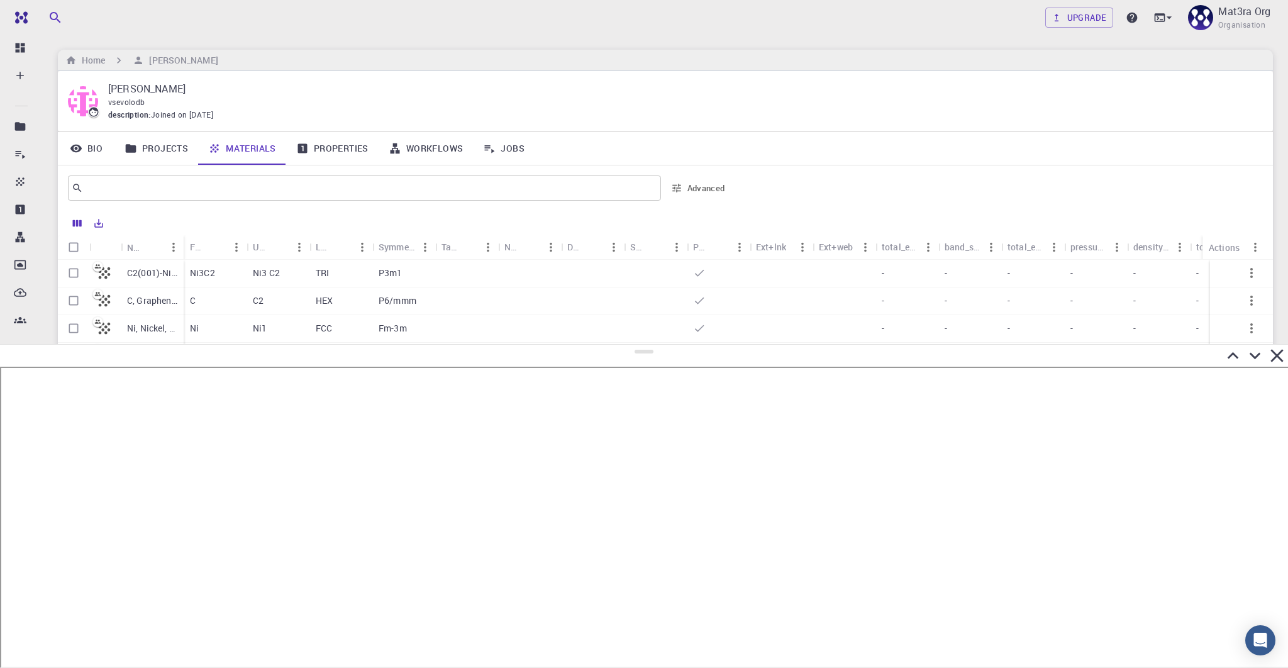
drag, startPoint x: 644, startPoint y: 23, endPoint x: 565, endPoint y: 345, distance: 330.9
click at [565, 345] on div at bounding box center [644, 506] width 1288 height 324
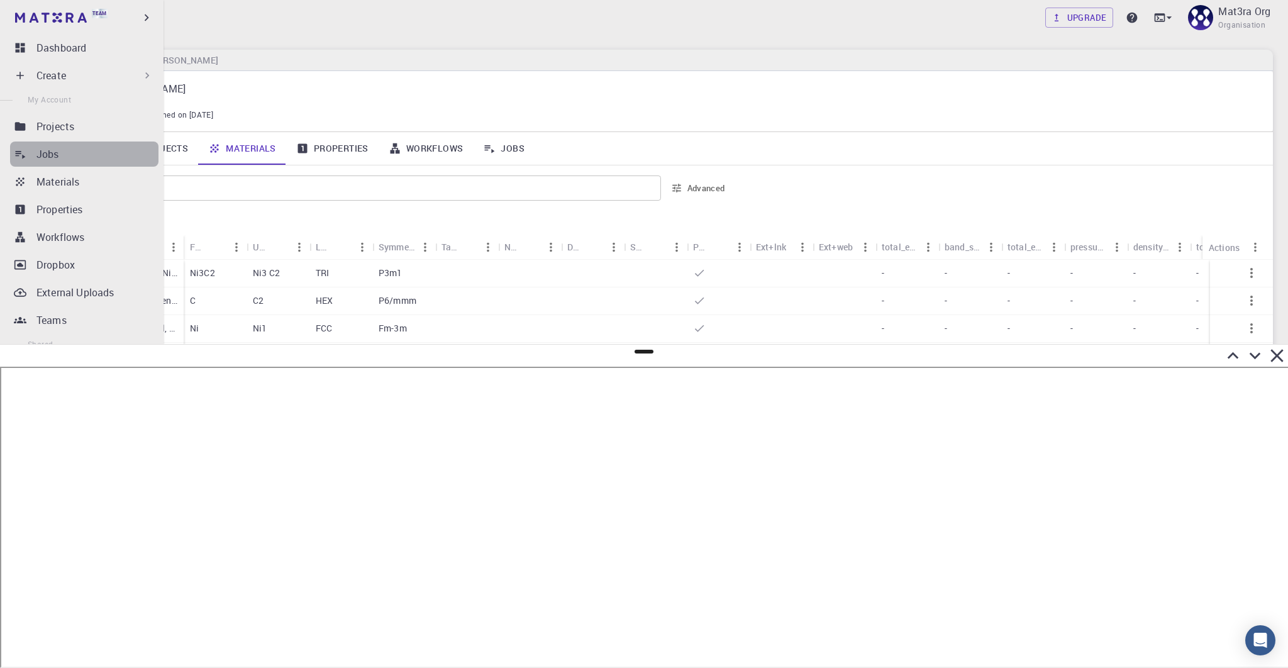
click at [106, 154] on div "Jobs" at bounding box center [97, 154] width 122 height 15
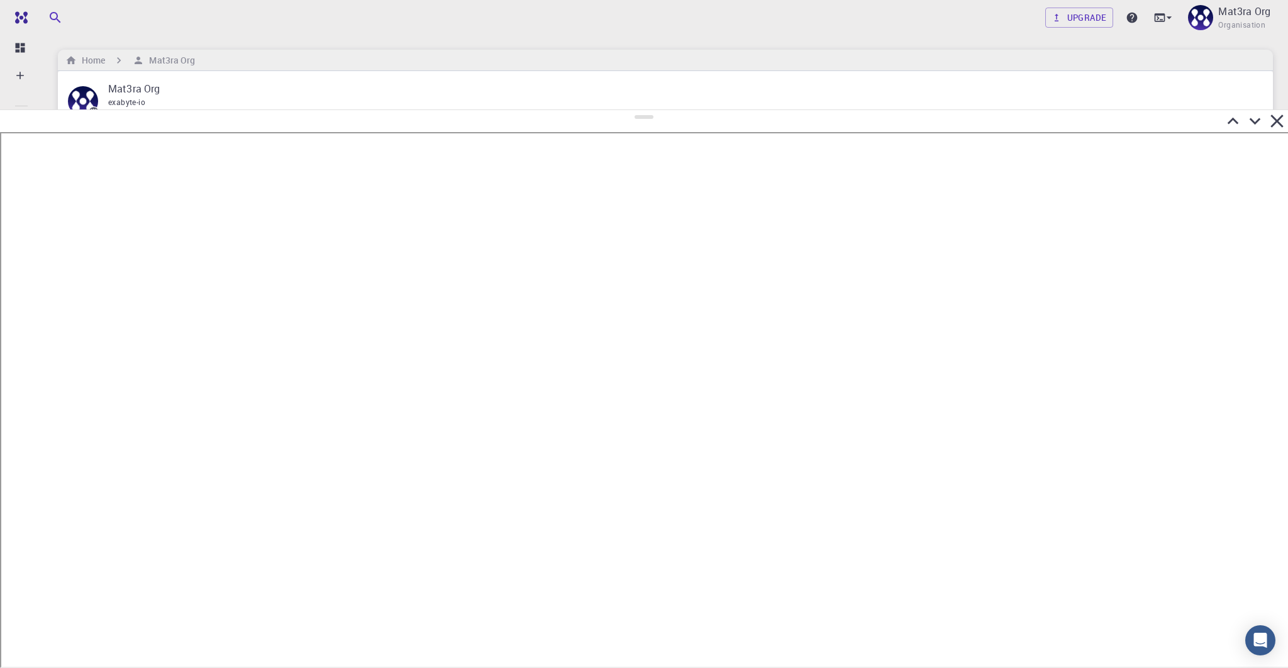
drag, startPoint x: 647, startPoint y: 353, endPoint x: 695, endPoint y: 111, distance: 246.2
click at [695, 111] on div at bounding box center [644, 388] width 1288 height 559
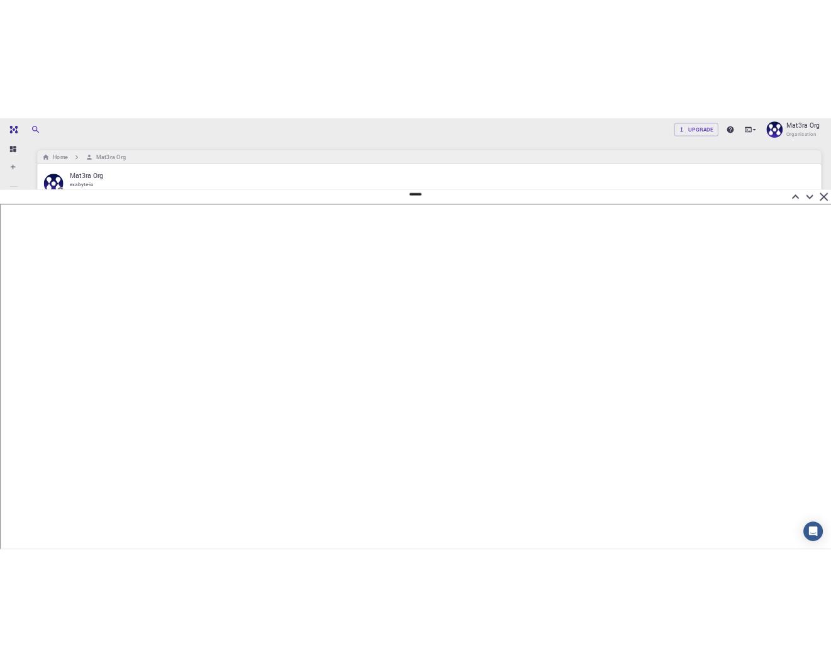
scroll to position [0, 2]
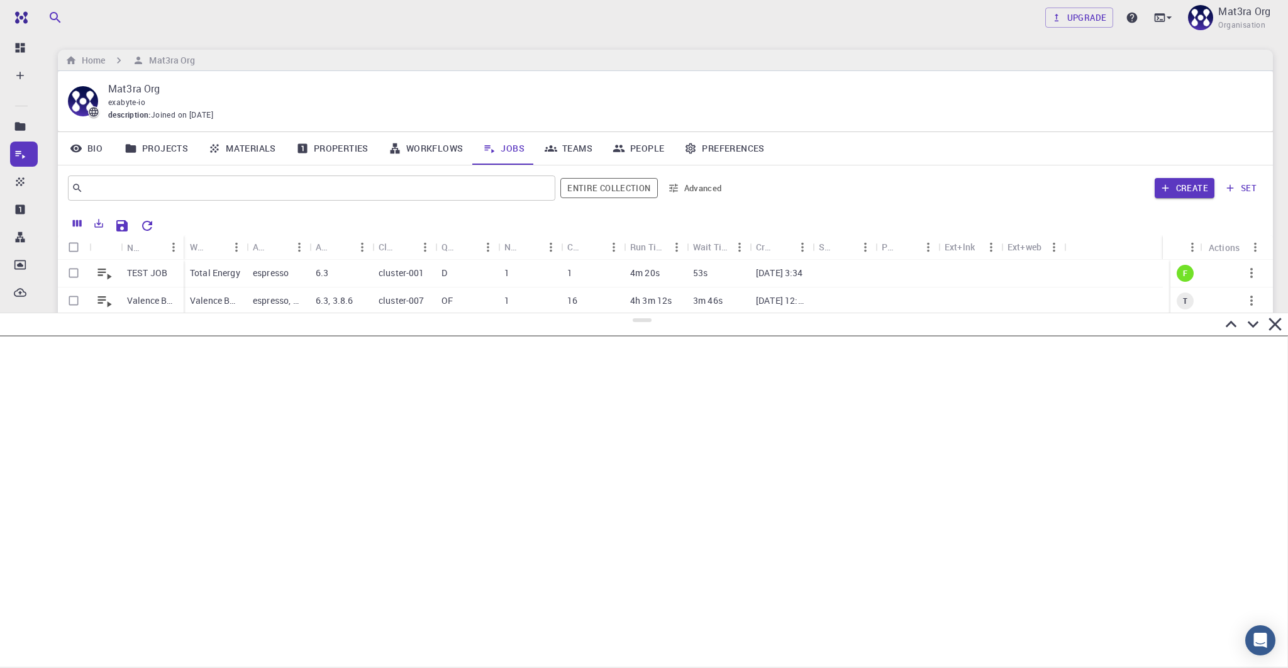
drag, startPoint x: 641, startPoint y: 118, endPoint x: 647, endPoint y: 313, distance: 195.1
click at [647, 313] on div at bounding box center [644, 490] width 1288 height 355
drag, startPoint x: 182, startPoint y: 244, endPoint x: 258, endPoint y: 247, distance: 75.5
click at [258, 247] on div "Name" at bounding box center [260, 247] width 13 height 25
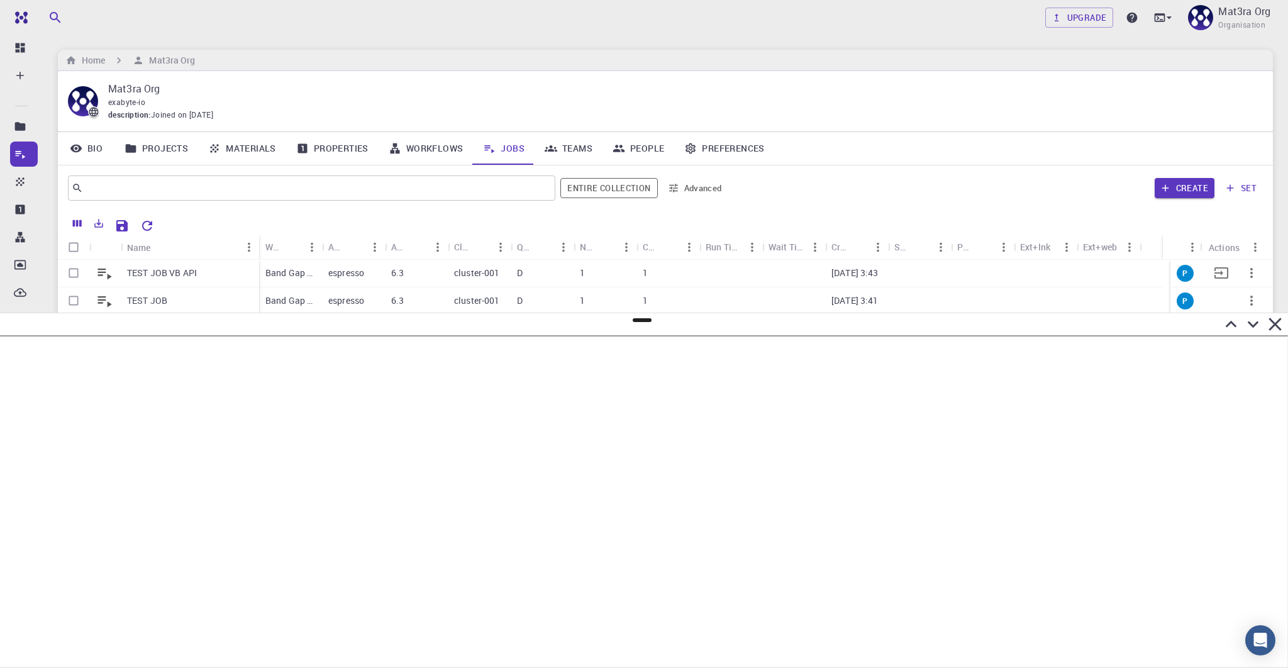
click at [186, 269] on p "TEST JOB VB API" at bounding box center [162, 273] width 70 height 13
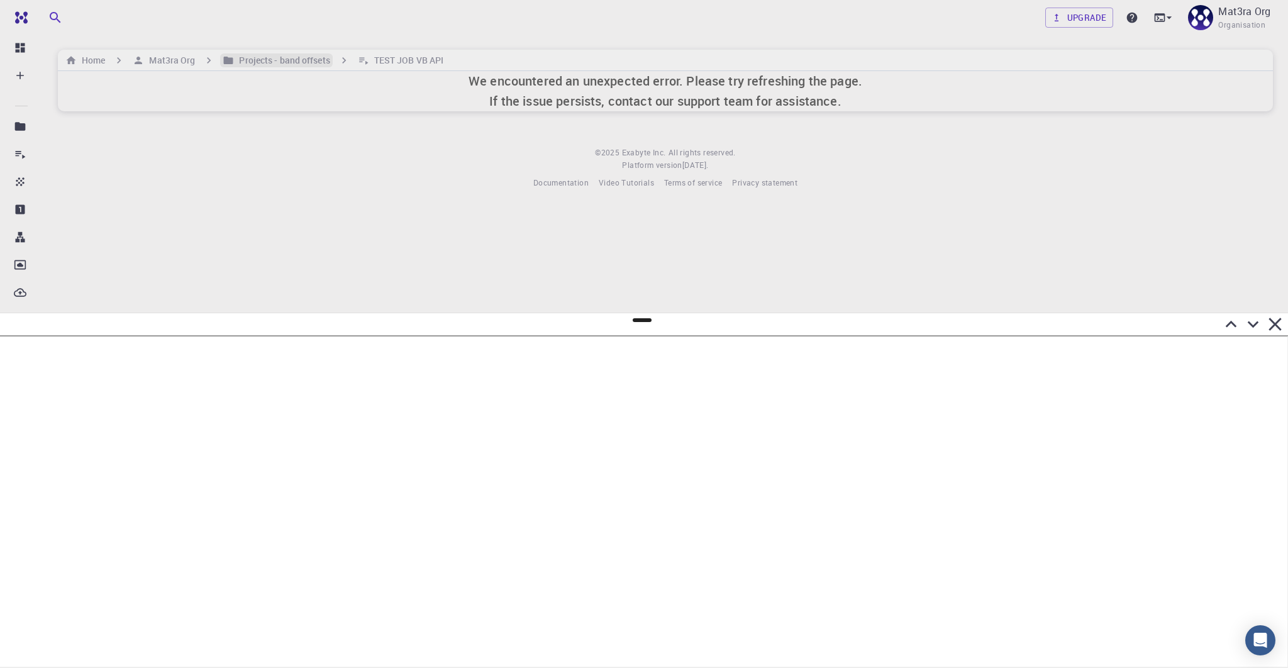
click at [270, 60] on h6 "Projects - band offsets" at bounding box center [282, 60] width 96 height 14
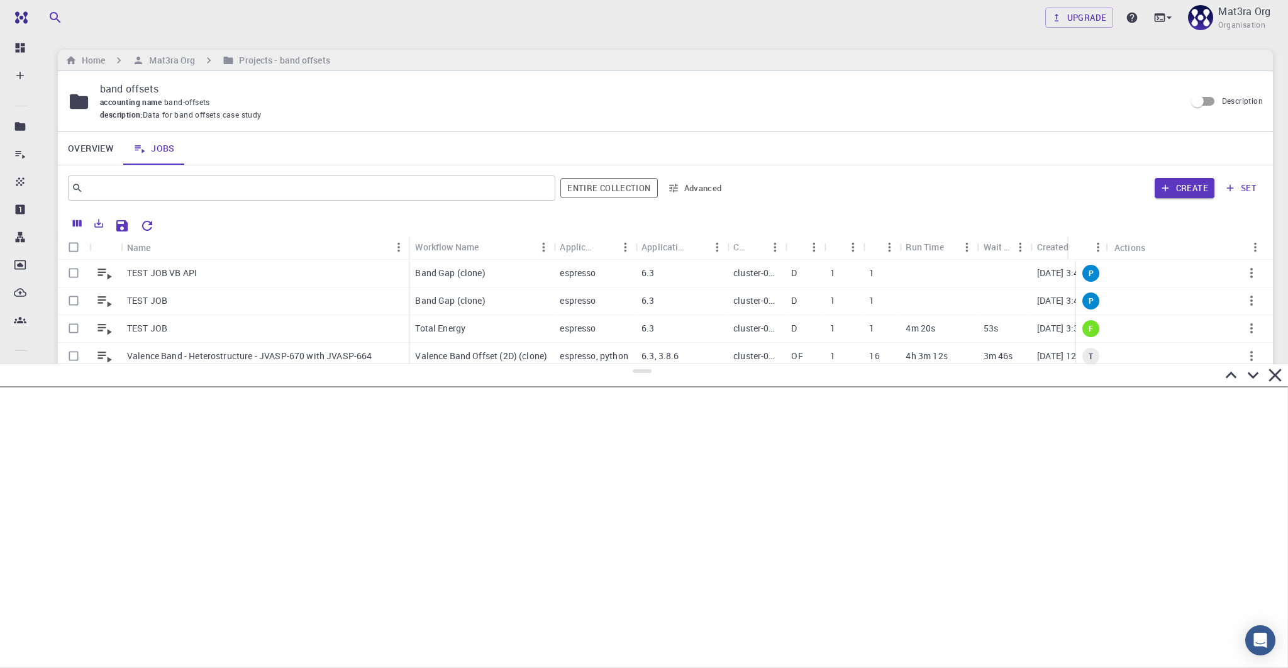
click at [477, 364] on div at bounding box center [642, 375] width 1288 height 22
click at [240, 326] on div "TEST JOB" at bounding box center [265, 329] width 288 height 28
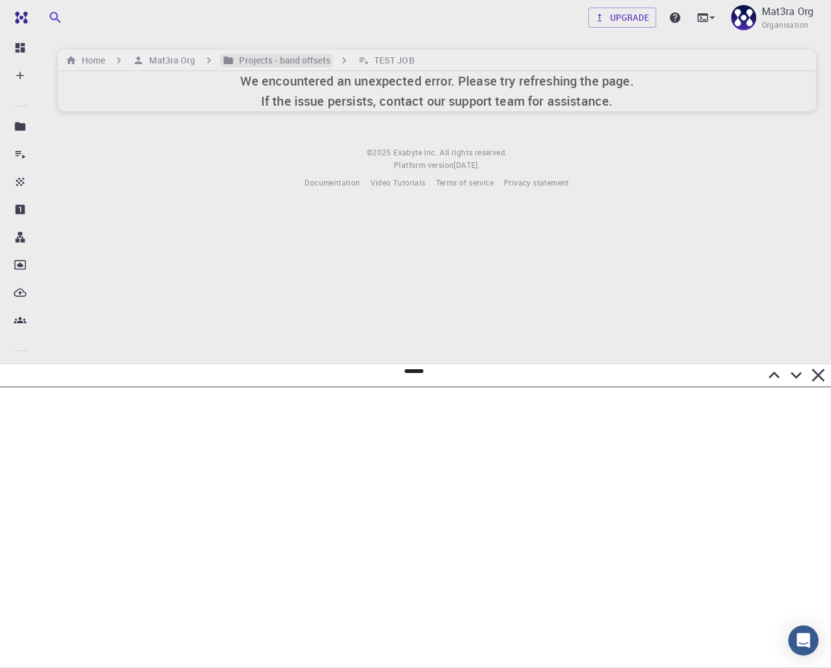
click at [289, 58] on h6 "Projects - band offsets" at bounding box center [282, 60] width 96 height 14
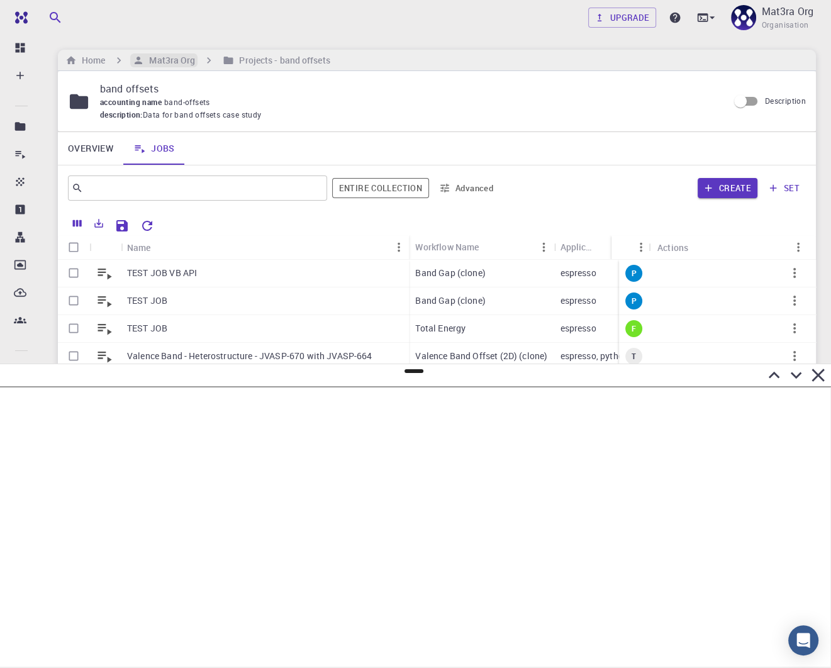
click at [181, 64] on h6 "Mat3ra Org" at bounding box center [169, 60] width 51 height 14
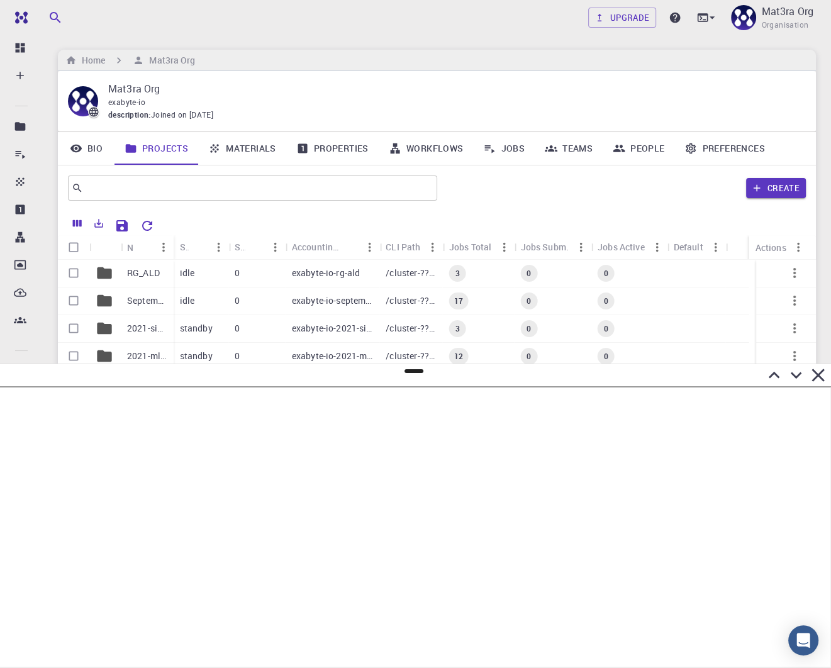
click at [508, 149] on link "Jobs" at bounding box center [504, 148] width 62 height 33
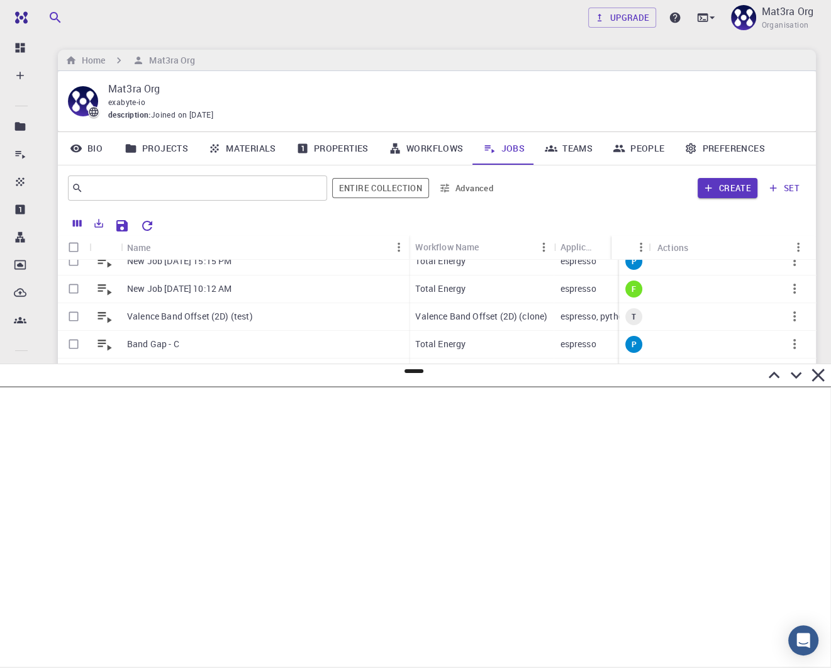
scroll to position [190, 0]
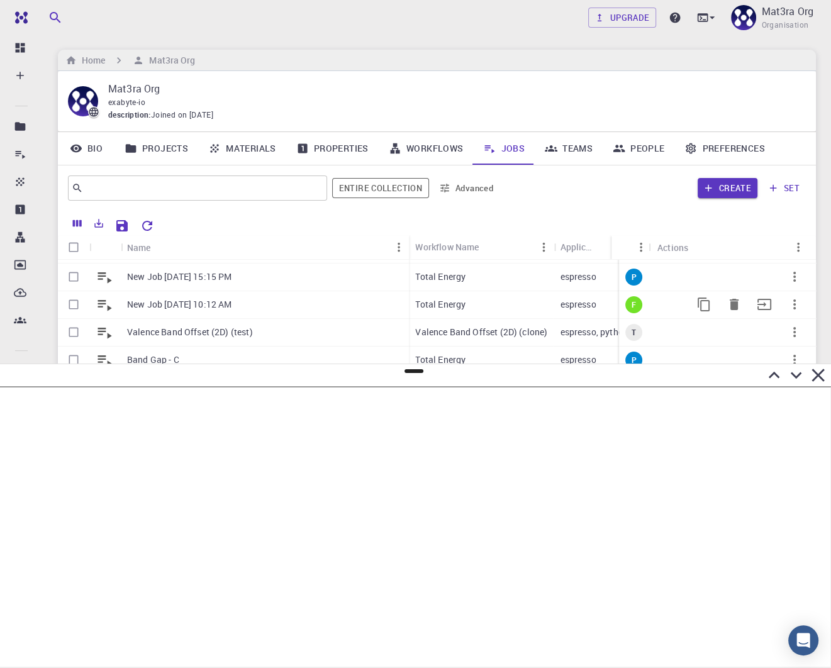
click at [172, 304] on p "New Job [DATE] 10:12 AM" at bounding box center [179, 304] width 104 height 13
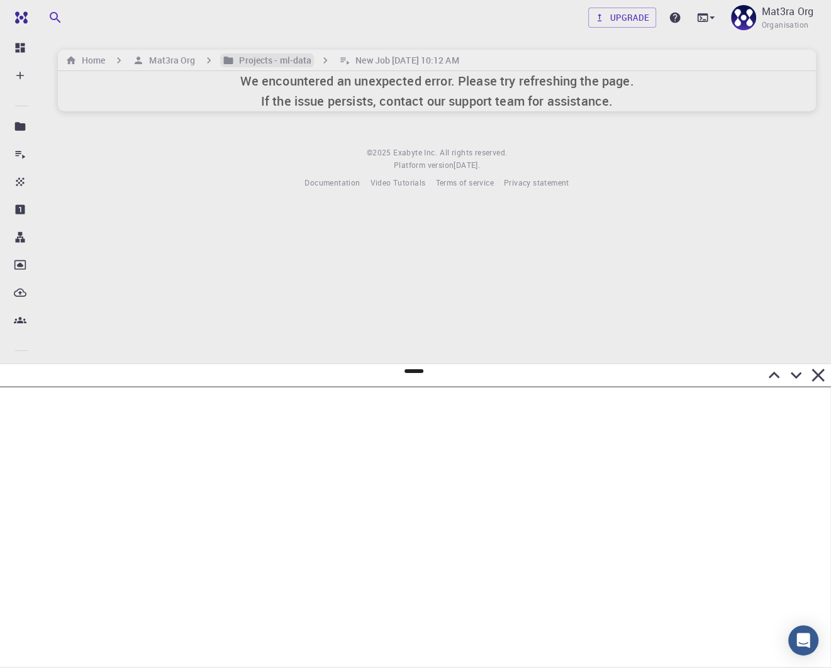
click at [254, 61] on h6 "Projects - ml-data" at bounding box center [272, 60] width 77 height 14
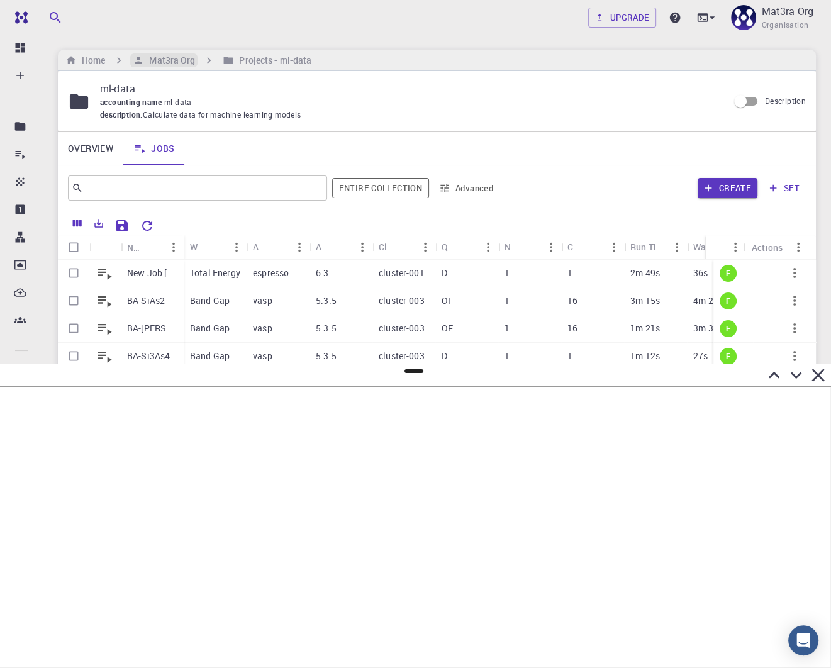
click at [170, 63] on h6 "Mat3ra Org" at bounding box center [169, 60] width 51 height 14
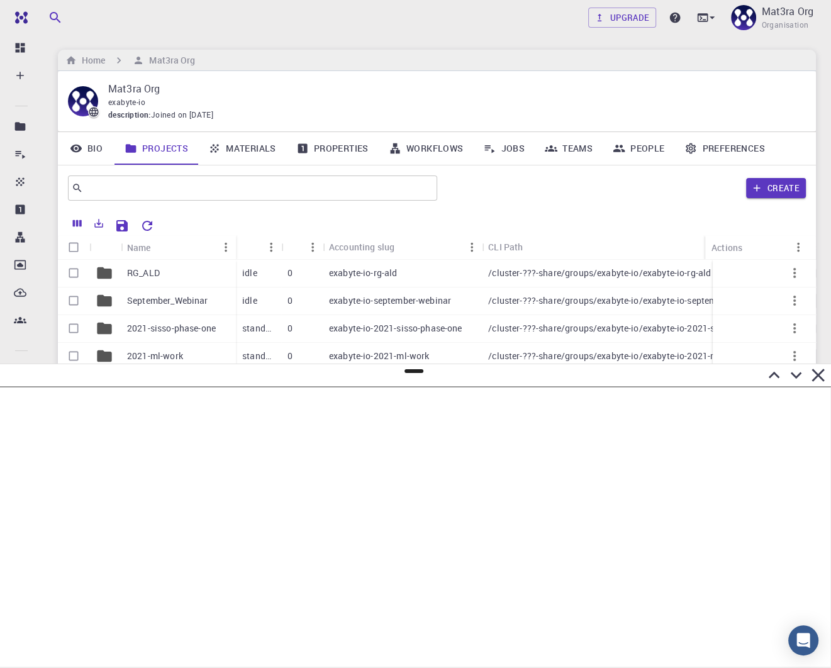
click at [253, 151] on link "Materials" at bounding box center [242, 148] width 88 height 33
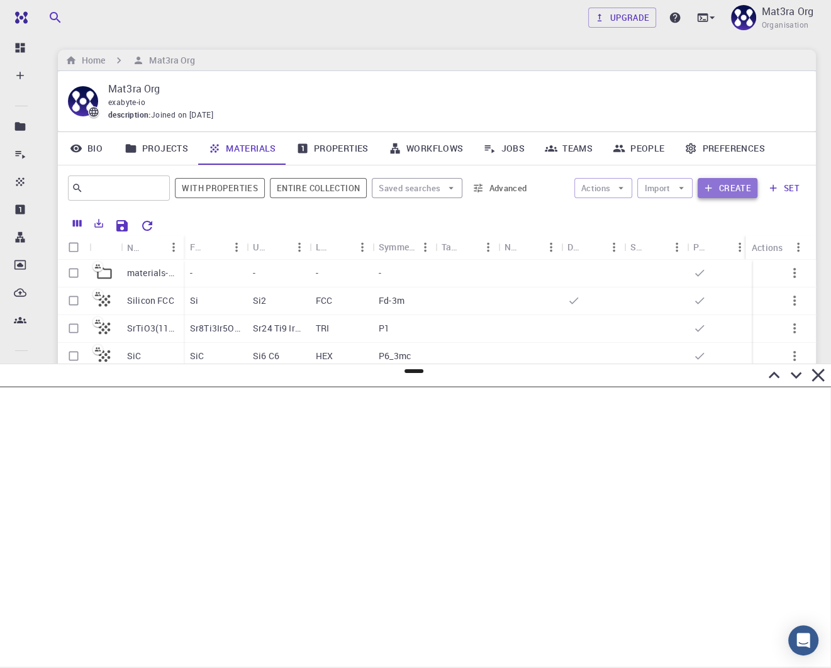
click at [728, 187] on button "Create" at bounding box center [728, 188] width 60 height 20
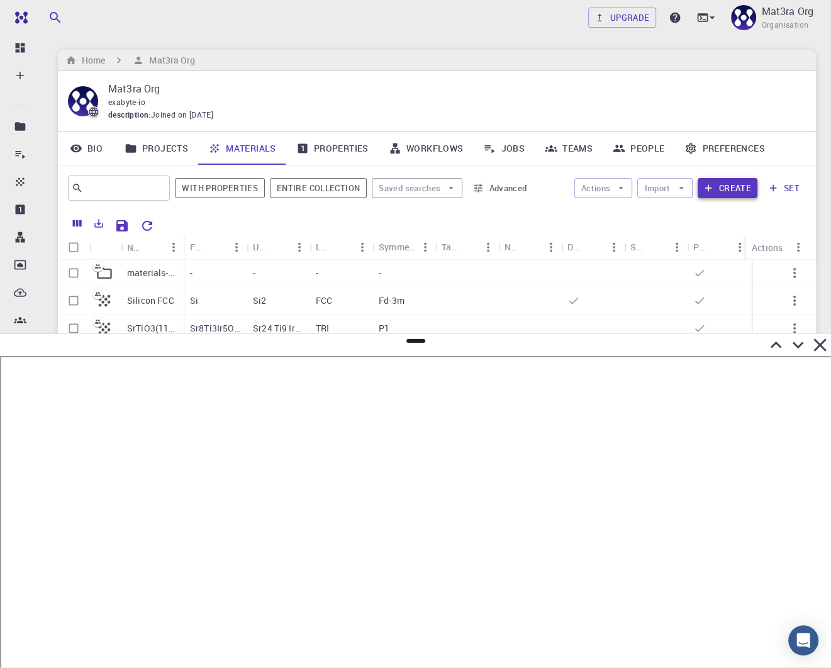
click at [725, 186] on button "Create" at bounding box center [728, 188] width 60 height 20
click at [820, 345] on icon at bounding box center [819, 344] width 13 height 13
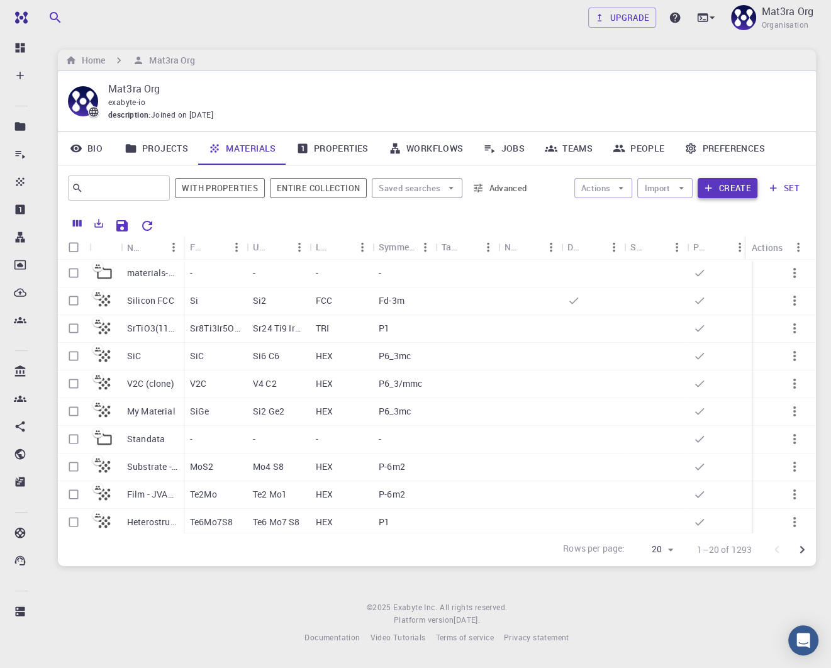
click at [728, 187] on button "Create" at bounding box center [728, 188] width 60 height 20
click at [783, 25] on span "Organisation" at bounding box center [784, 25] width 47 height 13
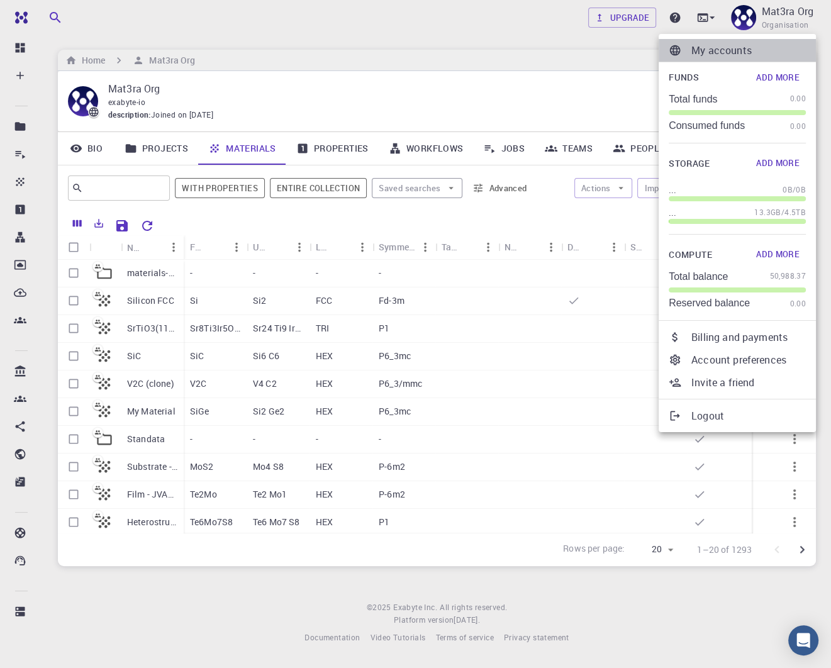
click at [713, 52] on p "My accounts" at bounding box center [748, 50] width 114 height 15
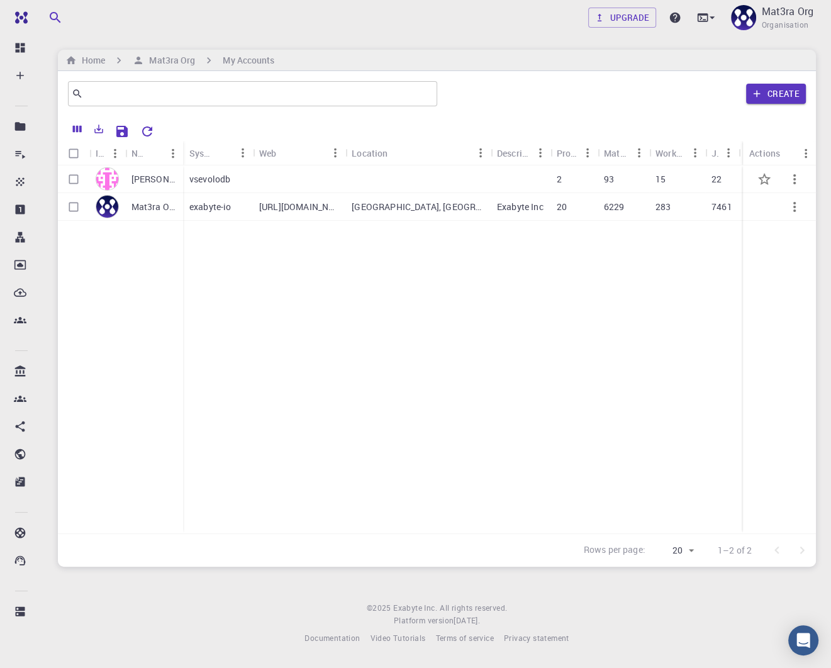
click at [142, 179] on p "[PERSON_NAME]" at bounding box center [153, 179] width 45 height 13
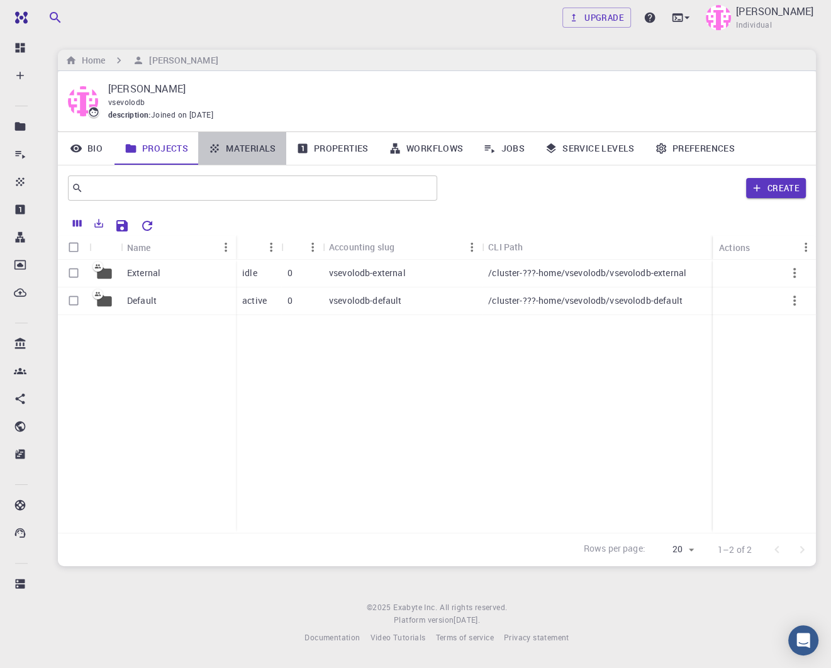
click at [228, 153] on link "Materials" at bounding box center [242, 148] width 88 height 33
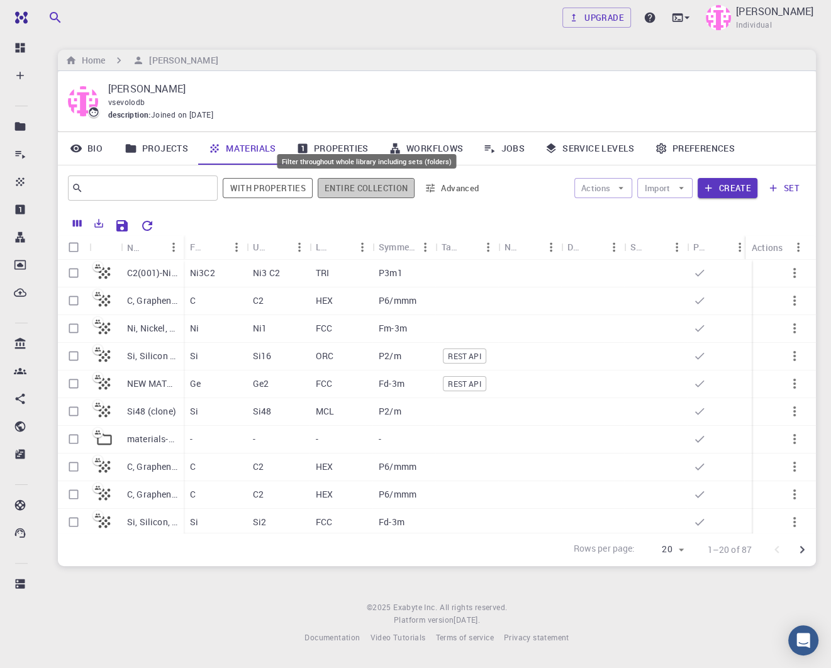
click at [356, 193] on button "Entire collection" at bounding box center [366, 188] width 97 height 20
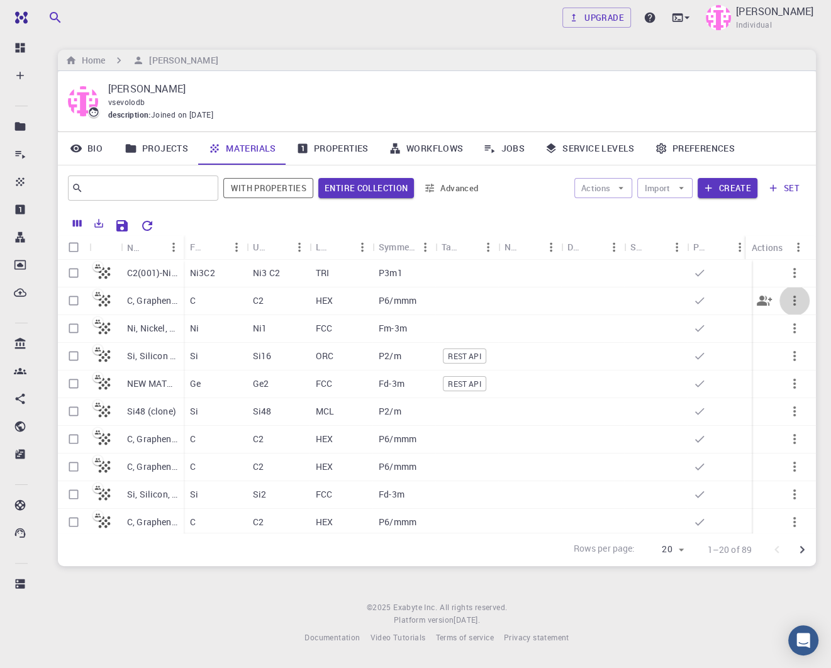
click at [793, 298] on icon "button" at bounding box center [794, 300] width 15 height 15
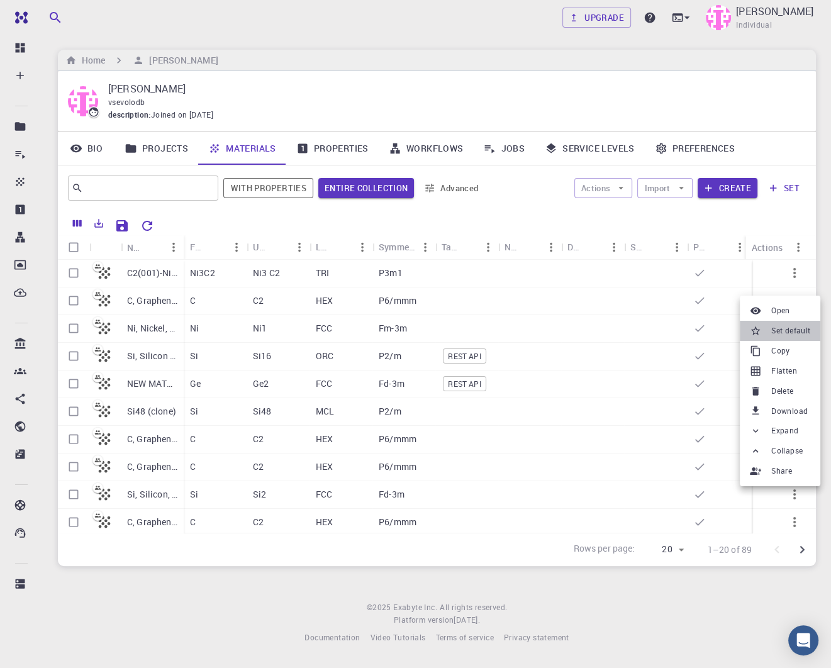
click at [781, 333] on span "Set default" at bounding box center [790, 331] width 39 height 13
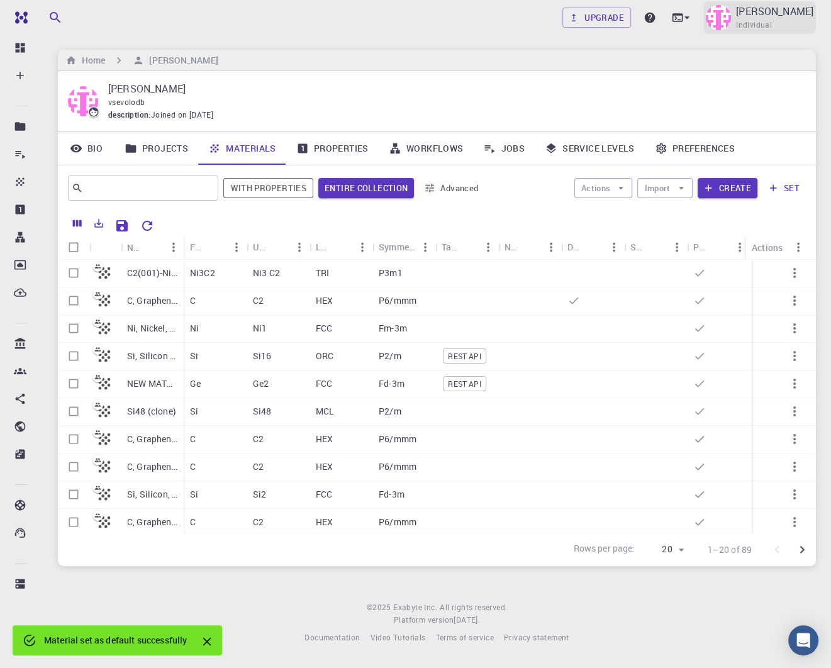
click at [772, 23] on div "Seth Individual" at bounding box center [759, 17] width 113 height 33
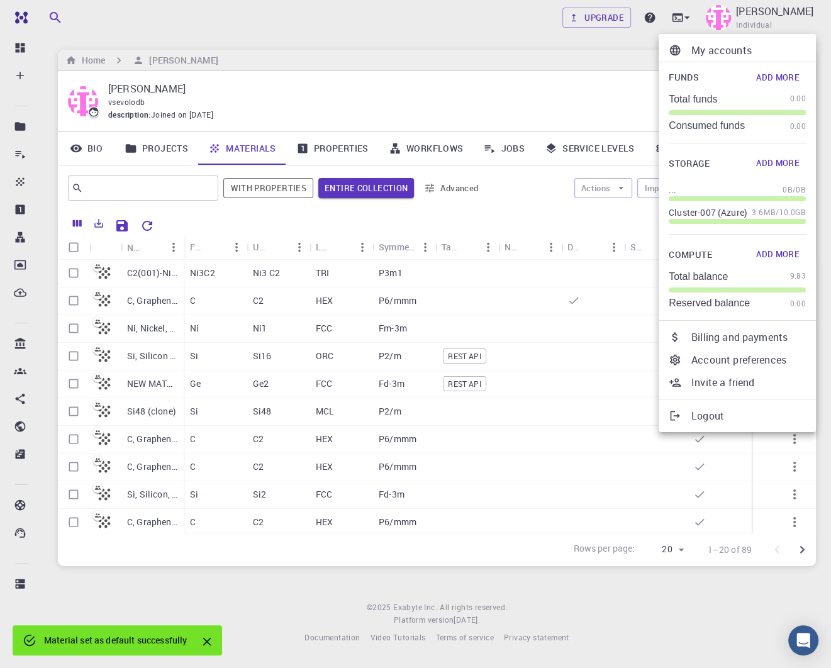
click at [752, 52] on p "My accounts" at bounding box center [748, 50] width 114 height 15
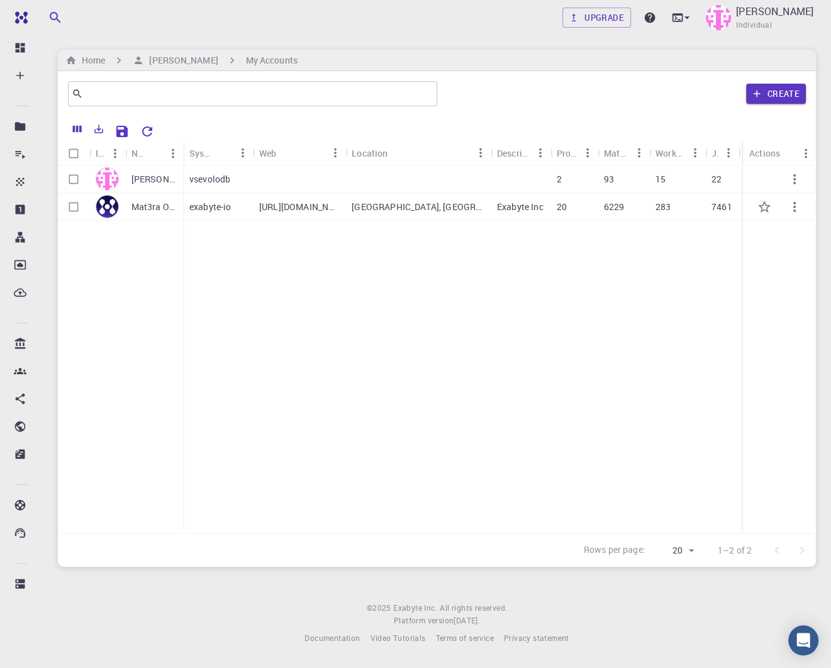
click at [152, 208] on p "Mat3ra Org" at bounding box center [153, 207] width 45 height 13
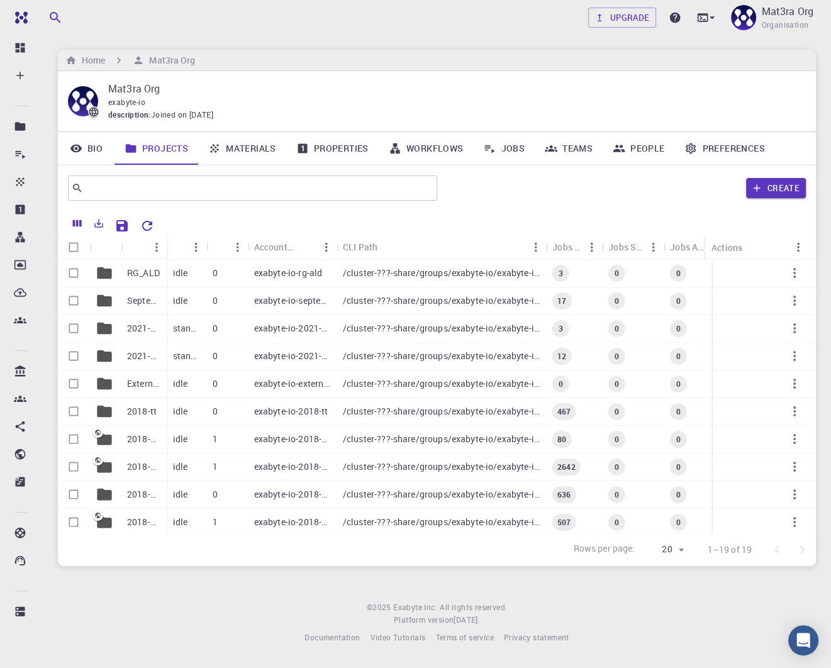
click at [248, 150] on link "Materials" at bounding box center [242, 148] width 88 height 33
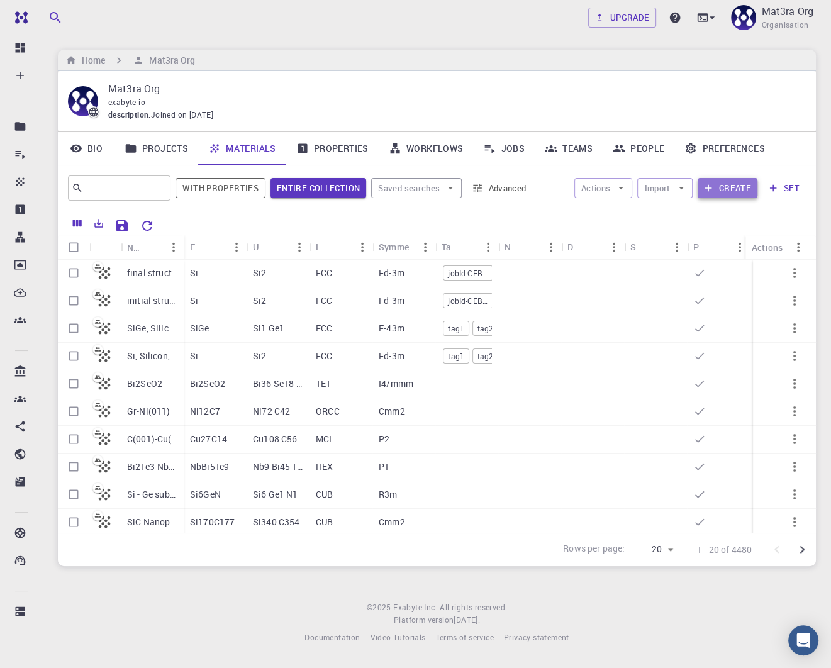
click at [732, 189] on button "Create" at bounding box center [728, 188] width 60 height 20
click at [240, 147] on link "Materials" at bounding box center [242, 148] width 88 height 33
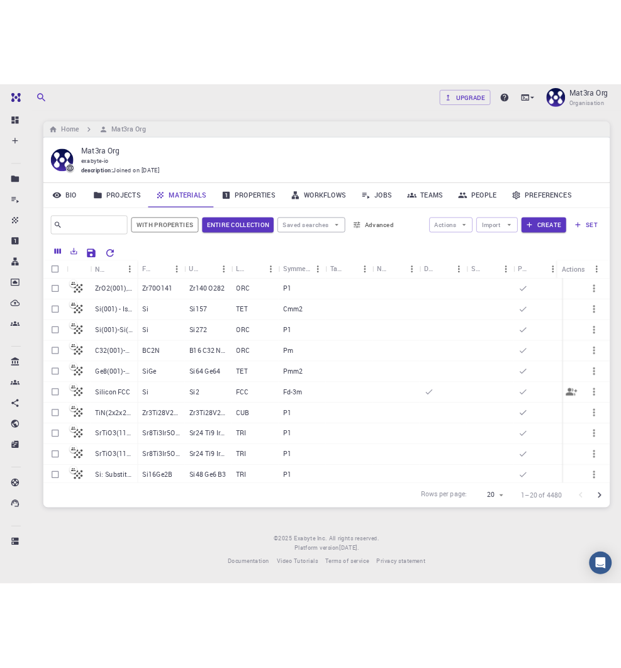
scroll to position [287, 0]
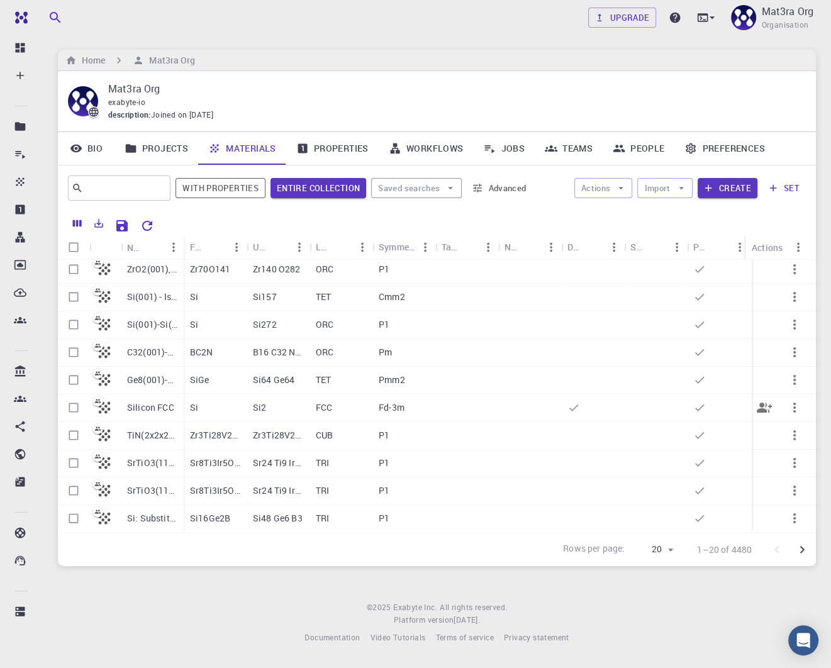
click at [141, 403] on p "Silicon FCC" at bounding box center [150, 407] width 47 height 13
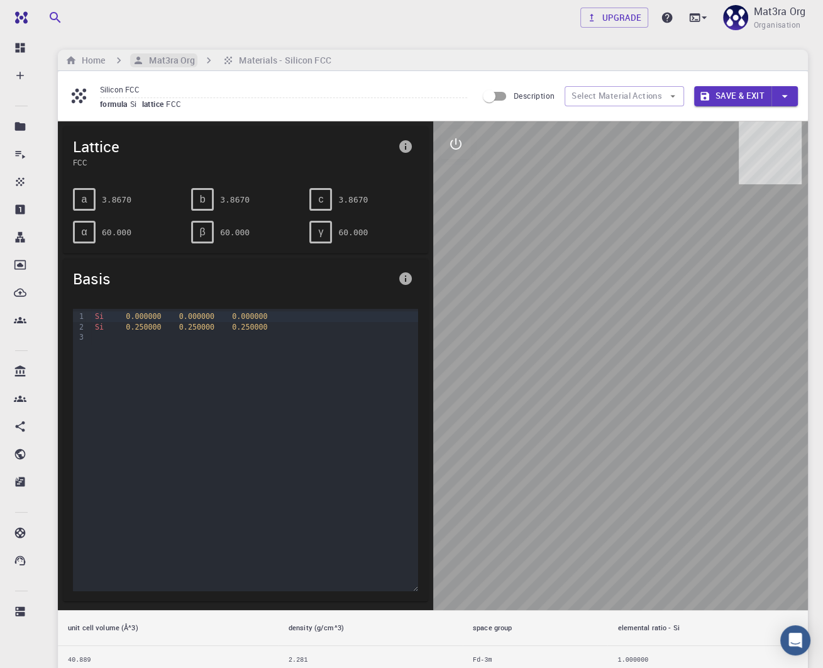
click at [177, 62] on h6 "Mat3ra Org" at bounding box center [169, 60] width 51 height 14
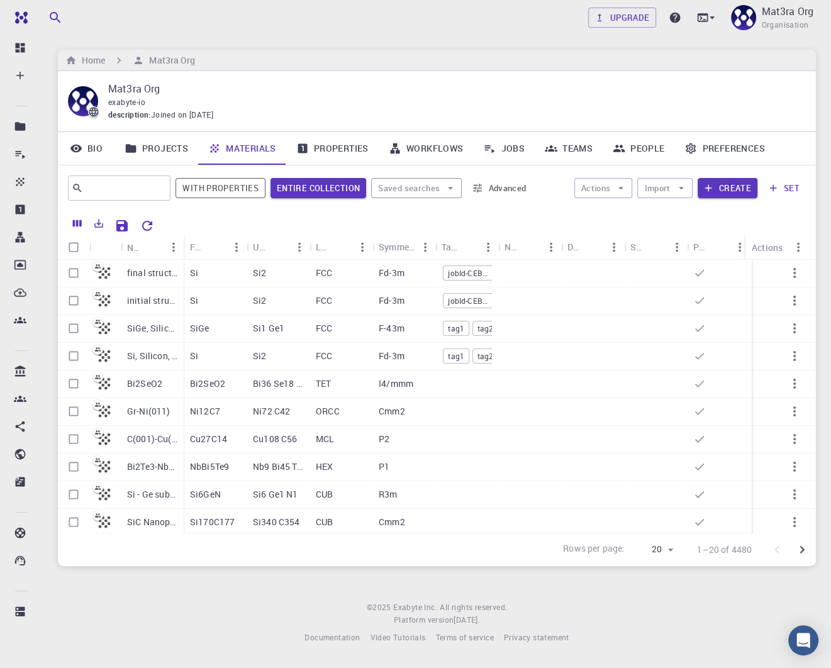
click at [516, 150] on link "Jobs" at bounding box center [504, 148] width 62 height 33
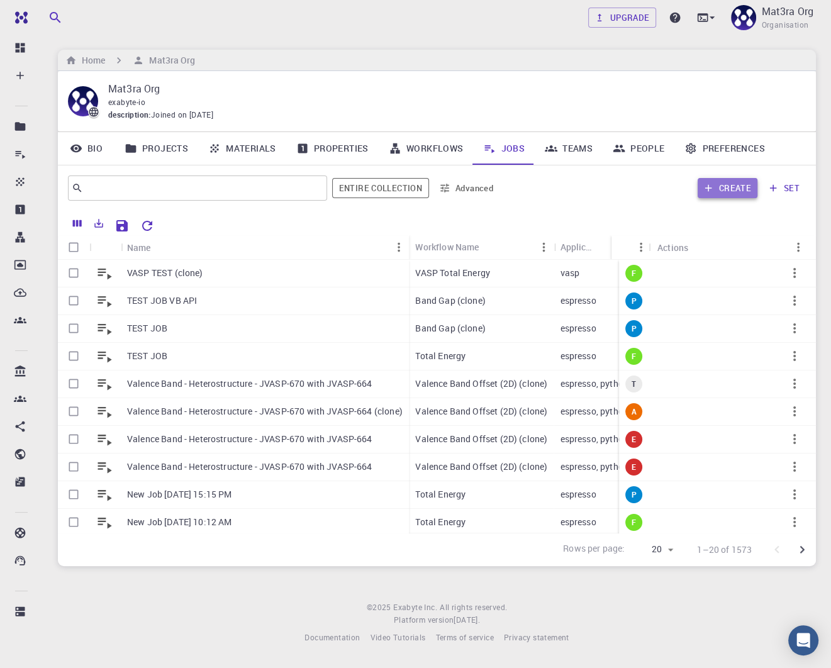
click at [728, 195] on button "Create" at bounding box center [728, 188] width 60 height 20
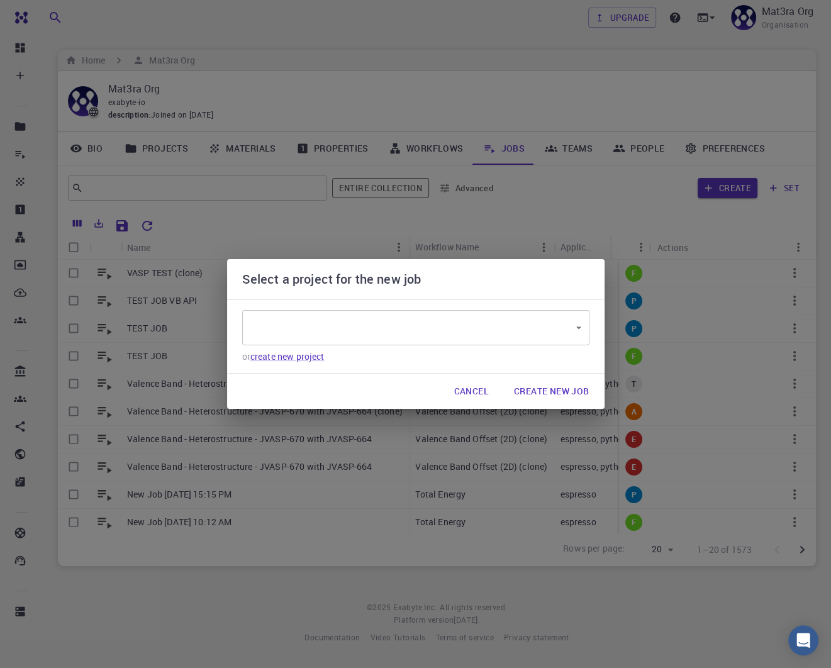
type input "vfRA7Jibq9AAQm4uC"
click at [542, 388] on button "Create New Job" at bounding box center [552, 391] width 96 height 25
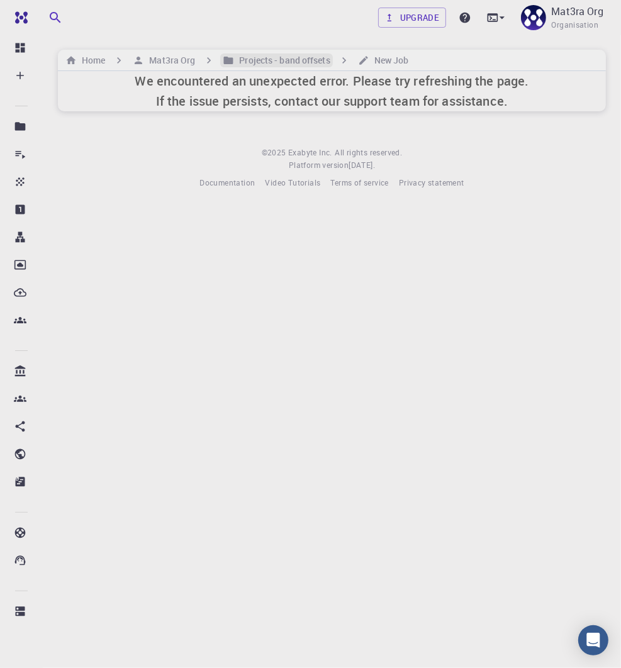
click at [265, 53] on h6 "Projects - band offsets" at bounding box center [282, 60] width 96 height 14
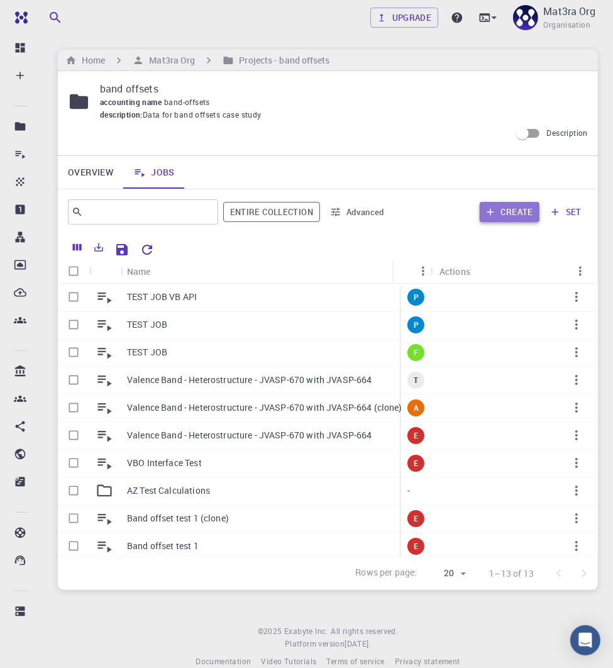
click at [505, 213] on button "Create" at bounding box center [510, 212] width 60 height 20
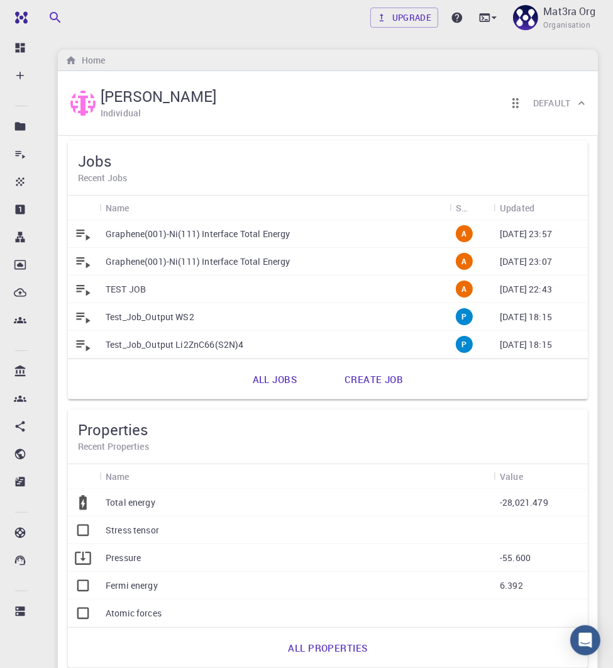
click at [563, 103] on h6 "Default" at bounding box center [551, 103] width 37 height 14
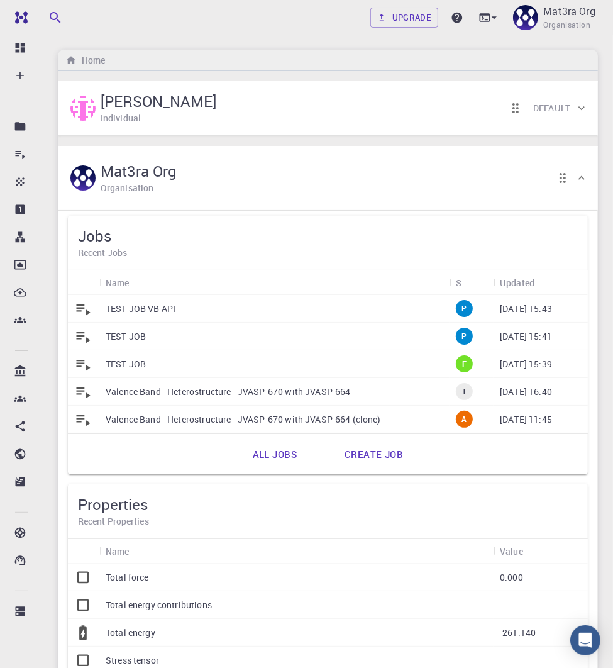
click at [274, 459] on link "All jobs" at bounding box center [275, 454] width 72 height 30
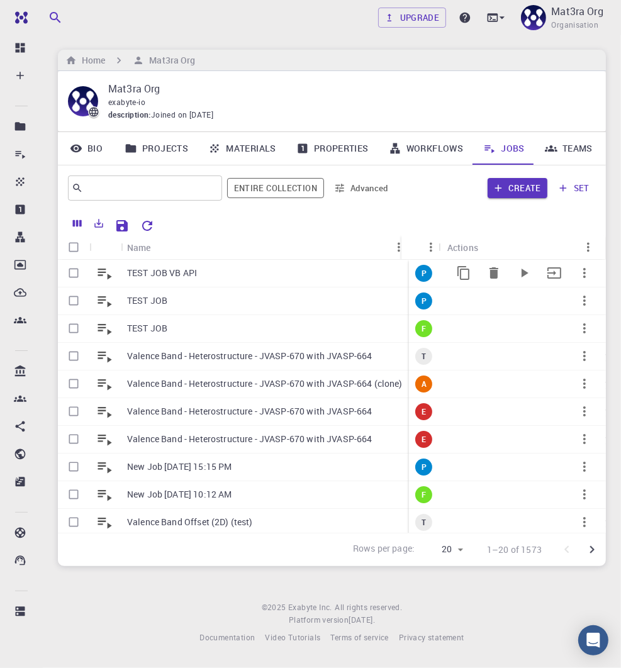
click at [169, 277] on p "TEST JOB VB API" at bounding box center [162, 273] width 70 height 13
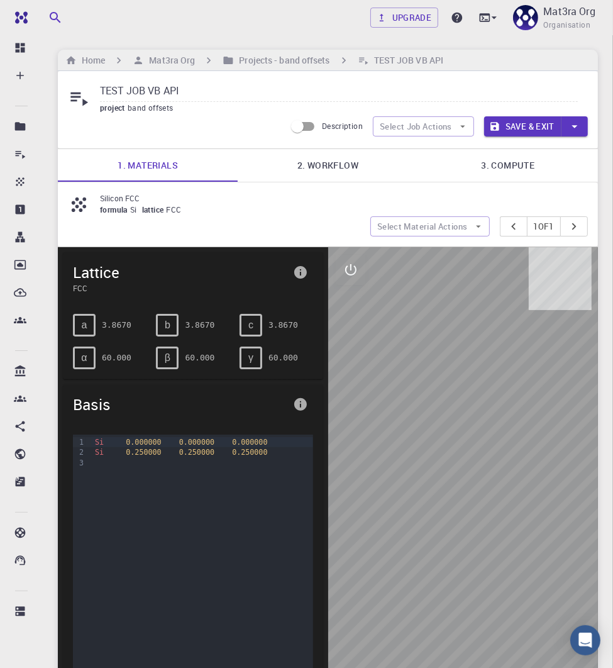
click at [326, 168] on link "2. Workflow" at bounding box center [328, 165] width 180 height 33
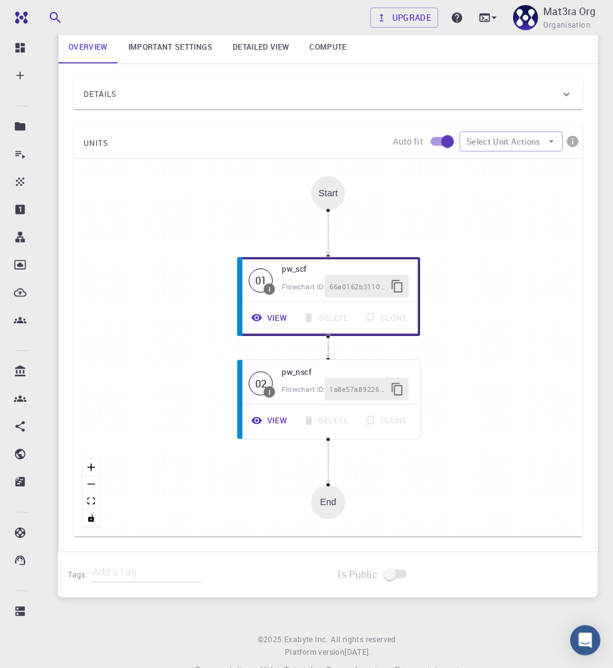
scroll to position [459, 0]
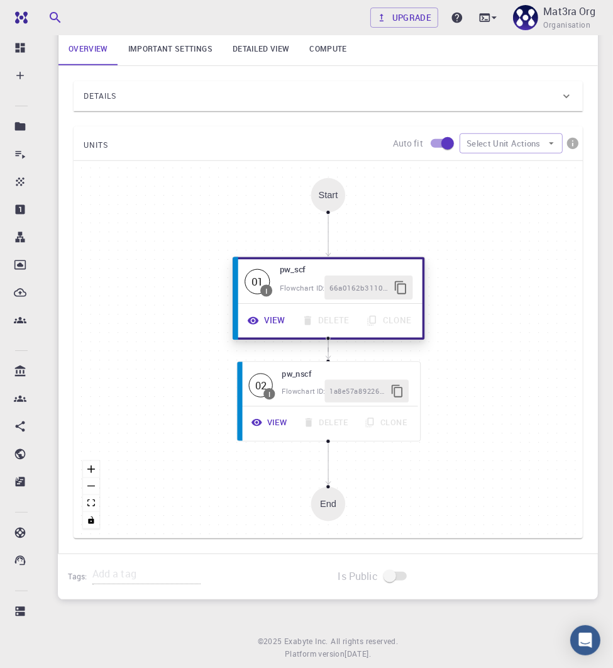
click at [270, 321] on button "View" at bounding box center [267, 321] width 54 height 24
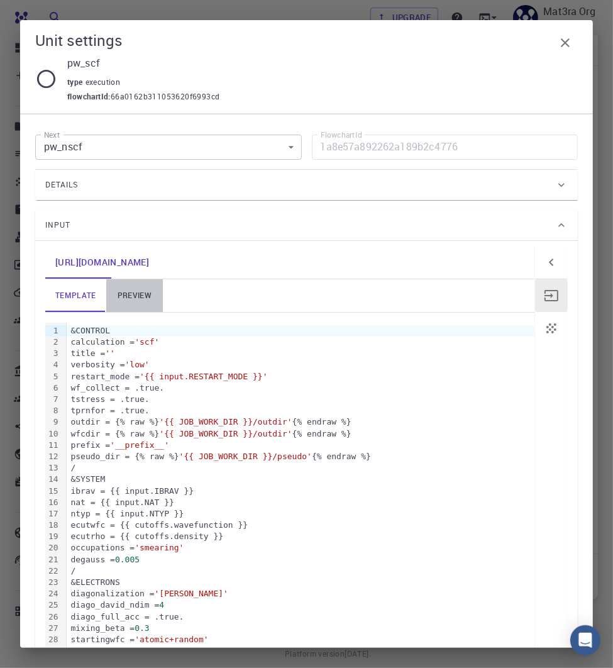
click at [134, 294] on link "preview" at bounding box center [134, 295] width 57 height 33
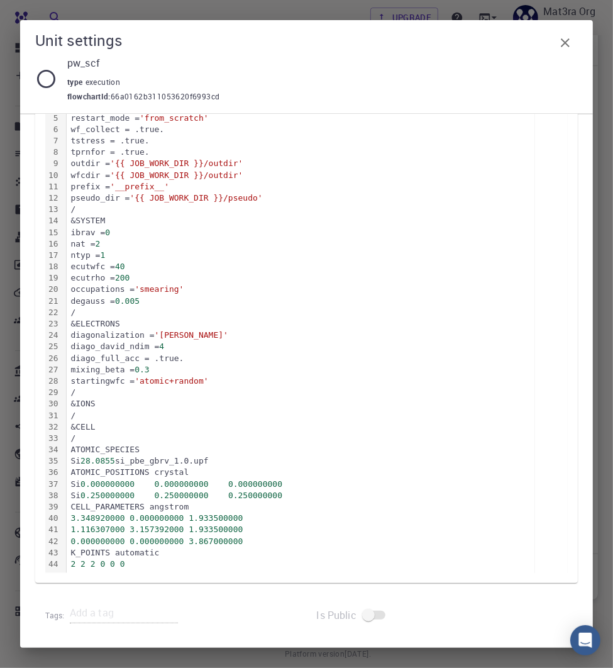
scroll to position [0, 0]
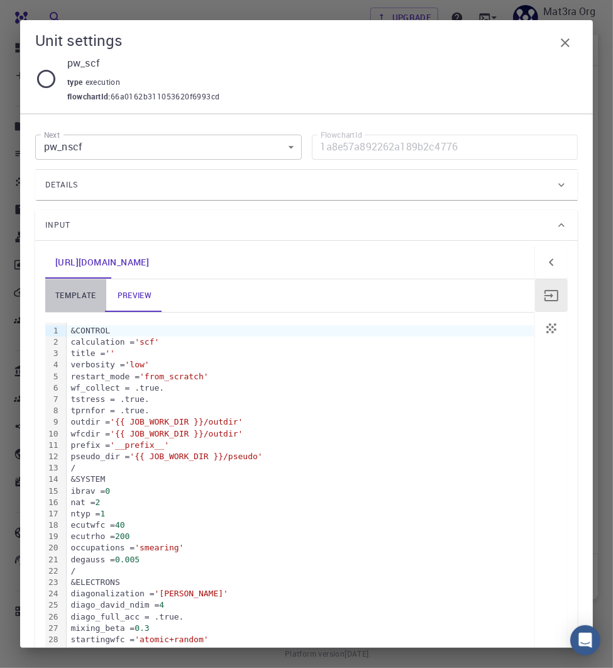
click at [77, 296] on link "template" at bounding box center [75, 295] width 61 height 33
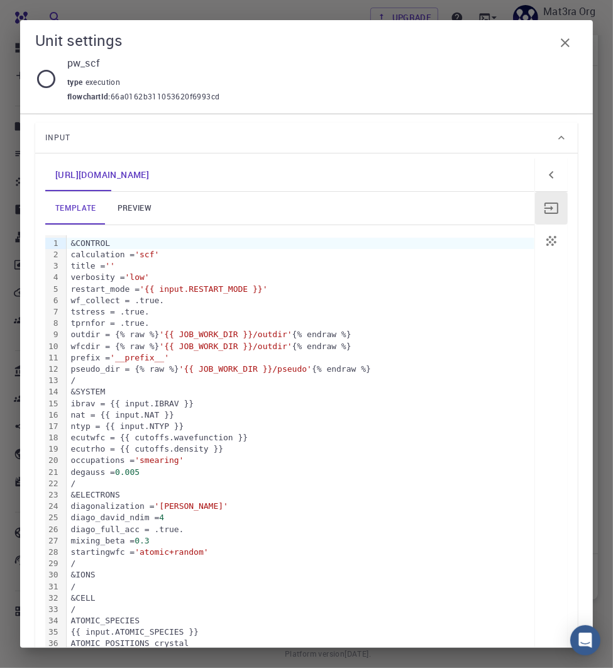
scroll to position [231, 0]
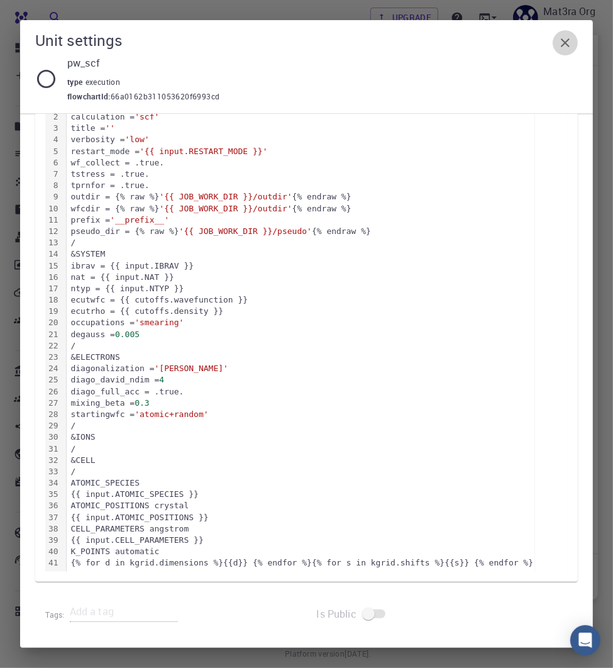
click at [565, 48] on icon "button" at bounding box center [565, 42] width 15 height 15
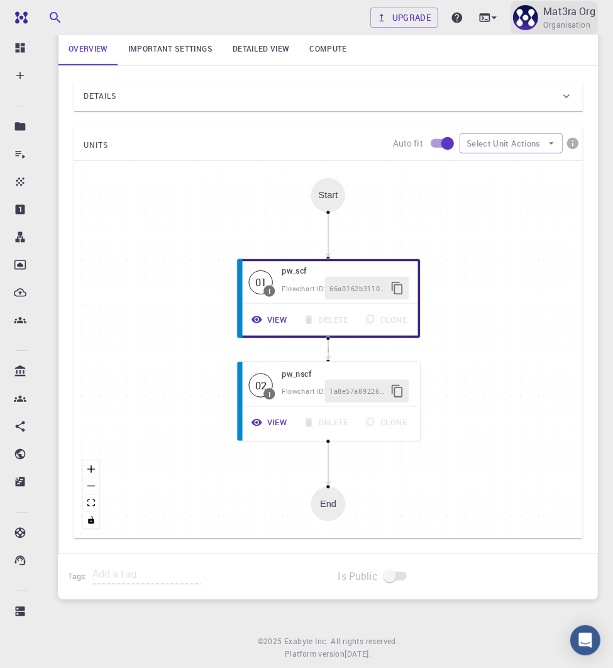
click at [554, 22] on span "Organisation" at bounding box center [566, 25] width 47 height 13
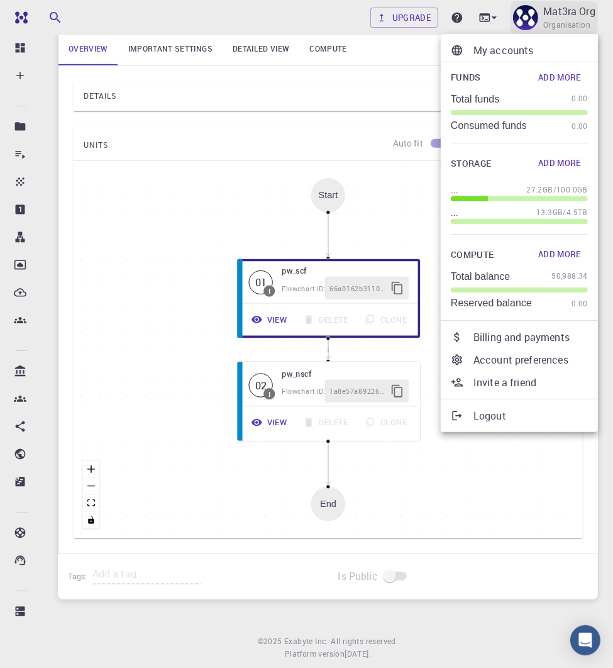
click at [554, 22] on div at bounding box center [306, 334] width 613 height 668
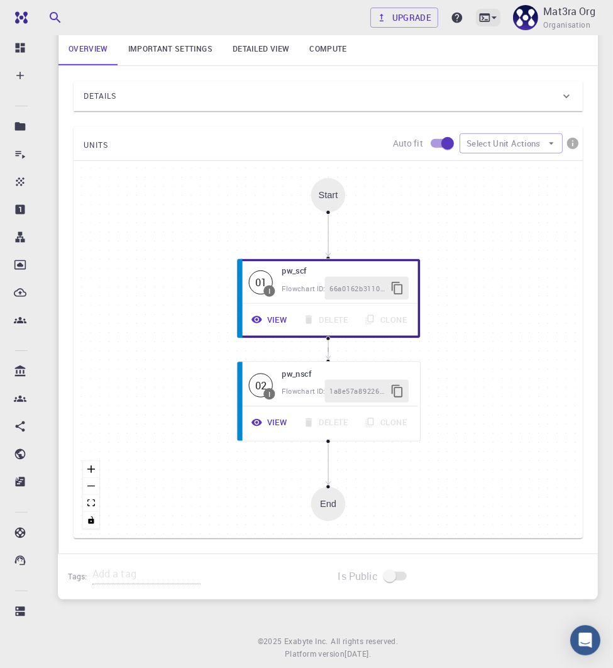
click at [490, 16] on icon at bounding box center [494, 17] width 13 height 13
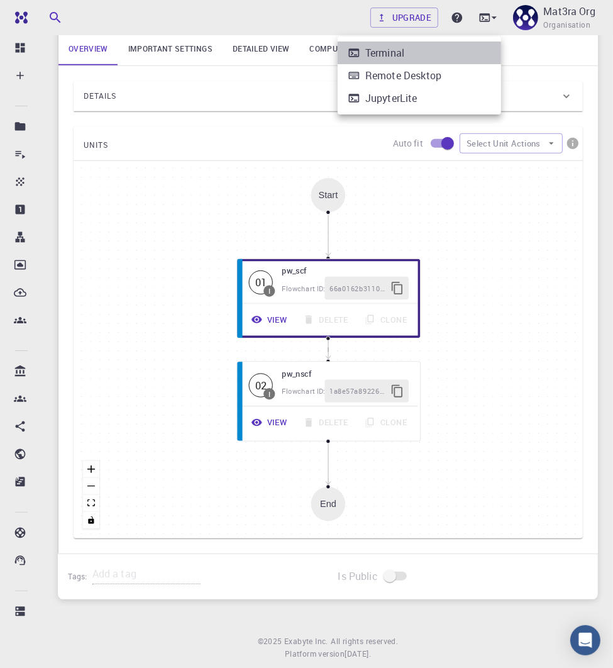
click at [424, 57] on li "Terminal" at bounding box center [420, 53] width 164 height 23
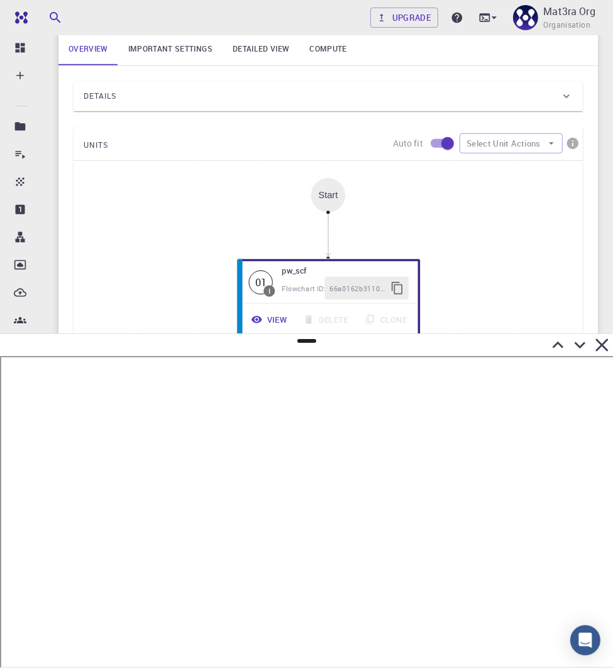
click at [604, 343] on icon at bounding box center [602, 344] width 13 height 13
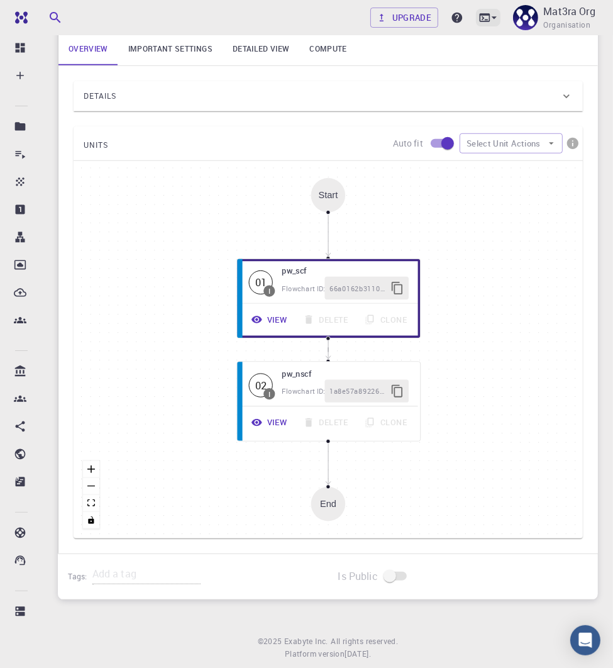
click at [488, 18] on icon at bounding box center [494, 17] width 13 height 13
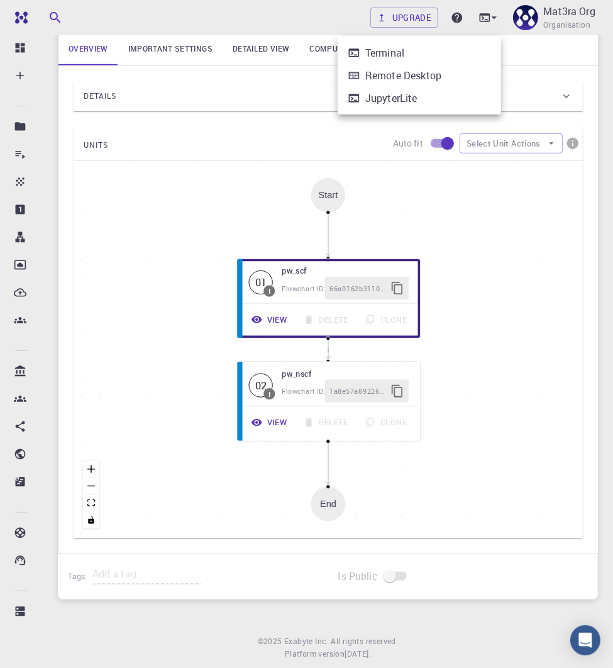
click at [409, 95] on div "JupyterLite" at bounding box center [391, 98] width 52 height 15
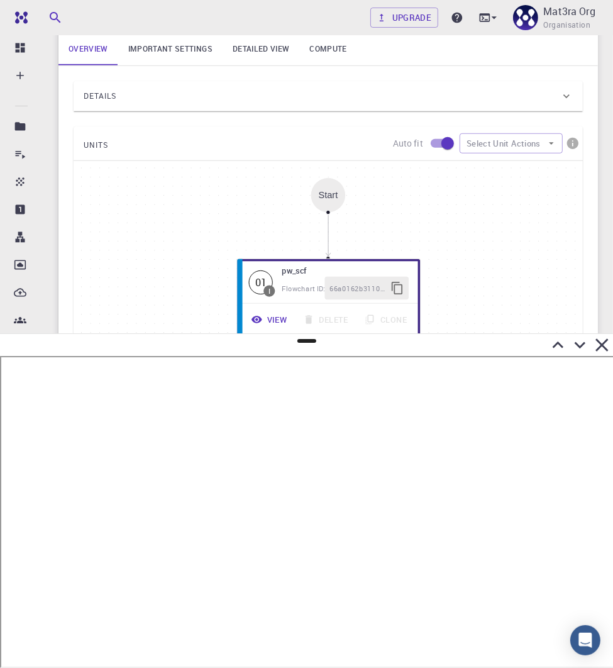
scroll to position [487, 0]
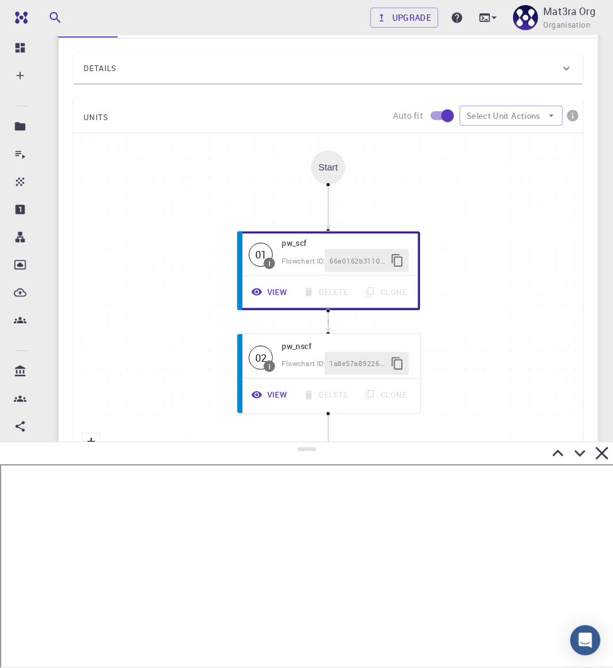
drag, startPoint x: 307, startPoint y: 340, endPoint x: 307, endPoint y: 444, distance: 104.4
click at [307, 444] on div at bounding box center [306, 555] width 613 height 226
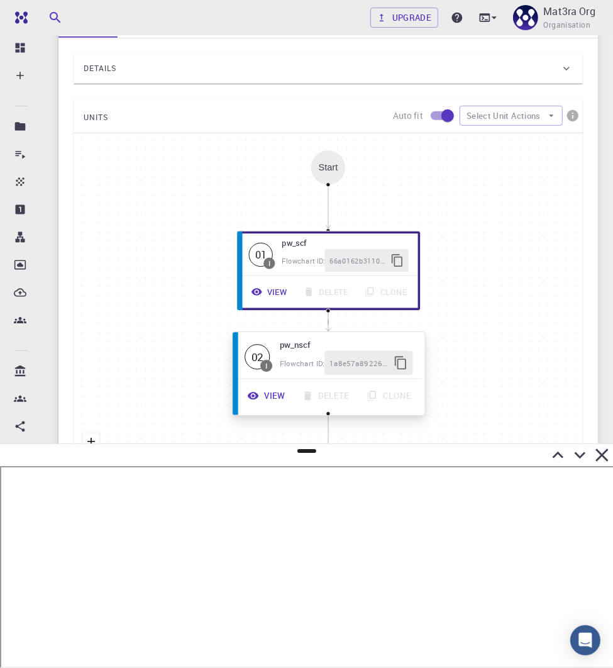
click at [274, 387] on button "View" at bounding box center [267, 396] width 54 height 24
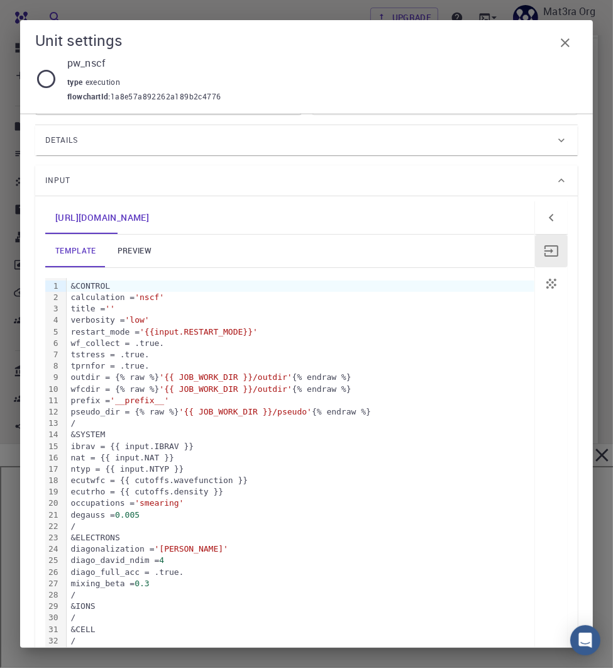
scroll to position [0, 0]
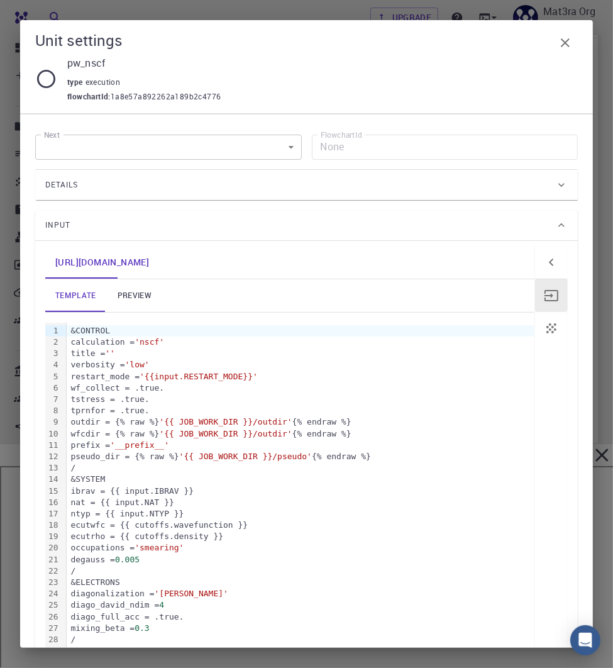
click at [139, 286] on link "preview" at bounding box center [134, 295] width 57 height 33
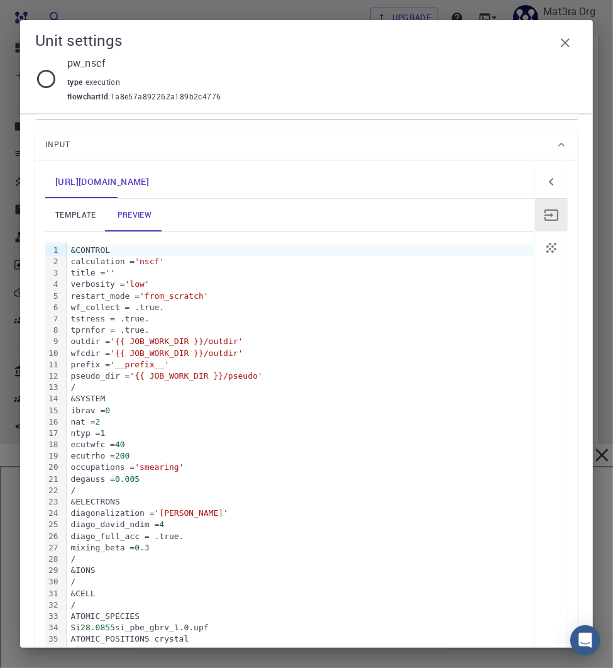
scroll to position [247, 0]
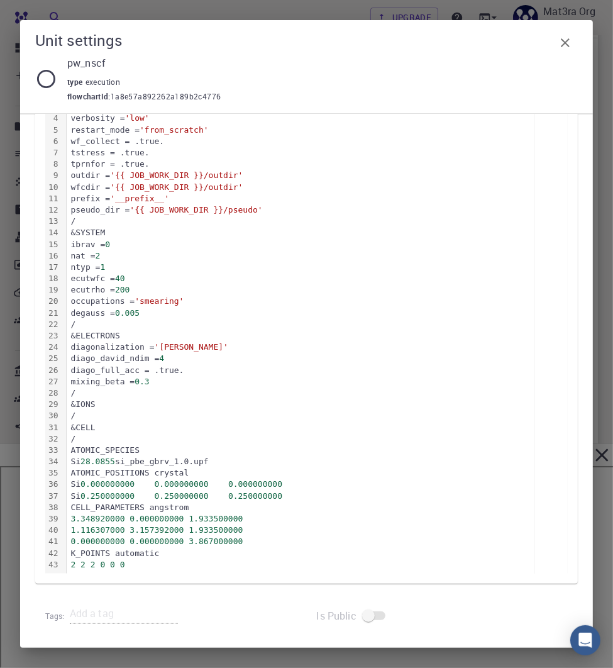
click at [562, 38] on icon "button" at bounding box center [565, 42] width 15 height 15
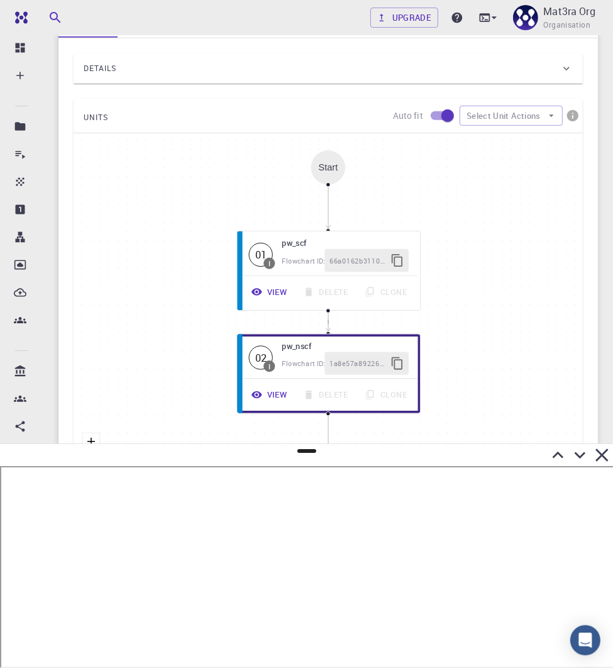
click at [559, 456] on icon at bounding box center [558, 455] width 22 height 22
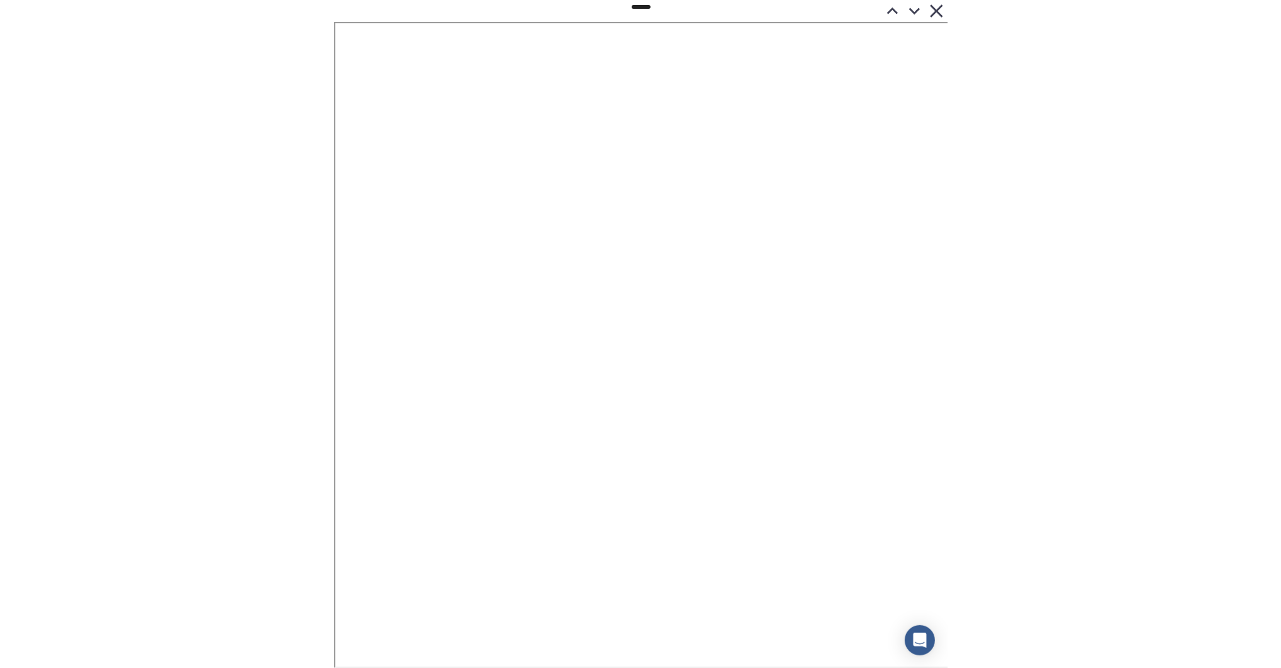
scroll to position [0, 0]
click at [620, 7] on icon at bounding box center [1248, 11] width 22 height 22
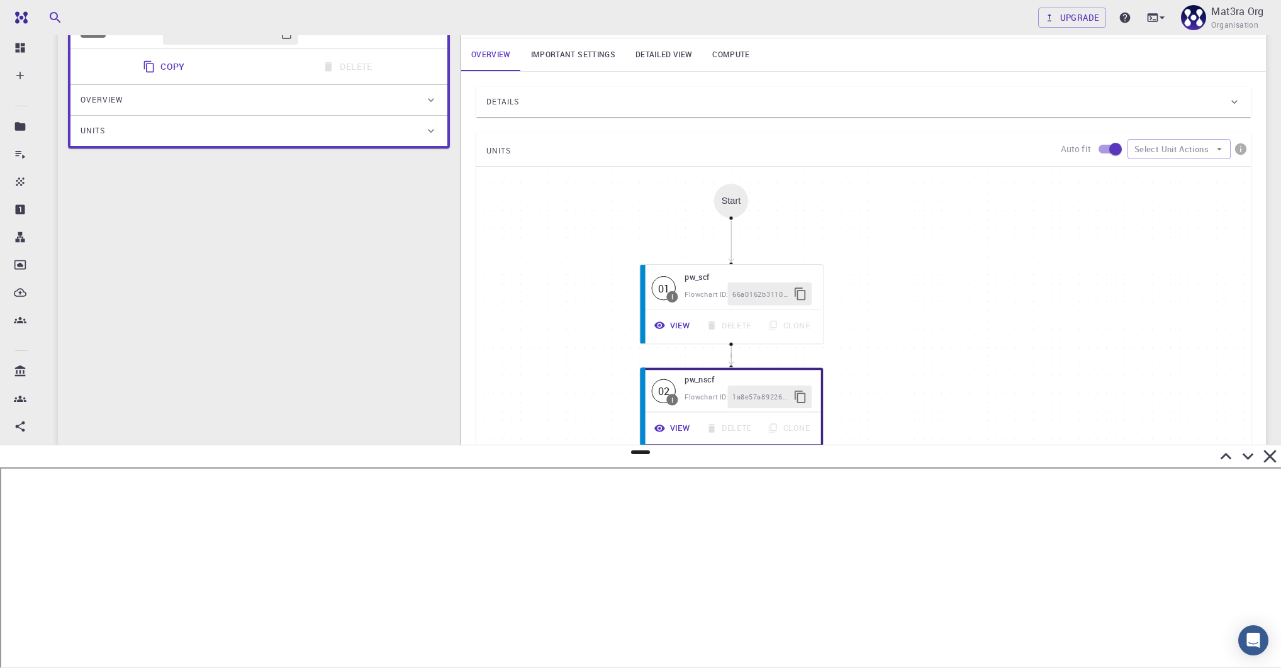
scroll to position [251, 0]
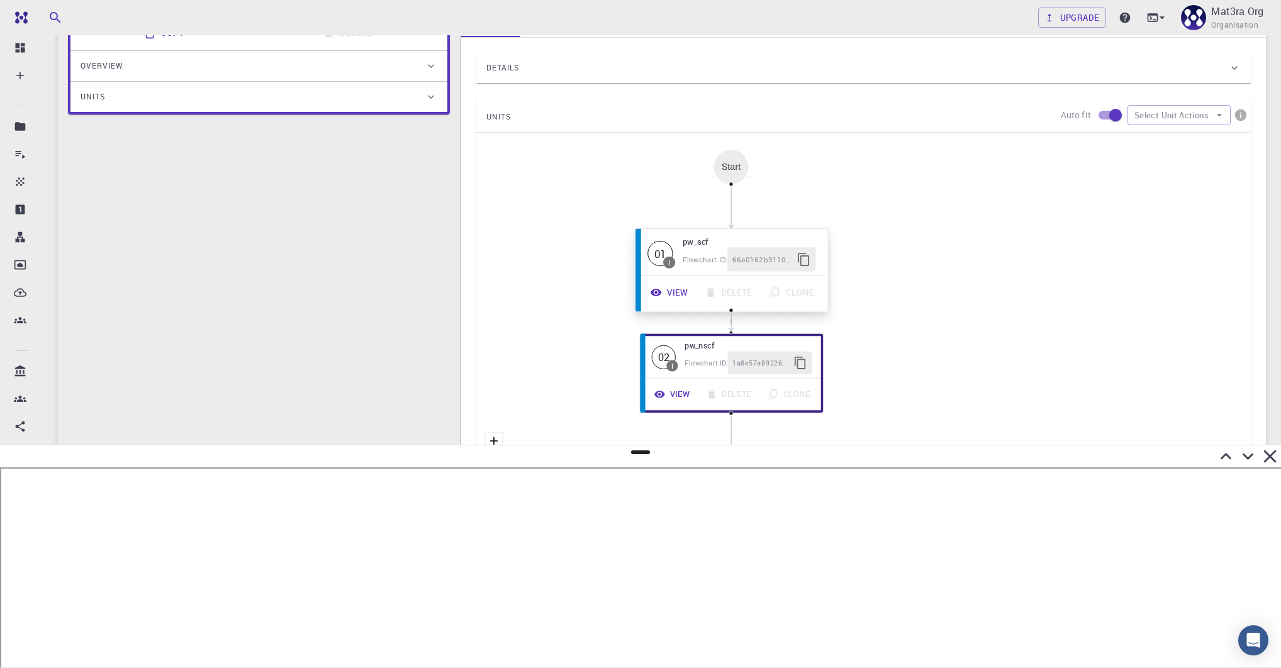
click at [620, 287] on button "View" at bounding box center [670, 293] width 54 height 24
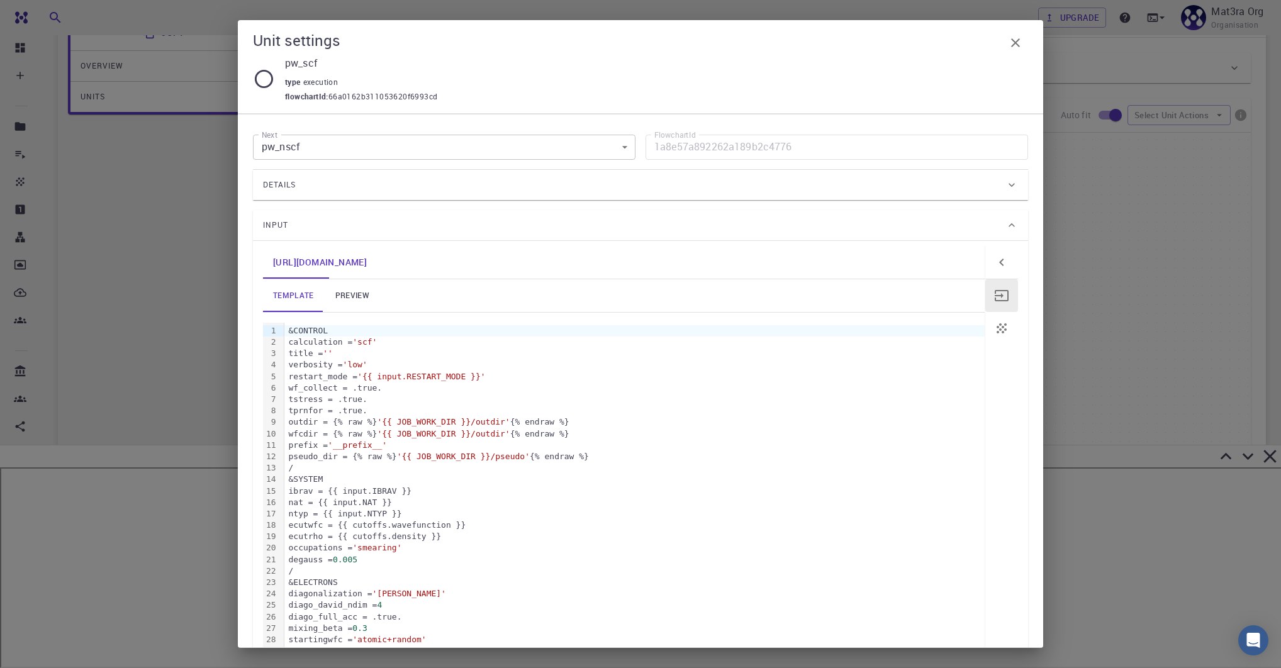
click at [360, 301] on link "preview" at bounding box center [352, 295] width 57 height 33
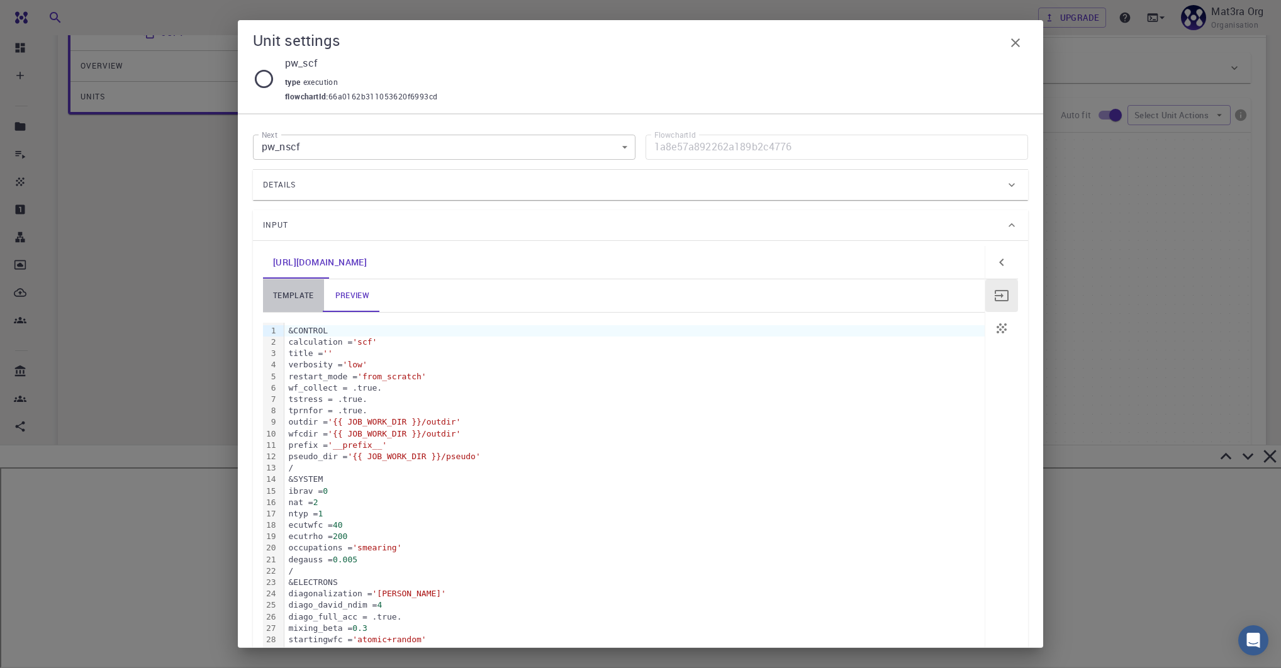
click at [307, 297] on link "template" at bounding box center [293, 295] width 61 height 33
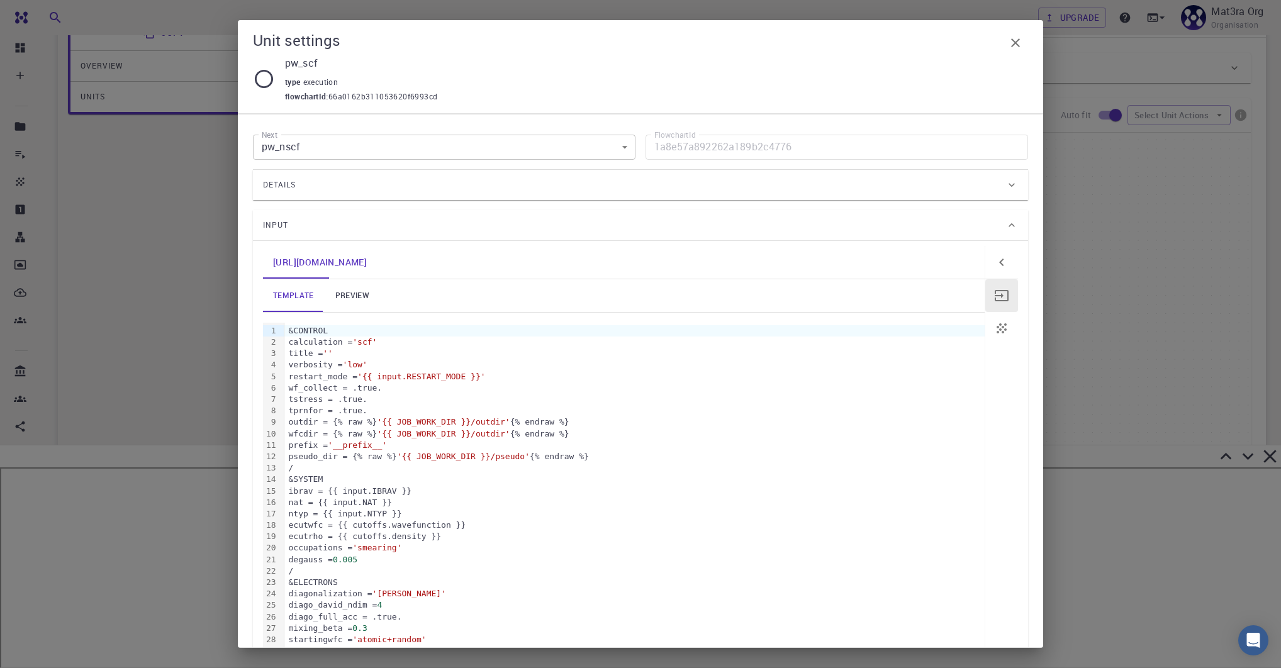
click at [620, 255] on button "button" at bounding box center [1001, 262] width 33 height 33
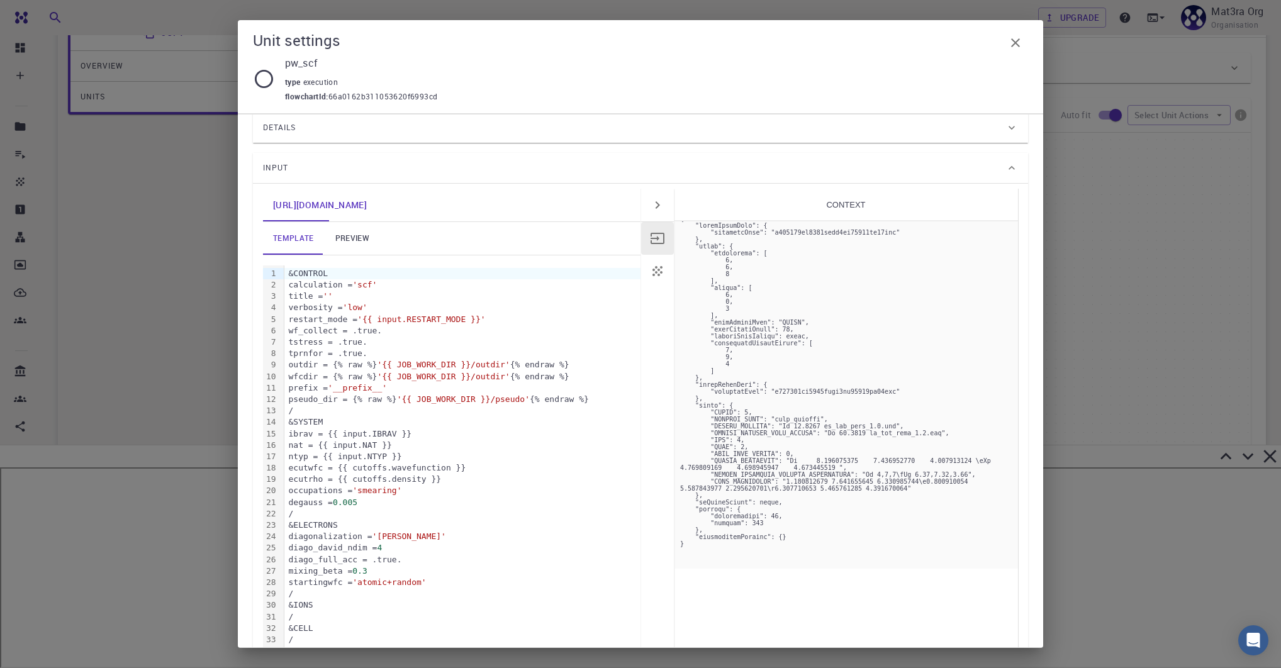
scroll to position [53, 0]
click at [620, 39] on icon "button" at bounding box center [1015, 42] width 15 height 15
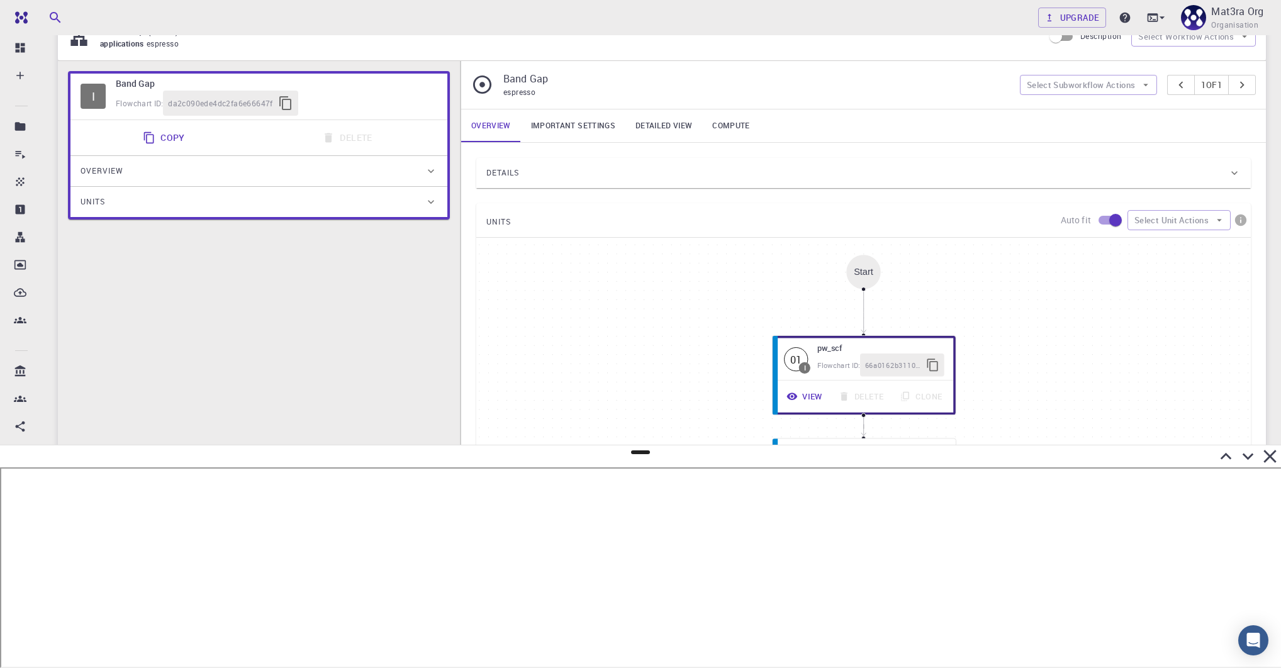
scroll to position [139, 0]
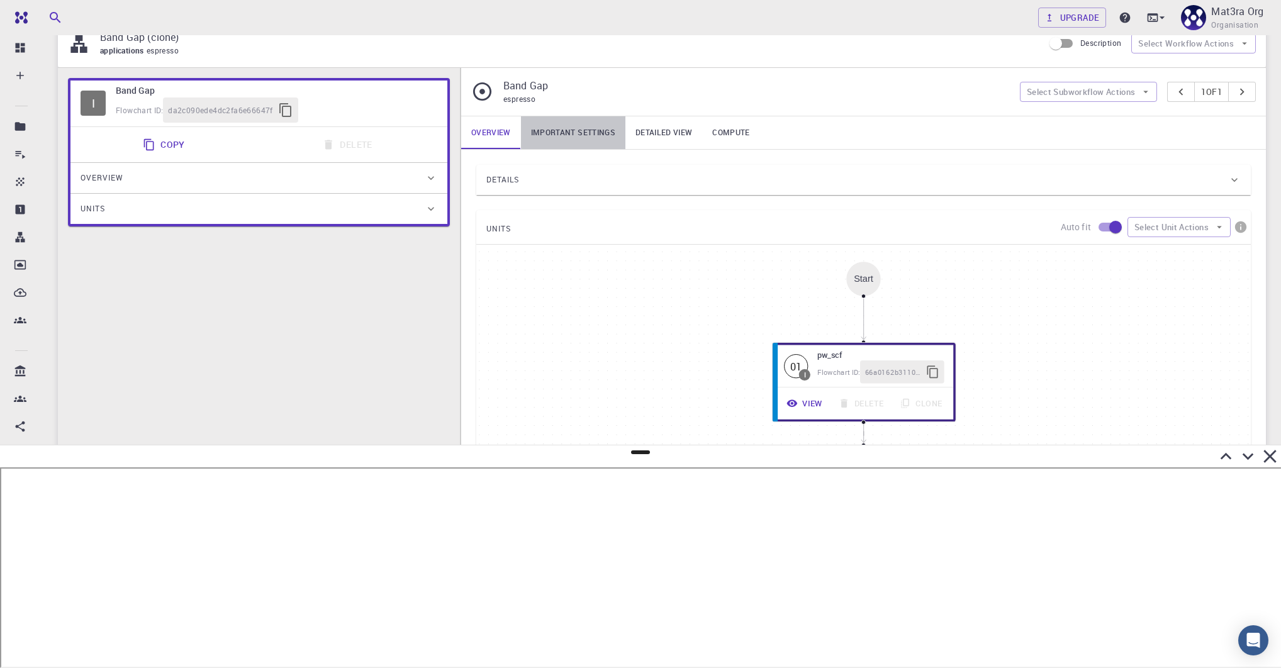
click at [576, 129] on link "Important settings" at bounding box center [573, 132] width 104 height 33
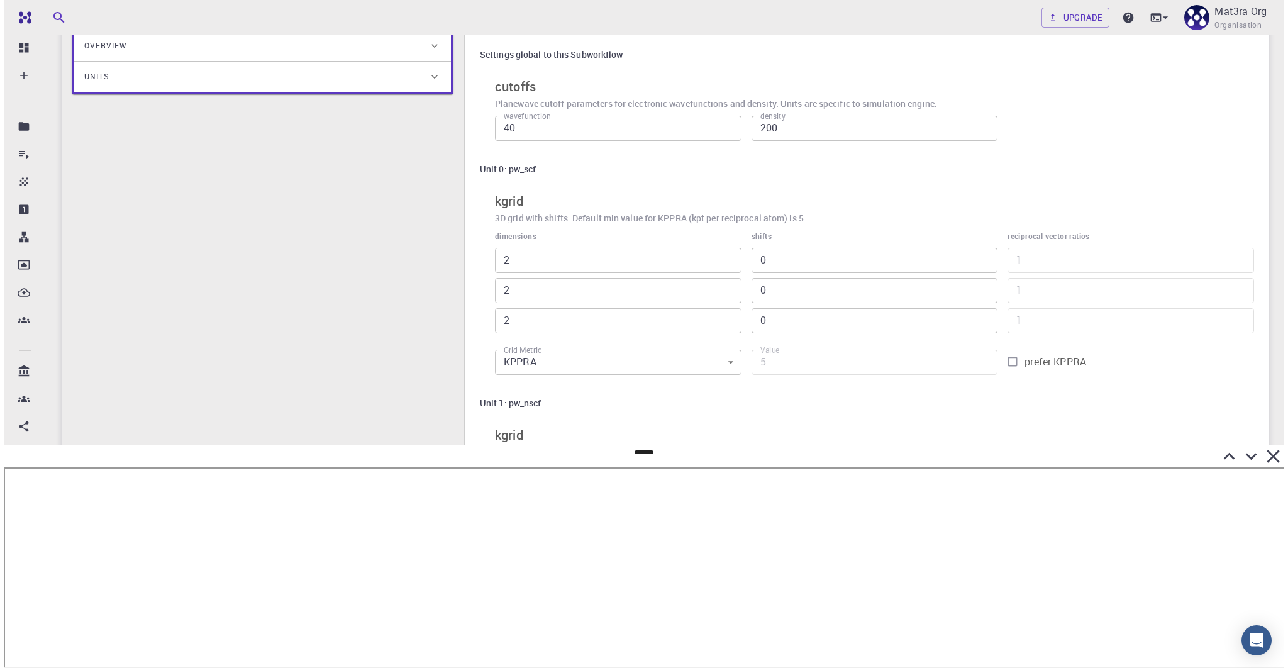
scroll to position [0, 0]
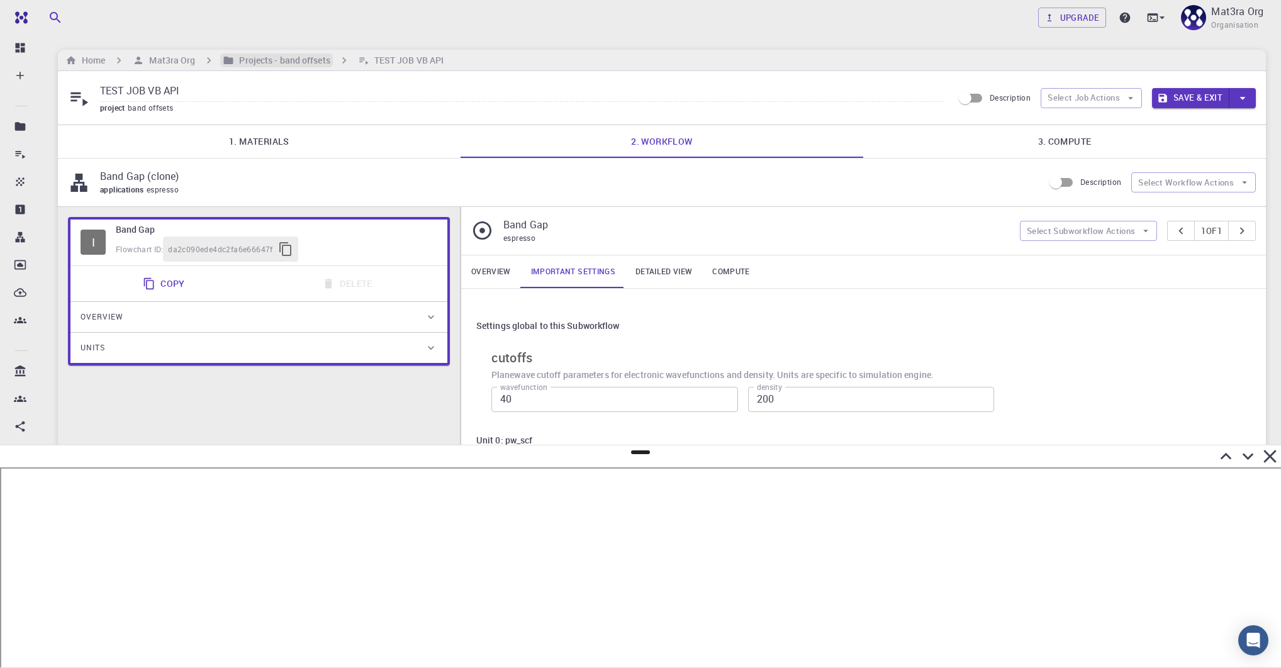
click at [248, 64] on h6 "Projects - band offsets" at bounding box center [282, 60] width 96 height 14
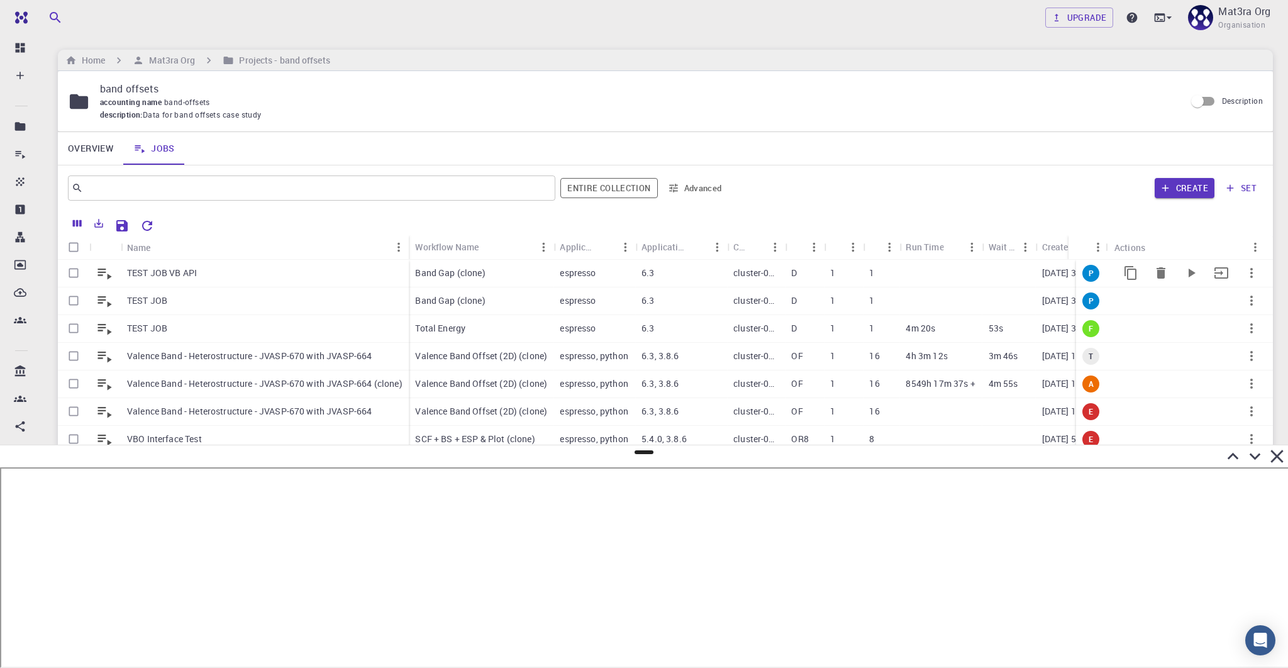
click at [620, 264] on button "button" at bounding box center [1252, 273] width 30 height 30
click at [620, 357] on li "Expand" at bounding box center [1241, 357] width 73 height 20
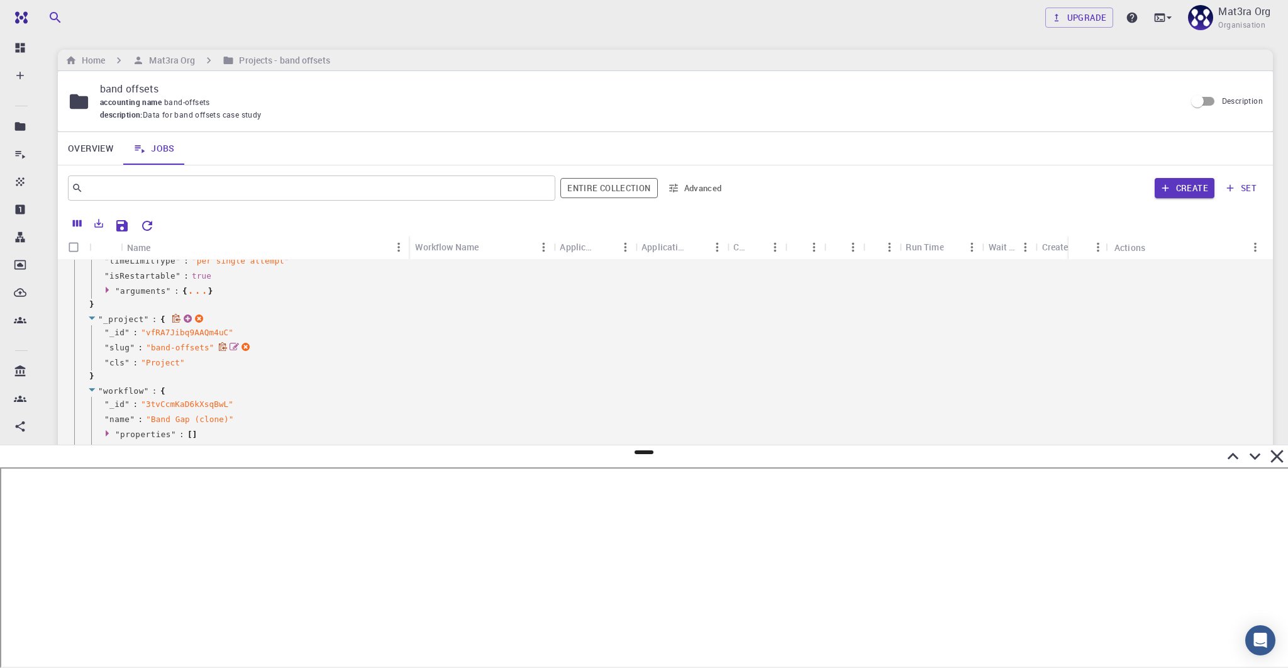
scroll to position [286, 0]
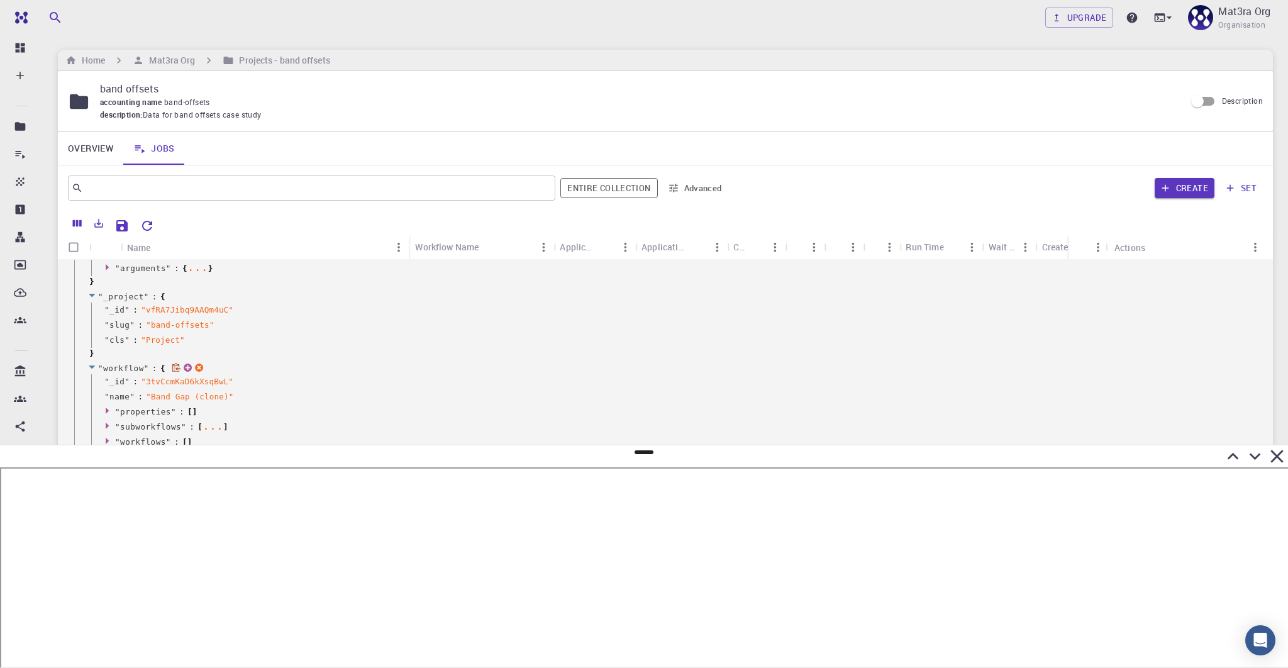
click at [177, 369] on icon at bounding box center [176, 367] width 8 height 9
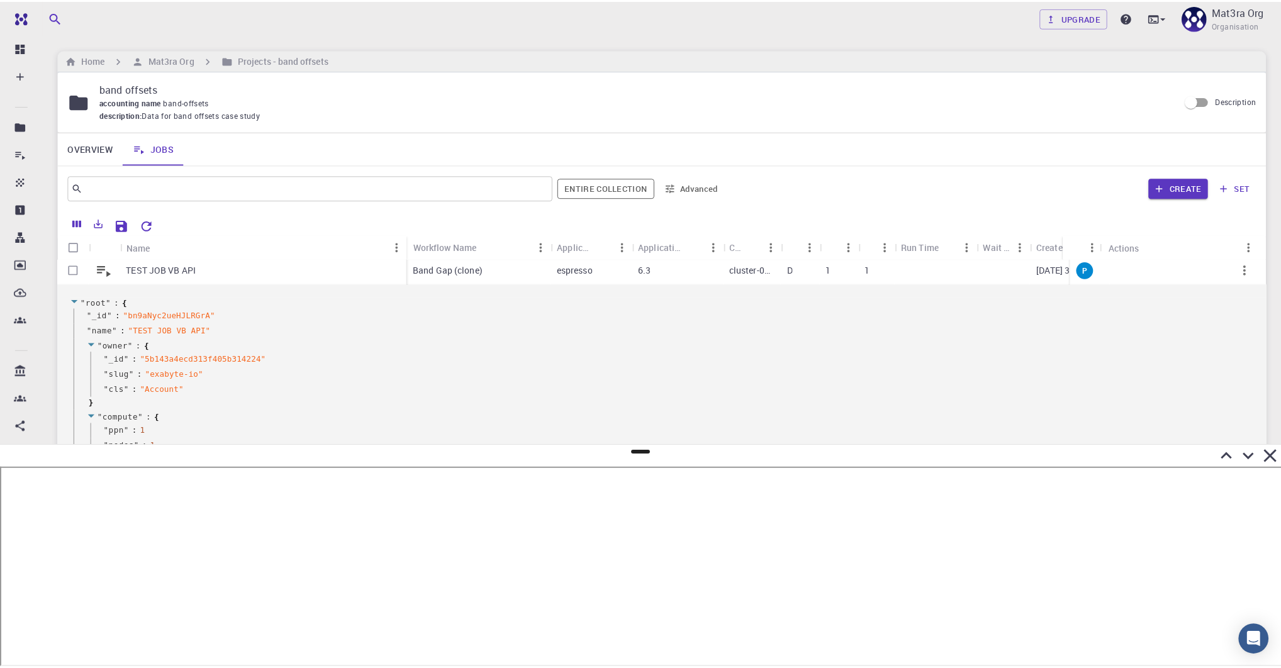
scroll to position [0, 0]
click at [220, 272] on div "TEST JOB VB API" at bounding box center [265, 274] width 288 height 28
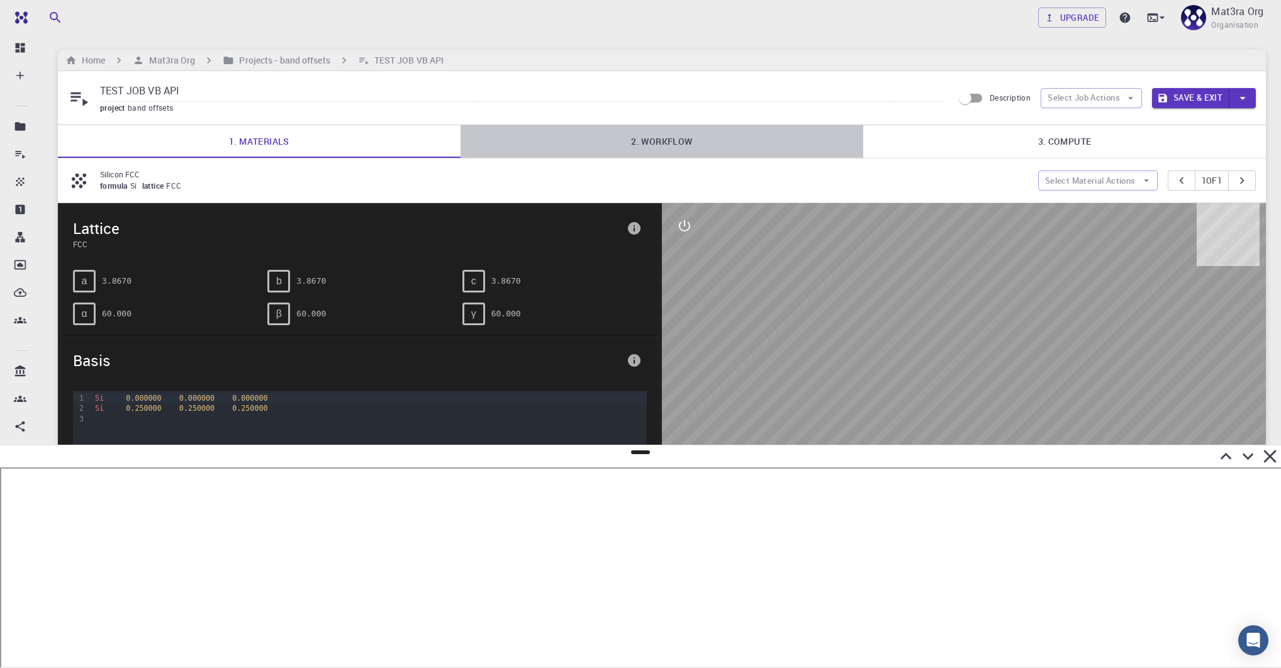
click at [620, 136] on link "2. Workflow" at bounding box center [661, 141] width 403 height 33
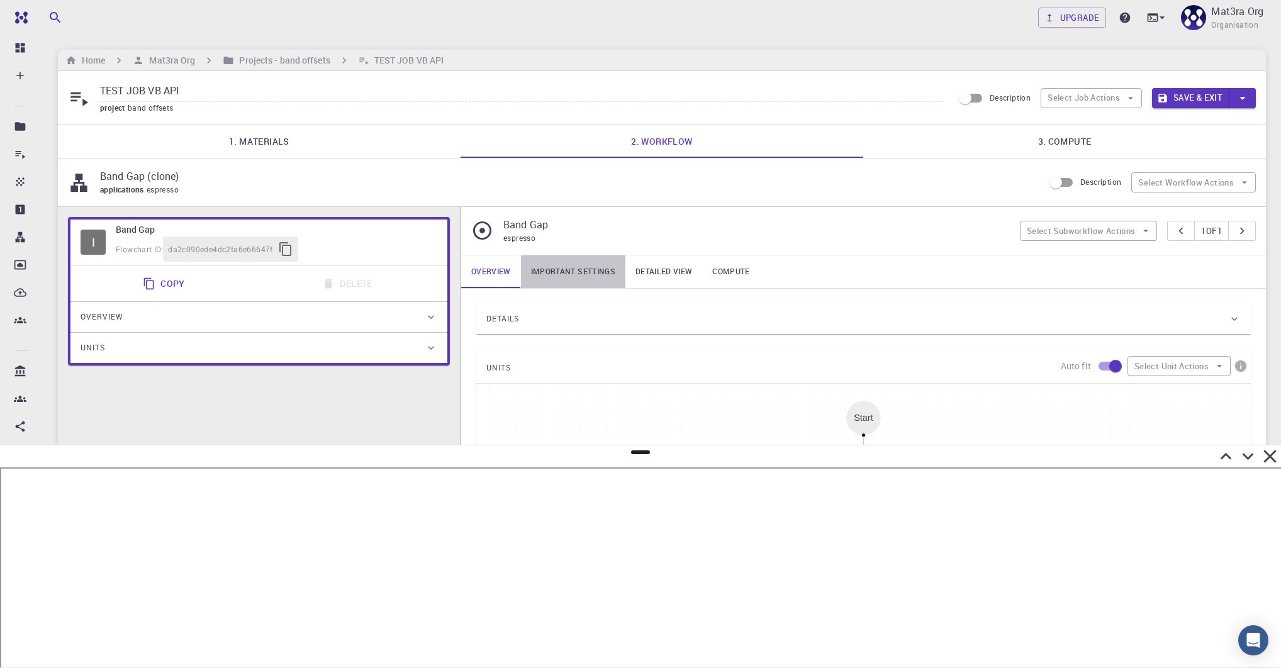
click at [567, 273] on link "Important settings" at bounding box center [573, 271] width 104 height 33
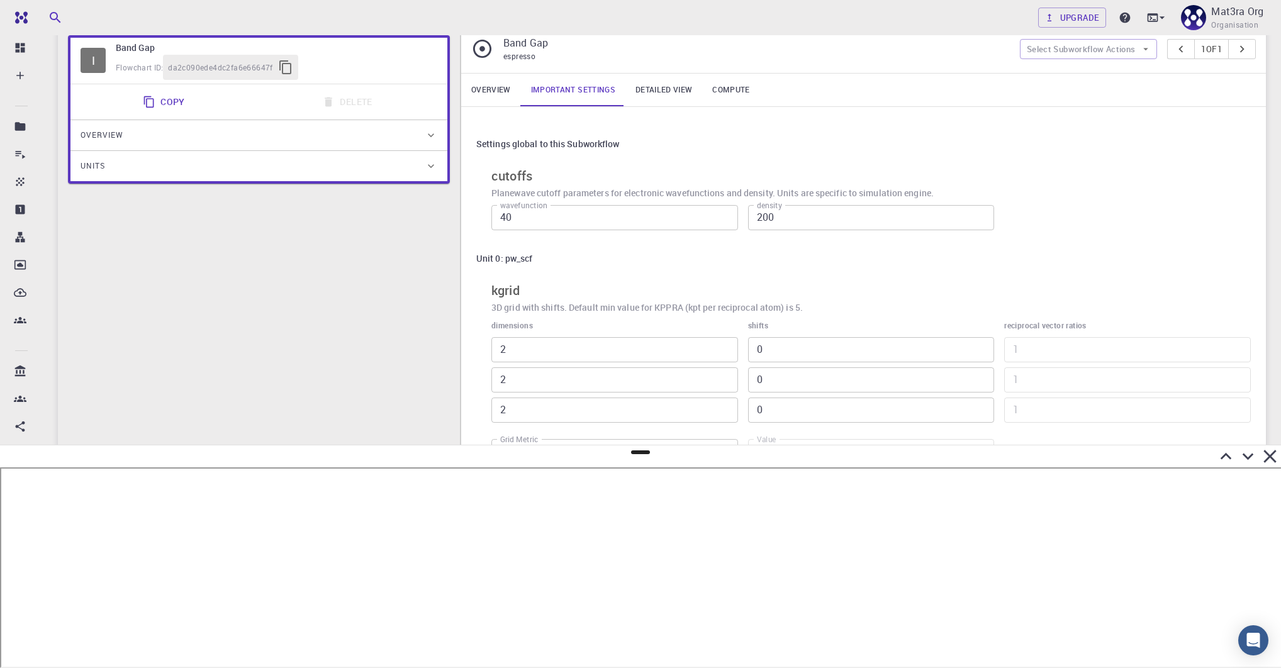
scroll to position [221, 0]
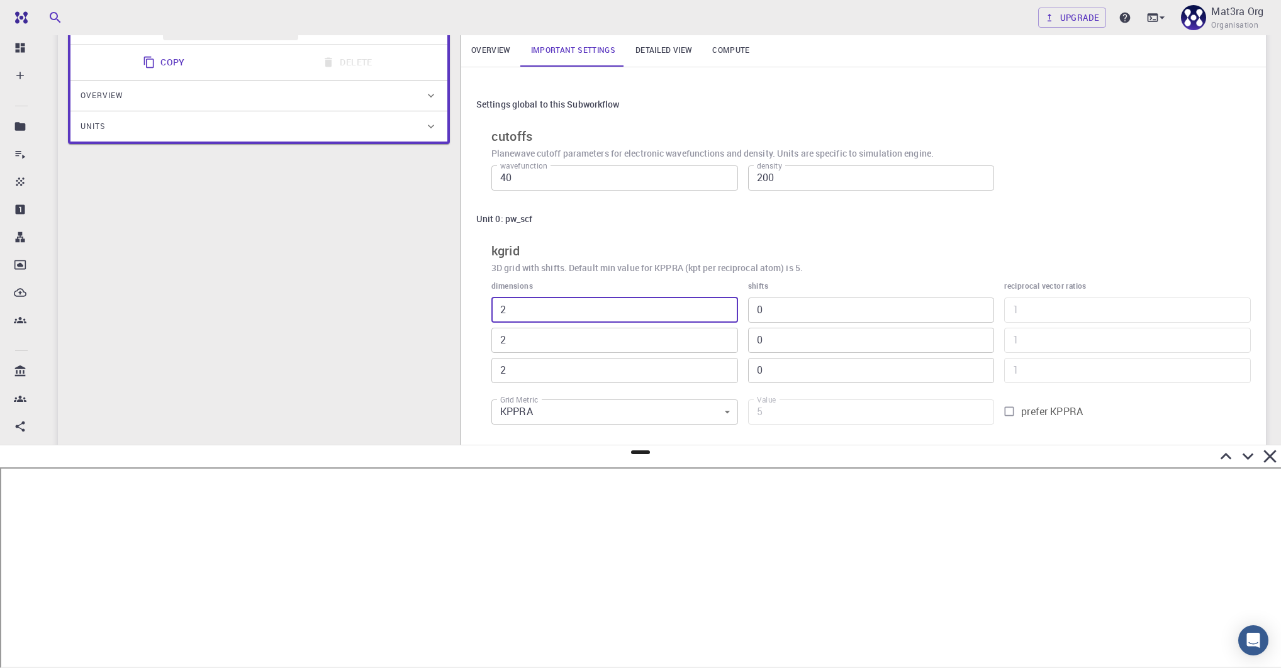
drag, startPoint x: 519, startPoint y: 303, endPoint x: 481, endPoint y: 303, distance: 37.7
click at [482, 303] on div "dimensions 2 ​ 2 ​ 2 ​" at bounding box center [609, 326] width 257 height 113
type input "1"
type input "8"
type input "1"
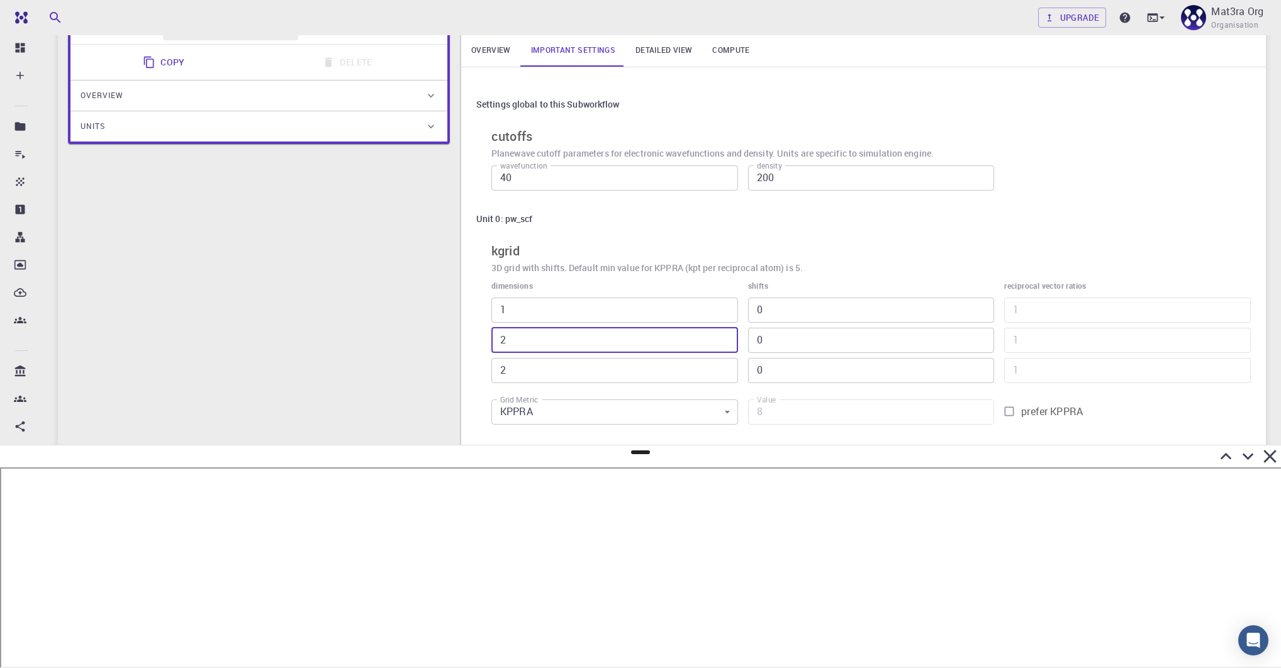
drag, startPoint x: 517, startPoint y: 337, endPoint x: 474, endPoint y: 338, distance: 42.8
click at [475, 338] on div "Settings global to this Subworkflow cutoffs Planewave cutoff parameters for ele…" at bounding box center [863, 378] width 805 height 623
type input "1"
type input "4"
type input "1"
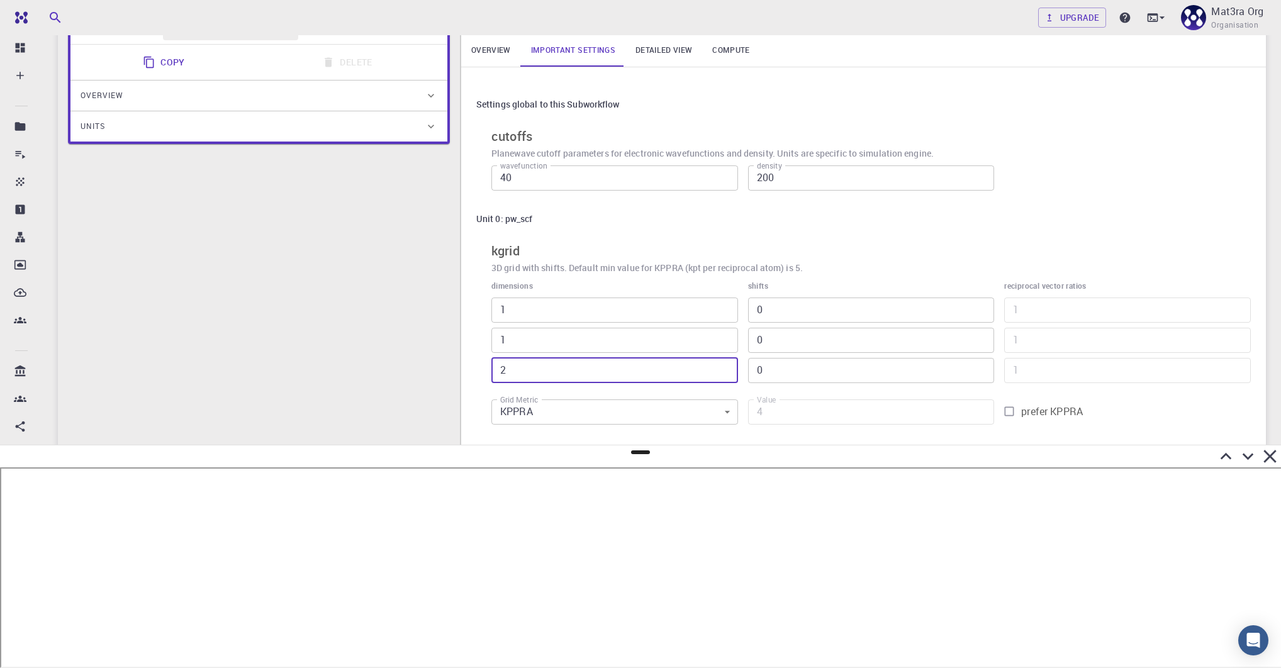
drag, startPoint x: 514, startPoint y: 370, endPoint x: 458, endPoint y: 371, distance: 56.0
click at [458, 371] on div "I Band Gap Flowchart ID: da2c090ede4dc2fa6e66647f Copy Delete Overview Properti…" at bounding box center [662, 338] width 1208 height 705
type input "1"
type input "2"
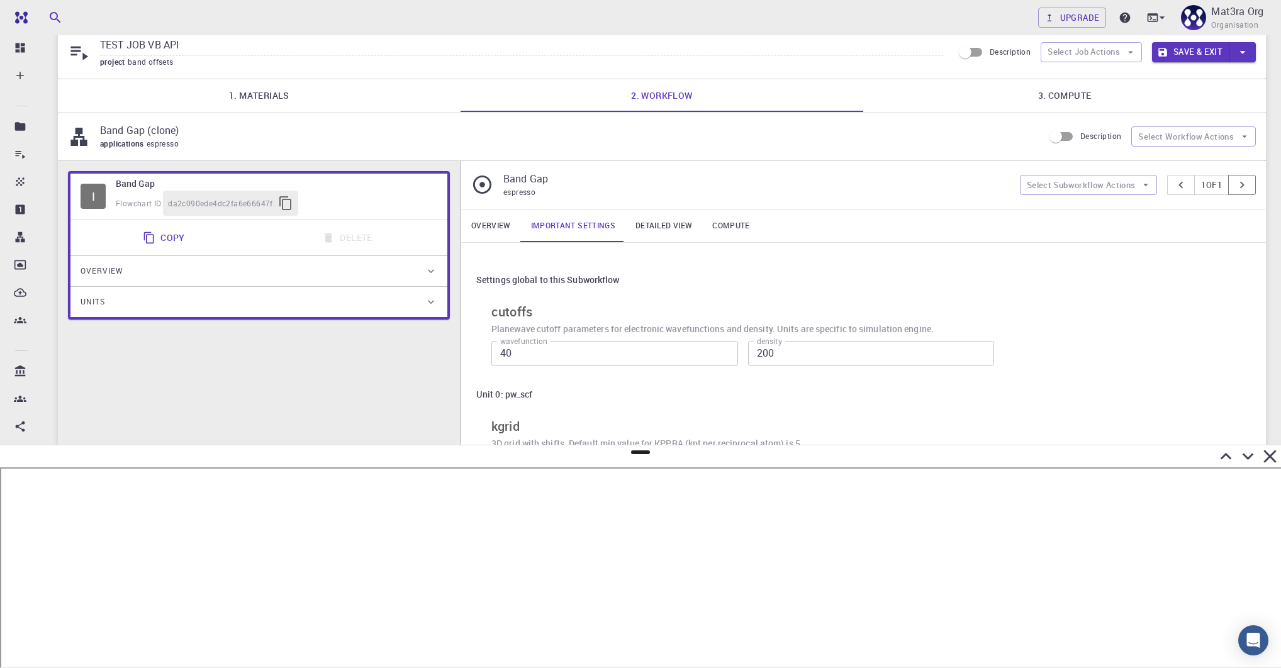
scroll to position [0, 0]
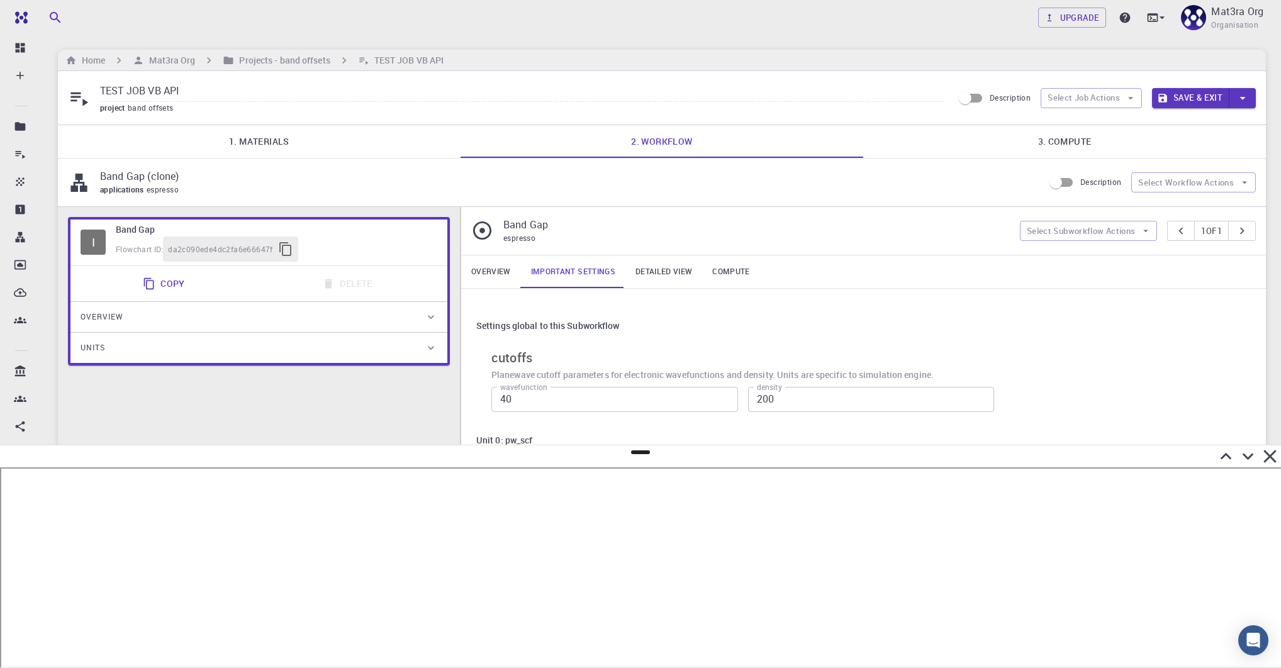
type input "1"
click at [620, 93] on button "Save & Exit" at bounding box center [1190, 98] width 77 height 20
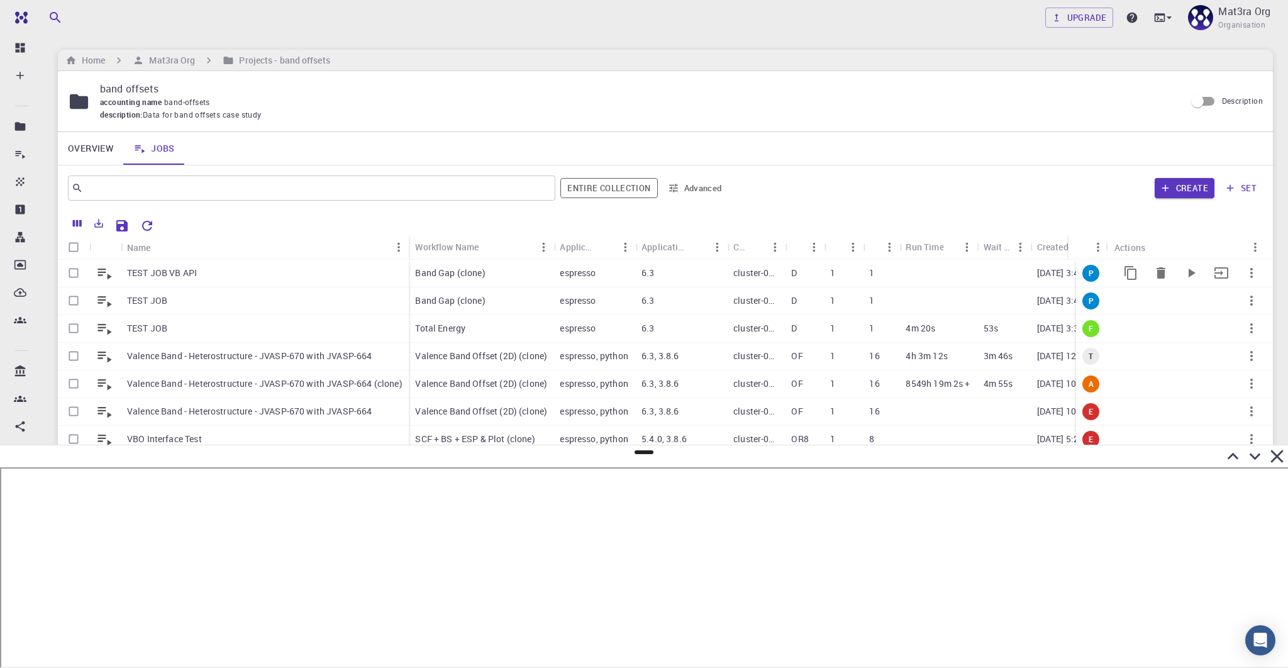
click at [235, 273] on div "TEST JOB VB API" at bounding box center [265, 274] width 288 height 28
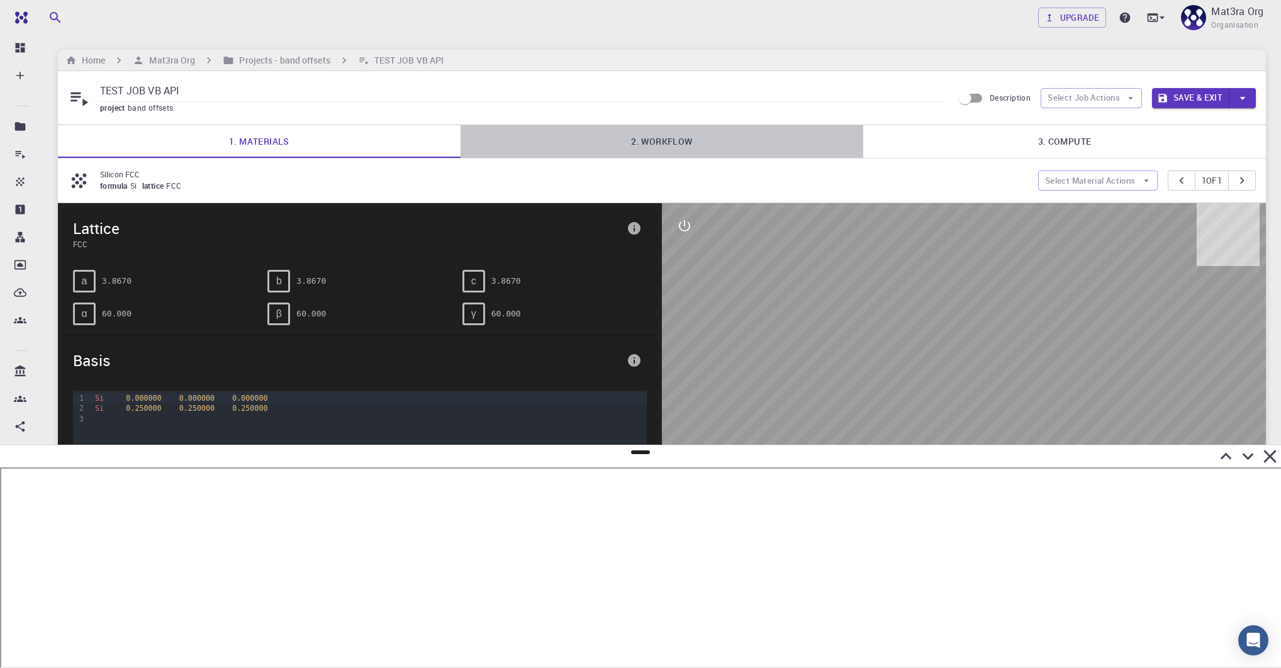
click at [620, 147] on link "2. Workflow" at bounding box center [661, 141] width 403 height 33
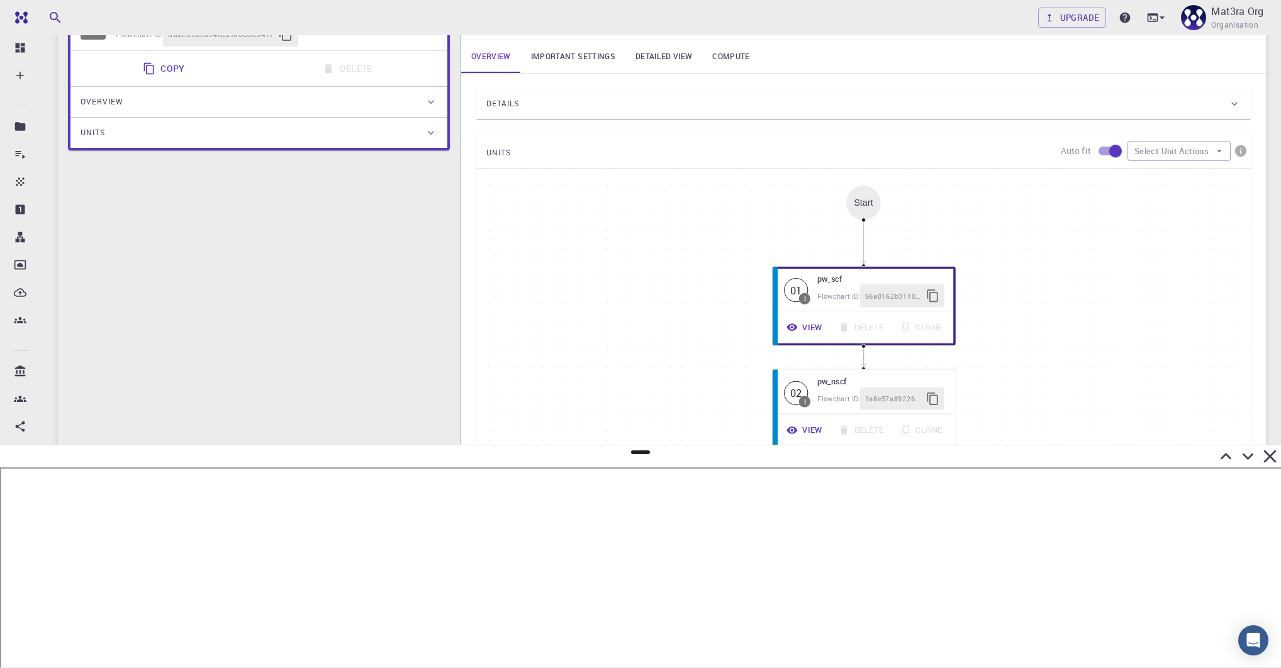
scroll to position [219, 0]
click at [572, 51] on link "Important settings" at bounding box center [573, 52] width 104 height 33
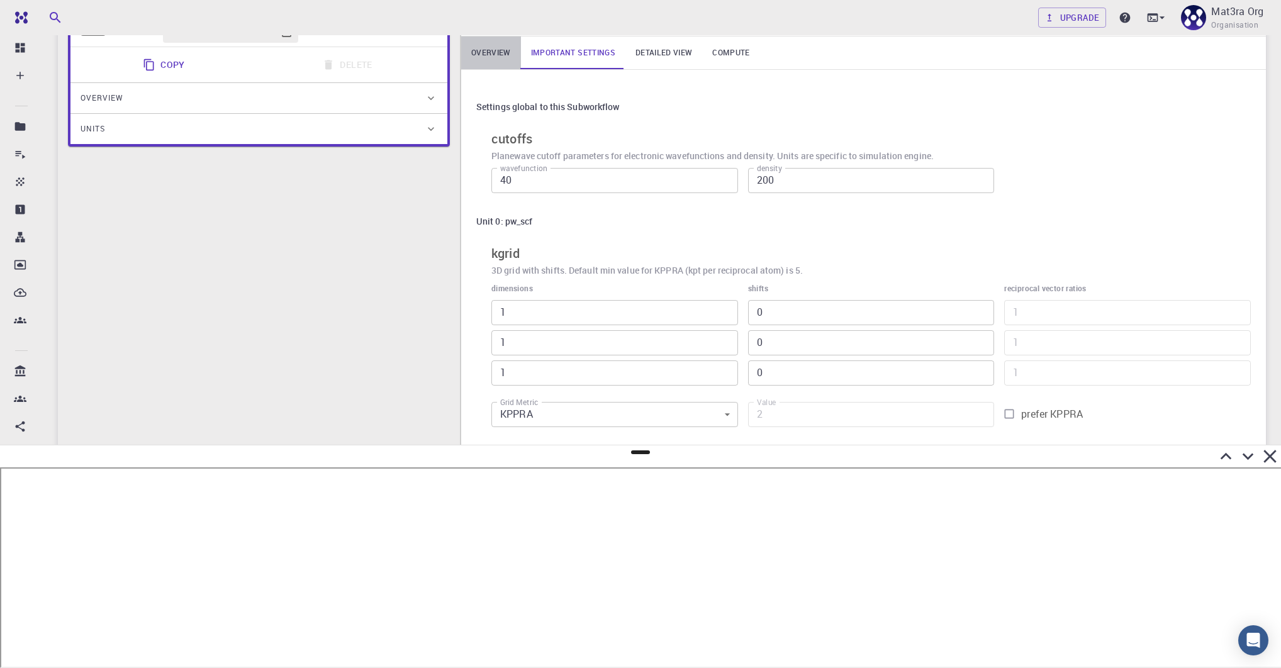
click at [486, 58] on link "Overview" at bounding box center [491, 52] width 60 height 33
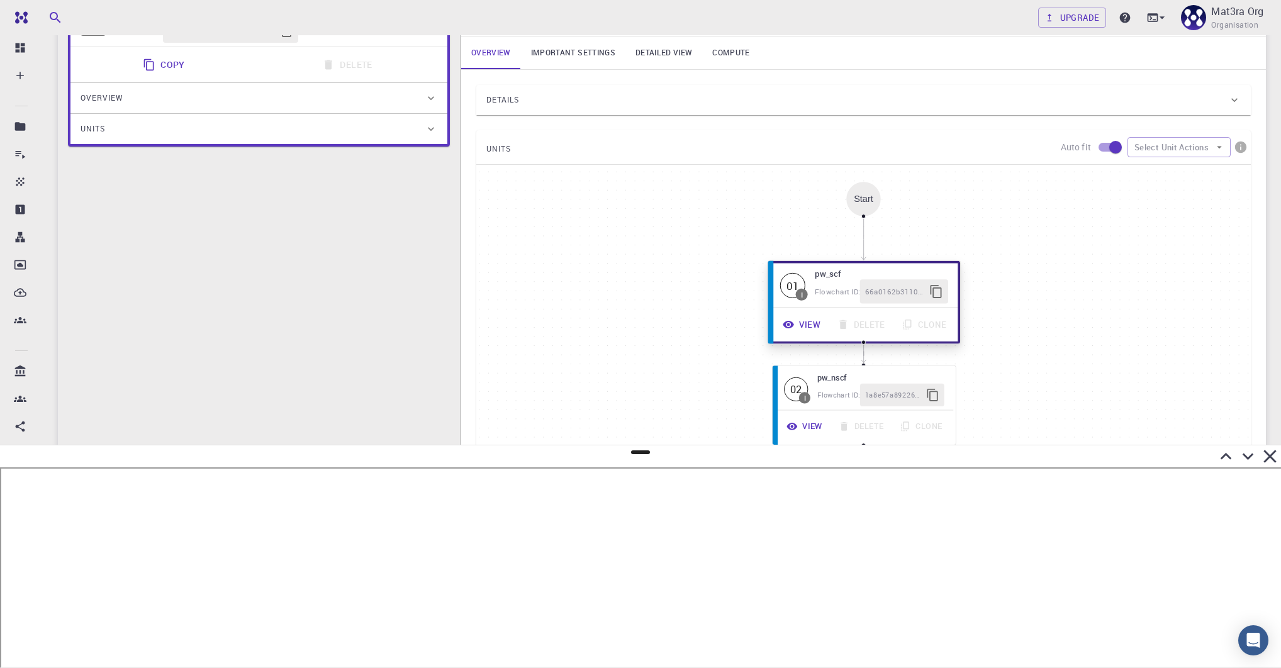
click at [620, 313] on button "View" at bounding box center [802, 325] width 54 height 24
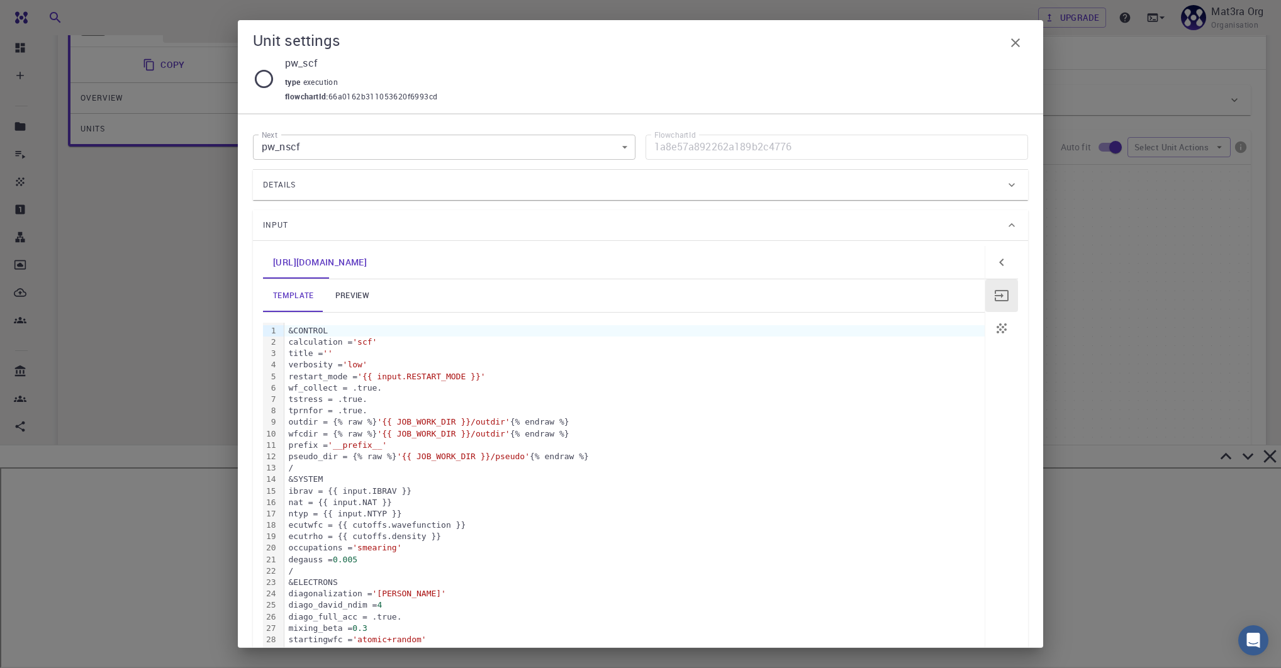
click at [347, 297] on link "preview" at bounding box center [352, 295] width 57 height 33
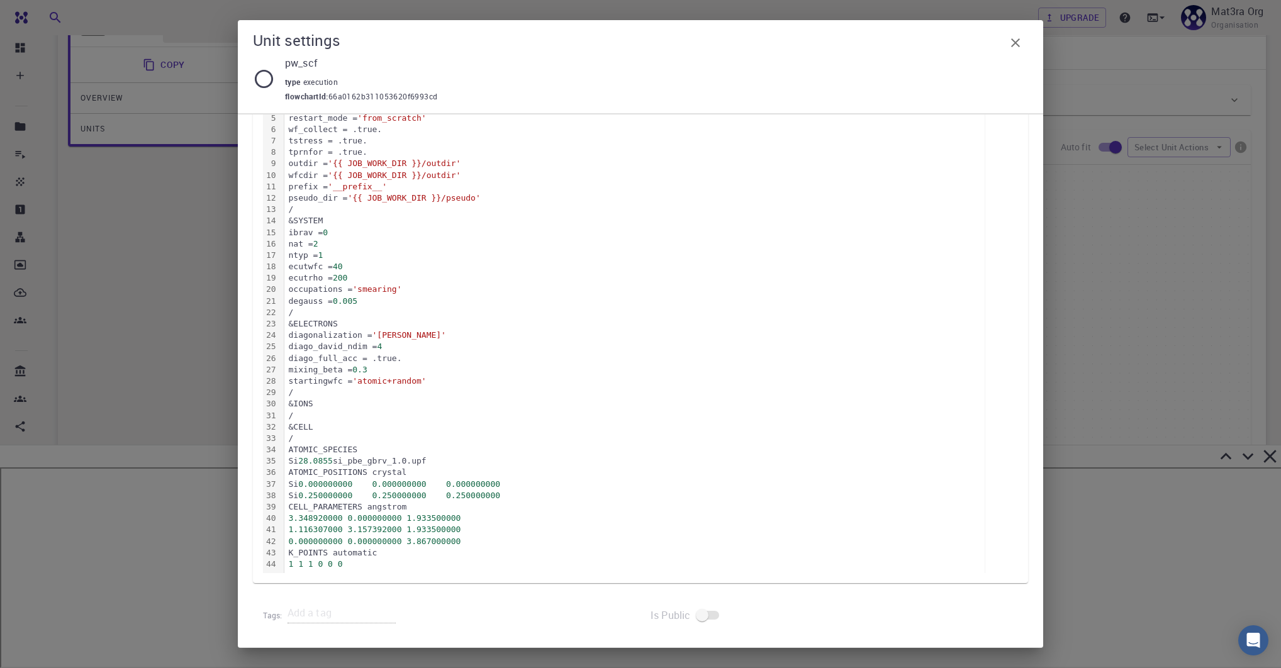
scroll to position [0, 0]
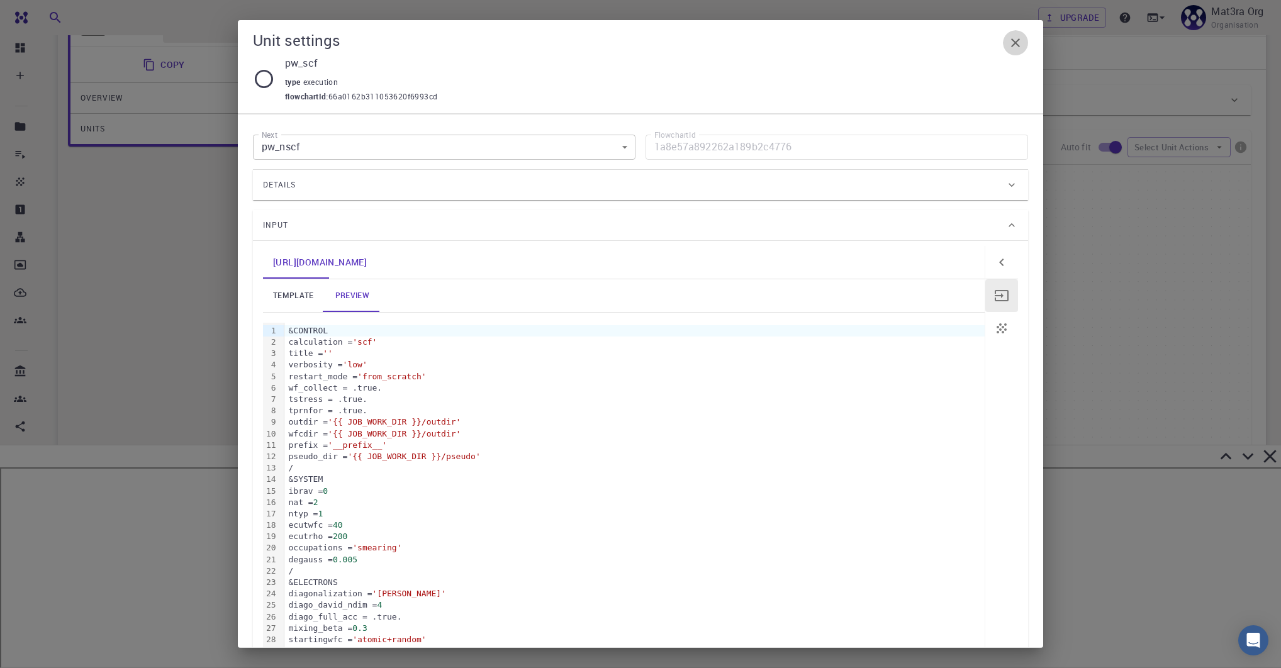
click at [620, 46] on icon "button" at bounding box center [1015, 42] width 15 height 15
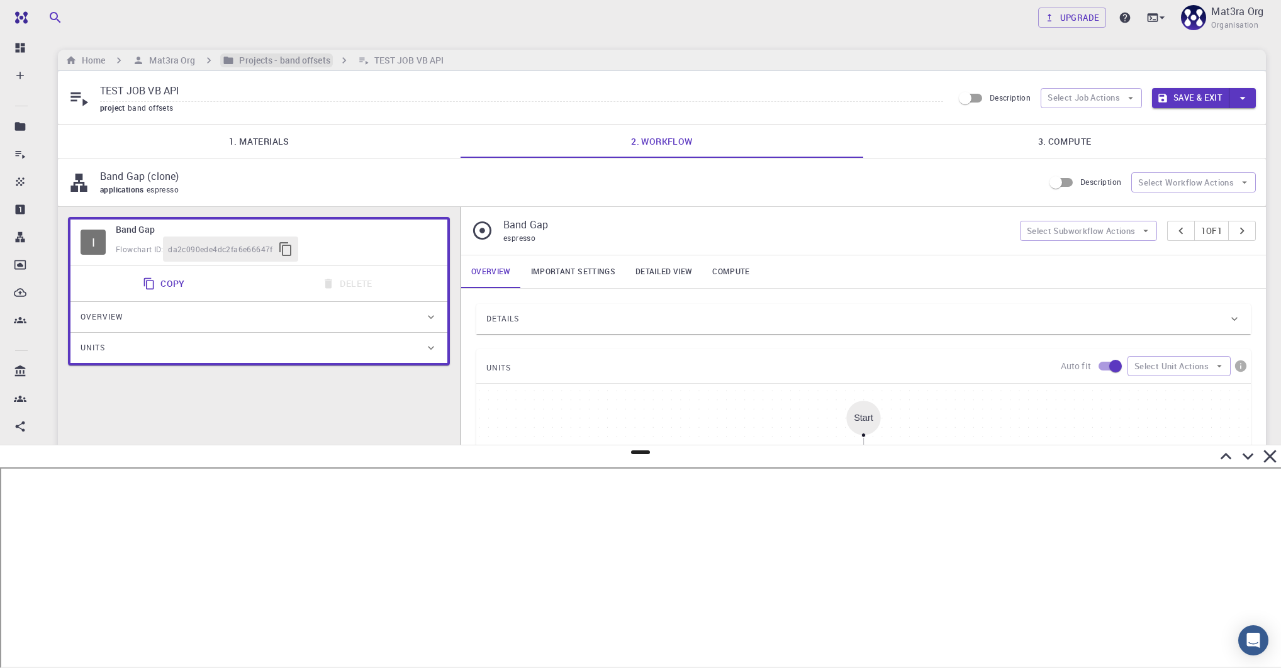
click at [253, 55] on h6 "Projects - band offsets" at bounding box center [282, 60] width 96 height 14
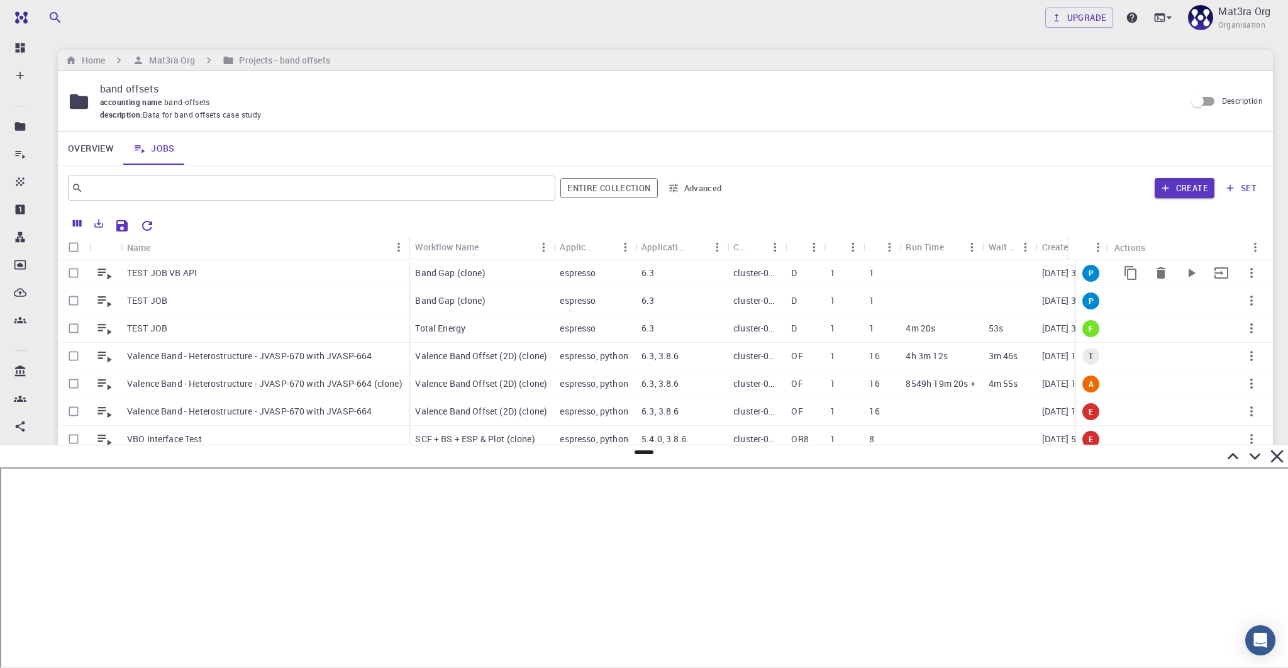
click at [620, 274] on icon "button" at bounding box center [1251, 272] width 15 height 15
click at [620, 365] on div at bounding box center [1223, 367] width 16 height 11
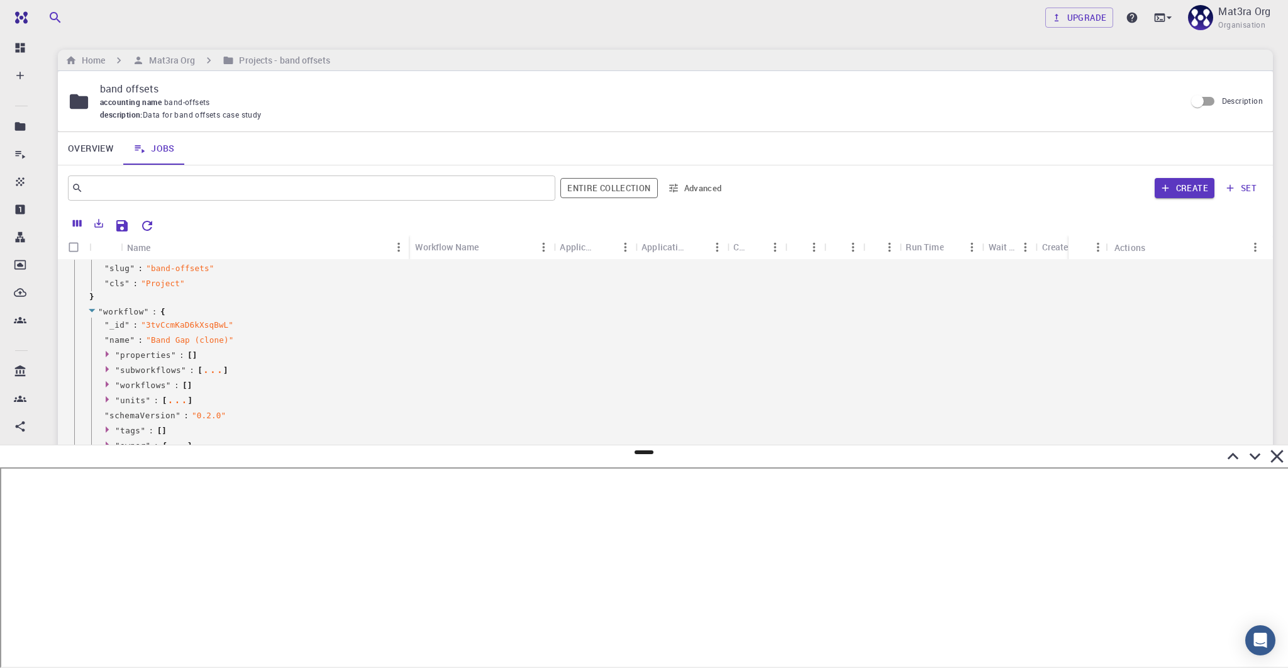
scroll to position [317, 0]
click at [174, 337] on icon at bounding box center [176, 336] width 9 height 9
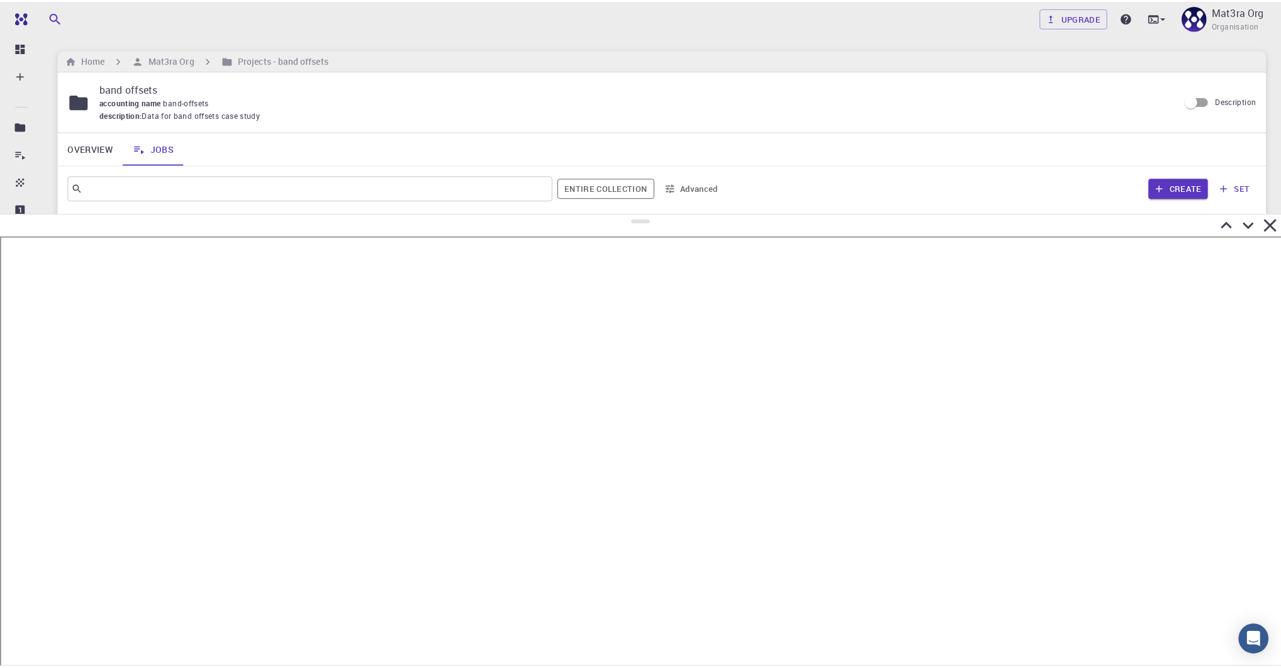
scroll to position [0, 0]
drag, startPoint x: 644, startPoint y: 452, endPoint x: 647, endPoint y: 134, distance: 318.3
click at [620, 180] on div at bounding box center [644, 424] width 1288 height 488
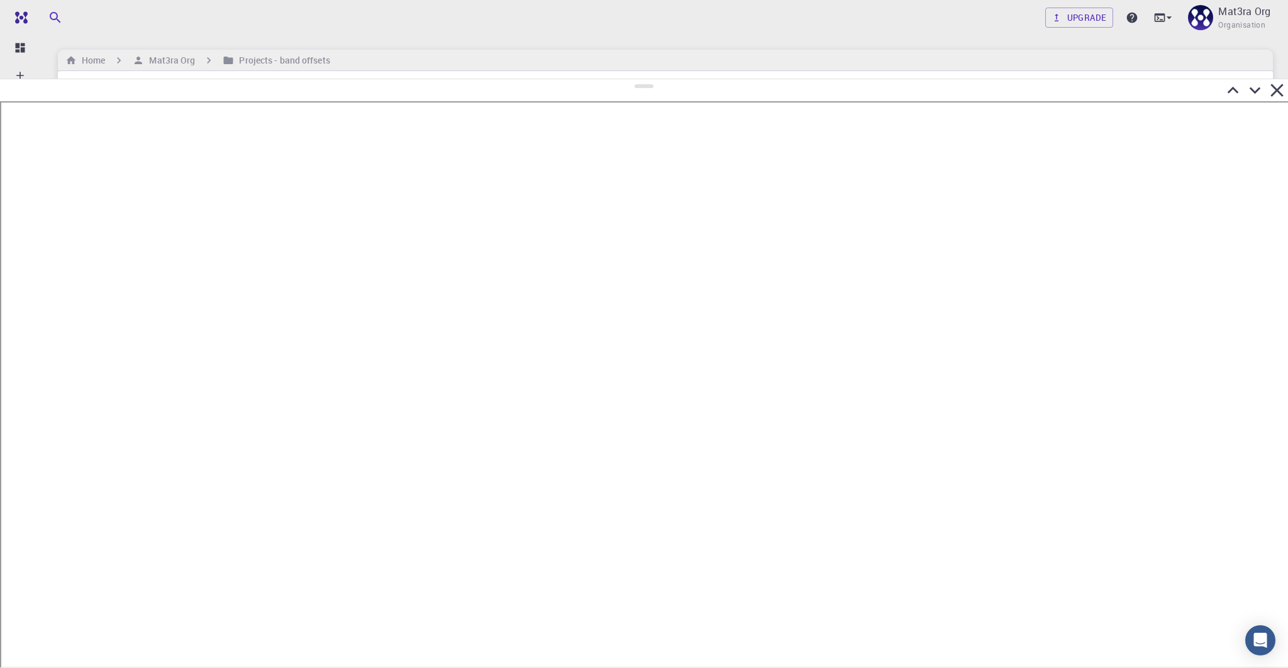
drag, startPoint x: 642, startPoint y: 145, endPoint x: 640, endPoint y: 42, distance: 103.8
click at [620, 79] on div at bounding box center [644, 373] width 1288 height 589
drag, startPoint x: 649, startPoint y: 48, endPoint x: 665, endPoint y: 101, distance: 54.5
click at [620, 101] on div at bounding box center [644, 372] width 1288 height 591
click at [620, 106] on div at bounding box center [644, 386] width 1288 height 563
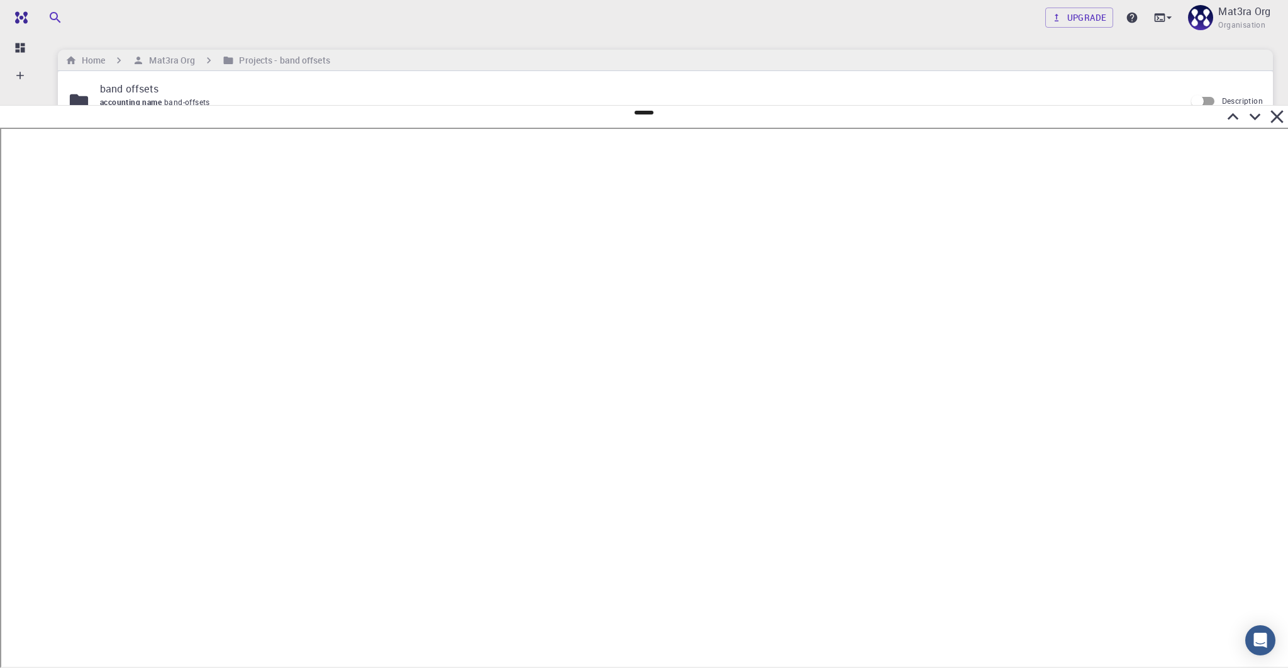
click at [620, 118] on icon at bounding box center [1255, 117] width 11 height 7
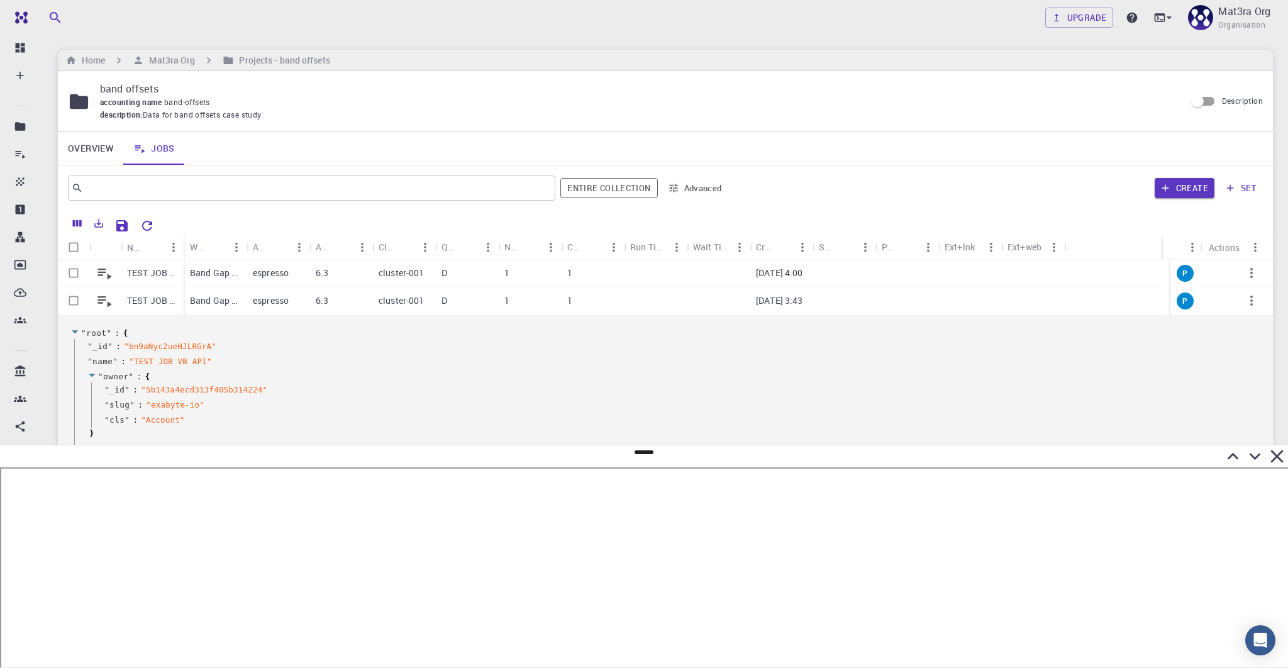
click at [620, 457] on icon at bounding box center [1233, 456] width 11 height 7
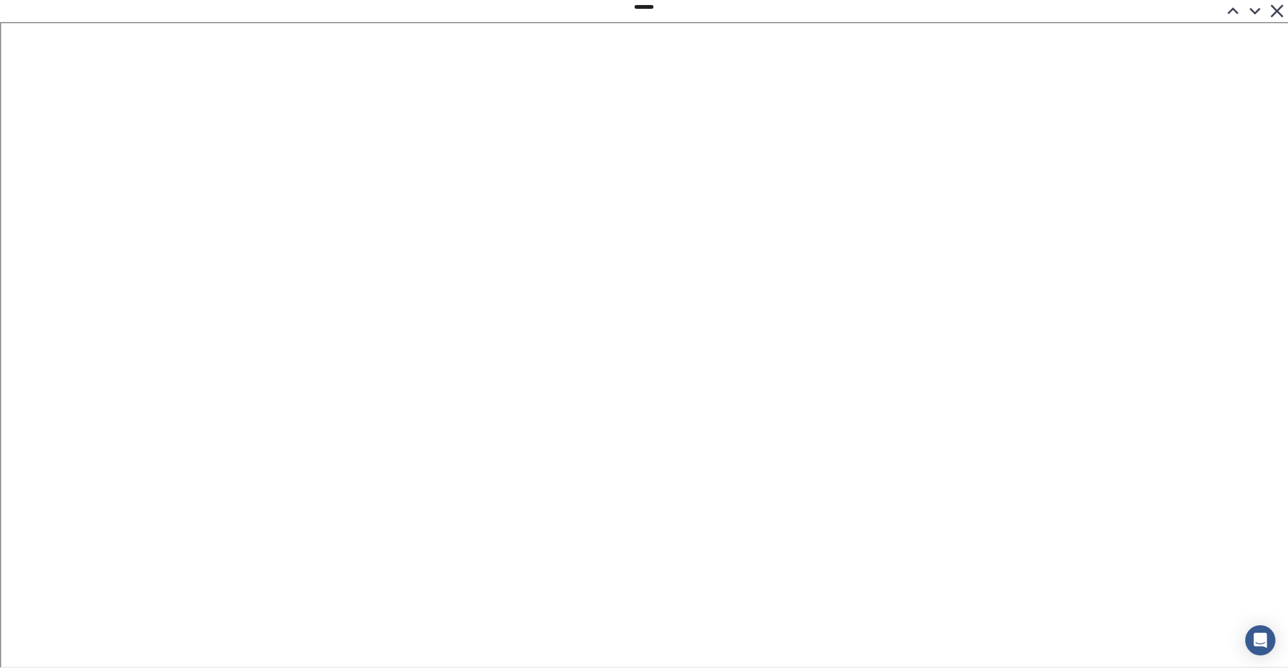
click at [620, 13] on icon at bounding box center [1255, 11] width 11 height 7
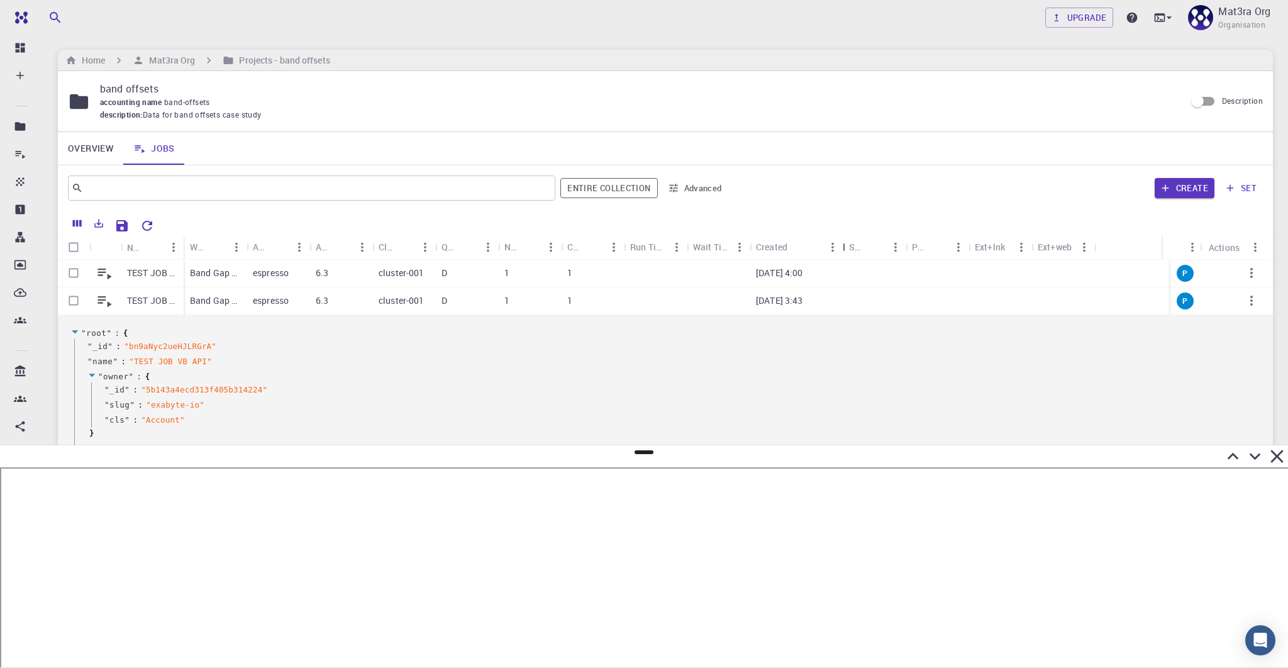
drag, startPoint x: 815, startPoint y: 243, endPoint x: 845, endPoint y: 247, distance: 30.4
click at [620, 247] on div "Created" at bounding box center [844, 247] width 13 height 25
click at [139, 266] on div "Name" at bounding box center [135, 271] width 31 height 25
click at [161, 270] on p "TEST JOB VB" at bounding box center [152, 273] width 50 height 13
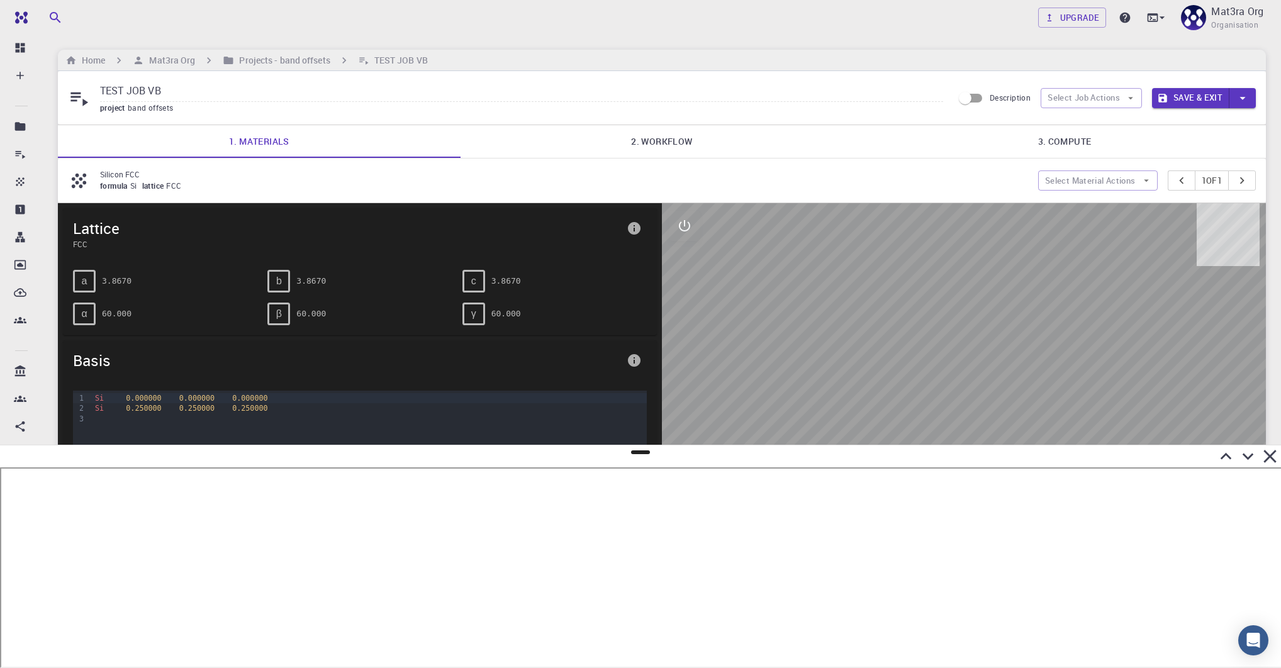
click at [620, 131] on link "2. Workflow" at bounding box center [661, 141] width 403 height 33
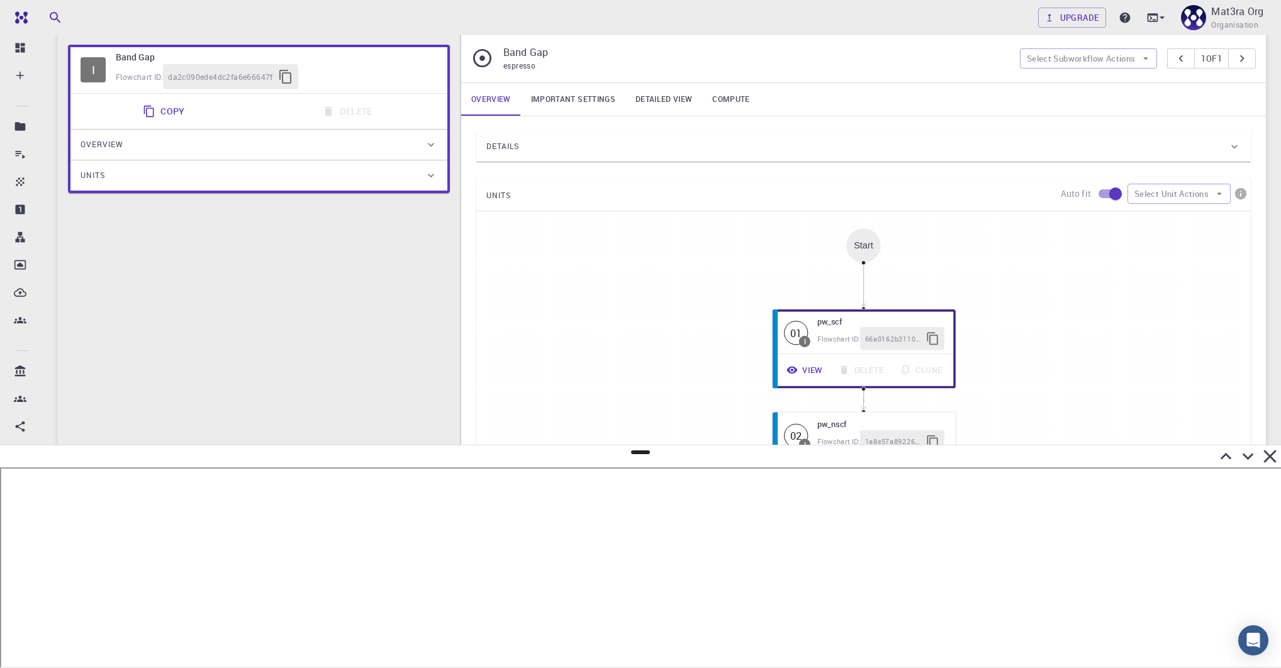
scroll to position [182, 0]
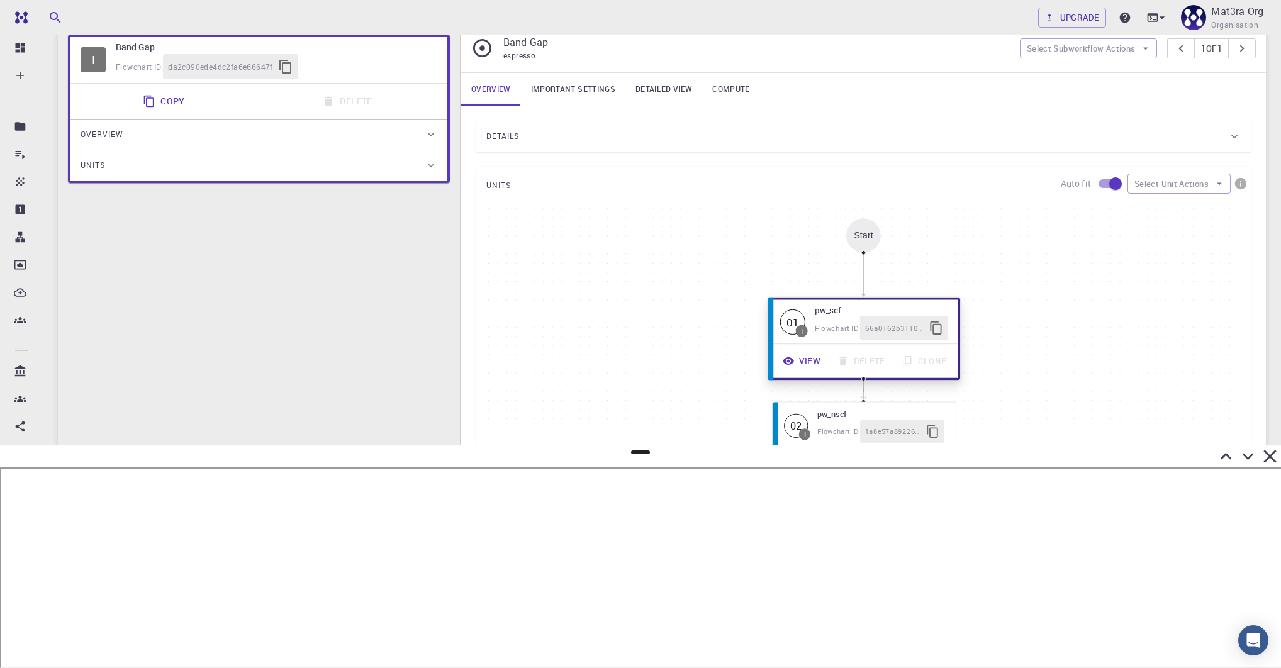
click at [620, 357] on button "View" at bounding box center [802, 361] width 54 height 24
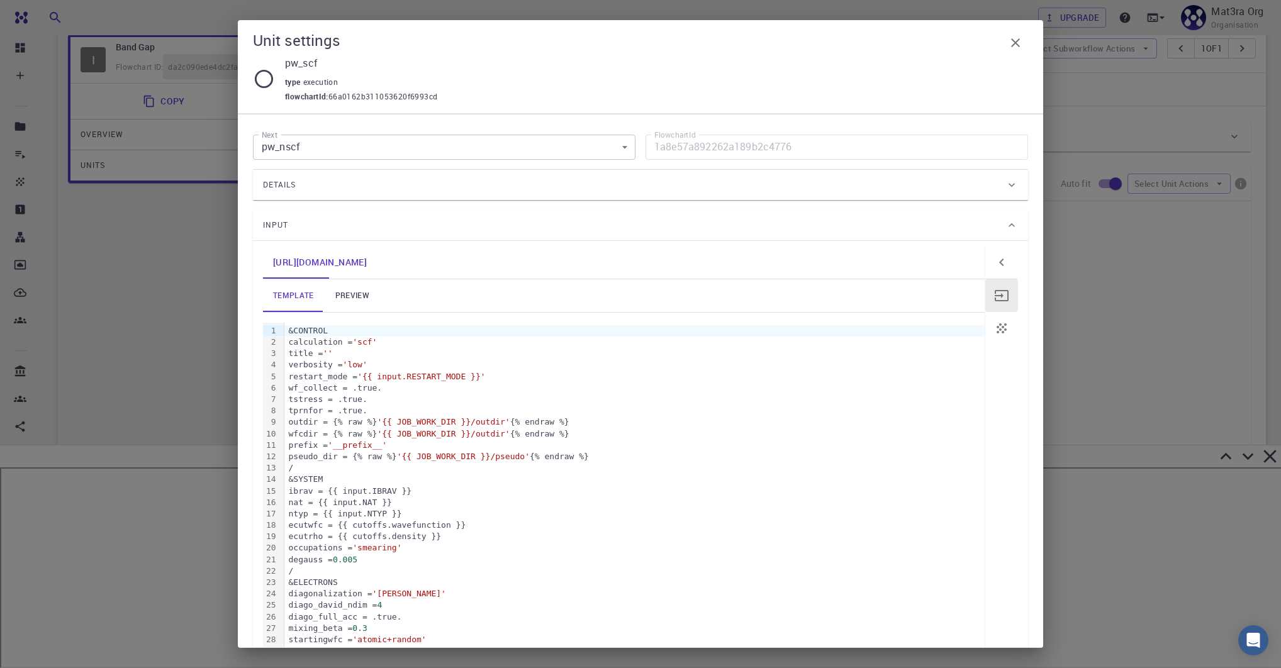
click at [359, 293] on link "preview" at bounding box center [352, 295] width 57 height 33
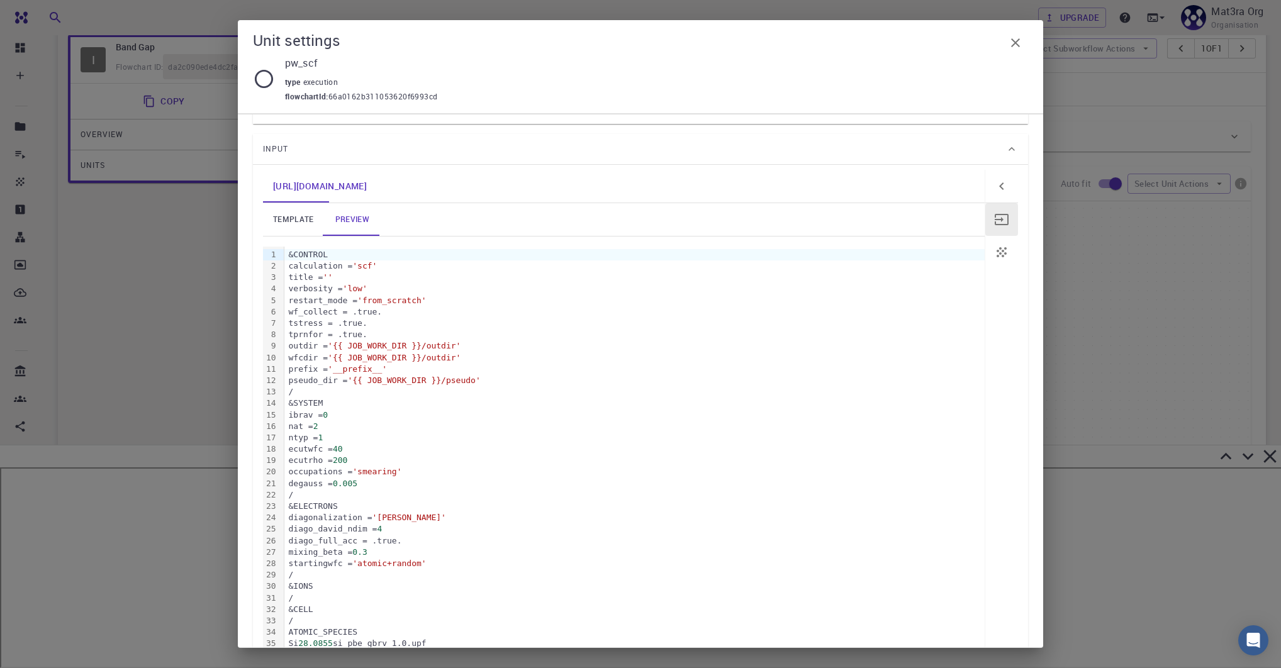
scroll to position [0, 0]
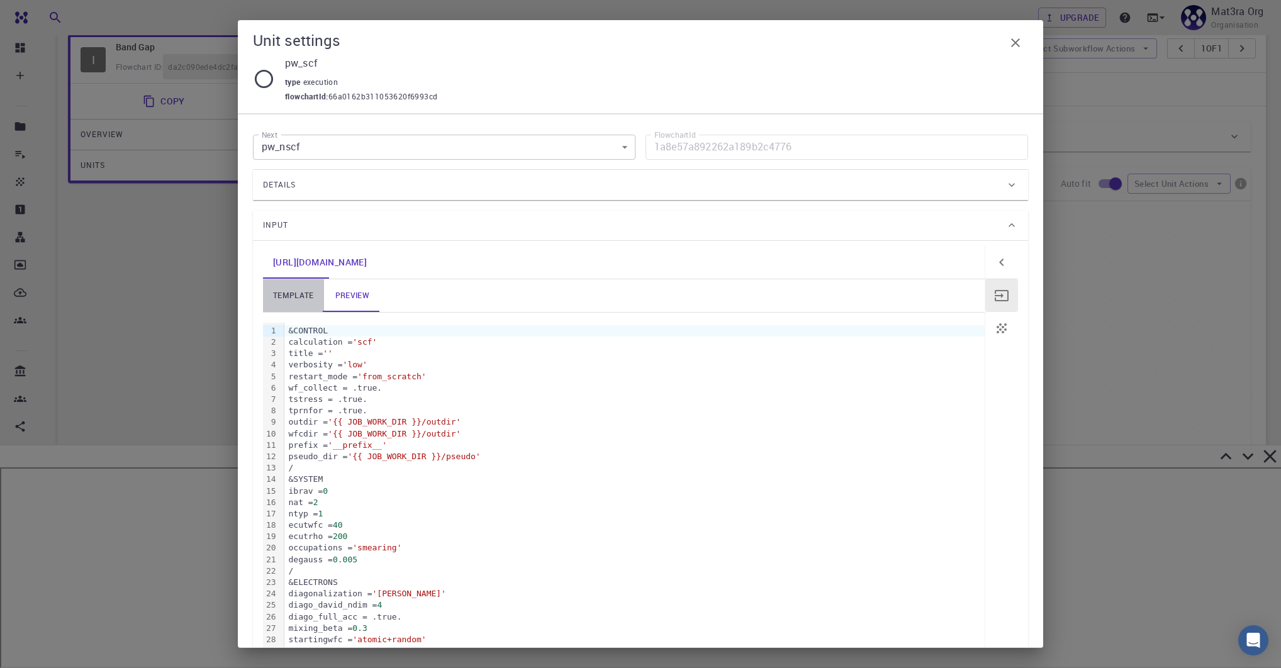
click at [298, 291] on link "template" at bounding box center [293, 295] width 61 height 33
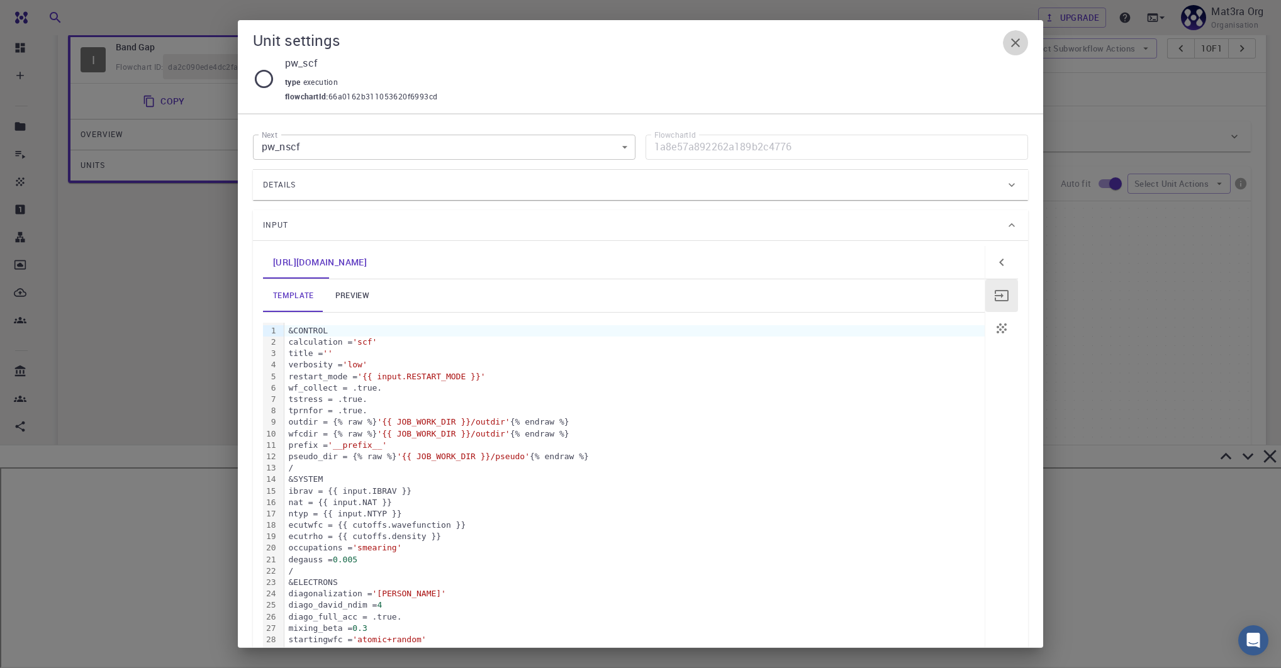
click at [620, 39] on icon "button" at bounding box center [1015, 42] width 9 height 9
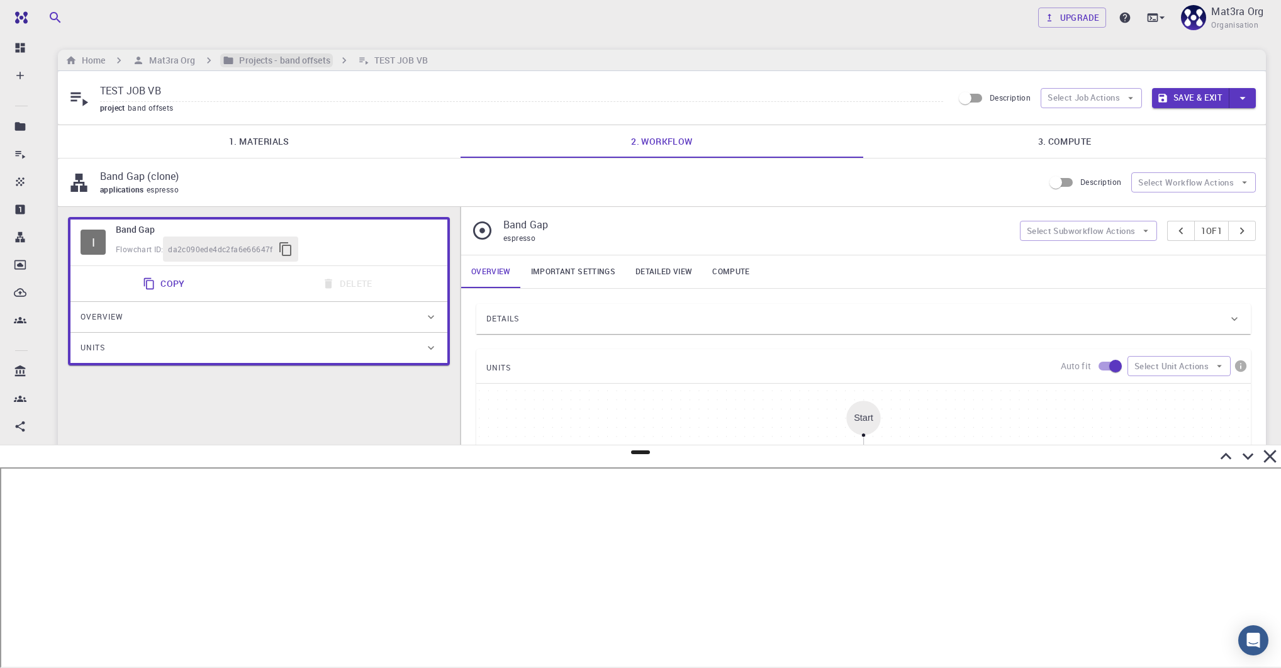
click at [249, 60] on h6 "Projects - band offsets" at bounding box center [282, 60] width 96 height 14
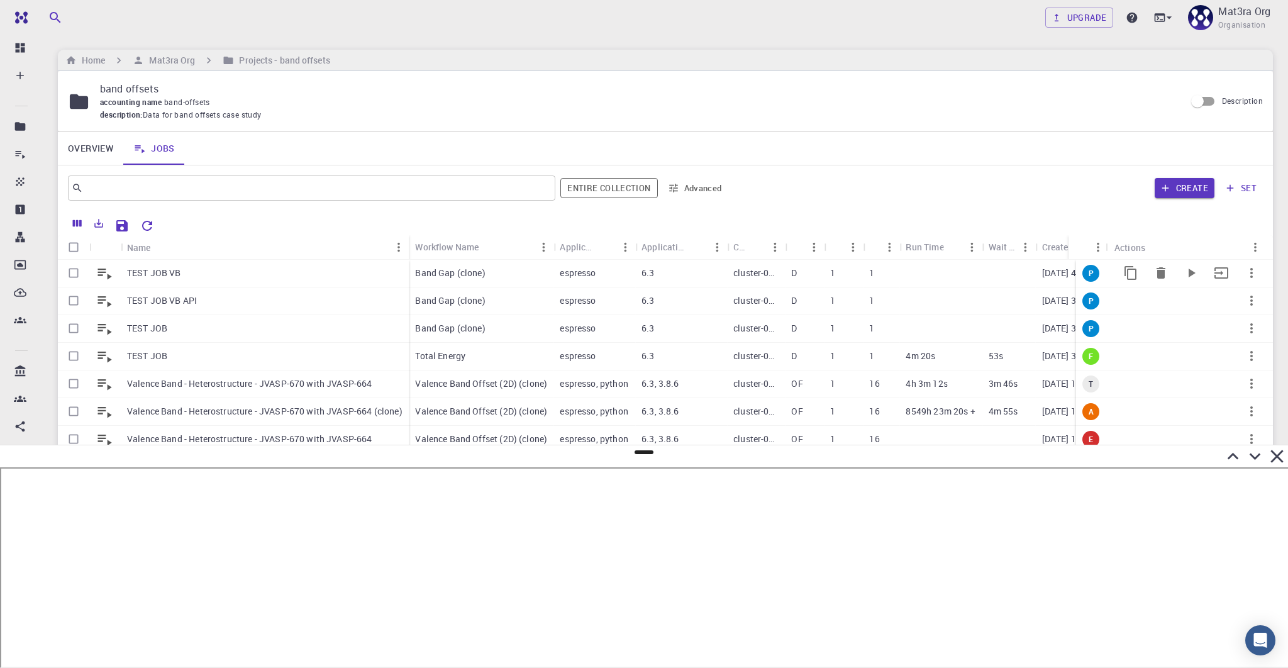
click at [620, 275] on icon "button" at bounding box center [1251, 272] width 15 height 15
click at [620, 367] on span "Expand" at bounding box center [1250, 368] width 27 height 13
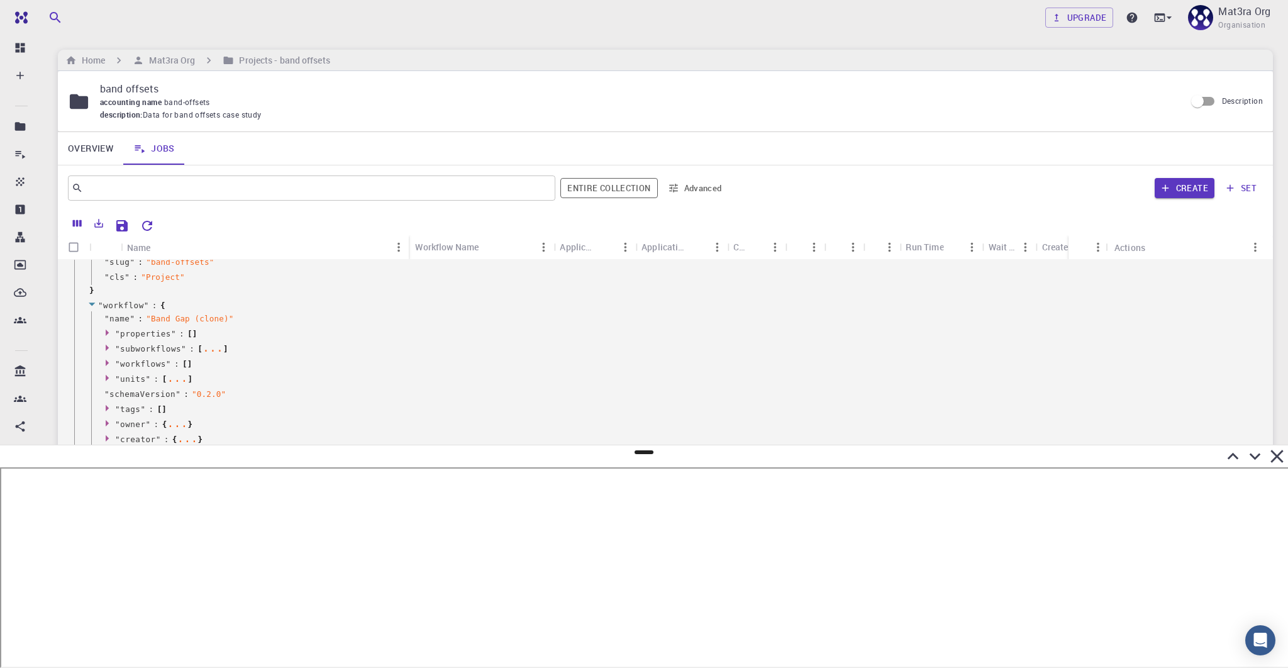
scroll to position [350, 0]
click at [176, 302] on icon at bounding box center [176, 303] width 9 height 9
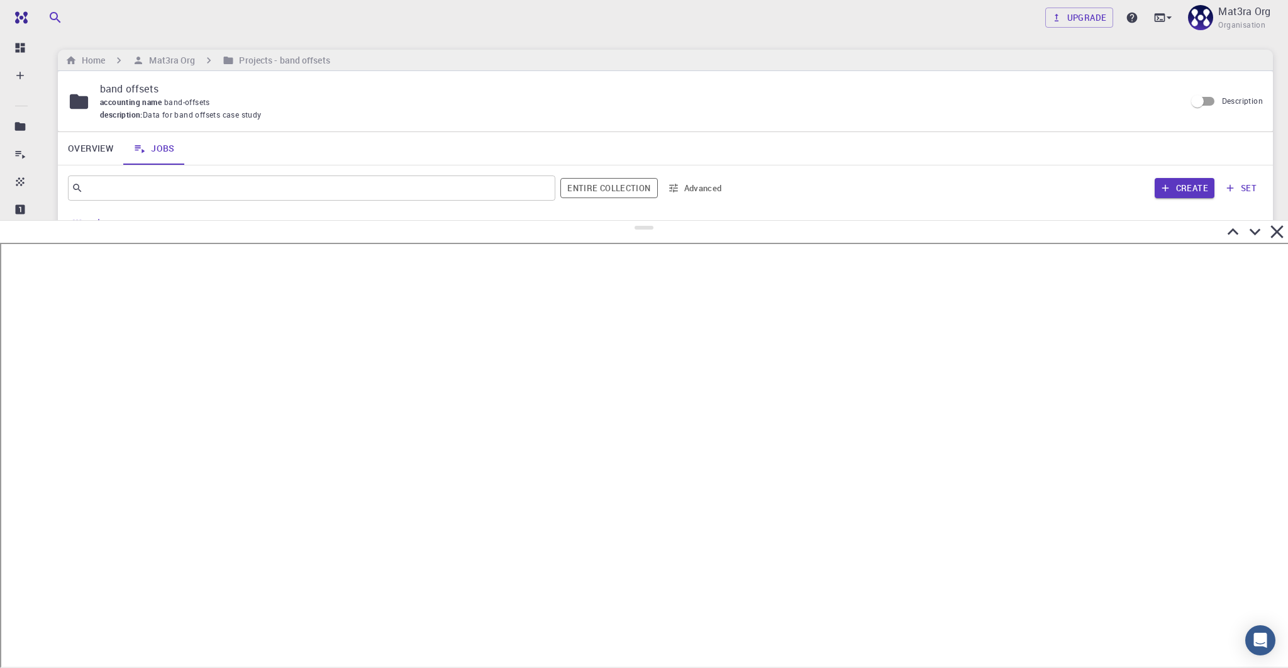
scroll to position [0, 0]
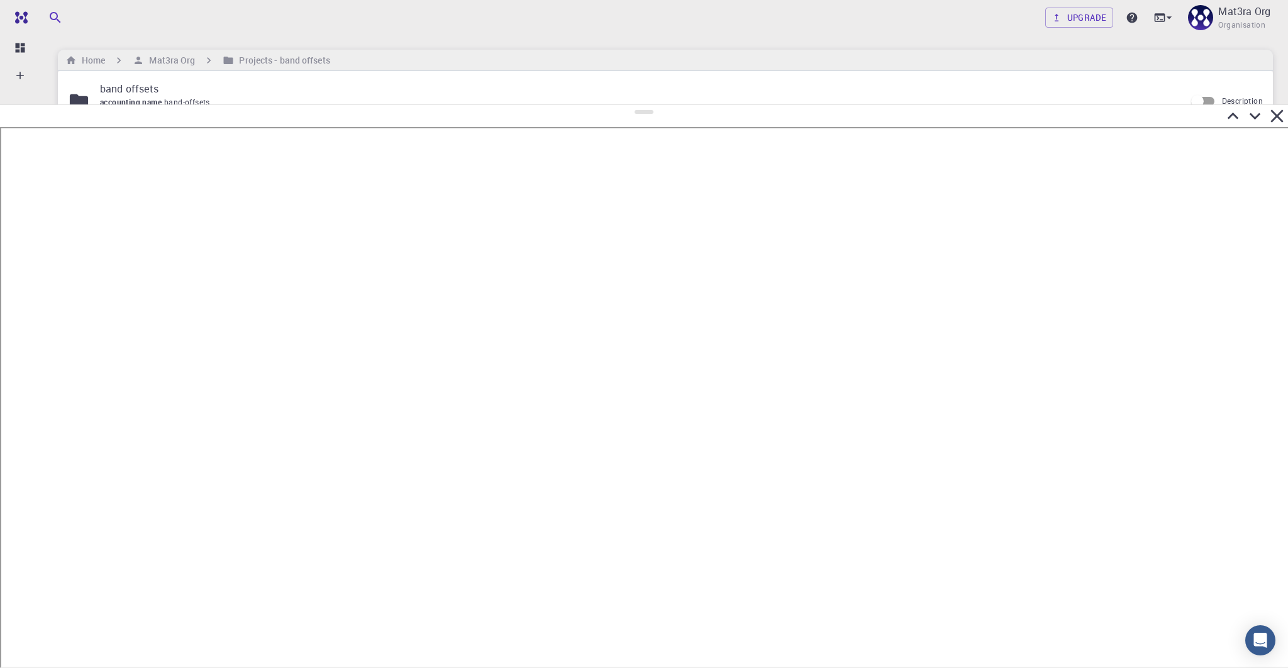
drag, startPoint x: 644, startPoint y: 450, endPoint x: 647, endPoint y: 106, distance: 344.7
click at [620, 106] on div at bounding box center [644, 386] width 1288 height 564
click at [620, 117] on icon at bounding box center [1253, 117] width 11 height 7
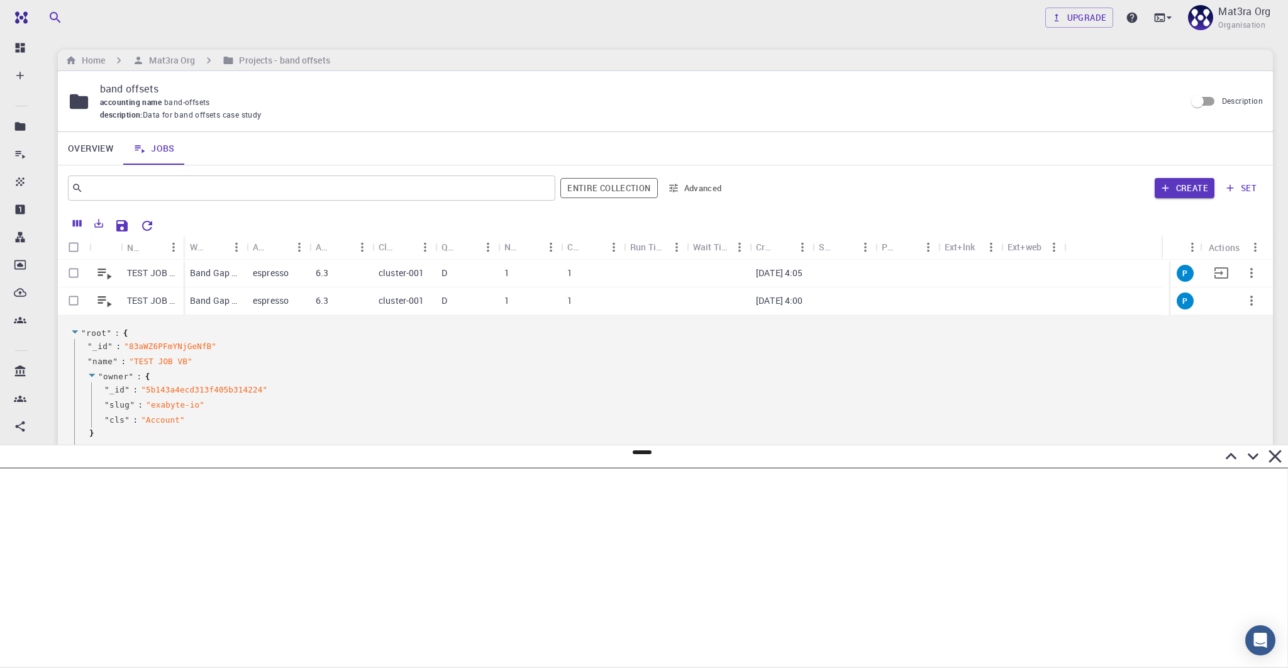
click at [620, 276] on icon "button" at bounding box center [1251, 272] width 15 height 15
click at [620, 370] on span "Expand" at bounding box center [1250, 368] width 27 height 13
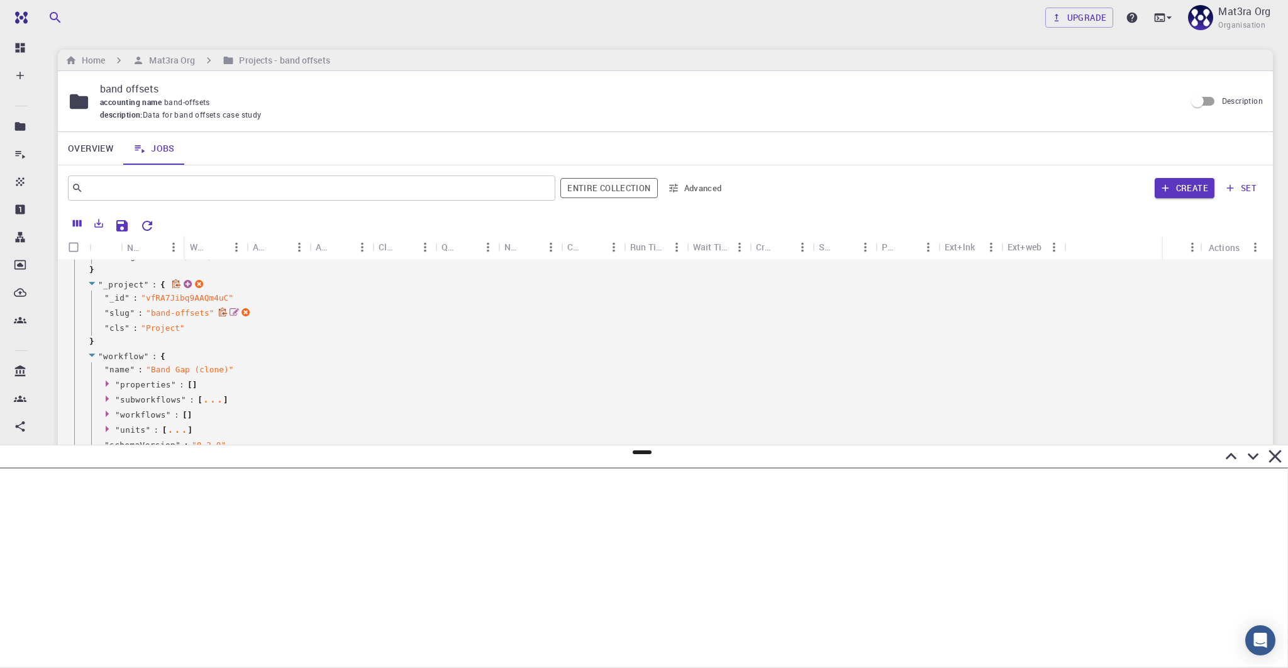
scroll to position [299, 0]
click at [176, 354] on icon at bounding box center [176, 354] width 9 height 9
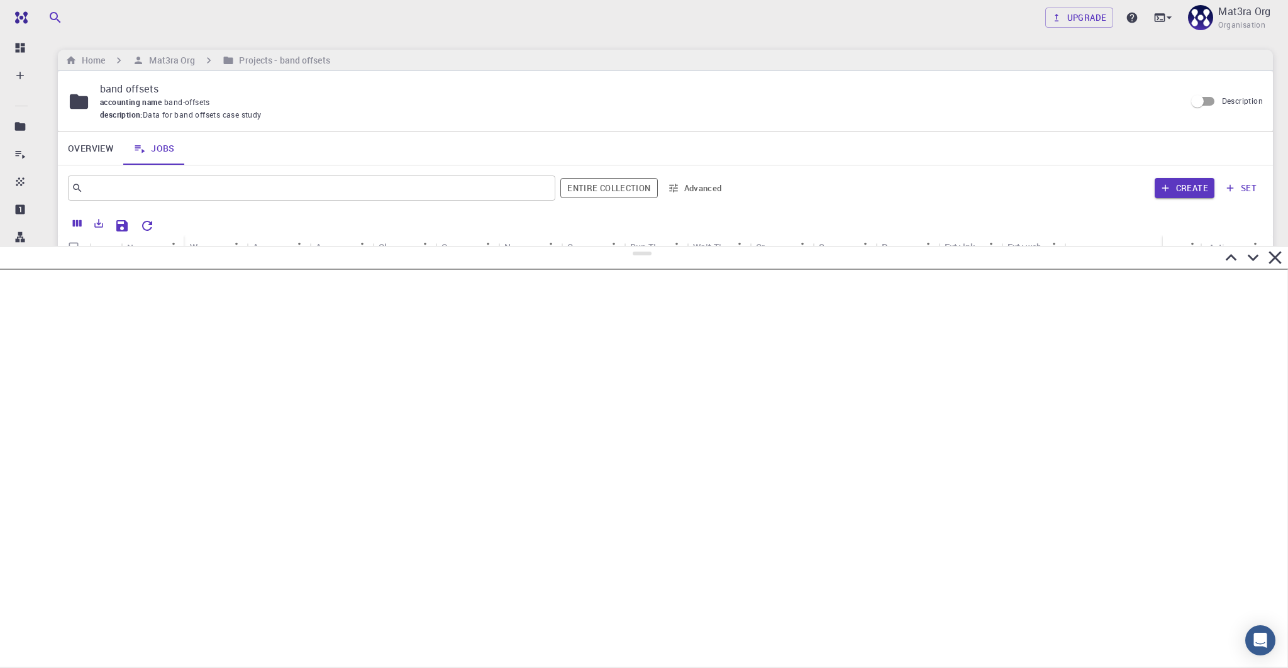
scroll to position [0, 0]
drag, startPoint x: 644, startPoint y: 452, endPoint x: 654, endPoint y: 247, distance: 205.3
click at [620, 247] on div at bounding box center [644, 457] width 1288 height 422
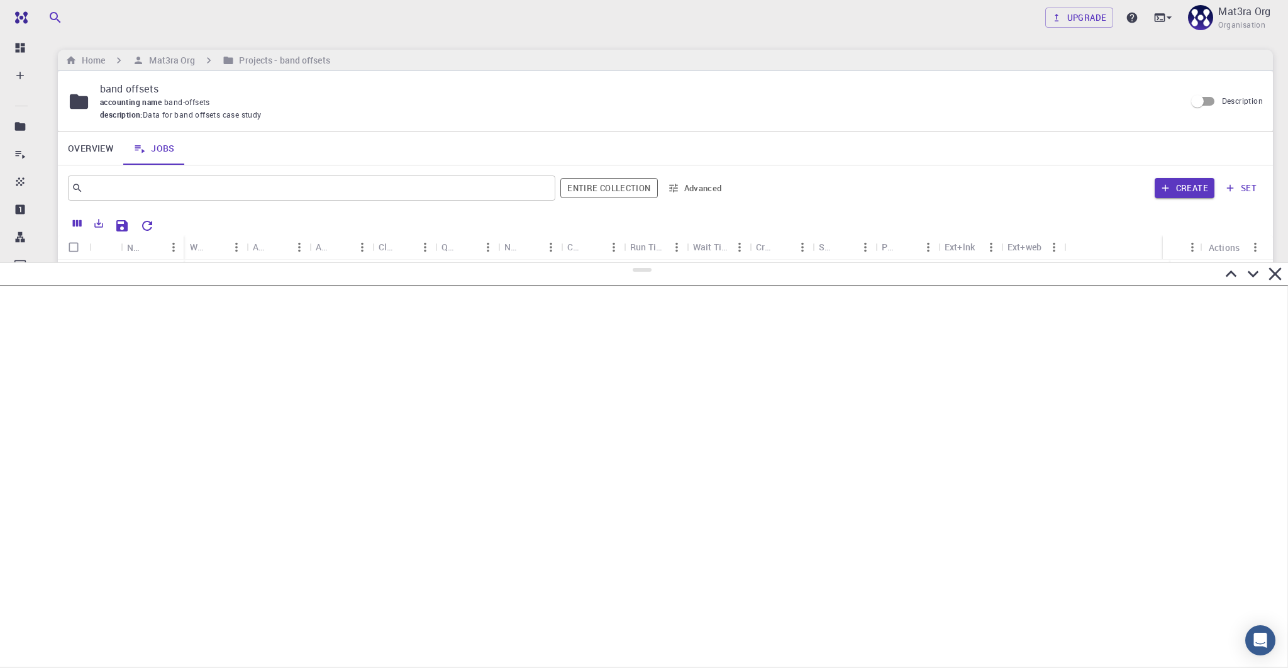
click at [620, 263] on div at bounding box center [642, 274] width 1288 height 22
click at [620, 274] on icon at bounding box center [1253, 274] width 22 height 22
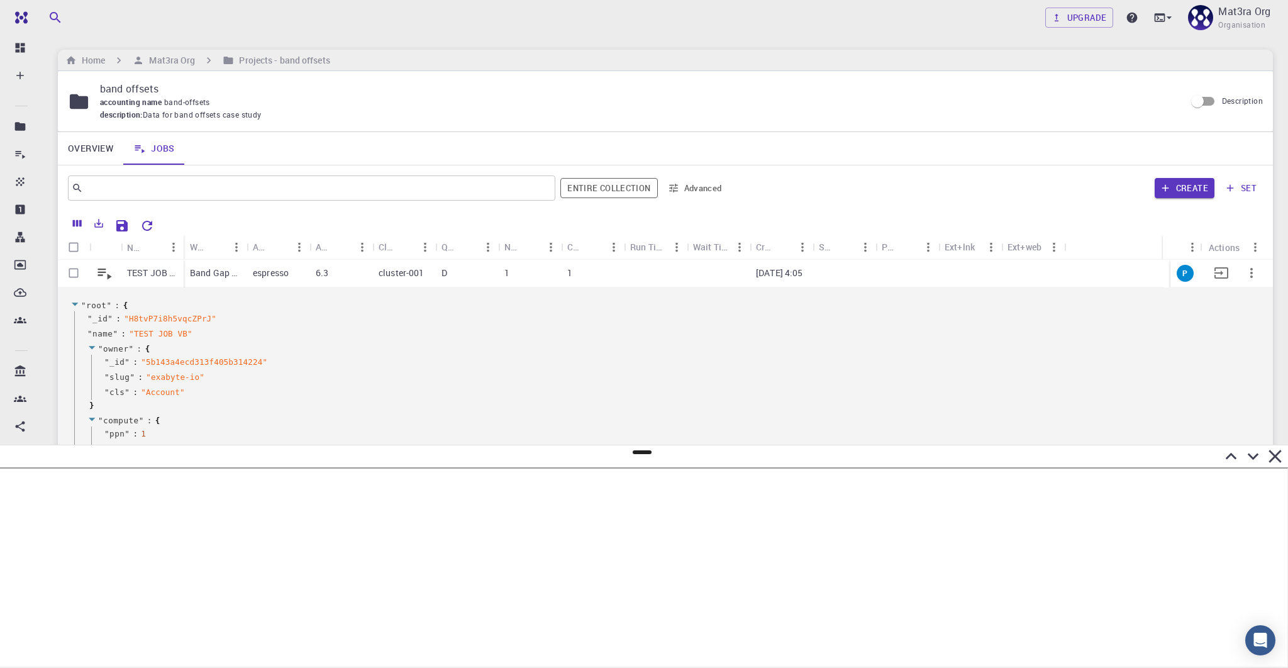
click at [142, 271] on p "TEST JOB VB" at bounding box center [152, 273] width 50 height 13
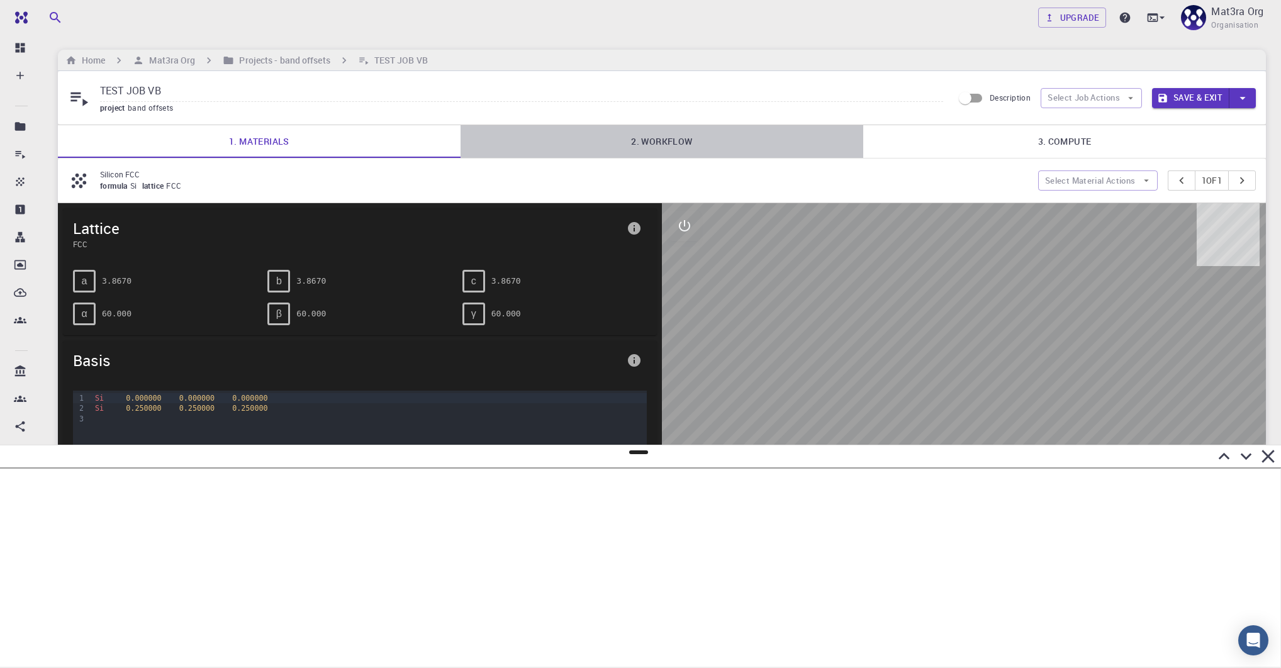
click at [620, 148] on link "2. Workflow" at bounding box center [661, 141] width 403 height 33
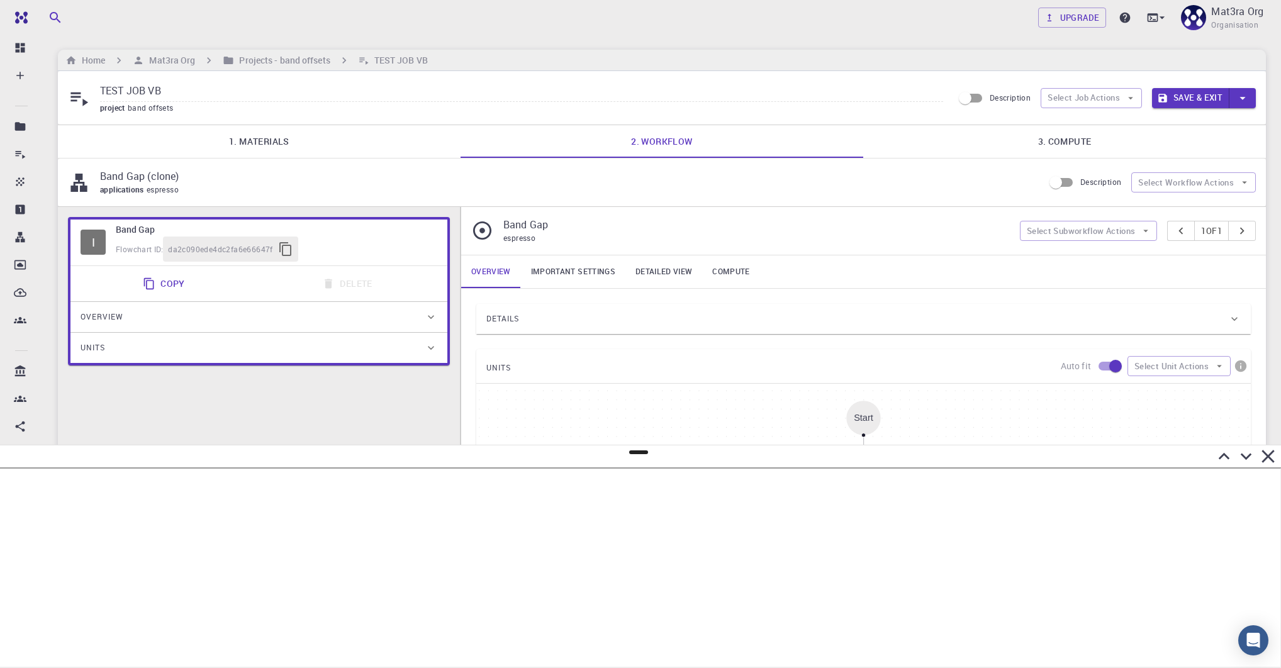
click at [564, 265] on link "Important settings" at bounding box center [573, 271] width 104 height 33
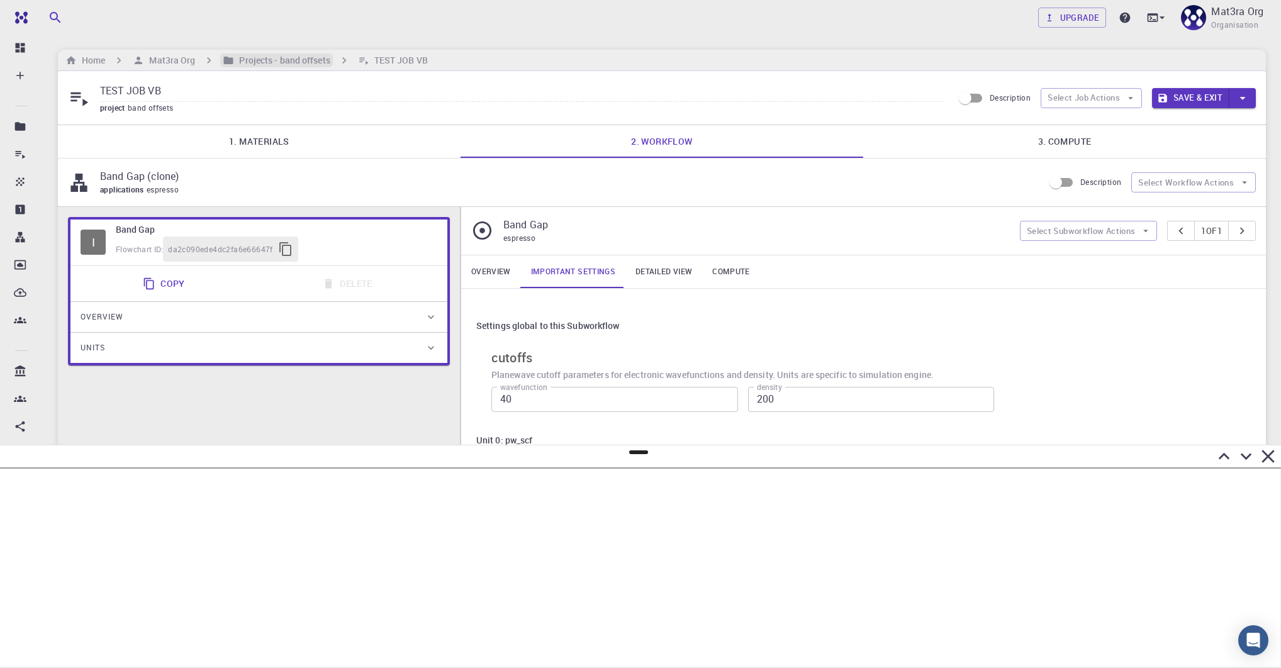
click at [282, 59] on h6 "Projects - band offsets" at bounding box center [282, 60] width 96 height 14
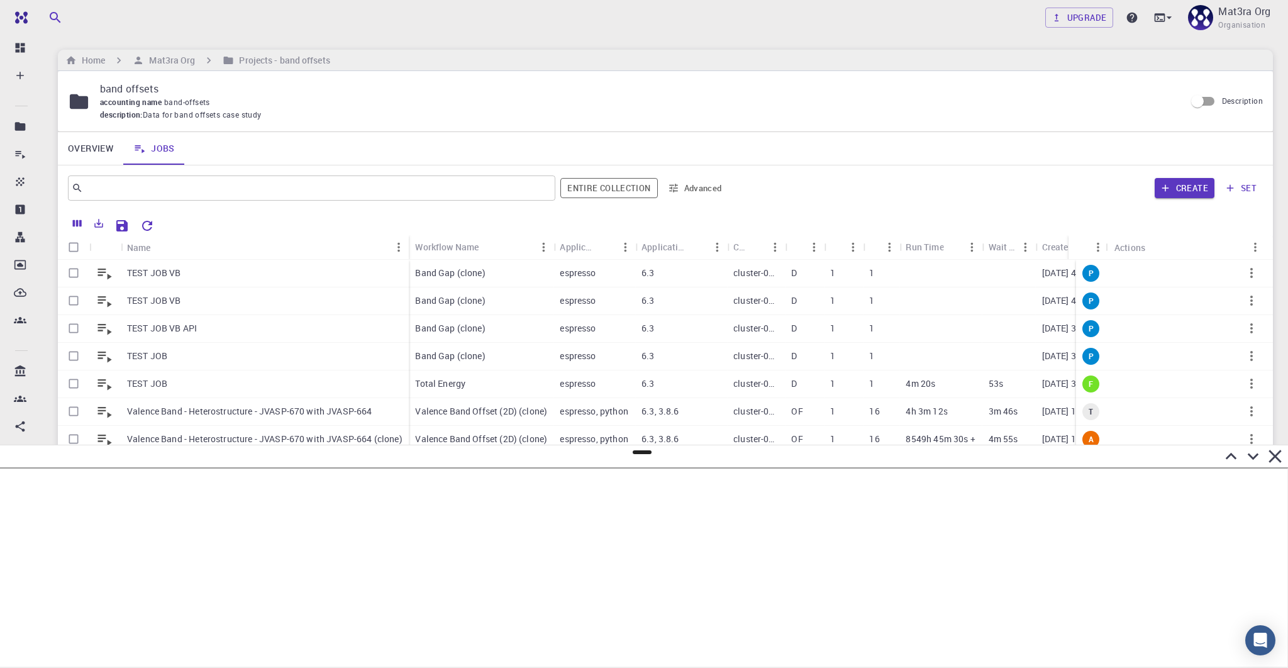
click at [620, 457] on icon at bounding box center [1231, 456] width 11 height 7
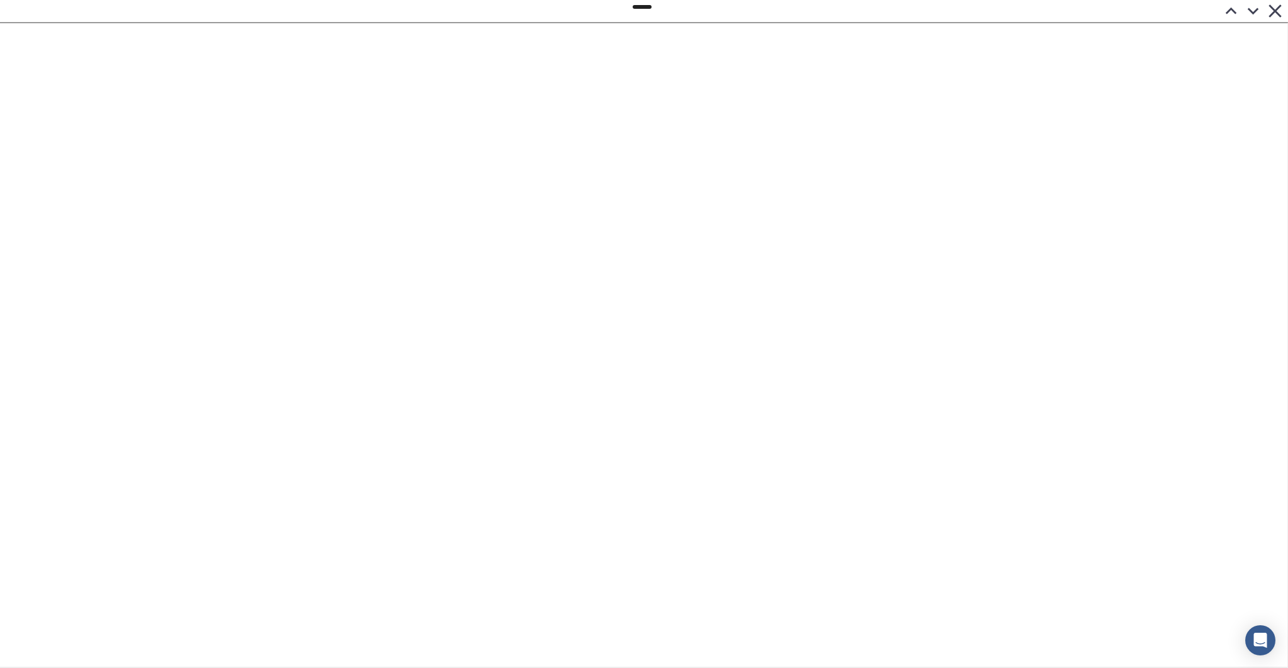
click at [620, 13] on icon at bounding box center [1253, 11] width 22 height 22
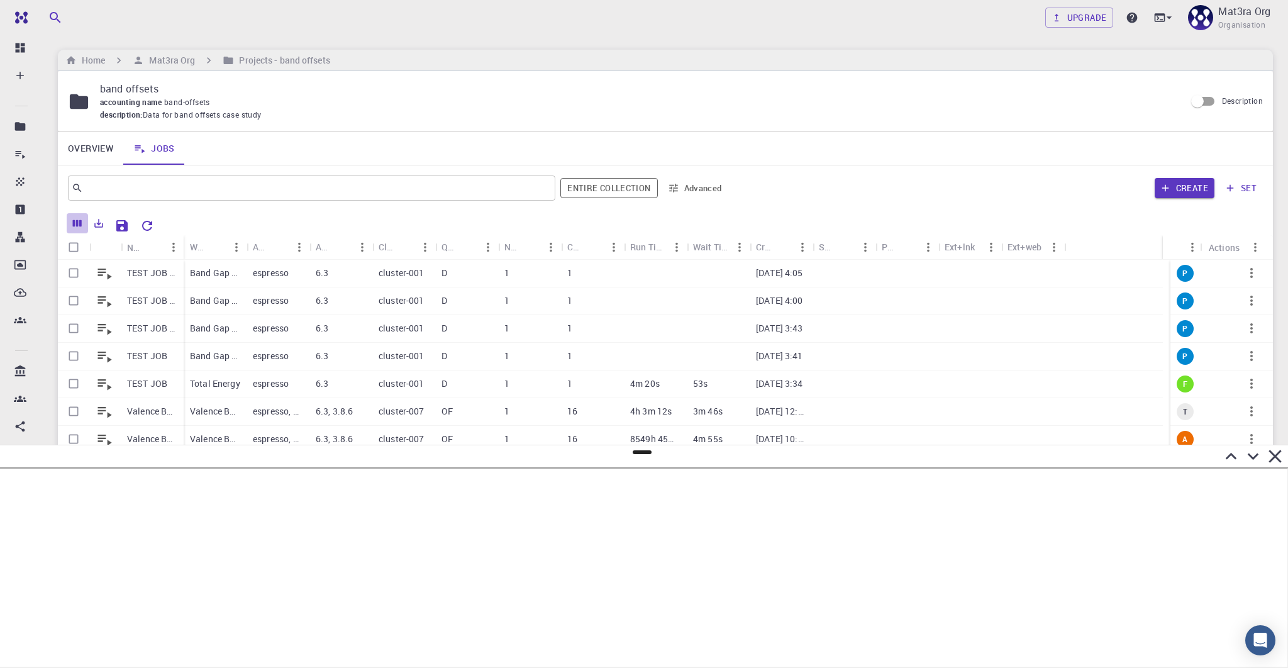
click at [74, 222] on icon "Columns" at bounding box center [77, 223] width 9 height 7
type input "id"
click at [64, 311] on input "ID" at bounding box center [67, 312] width 45 height 15
checkbox input "true"
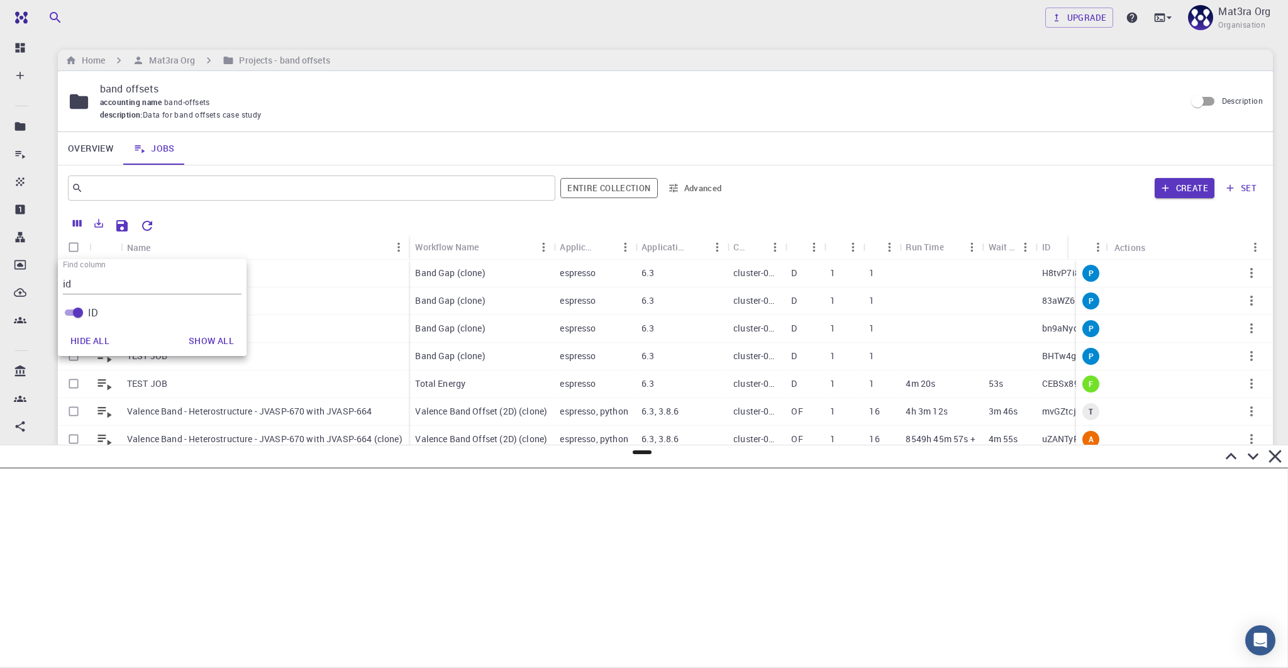
click at [75, 281] on input "id" at bounding box center [152, 284] width 179 height 20
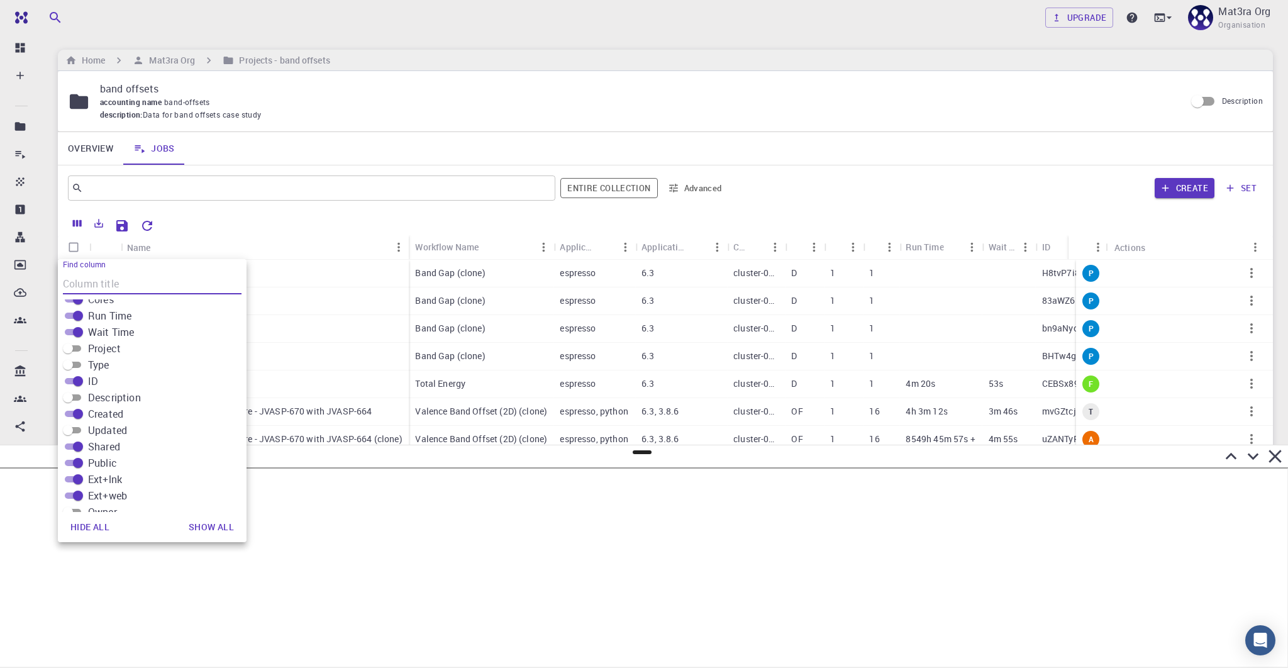
scroll to position [186, 0]
click at [72, 436] on input "Shared" at bounding box center [77, 437] width 45 height 15
checkbox input "false"
click at [72, 452] on input "Public" at bounding box center [77, 453] width 45 height 15
checkbox input "false"
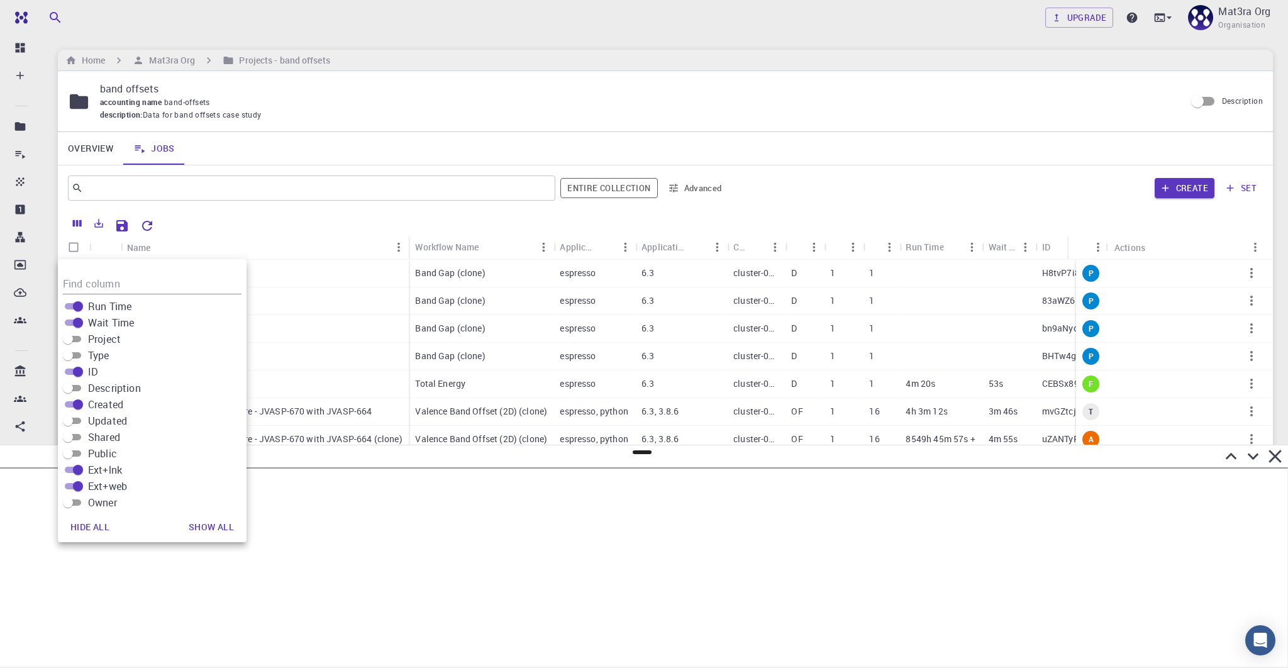
click at [72, 469] on input "Ext+lnk" at bounding box center [77, 469] width 45 height 15
checkbox input "false"
click at [72, 482] on input "Ext+web" at bounding box center [77, 486] width 45 height 15
checkbox input "false"
click at [120, 226] on icon "Save Explorer Settings" at bounding box center [121, 225] width 11 height 11
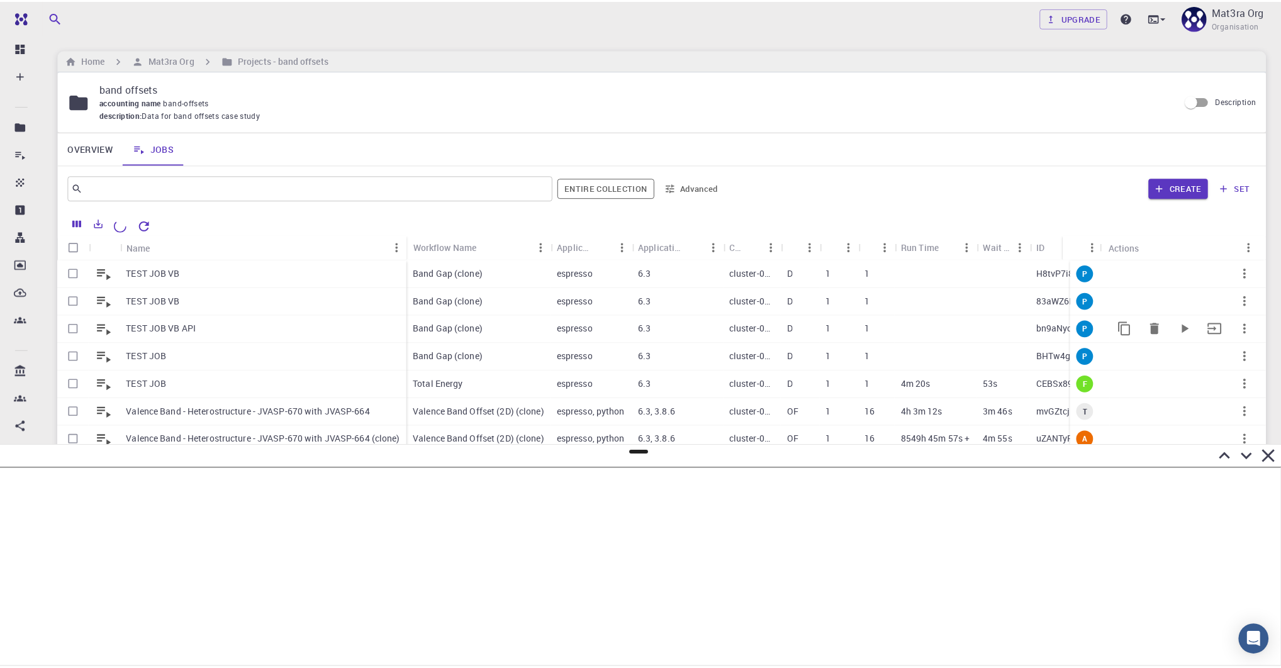
scroll to position [0, 0]
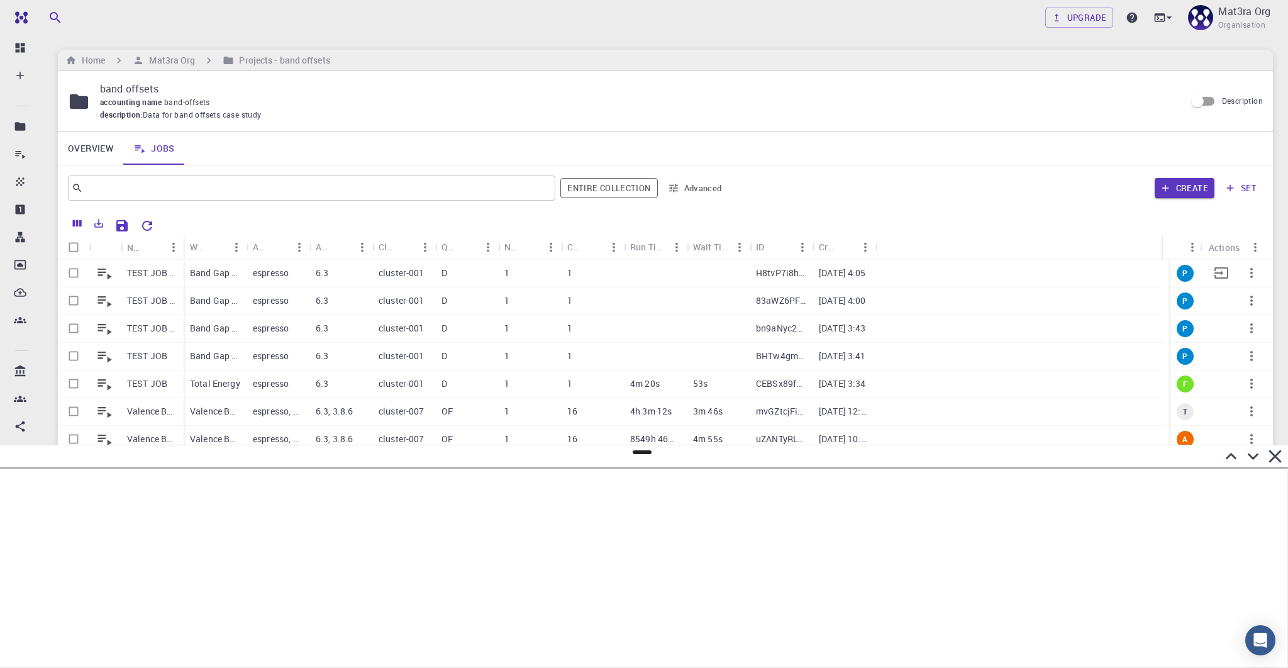
click at [152, 278] on p "TEST JOB VB" at bounding box center [152, 273] width 50 height 13
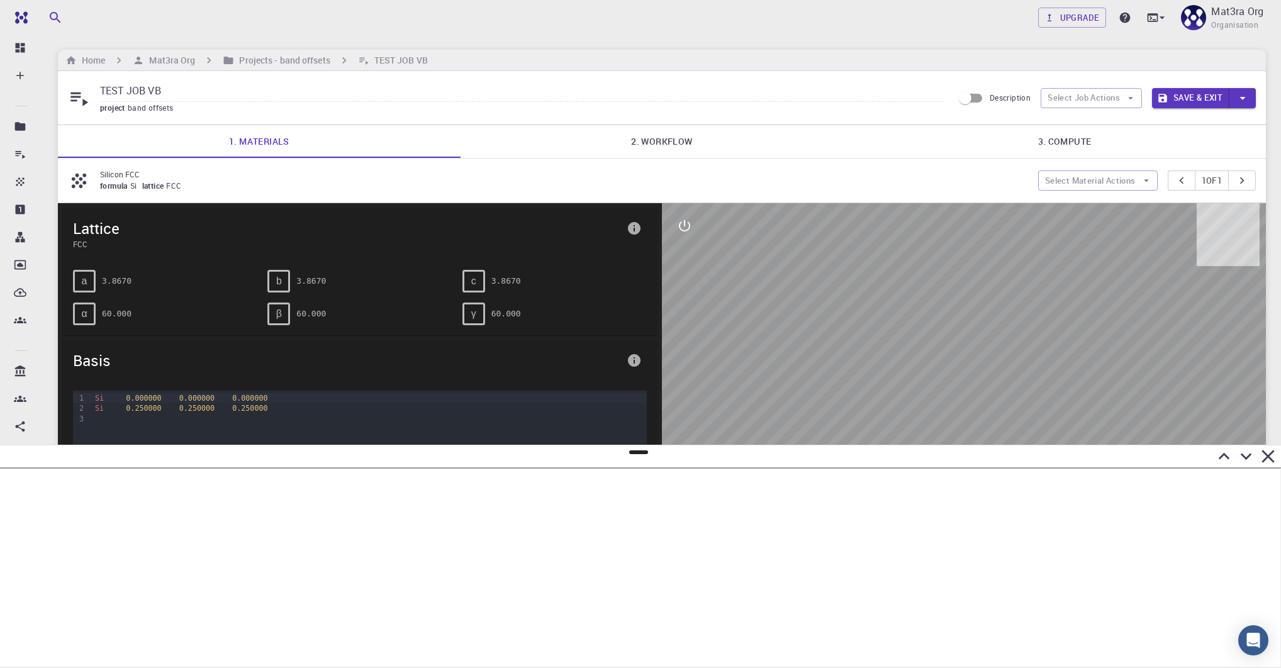
click at [620, 142] on link "2. Workflow" at bounding box center [661, 141] width 403 height 33
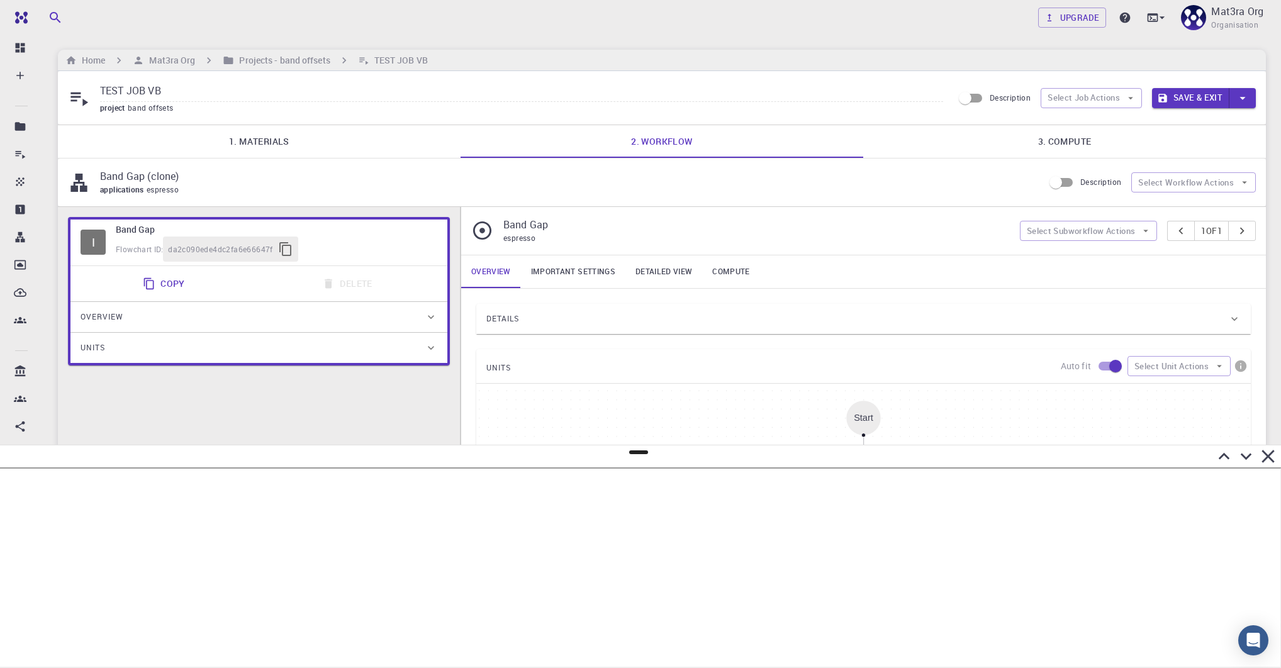
click at [577, 271] on link "Important settings" at bounding box center [573, 271] width 104 height 33
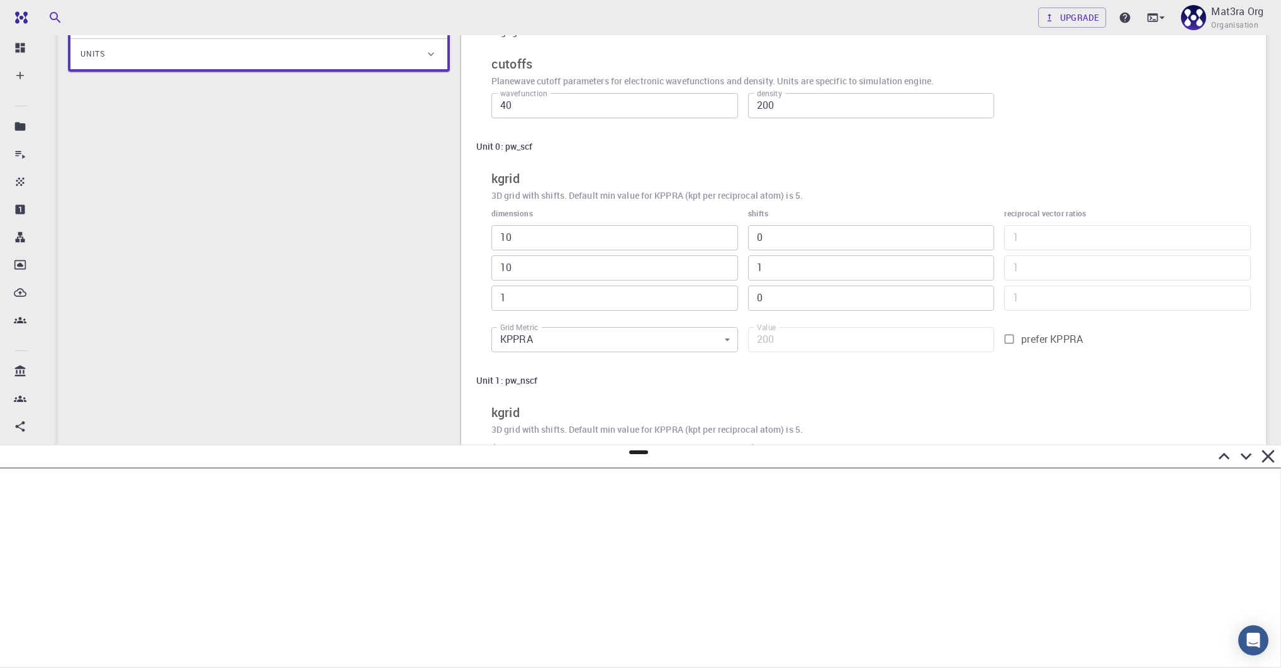
scroll to position [297, 0]
click at [620, 454] on div at bounding box center [638, 456] width 1281 height 22
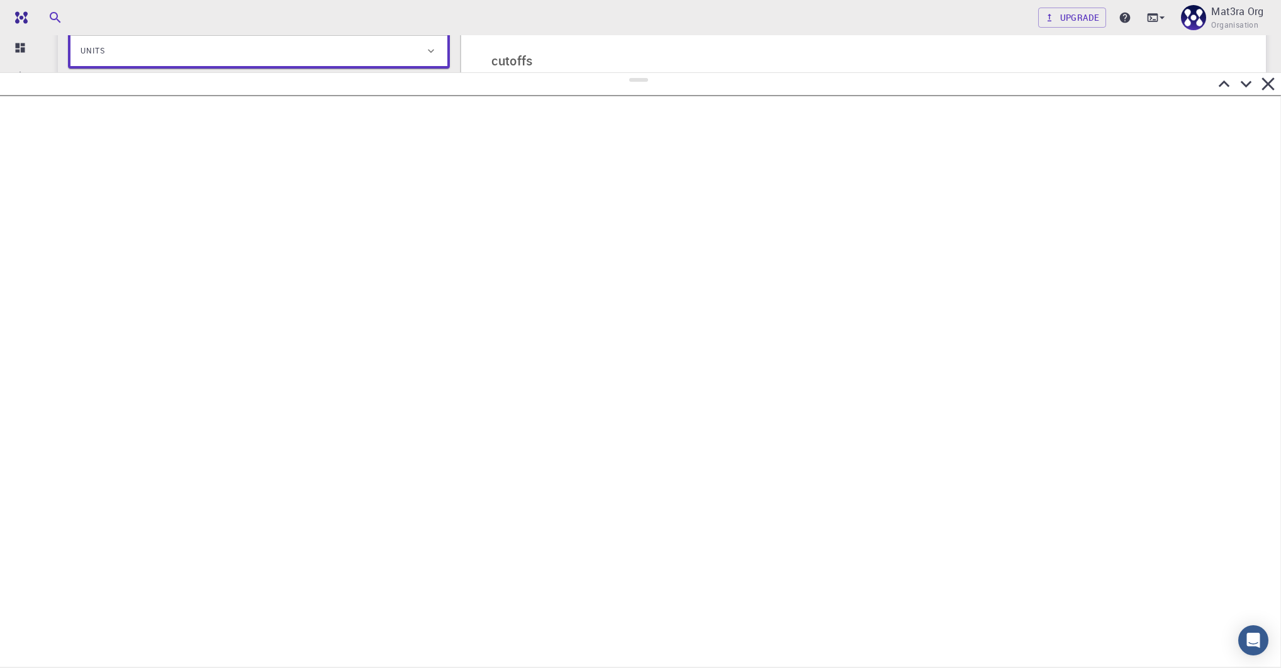
drag, startPoint x: 635, startPoint y: 454, endPoint x: 653, endPoint y: 58, distance: 396.1
click at [620, 72] on div at bounding box center [640, 370] width 1281 height 596
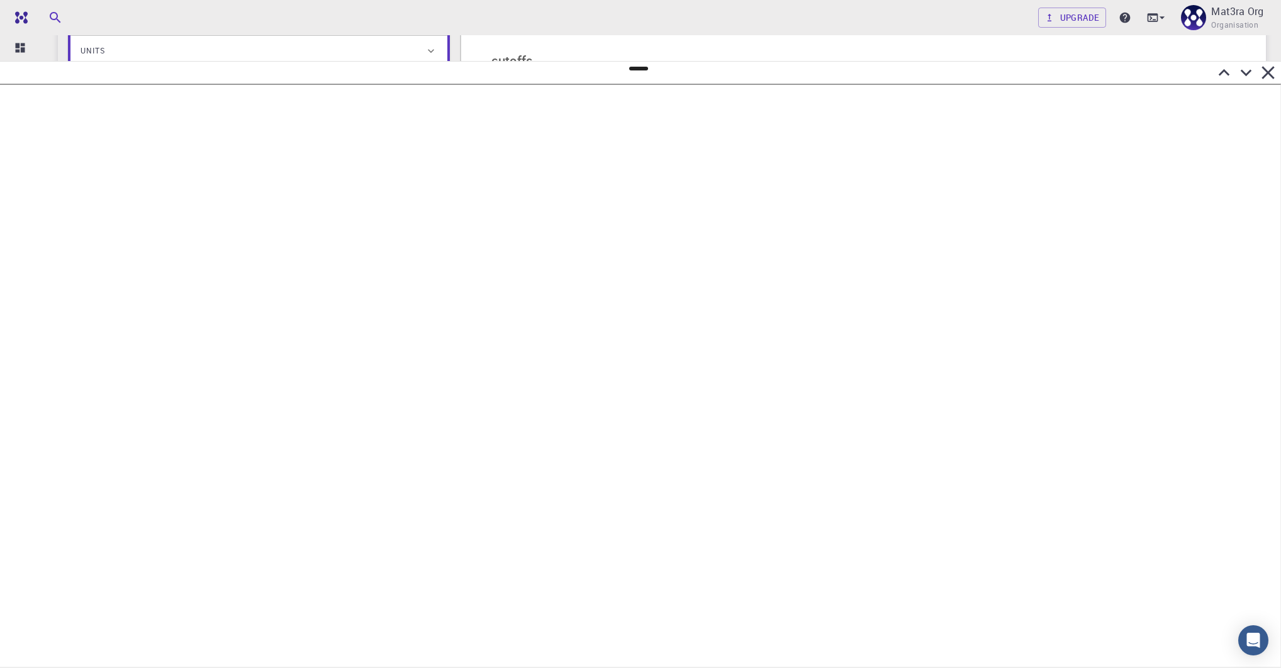
click at [620, 72] on icon at bounding box center [1246, 73] width 22 height 22
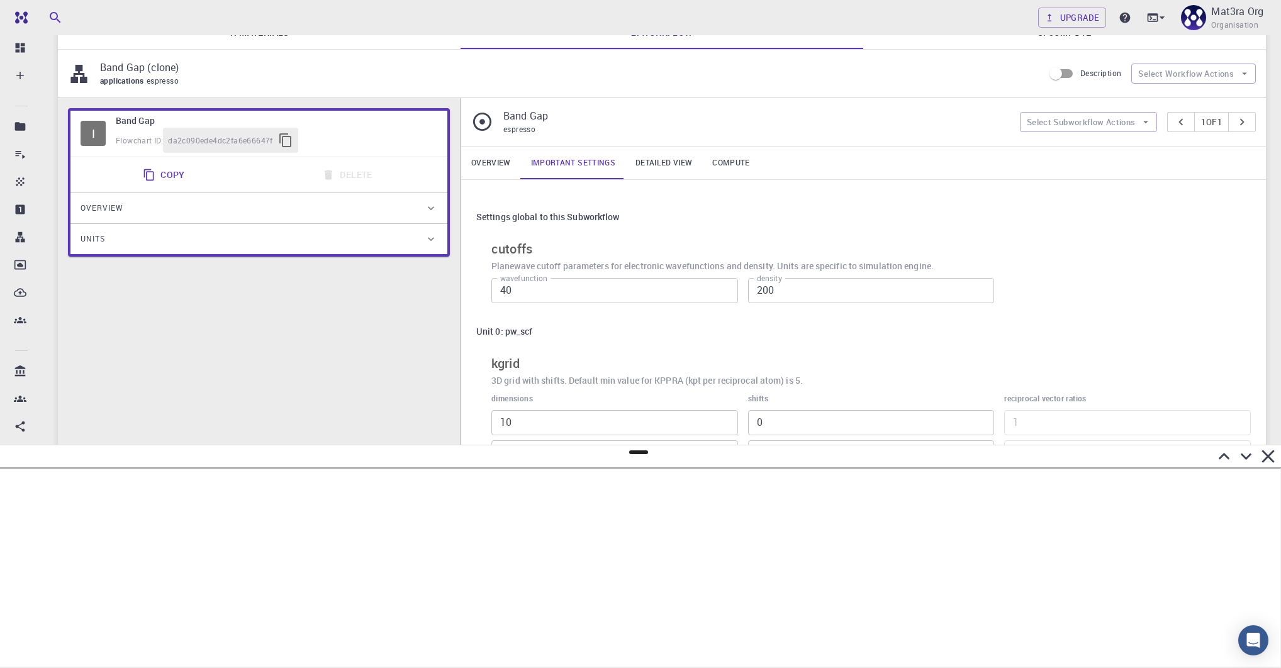
scroll to position [0, 0]
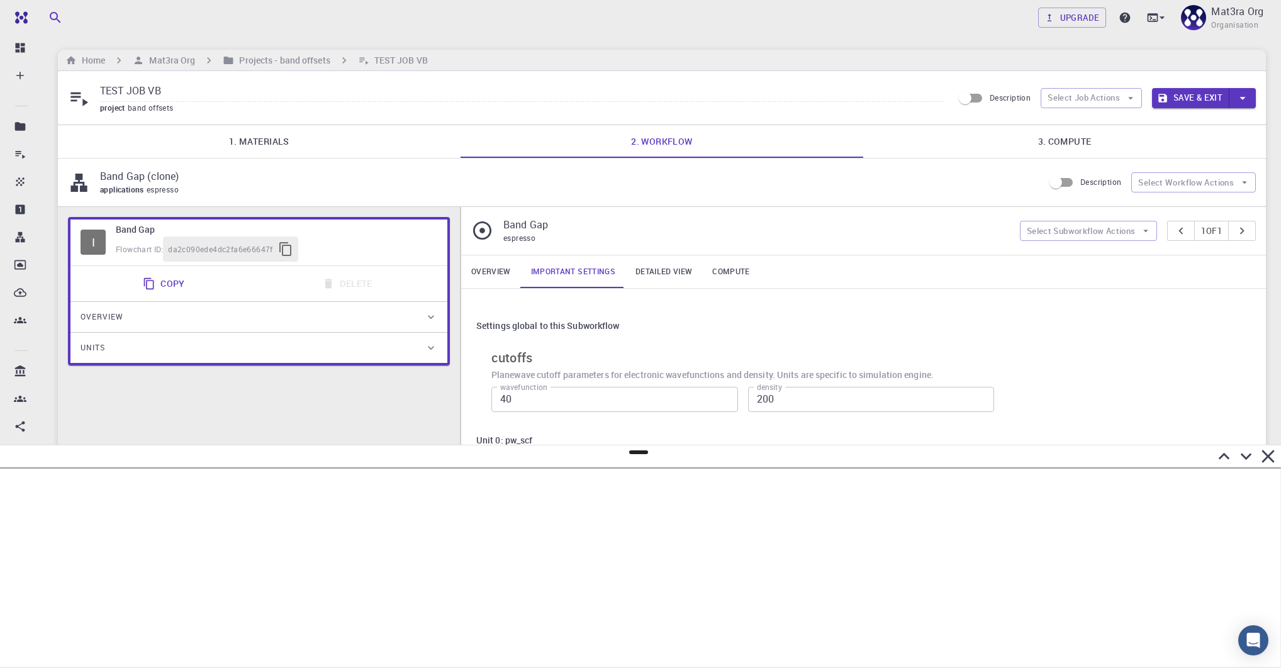
click at [494, 272] on link "Overview" at bounding box center [491, 271] width 60 height 33
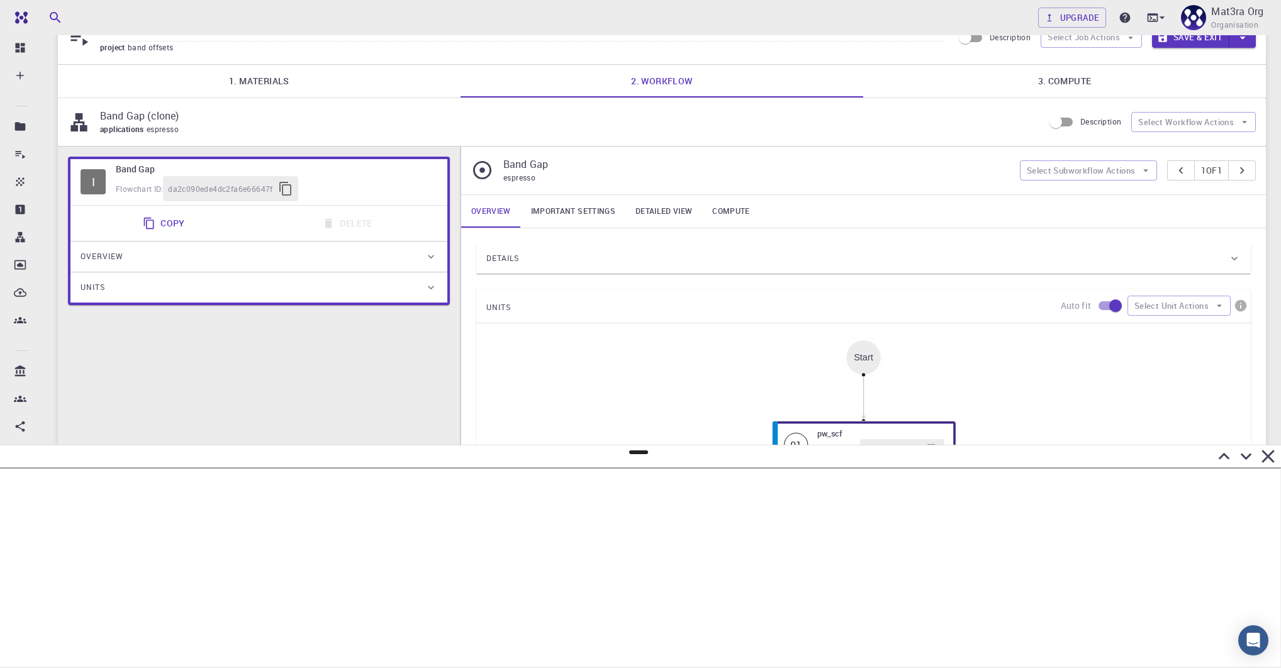
scroll to position [85, 0]
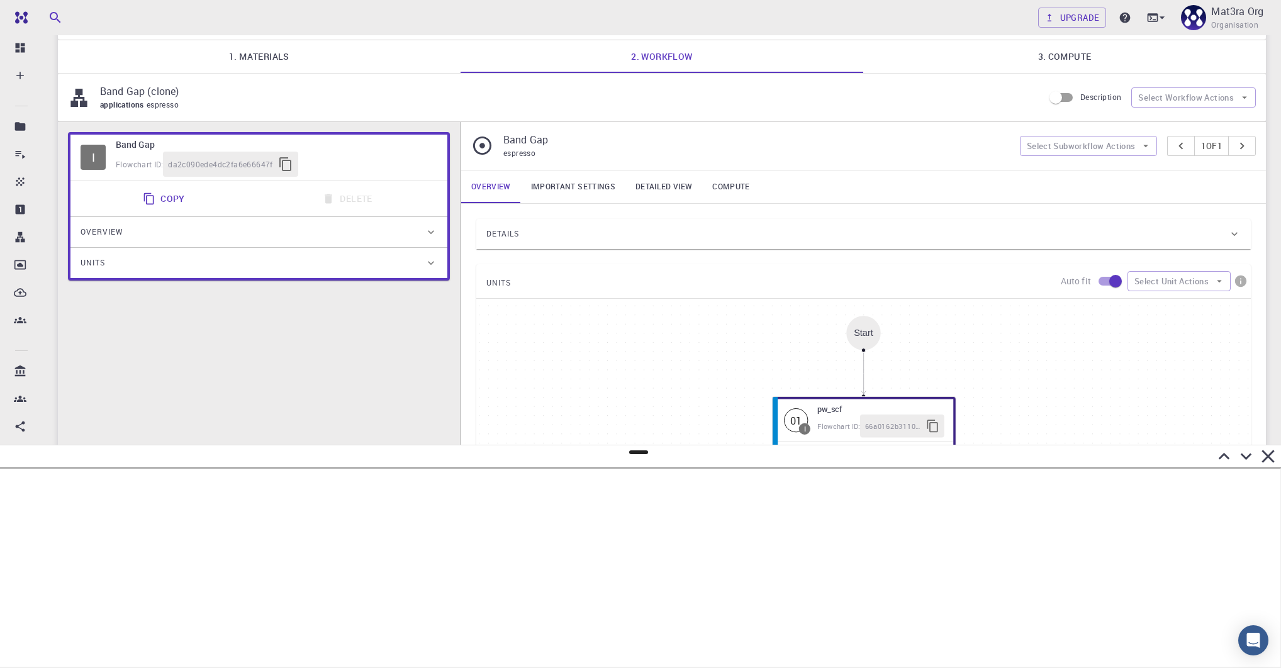
click at [598, 239] on div "Details" at bounding box center [857, 234] width 742 height 20
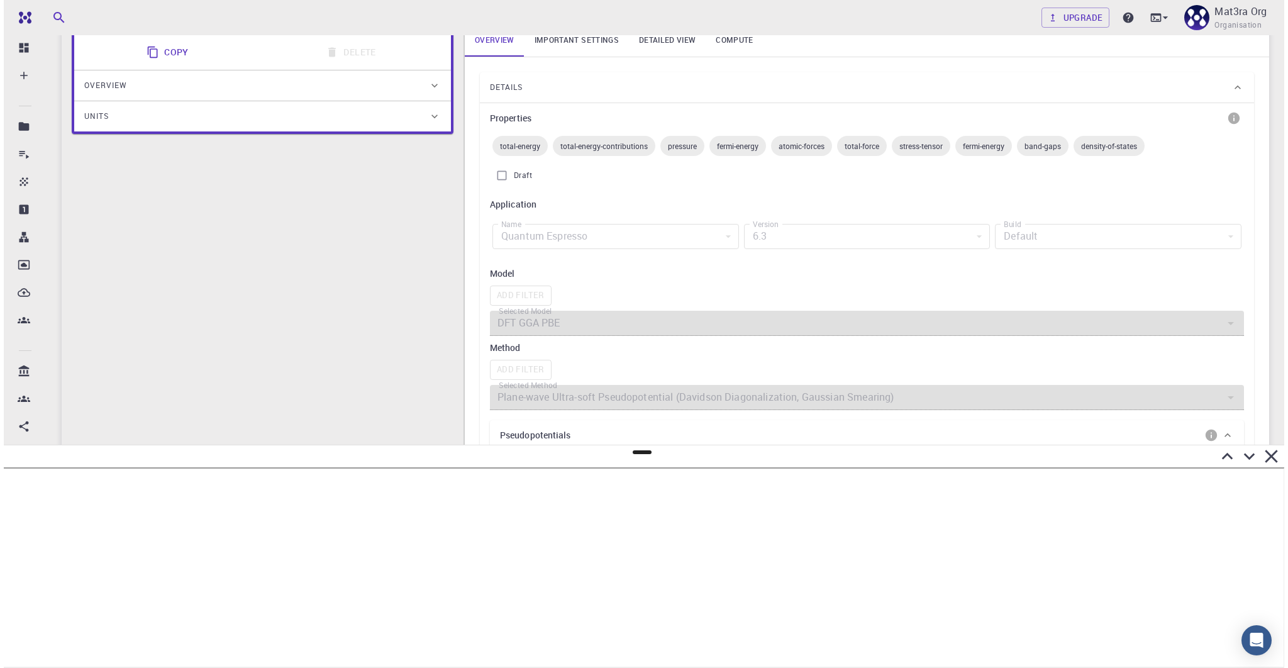
scroll to position [0, 0]
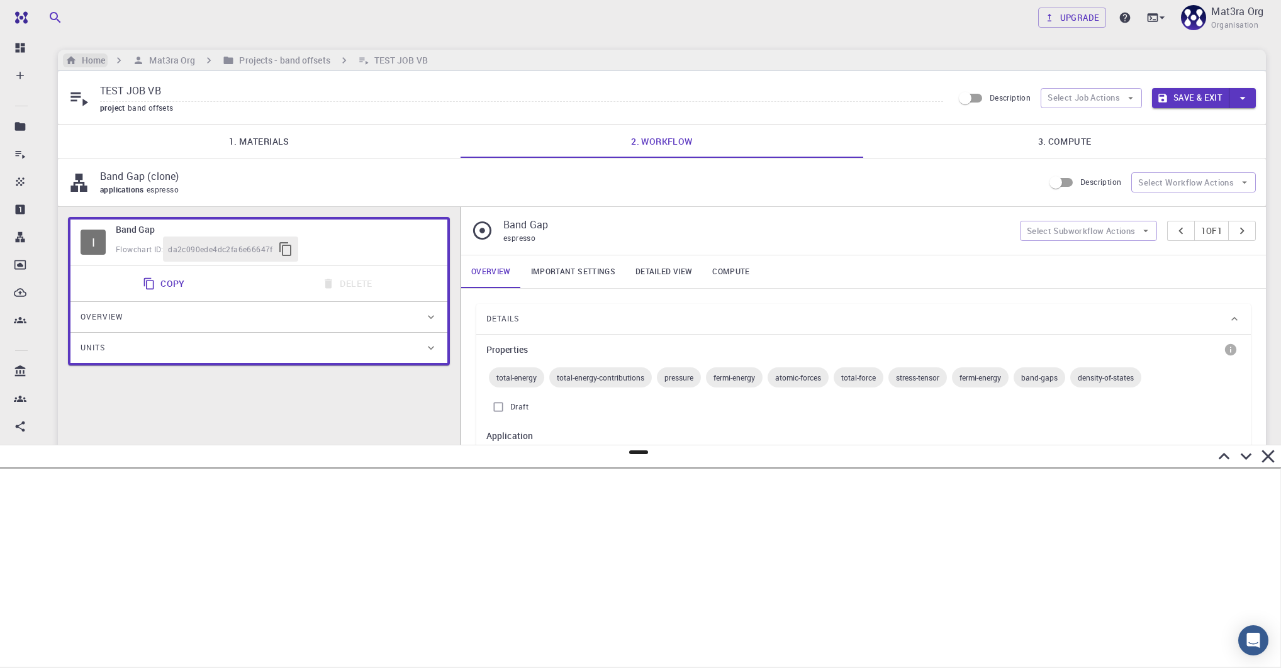
click at [98, 59] on h6 "Home" at bounding box center [91, 60] width 28 height 14
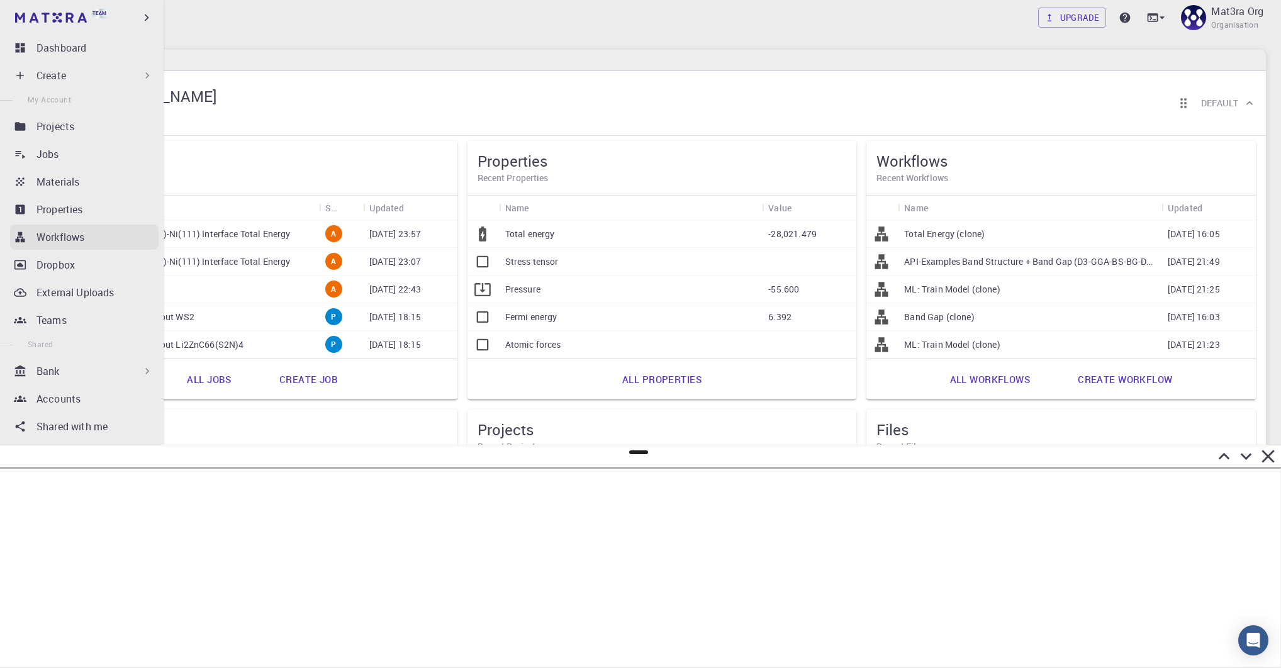
click at [59, 231] on p "Workflows" at bounding box center [60, 237] width 48 height 15
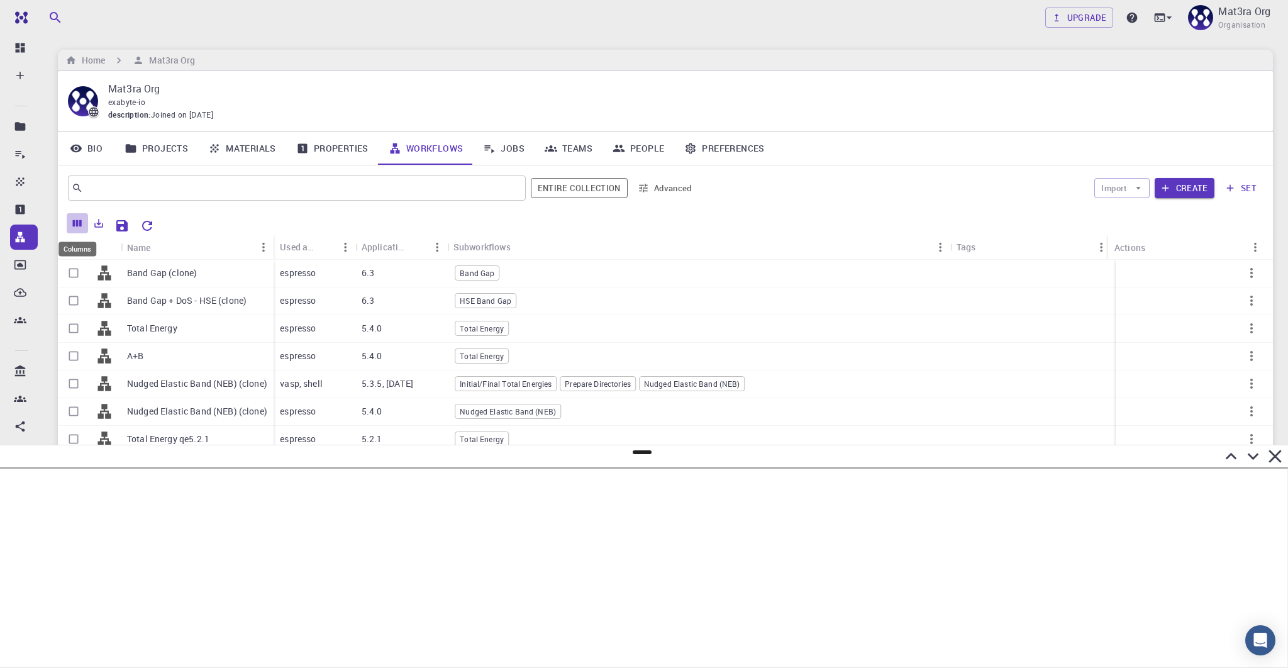
click at [81, 220] on icon "Columns" at bounding box center [77, 223] width 9 height 7
type input "upd"
click at [79, 319] on input "Updated" at bounding box center [67, 312] width 45 height 15
checkbox input "true"
click at [89, 284] on input "upd" at bounding box center [152, 284] width 179 height 20
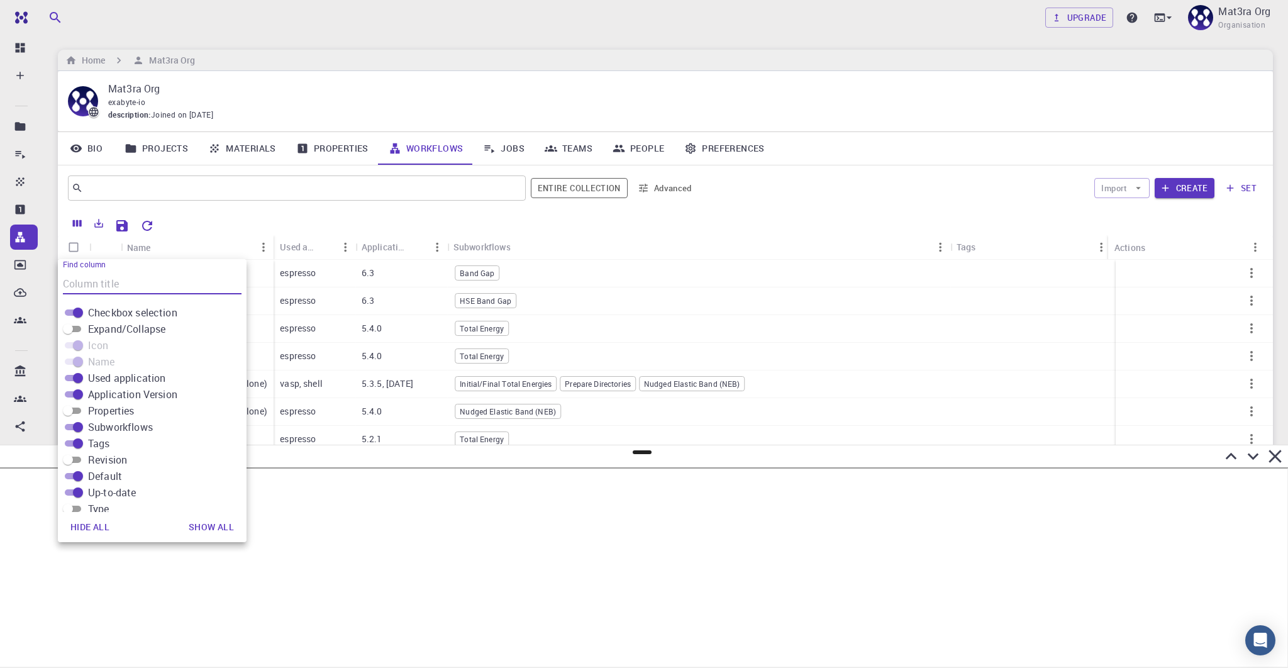
click at [77, 441] on input "Tags" at bounding box center [77, 443] width 45 height 15
checkbox input "false"
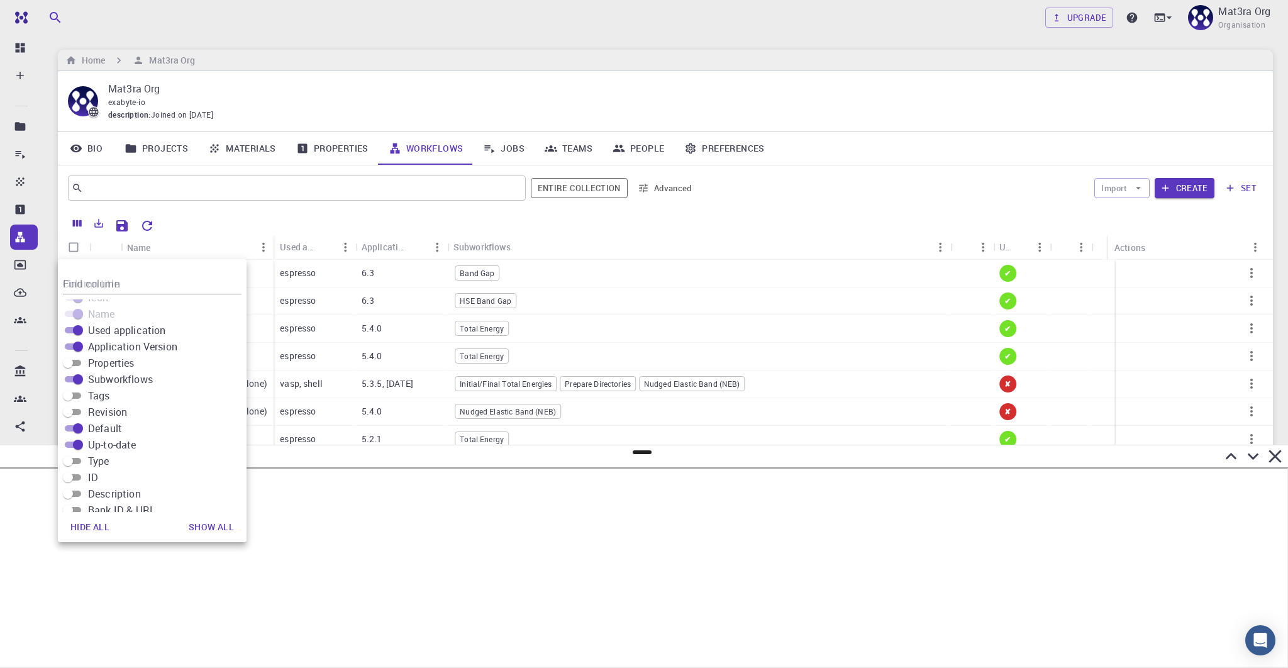
scroll to position [98, 0]
click at [75, 470] on input "Shared" at bounding box center [77, 476] width 45 height 15
checkbox input "false"
click at [75, 489] on input "Public" at bounding box center [77, 492] width 45 height 15
checkbox input "false"
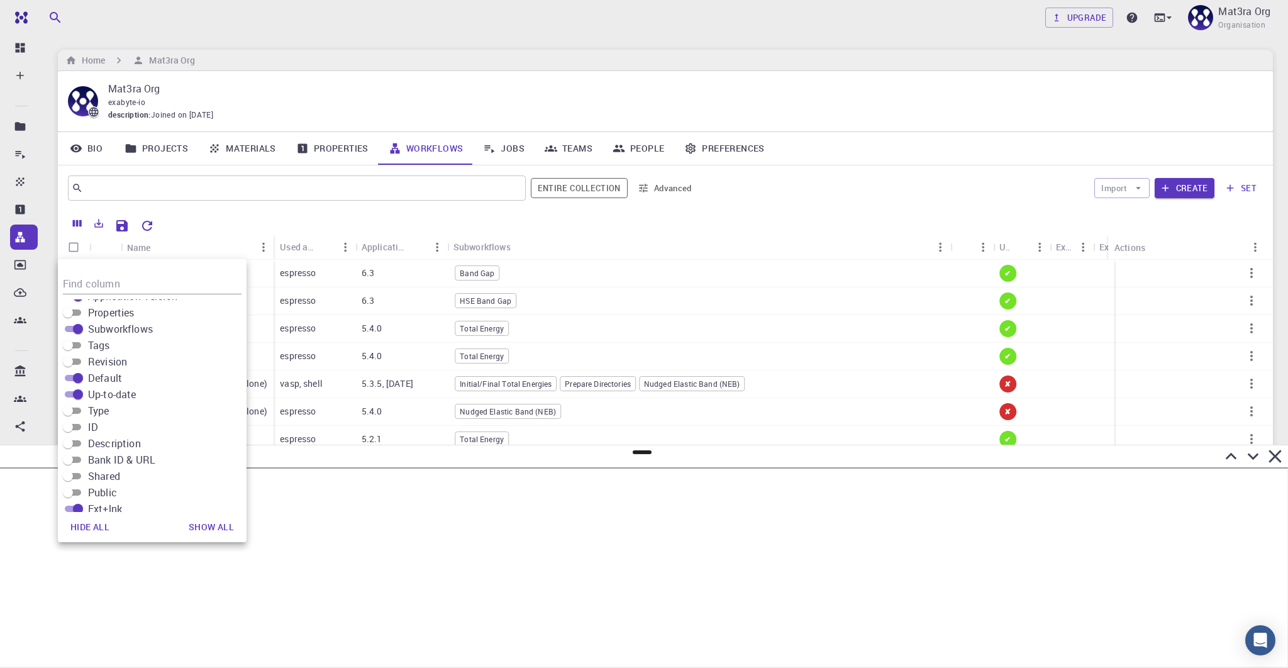
click at [74, 508] on input "Ext+lnk" at bounding box center [77, 508] width 45 height 15
checkbox input "false"
click at [73, 431] on input "Ext+web" at bounding box center [77, 432] width 45 height 15
checkbox input "false"
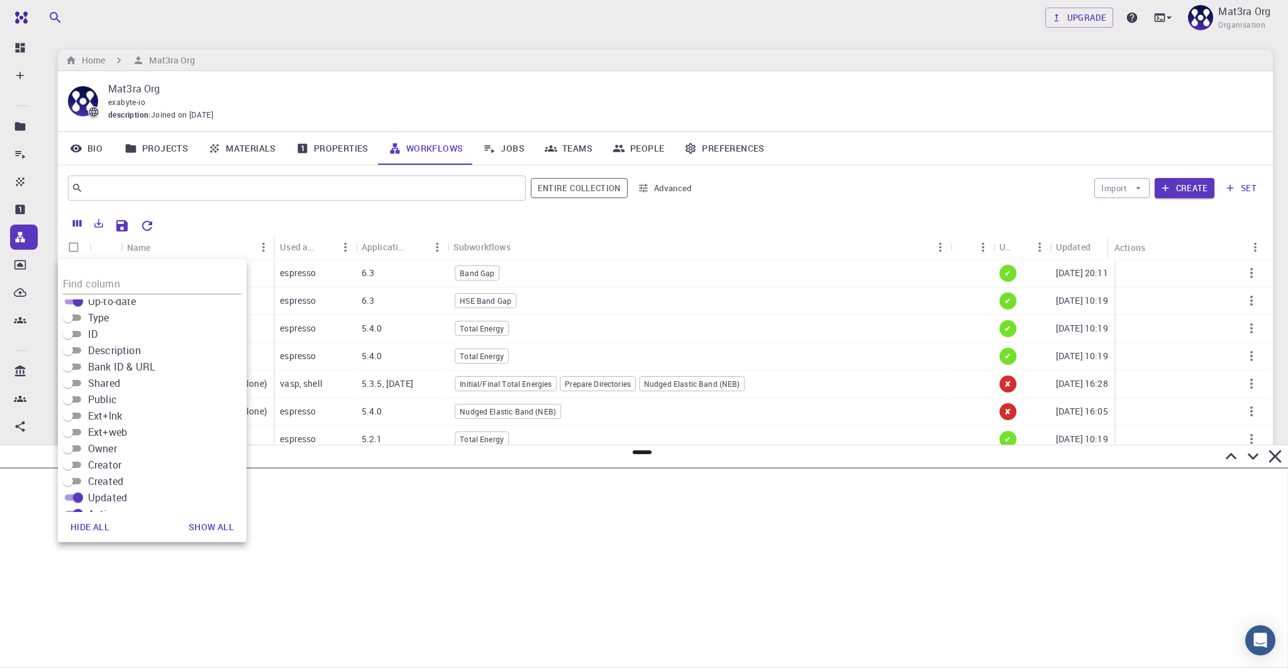
click at [122, 232] on icon "Save Explorer Settings" at bounding box center [121, 225] width 15 height 15
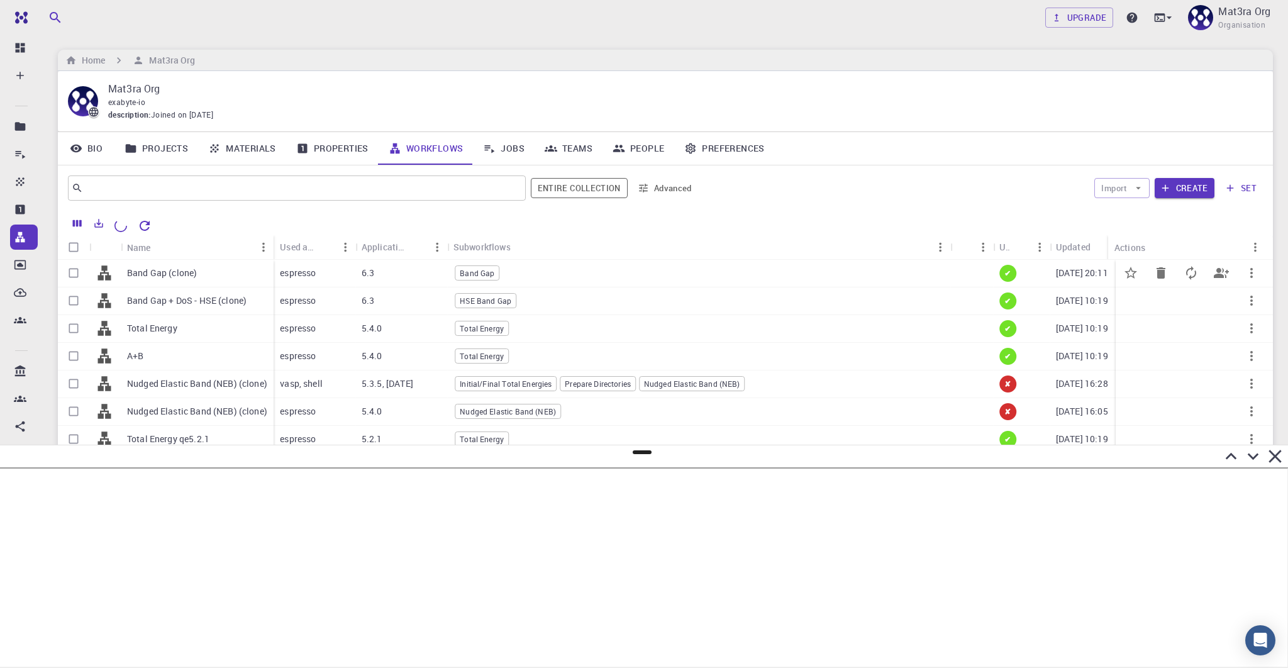
click at [192, 272] on div "Band Gap (clone) Band Gap + DoS - HSE (clone) Total Energy A+B Nudged Elastic B…" at bounding box center [674, 537] width 1232 height 554
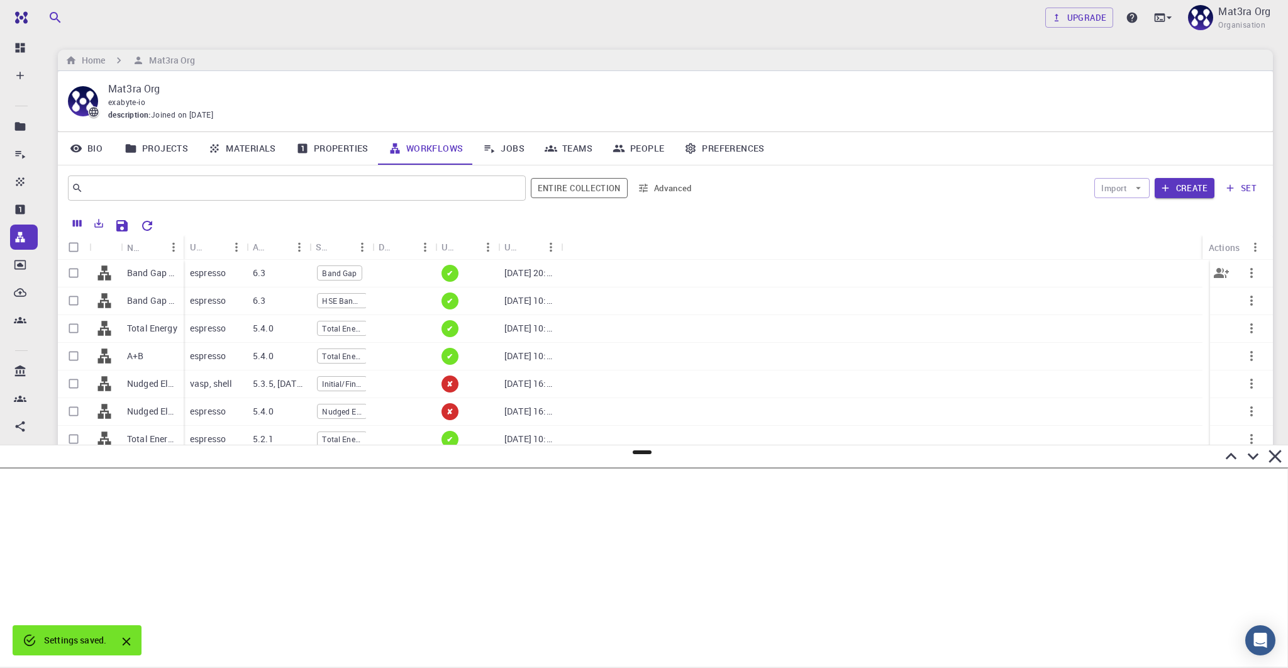
click at [143, 274] on p "Band Gap (clone)" at bounding box center [152, 273] width 50 height 13
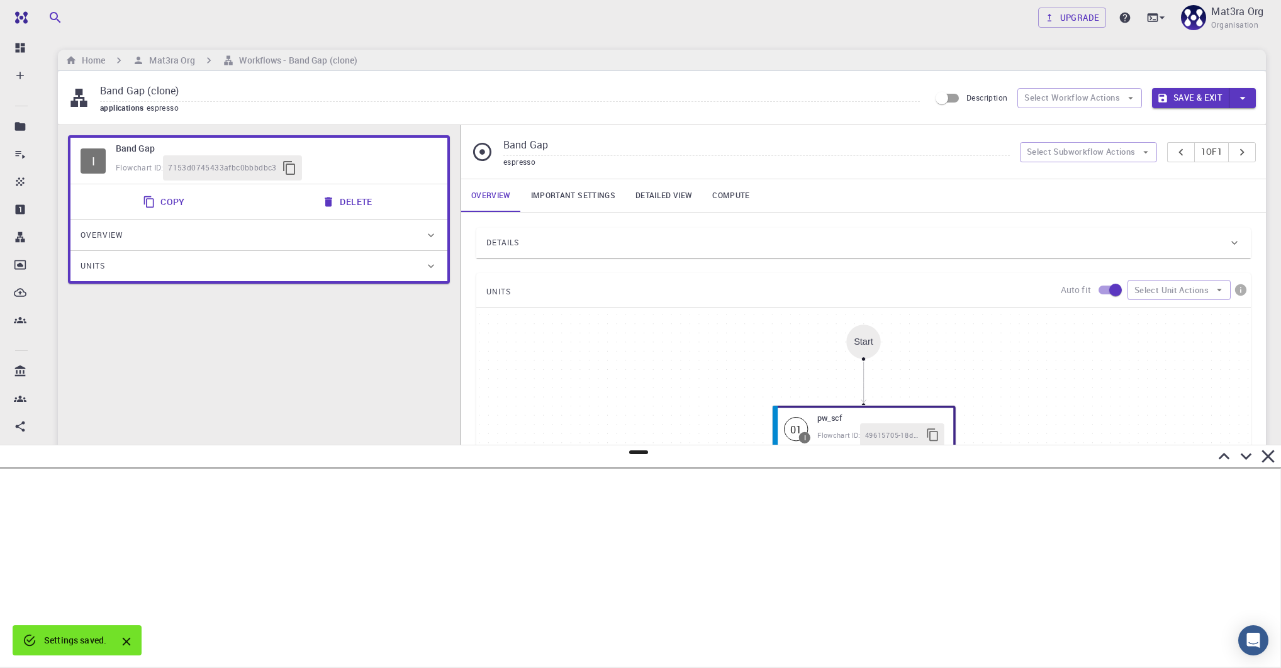
click at [159, 89] on input "Band Gap (clone)" at bounding box center [510, 91] width 820 height 21
click at [159, 90] on input "Band Gap (clone)" at bounding box center [510, 91] width 820 height 21
click at [185, 92] on input "Band Gap (LDA Pseudo)" at bounding box center [510, 91] width 820 height 21
type input "Band Gap (LDA)"
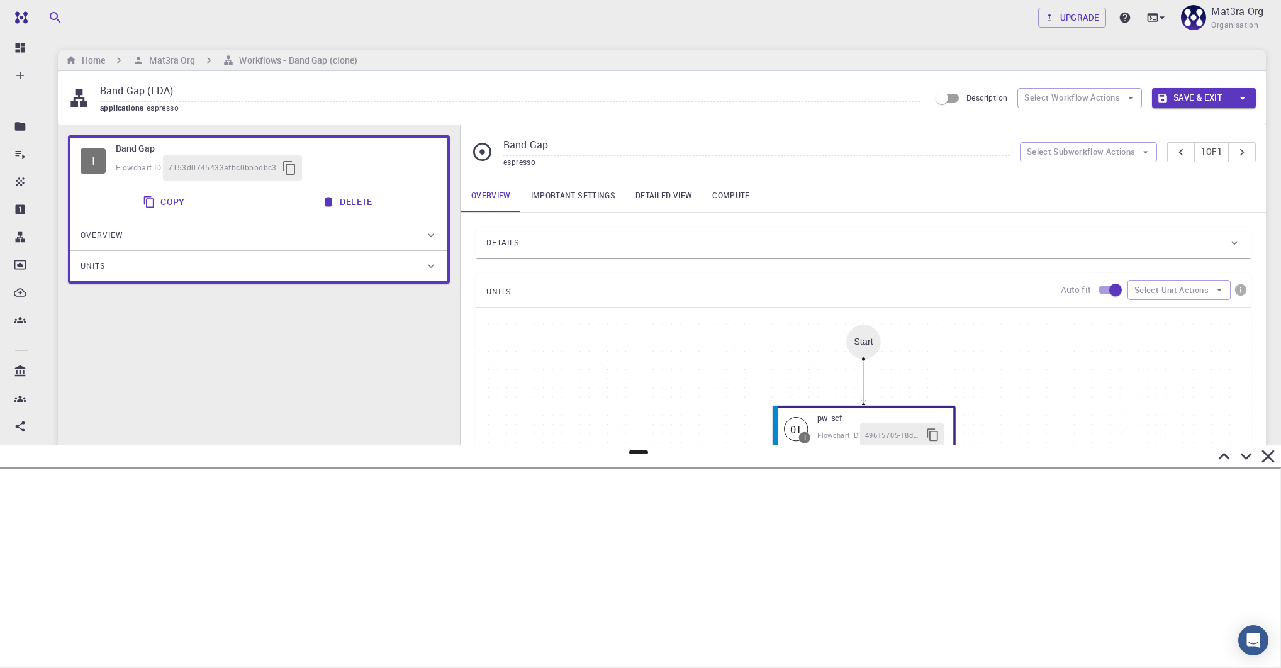
click at [620, 94] on button "Save & Exit" at bounding box center [1190, 98] width 77 height 20
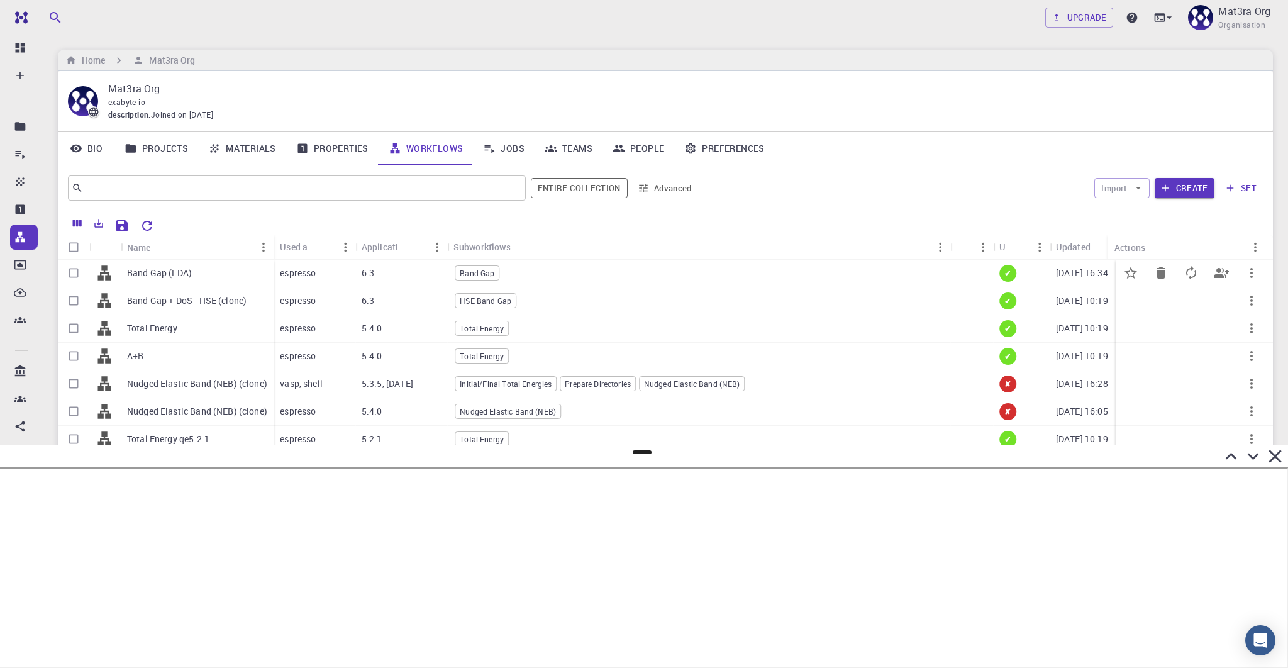
click at [201, 276] on div "Band Gap (LDA)" at bounding box center [197, 274] width 153 height 28
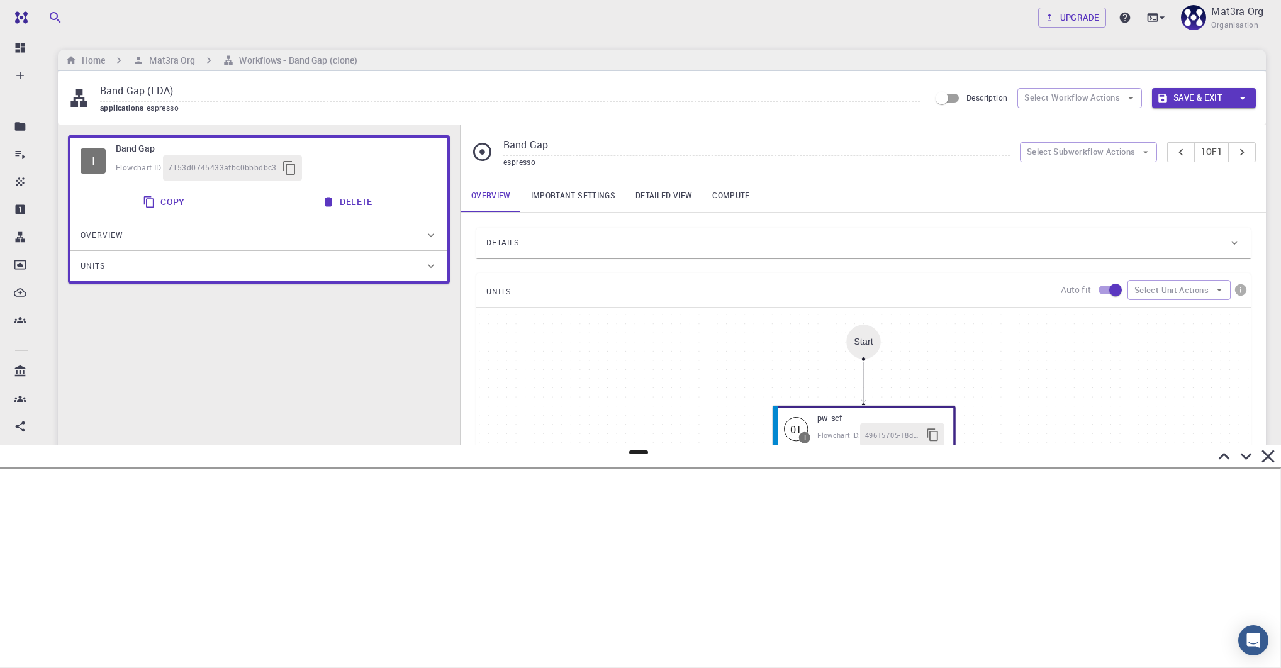
click at [600, 243] on div "Details" at bounding box center [857, 243] width 742 height 20
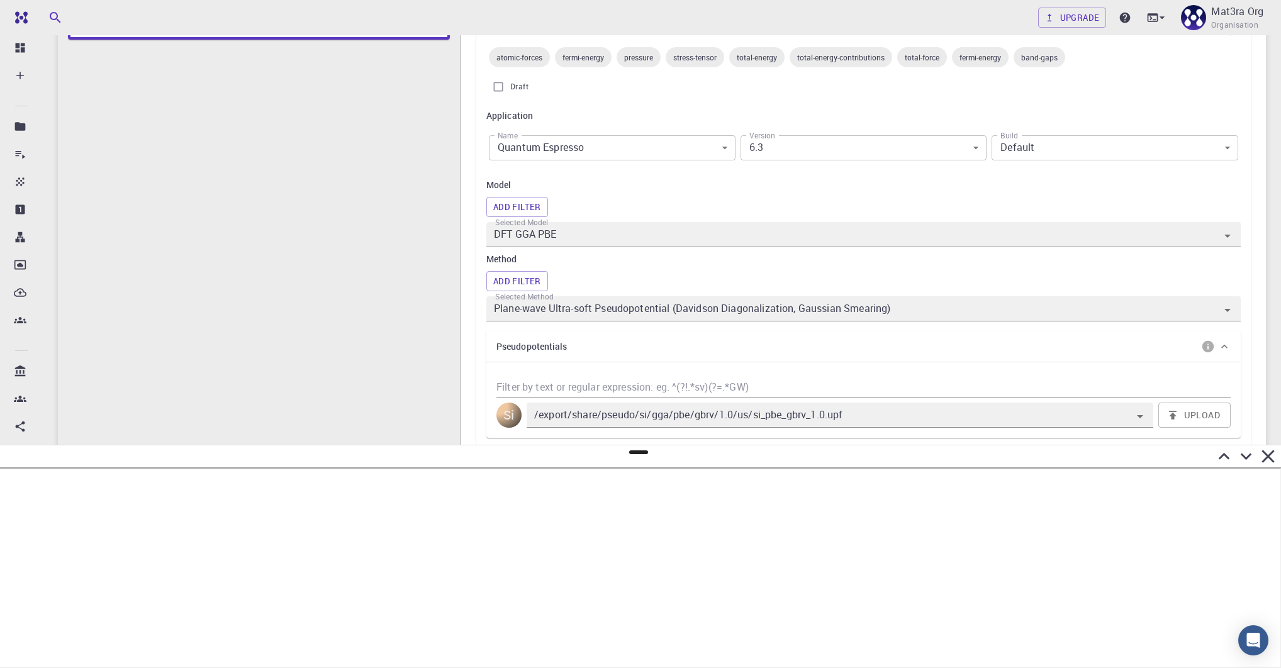
scroll to position [270, 0]
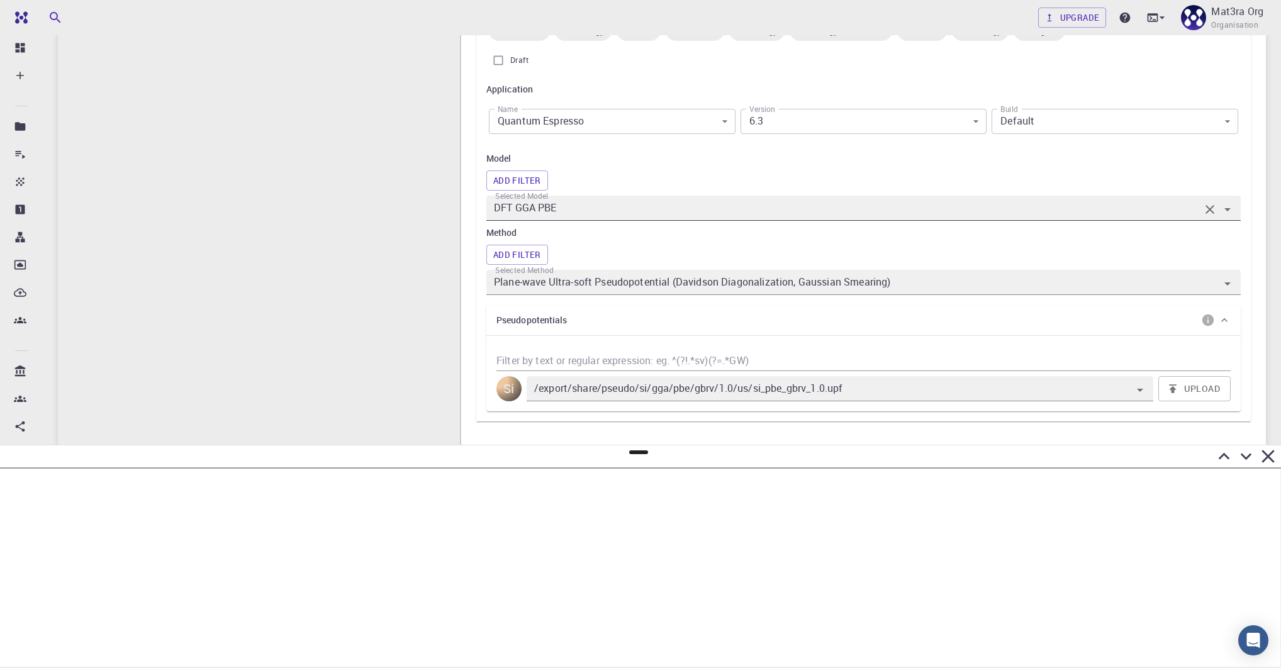
click at [588, 209] on input "DFT GGA PBE" at bounding box center [845, 208] width 708 height 18
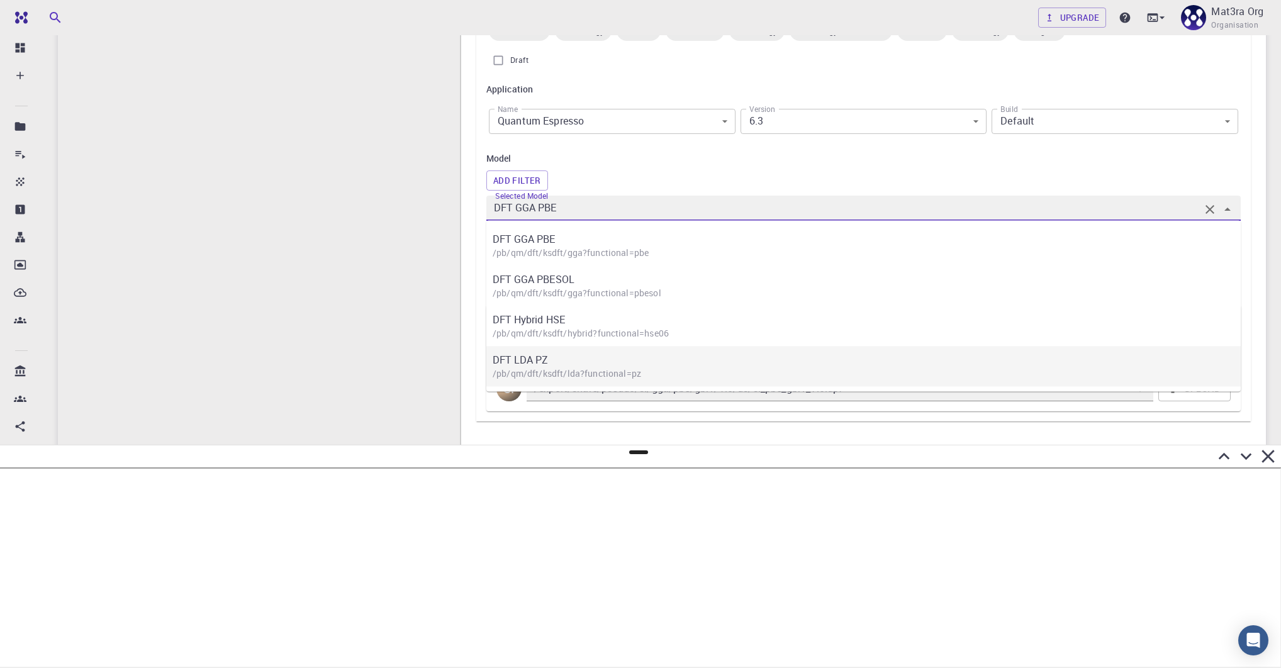
click at [552, 361] on p "DFT LDA PZ" at bounding box center [870, 359] width 754 height 15
type input "DFT LDA PZ"
type input "/export/share/pseudo/si/lda/pz/gbrv/1.0/us/si_pz_gbrv_1.0.upf"
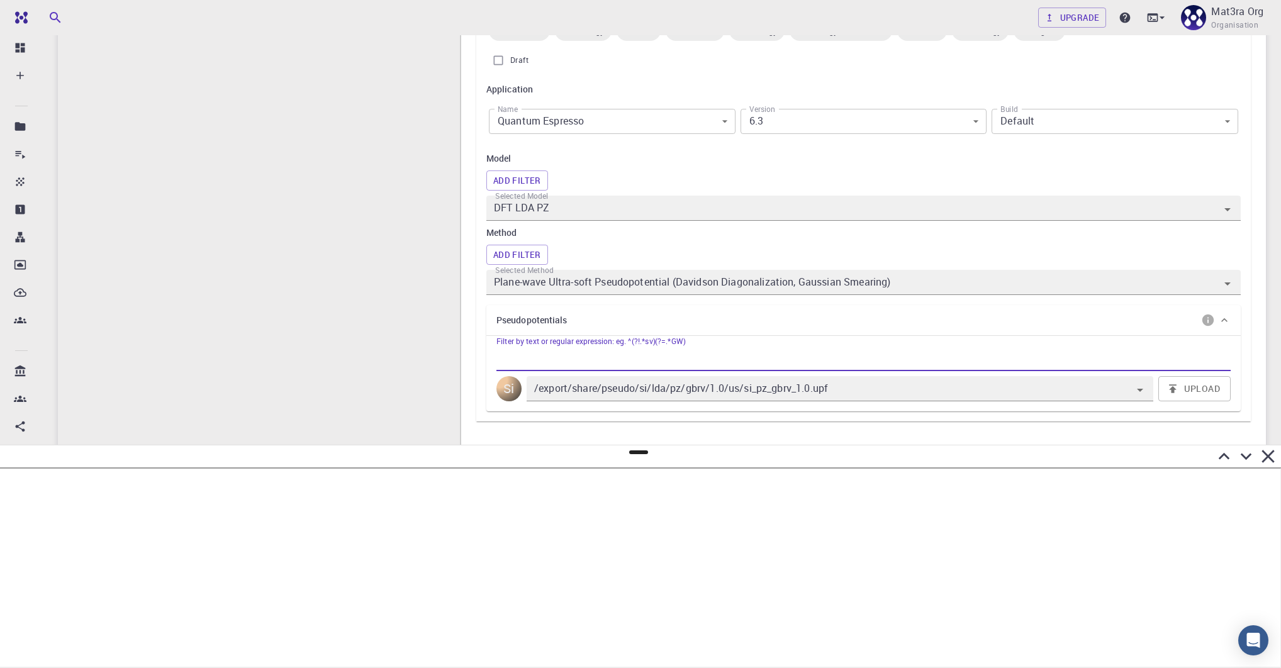
click at [562, 356] on input "Filter by text or regular expression: eg. ^(?!.*sv)(?=.*GW)" at bounding box center [863, 361] width 734 height 20
click at [620, 393] on input "/export/share/pseudo/si/lda/pz/gbrv/1.0/us/si_pz_gbrv_1.0.upf" at bounding box center [822, 389] width 581 height 18
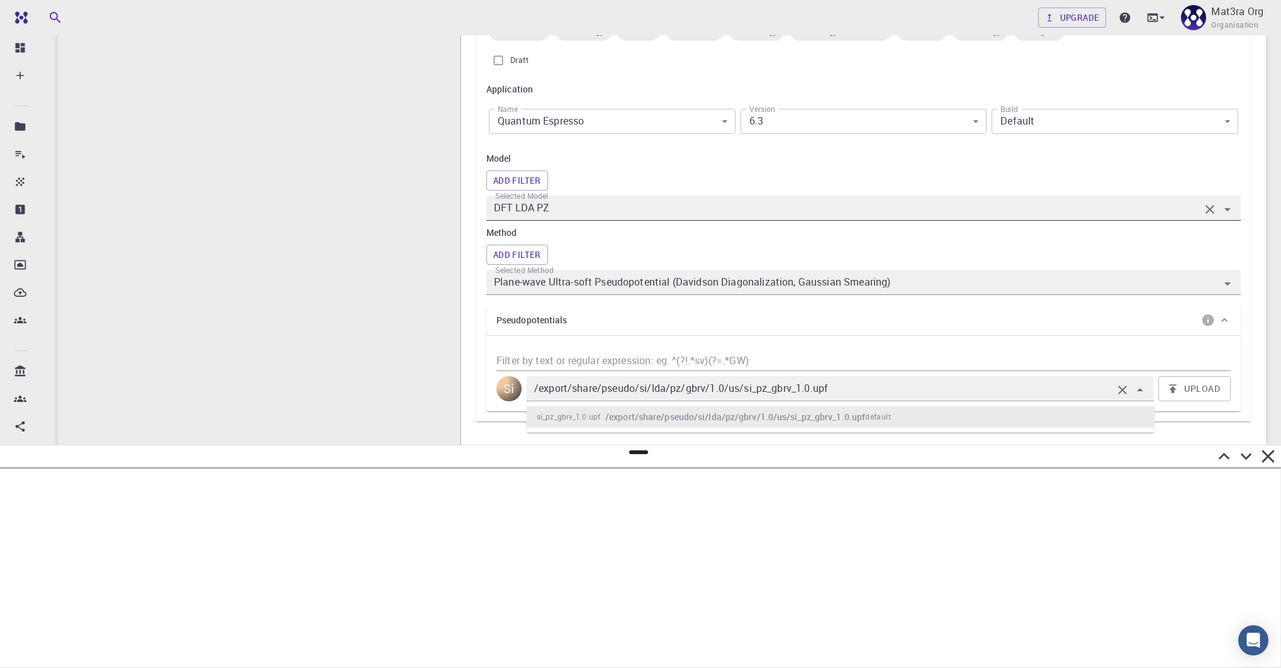
click at [566, 205] on input "DFT LDA PZ" at bounding box center [845, 208] width 708 height 18
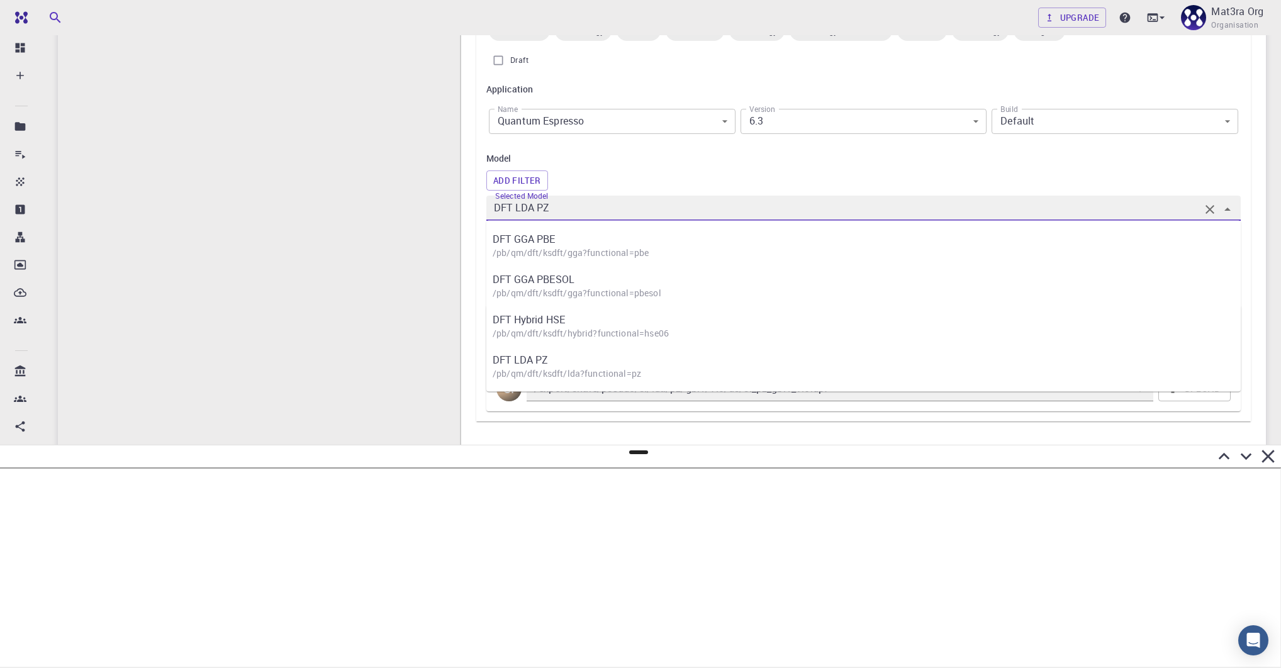
click at [566, 205] on input "DFT LDA PZ" at bounding box center [845, 208] width 708 height 18
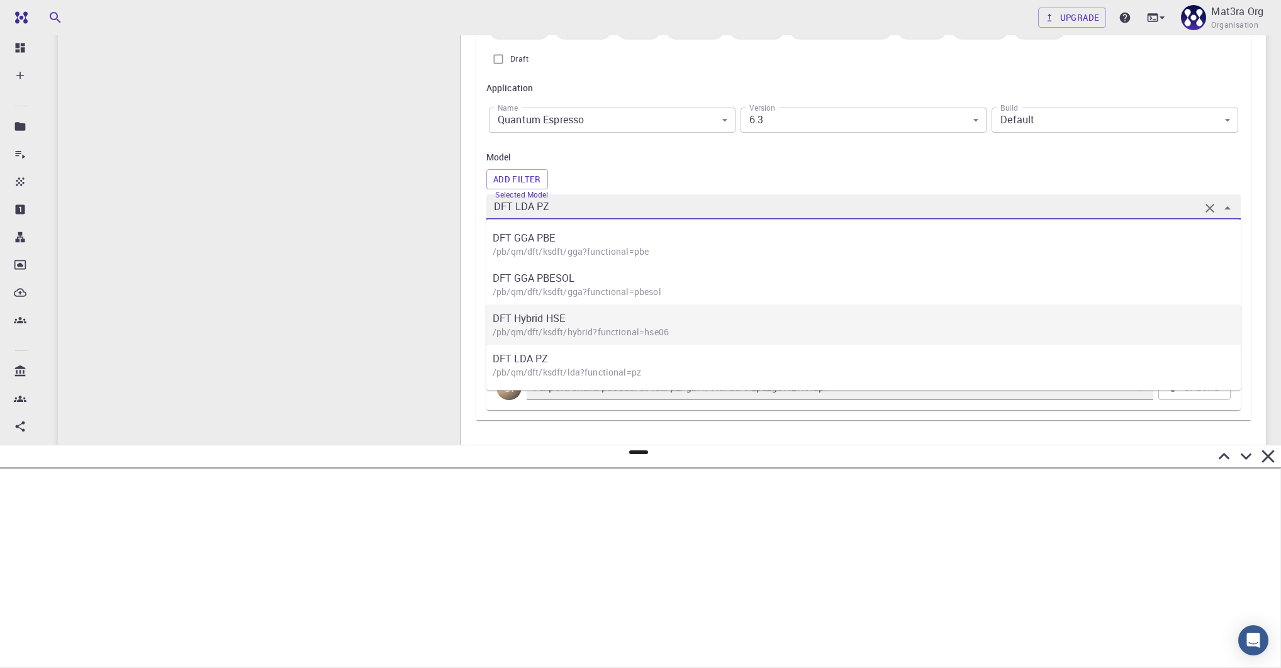
scroll to position [269, 0]
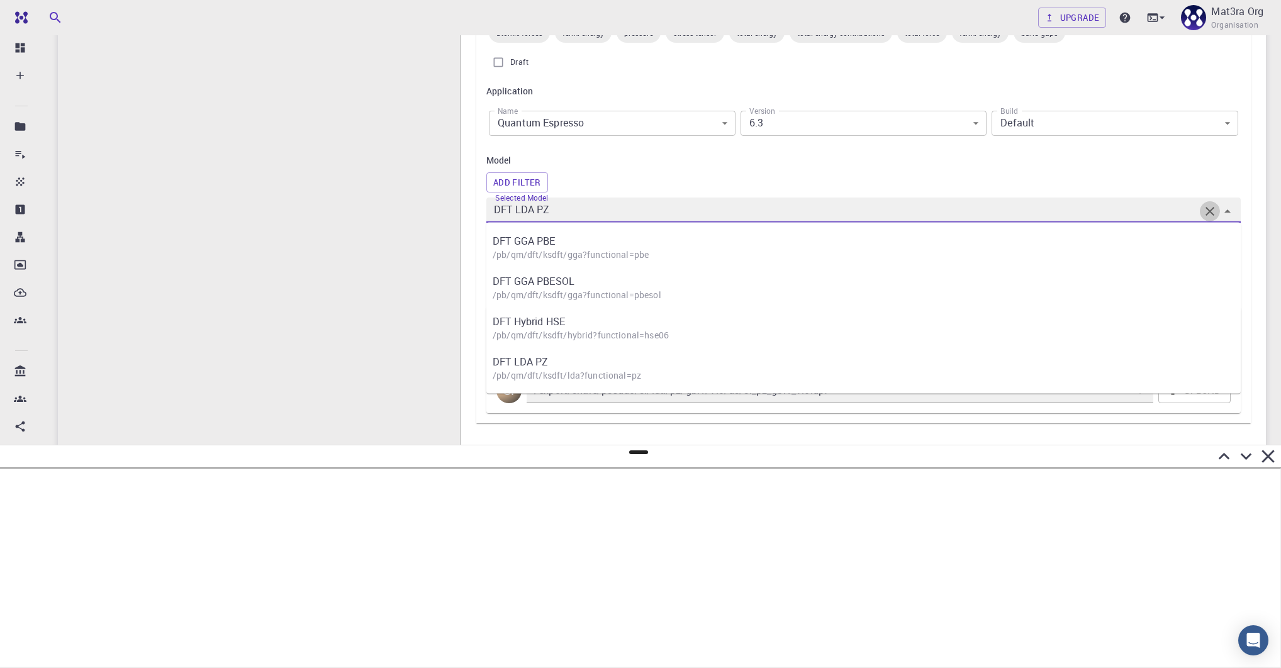
click at [620, 209] on icon "Clear" at bounding box center [1209, 211] width 15 height 15
type input "DFT LDA PZ"
click at [620, 192] on div "Properties atomic-forces fermi-energy pressure stress-tensor total-energy total…" at bounding box center [863, 206] width 774 height 433
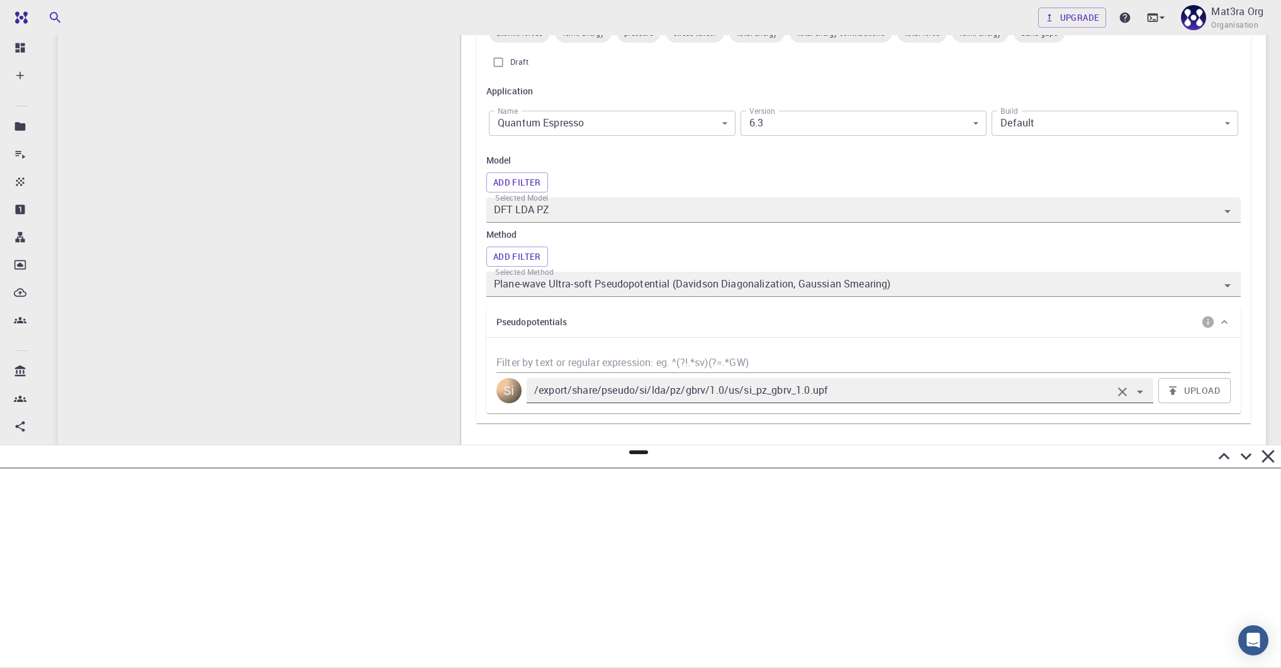
click at [620, 387] on input "/export/share/pseudo/si/lda/pz/gbrv/1.0/us/si_pz_gbrv_1.0.upf" at bounding box center [822, 391] width 581 height 18
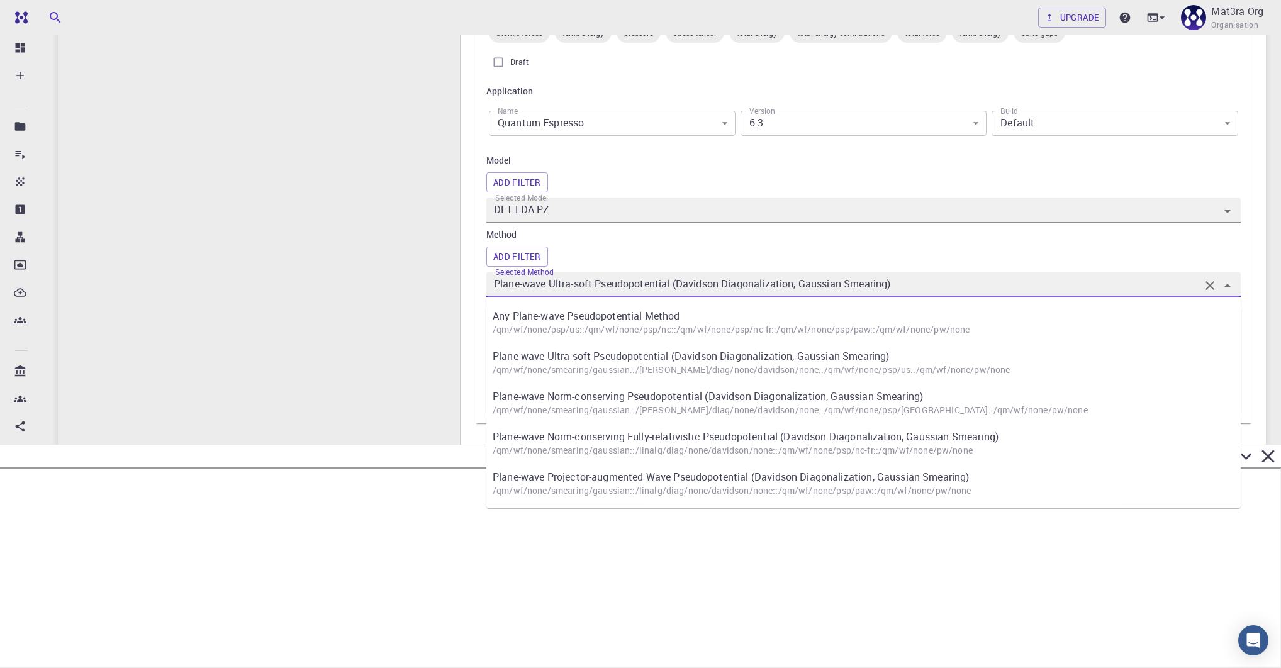
click at [620, 286] on input "Plane-wave Ultra-soft Pseudopotential (Davidson Diagonalization, Gaussian Smear…" at bounding box center [845, 285] width 708 height 18
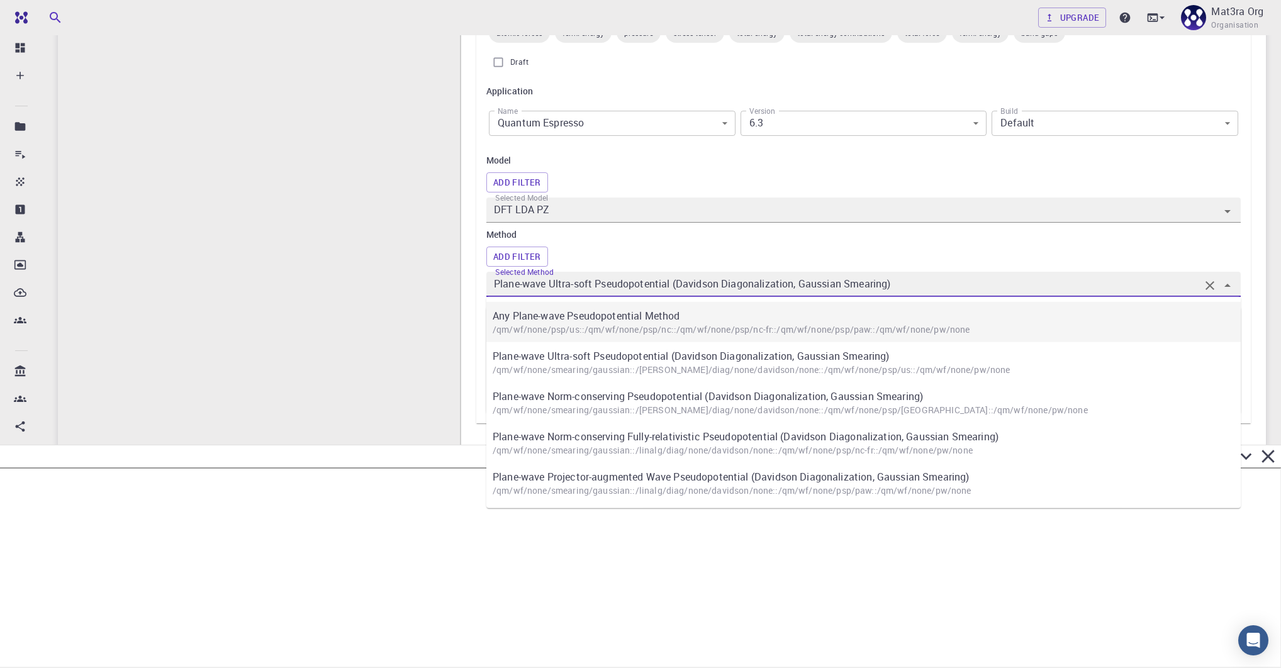
click at [620, 321] on p "Any Plane-wave Pseudopotential Method" at bounding box center [870, 315] width 754 height 15
type input "Any Plane-wave Pseudopotential Method"
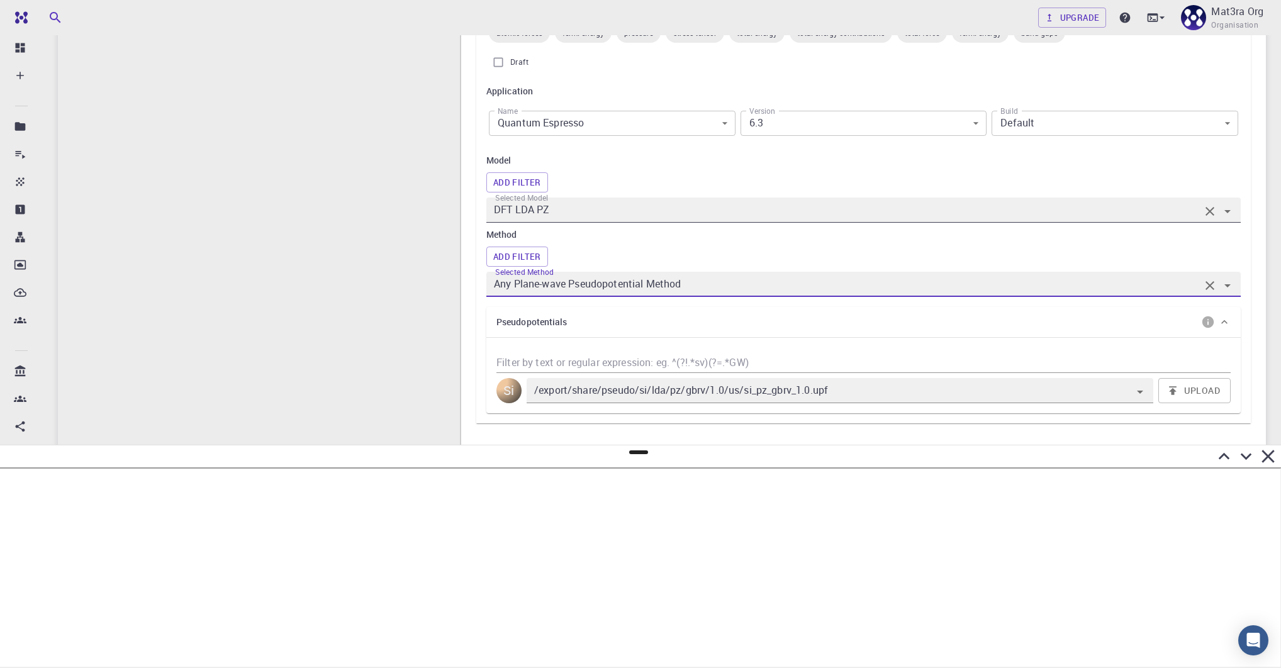
click at [597, 208] on input "DFT LDA PZ" at bounding box center [845, 210] width 708 height 18
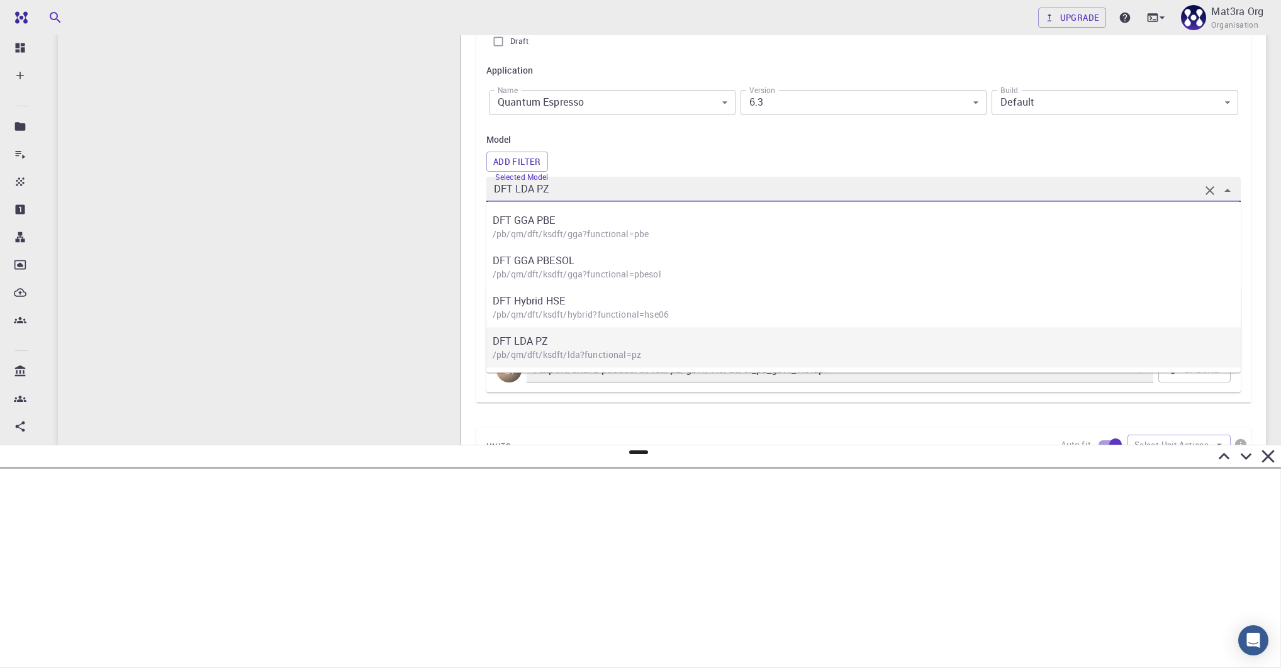
scroll to position [282, 0]
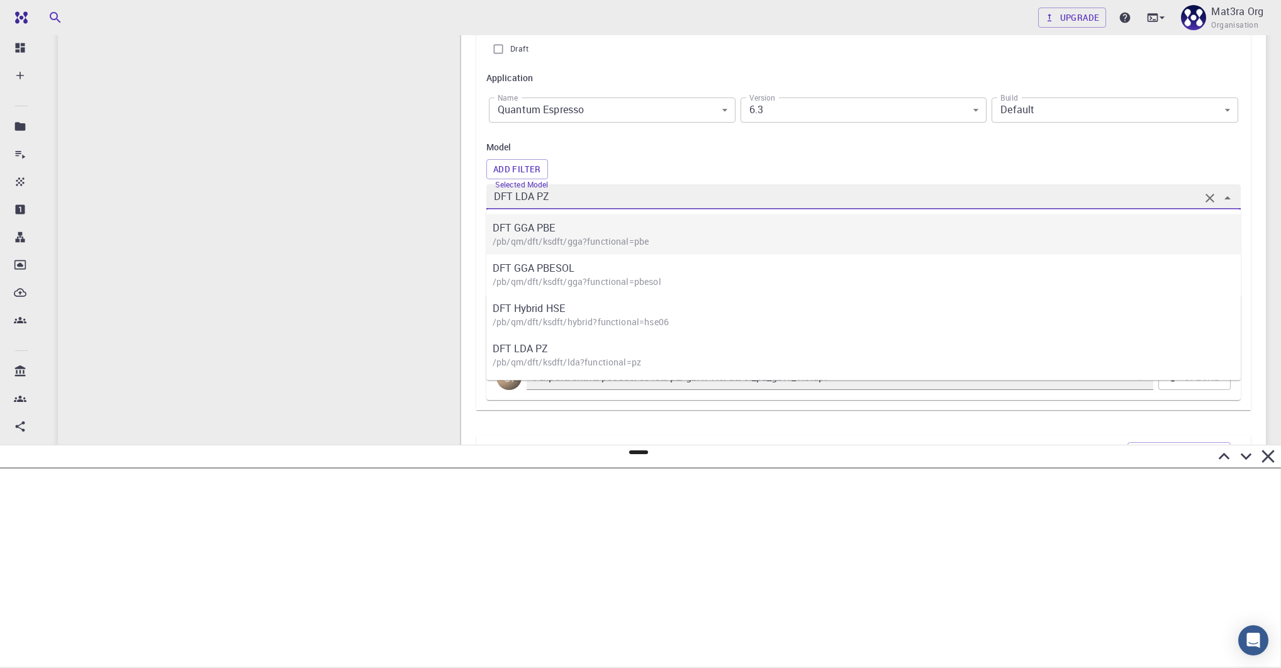
click at [557, 232] on p "DFT GGA PBE" at bounding box center [870, 227] width 754 height 15
type input "DFT GGA PBE"
type input "Plane-wave Ultra-soft Pseudopotential (Davidson Diagonalization, Gaussian Smear…"
type input "/export/share/pseudo/si/gga/pbe/gbrv/1.0/us/si_pbe_gbrv_1.0.upf"
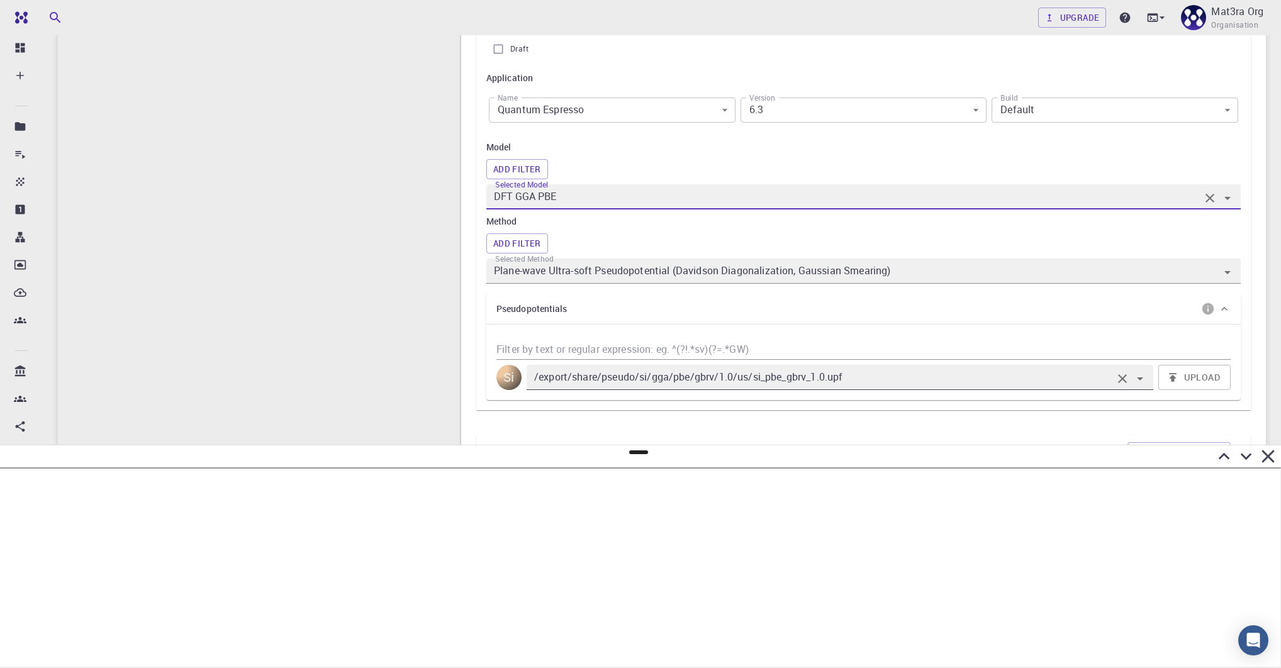
click at [620, 374] on input "/export/share/pseudo/si/gga/pbe/gbrv/1.0/us/si_pbe_gbrv_1.0.upf" at bounding box center [822, 378] width 581 height 18
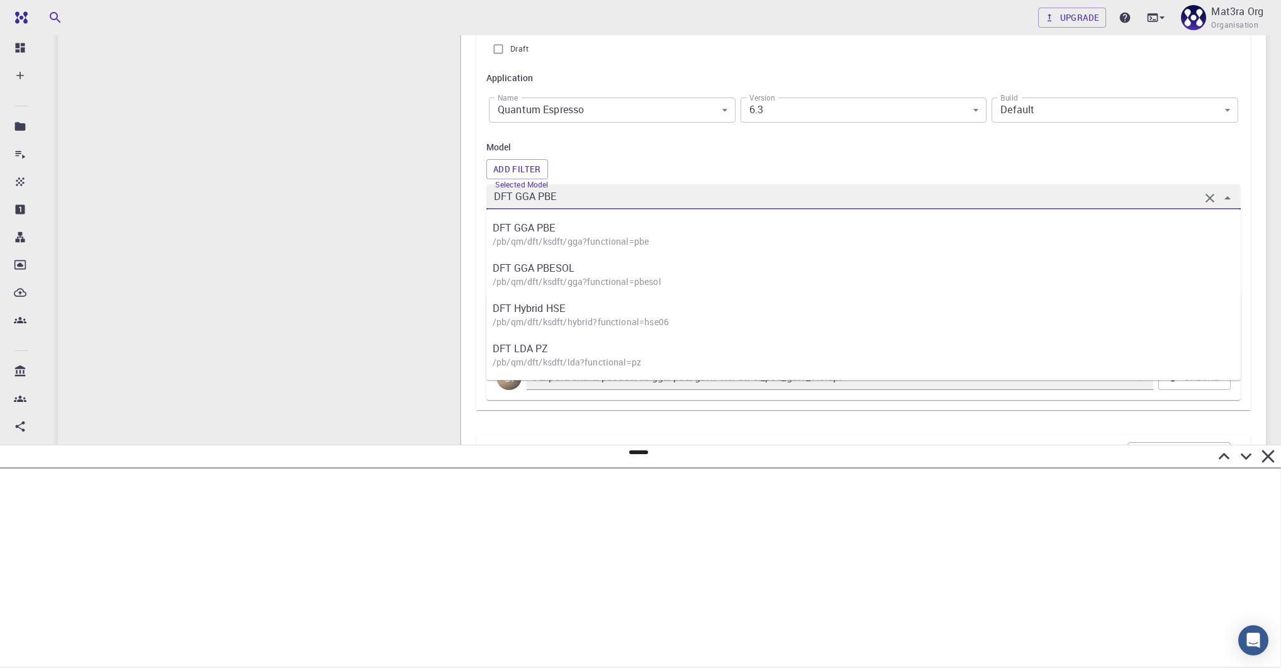
click at [576, 200] on input "DFT GGA PBE" at bounding box center [845, 197] width 708 height 18
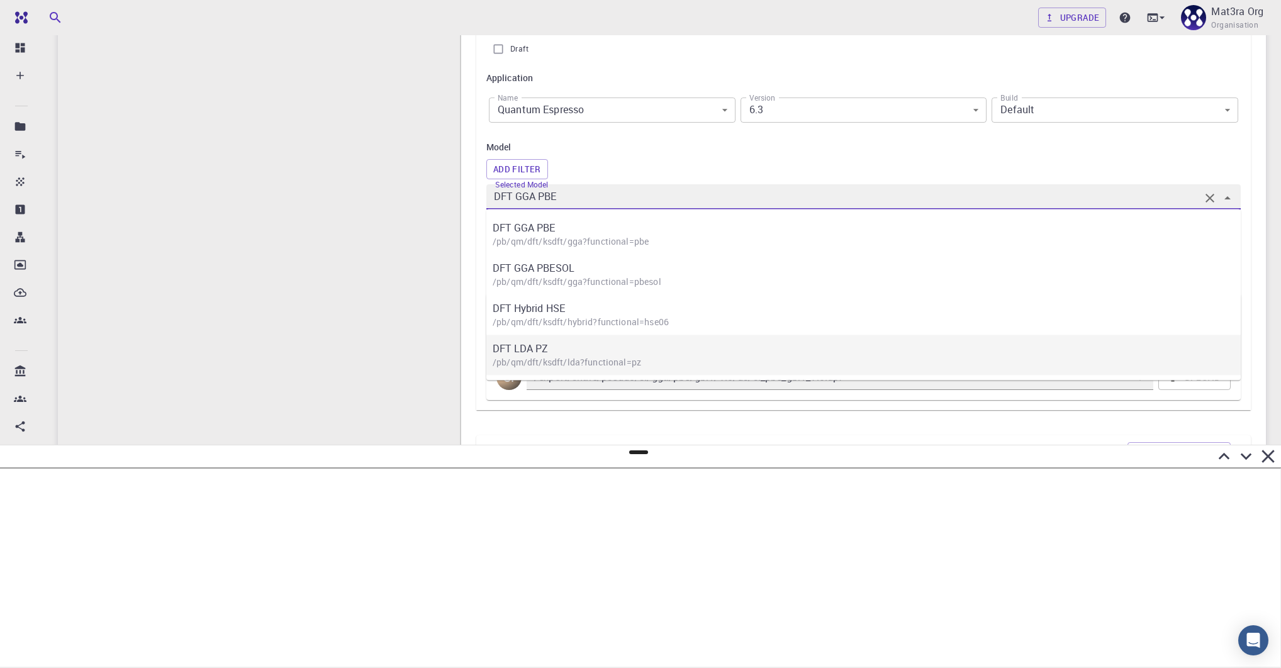
click at [580, 351] on p "DFT LDA PZ" at bounding box center [870, 348] width 754 height 15
type input "DFT LDA PZ"
type input "/export/share/pseudo/si/lda/pz/gbrv/1.0/us/si_pz_gbrv_1.0.upf"
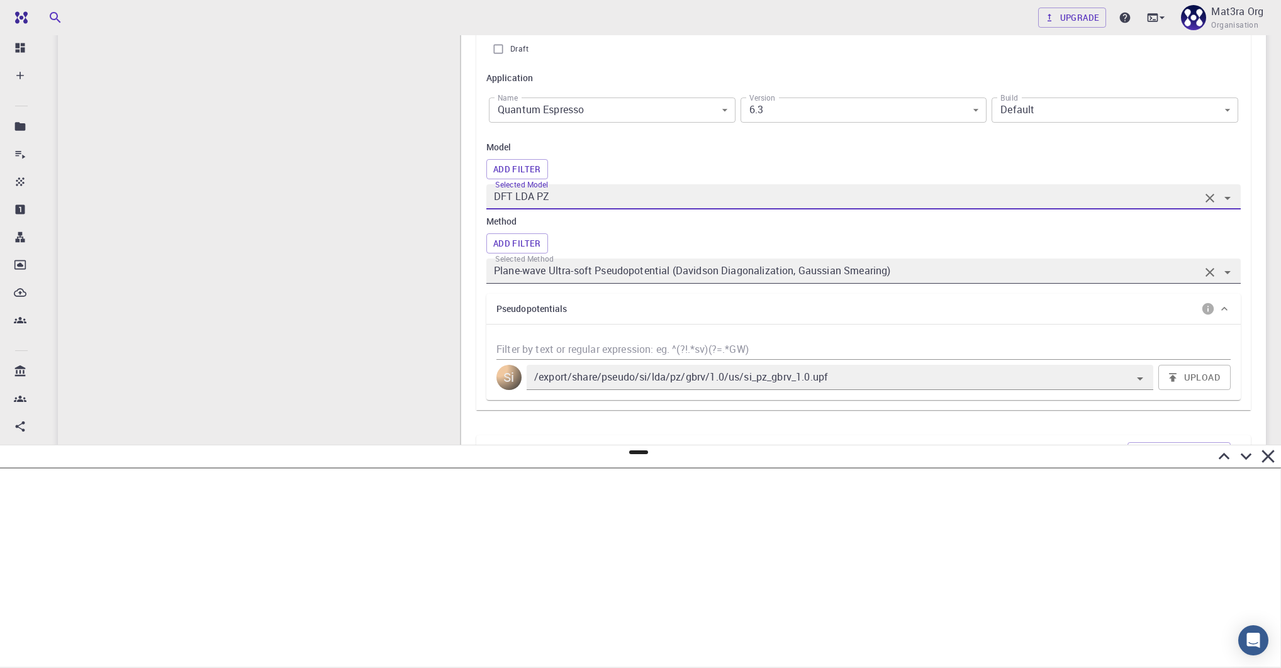
click at [620, 279] on input "Plane-wave Ultra-soft Pseudopotential (Davidson Diagonalization, Gaussian Smear…" at bounding box center [845, 271] width 708 height 18
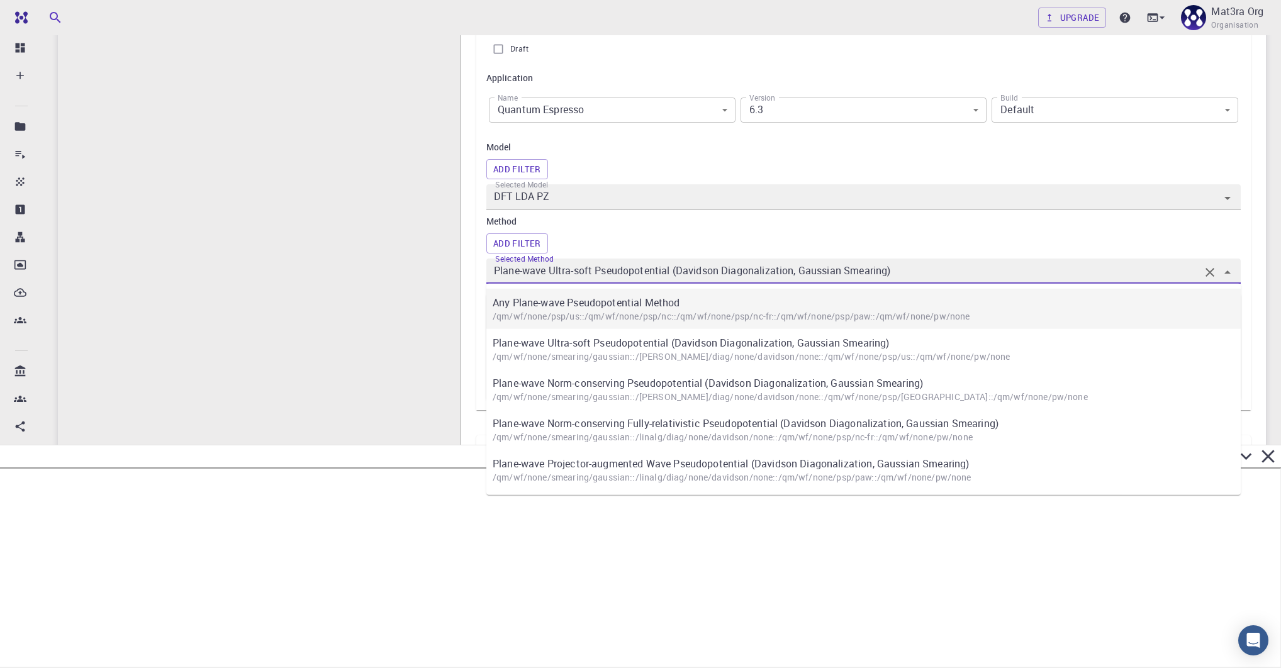
click at [620, 306] on p "Any Plane-wave Pseudopotential Method" at bounding box center [870, 302] width 754 height 15
type input "Any Plane-wave Pseudopotential Method"
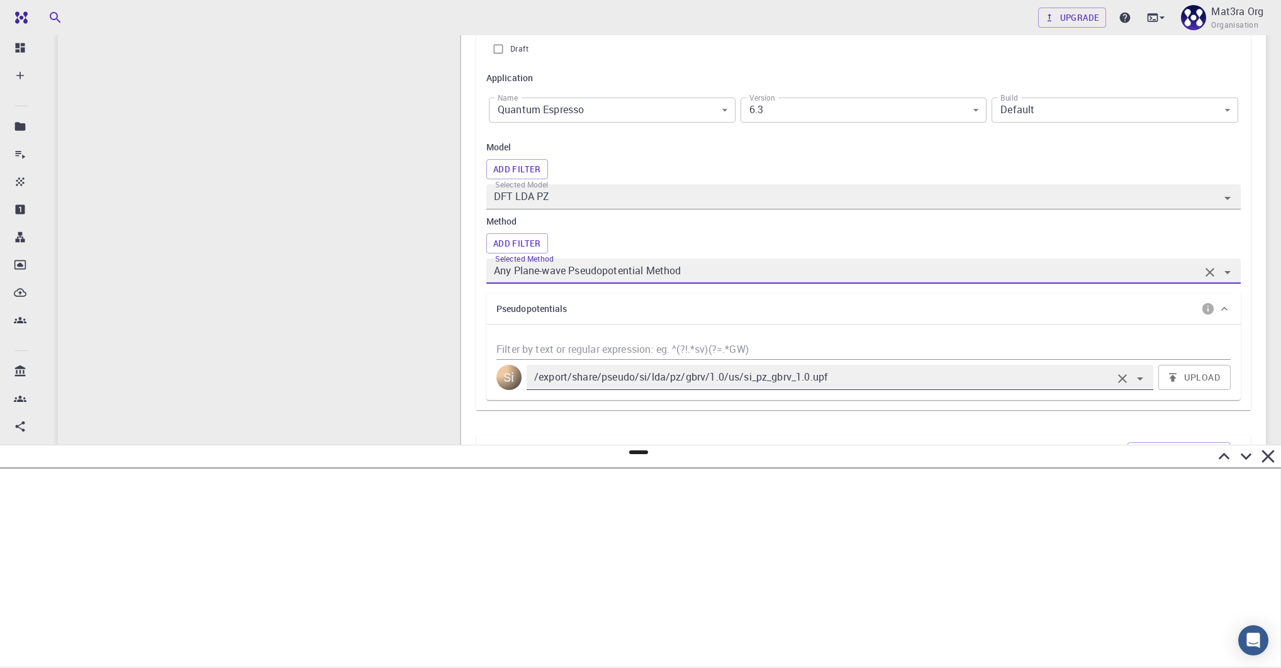
click at [620, 382] on input "/export/share/pseudo/si/lda/pz/gbrv/1.0/us/si_pz_gbrv_1.0.upf" at bounding box center [822, 378] width 581 height 18
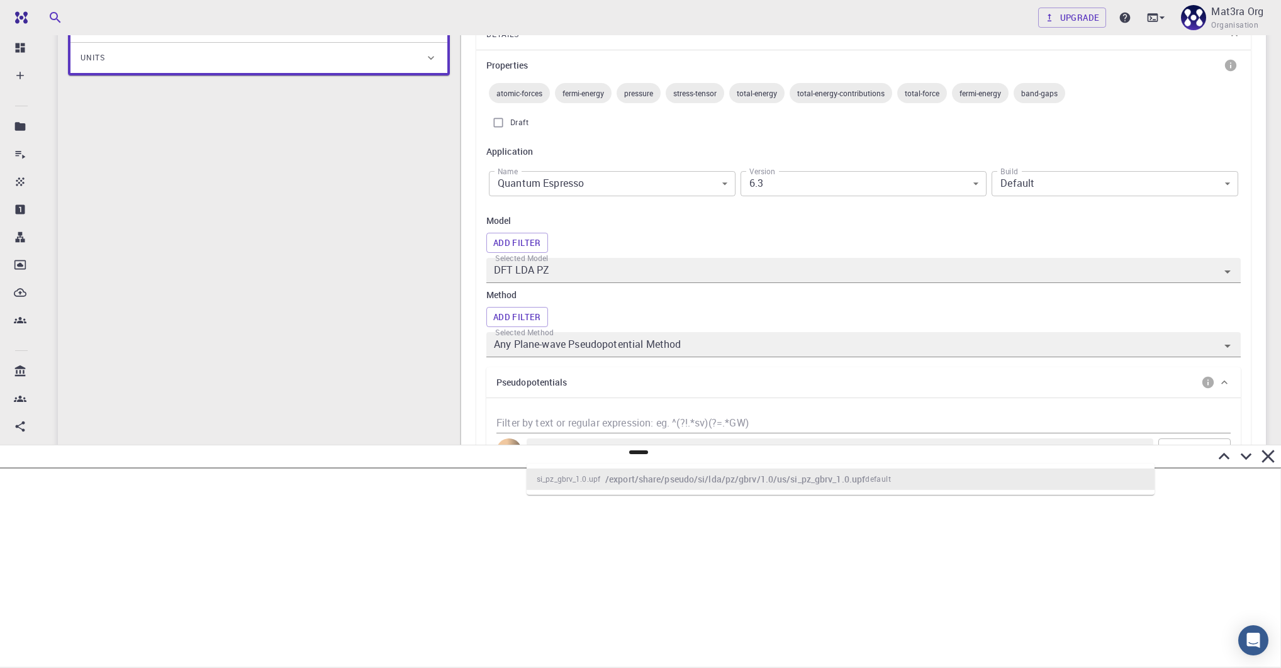
scroll to position [186, 0]
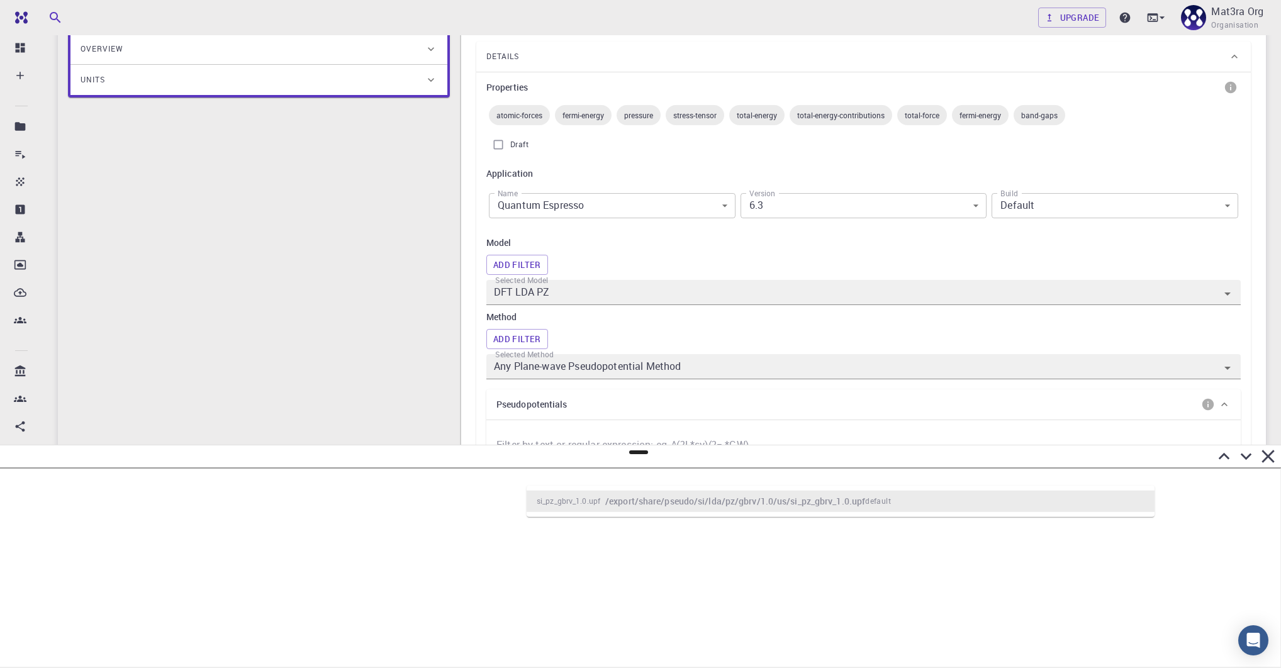
click at [578, 204] on body "Team Dashboard Create New Job New Material Create Material Upload File Import f…" at bounding box center [640, 475] width 1281 height 1322
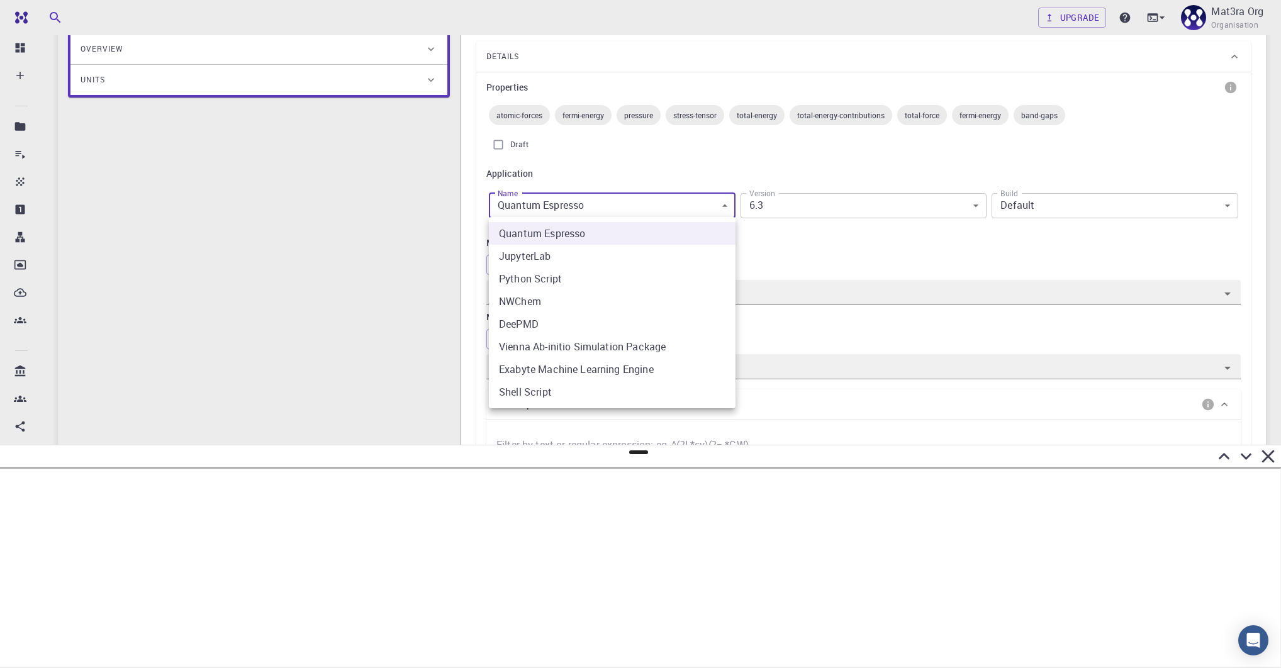
click at [550, 345] on li "Vienna Ab-initio Simulation Package" at bounding box center [612, 346] width 247 height 23
type input "vasp"
type input "5.3.5"
type input "vasp"
type input "5.3.5"
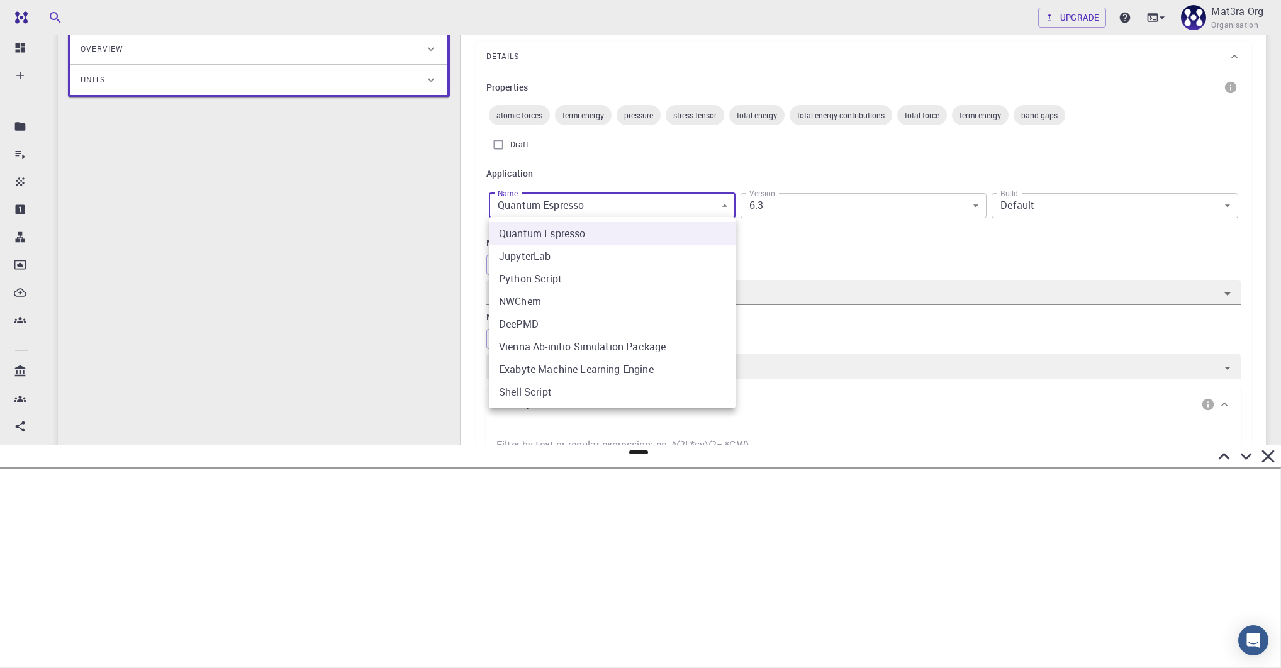
type input "DFT GGA PBE"
type input "Plane-wave Projector-augmented Wave Pseudopotential (Davidson Diagonalization, …"
type input "/export/share/pseudo/si/gga/pbe/vasp/5.2/paw/default/POTCAR"
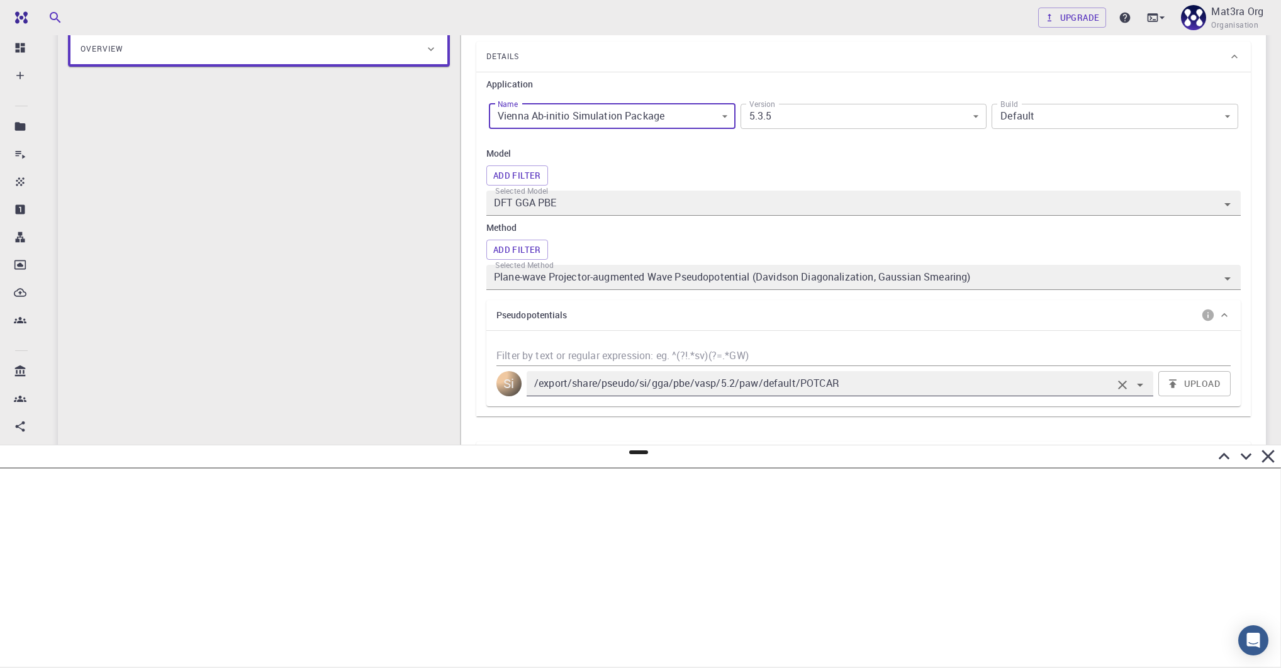
click at [620, 382] on input "/export/share/pseudo/si/gga/pbe/vasp/5.2/paw/default/POTCAR" at bounding box center [822, 384] width 581 height 18
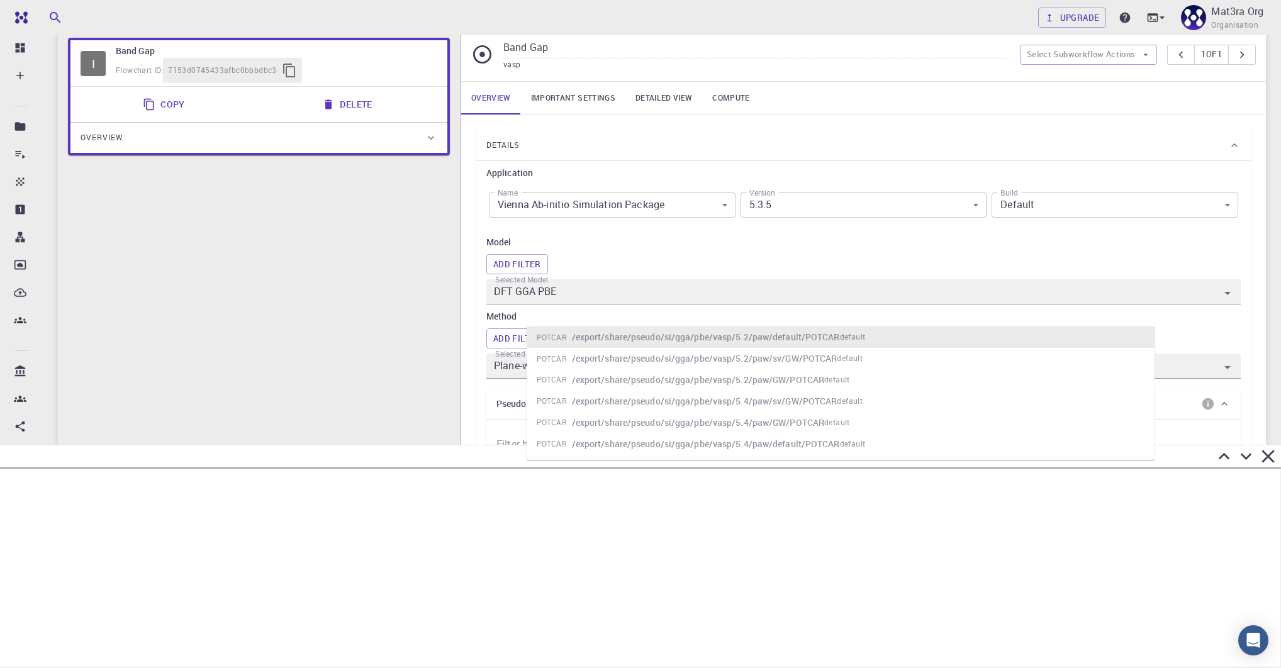
scroll to position [0, 0]
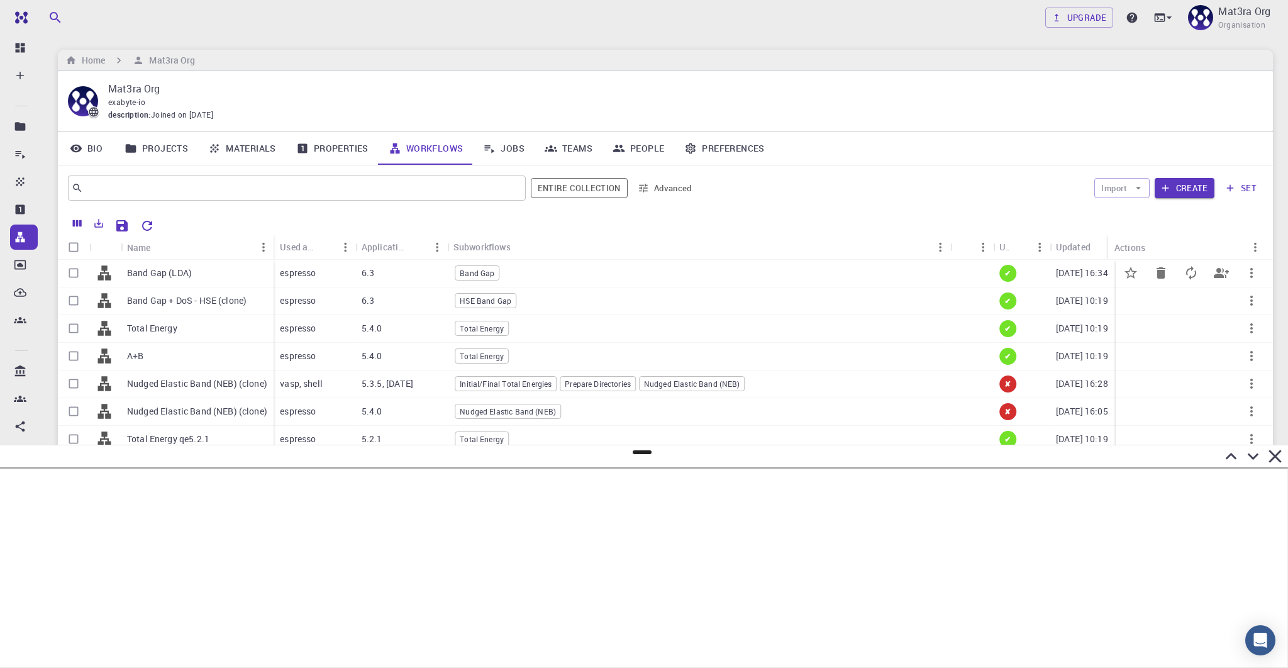
click at [181, 269] on p "Band Gap (LDA)" at bounding box center [159, 273] width 65 height 13
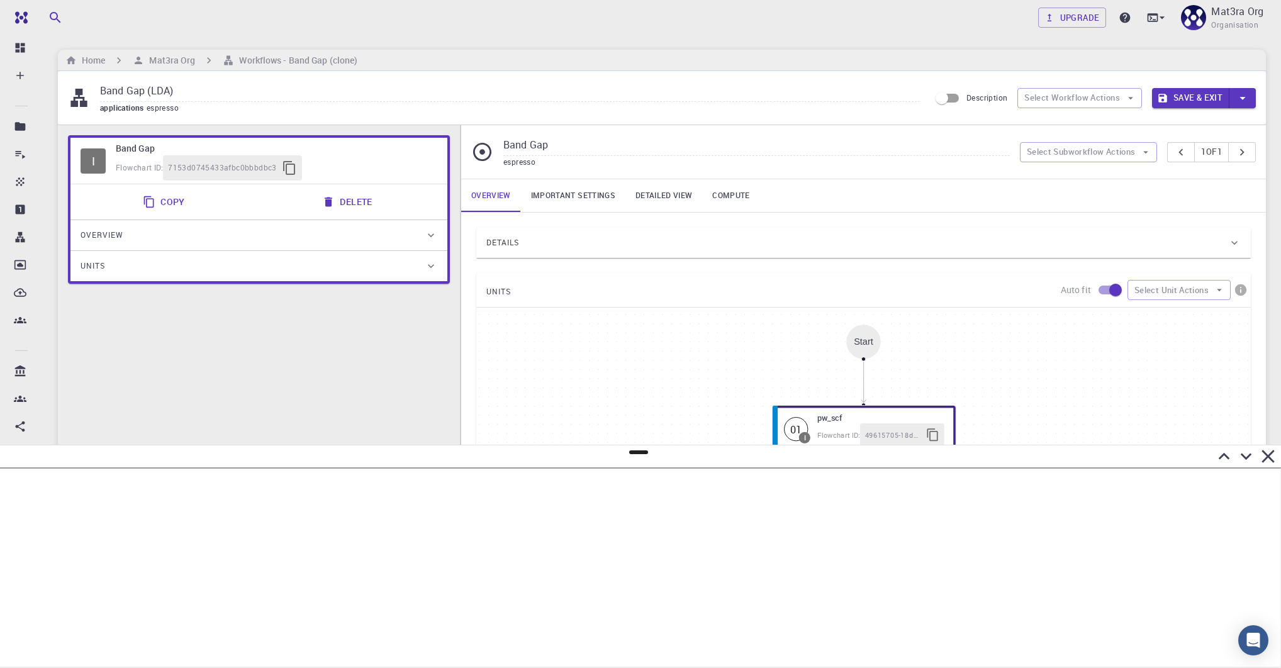
click at [584, 248] on div "Details" at bounding box center [857, 243] width 742 height 20
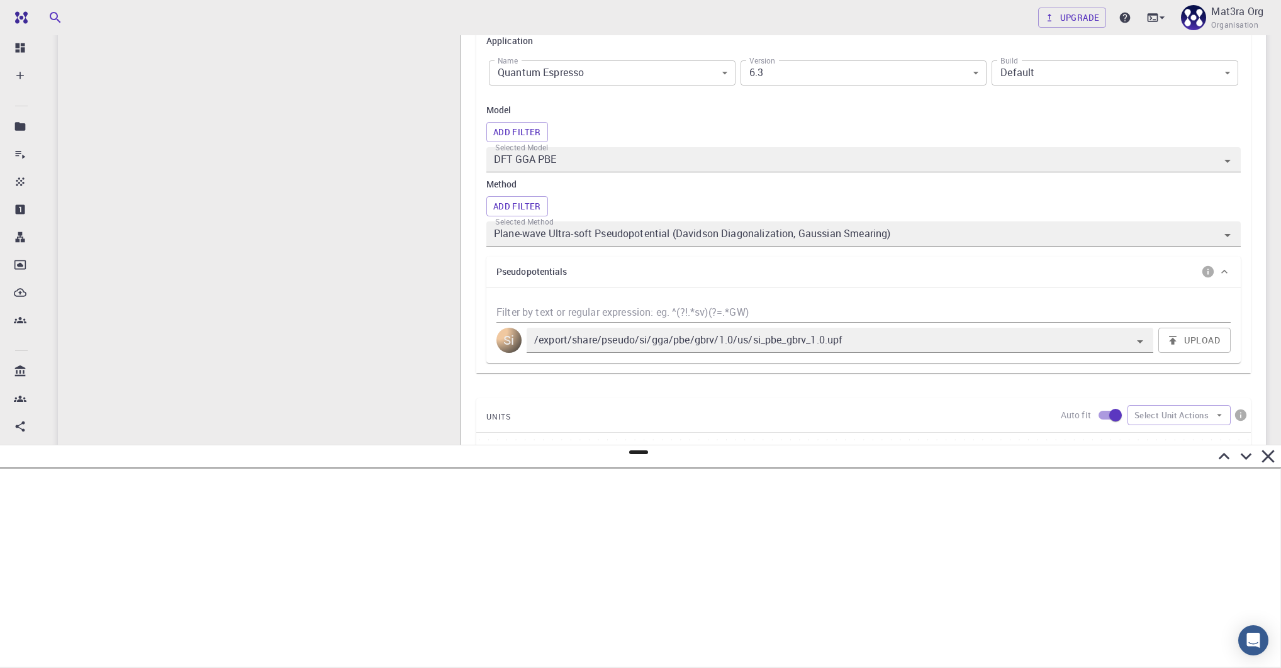
scroll to position [326, 0]
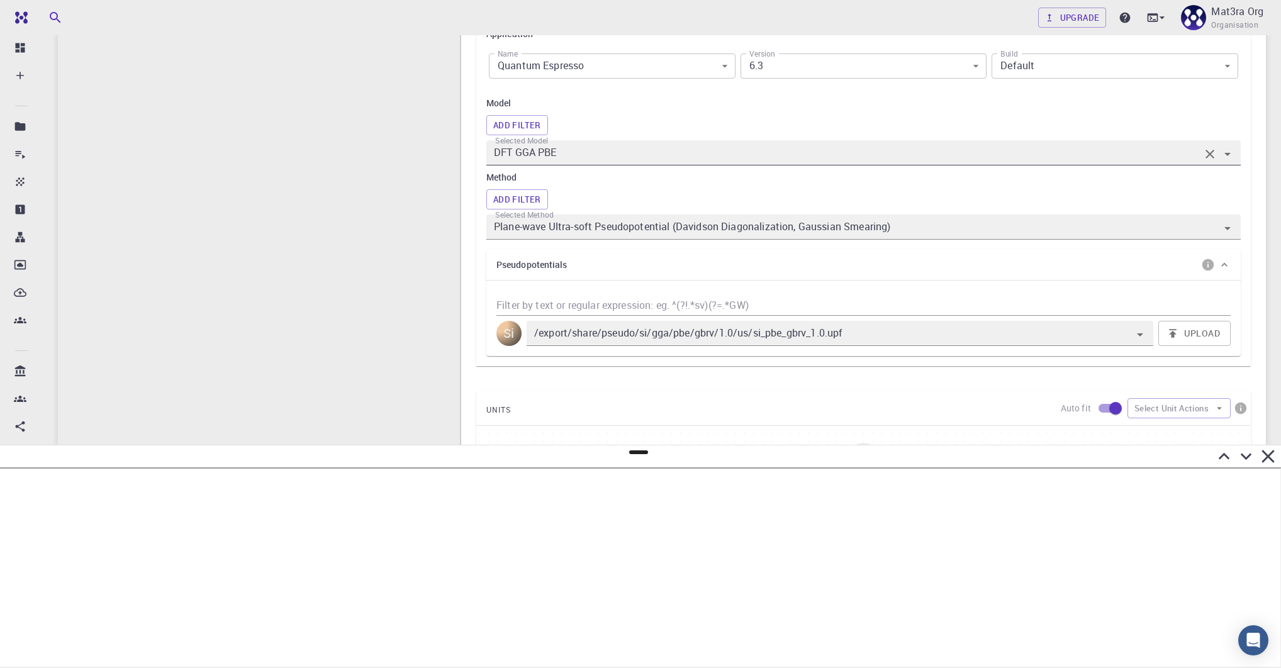
click at [564, 159] on input "DFT GGA PBE" at bounding box center [845, 153] width 708 height 18
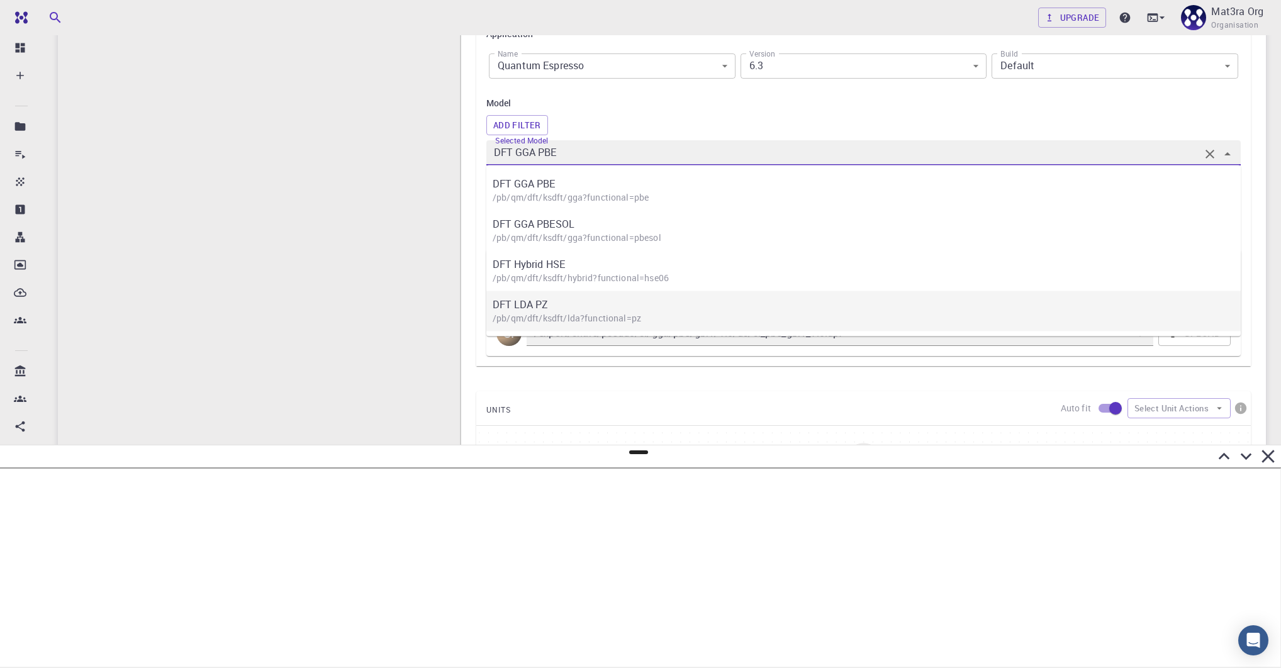
click at [535, 315] on p "/pb/qm/dft/ksdft/lda?functional=pz" at bounding box center [870, 318] width 754 height 13
type input "DFT LDA PZ"
type input "/export/share/pseudo/si/lda/pz/gbrv/1.0/us/si_pz_gbrv_1.0.upf"
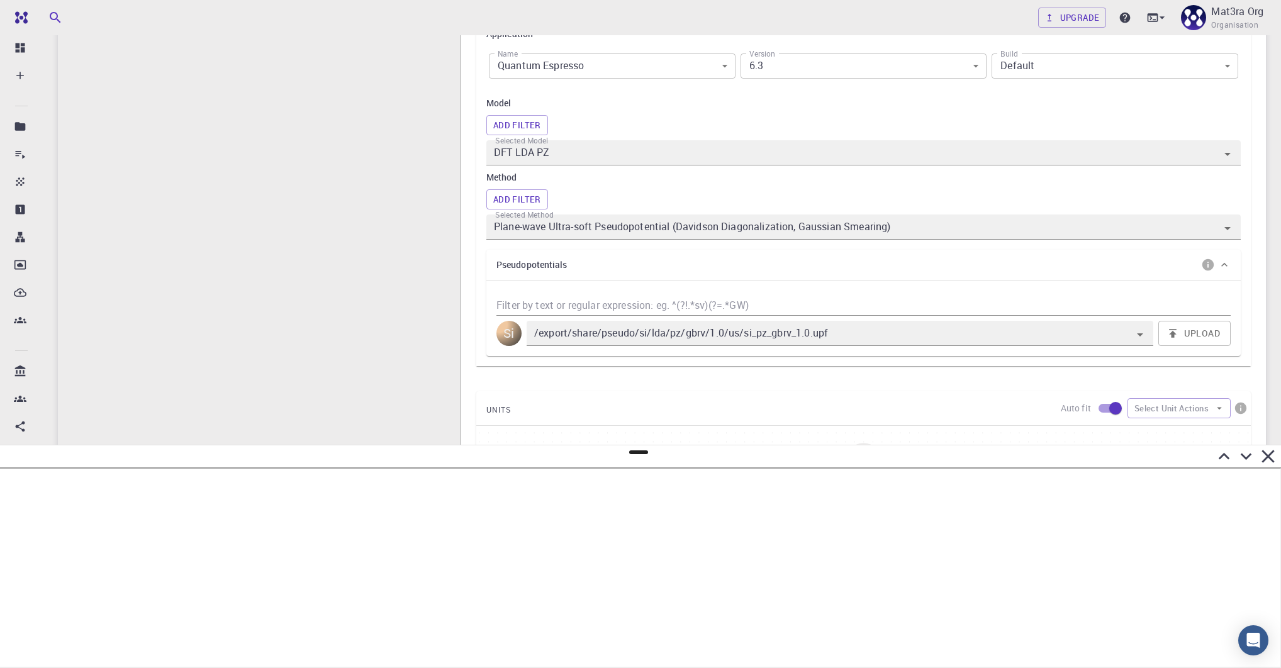
click at [397, 316] on div "I Band Gap Flowchart ID: 7153d0745433afbc0bbbdbc3 Copy Delete Overview Properti…" at bounding box center [259, 318] width 402 height 1039
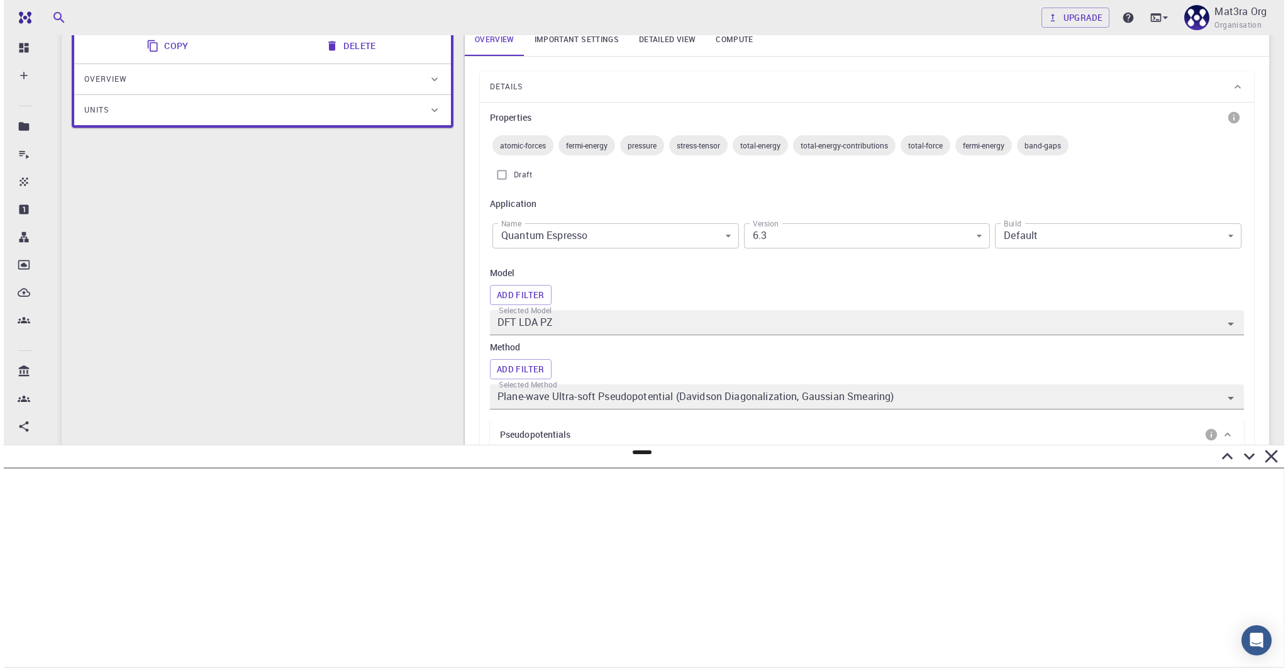
scroll to position [0, 0]
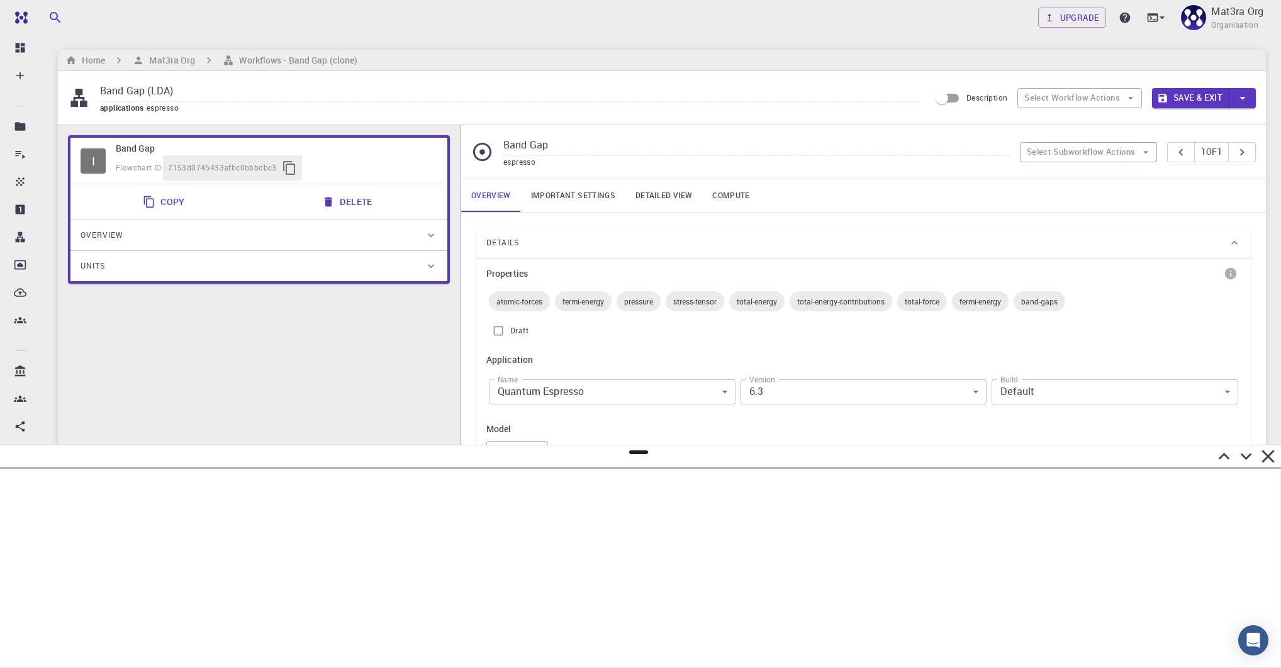
click at [620, 96] on button "Save & Exit" at bounding box center [1190, 98] width 77 height 20
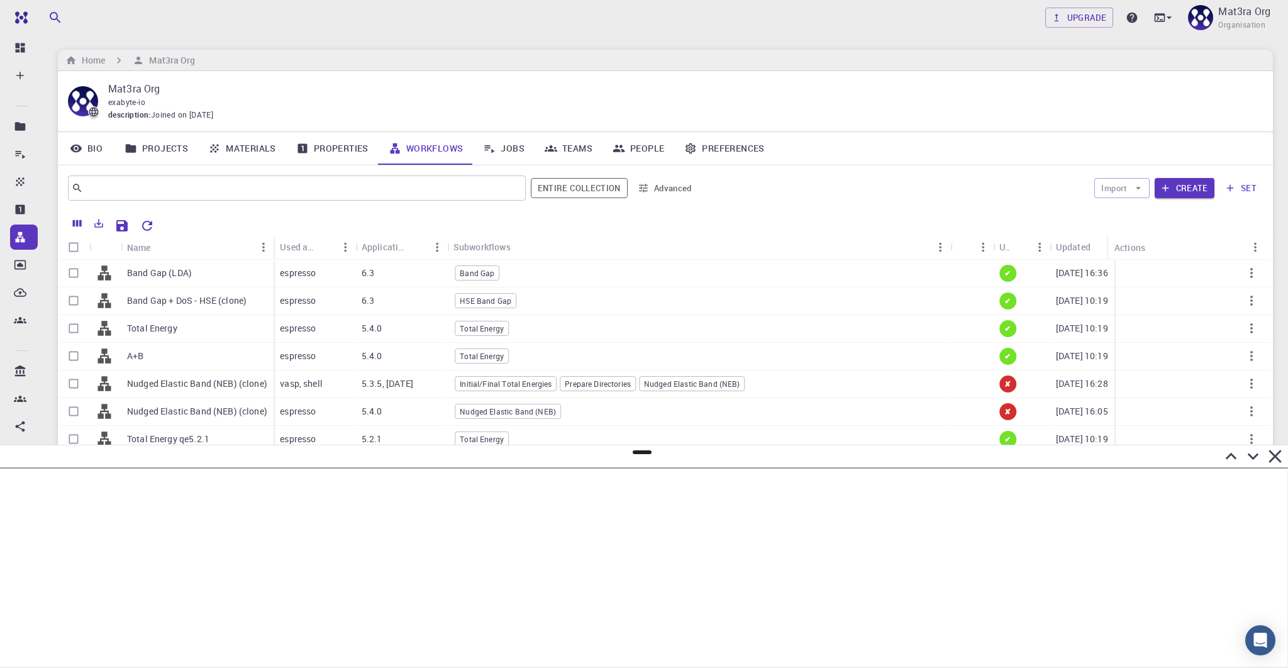
click at [250, 142] on link "Materials" at bounding box center [242, 148] width 88 height 33
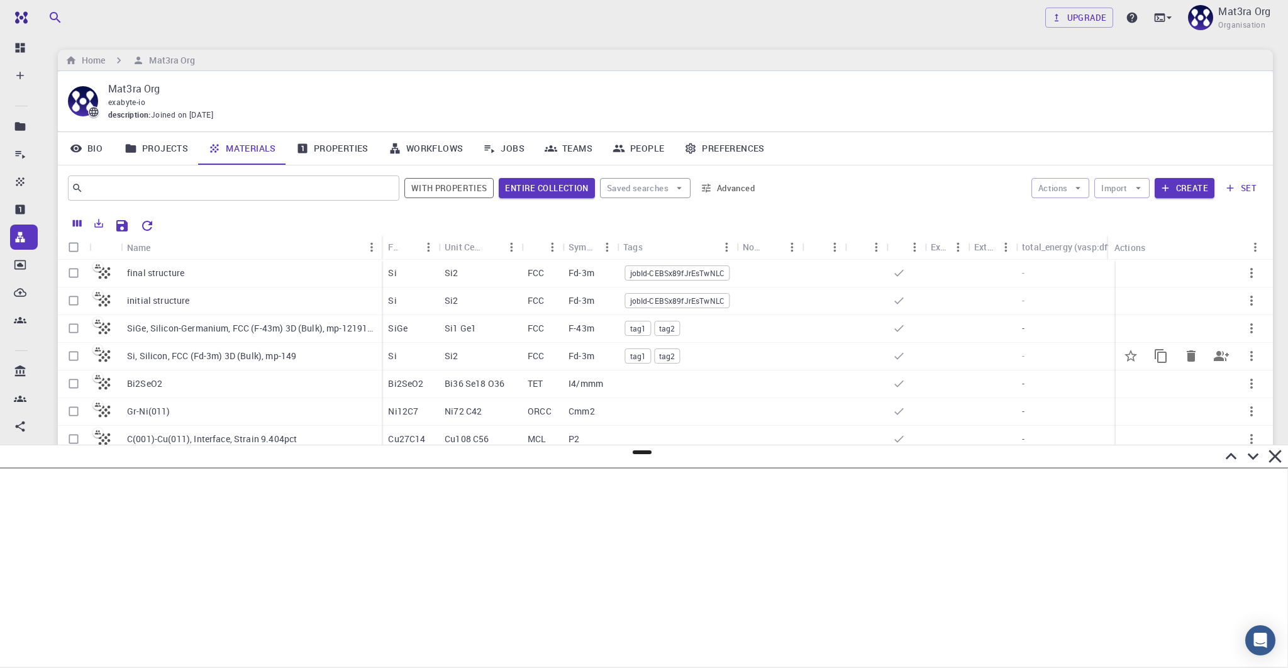
scroll to position [287, 0]
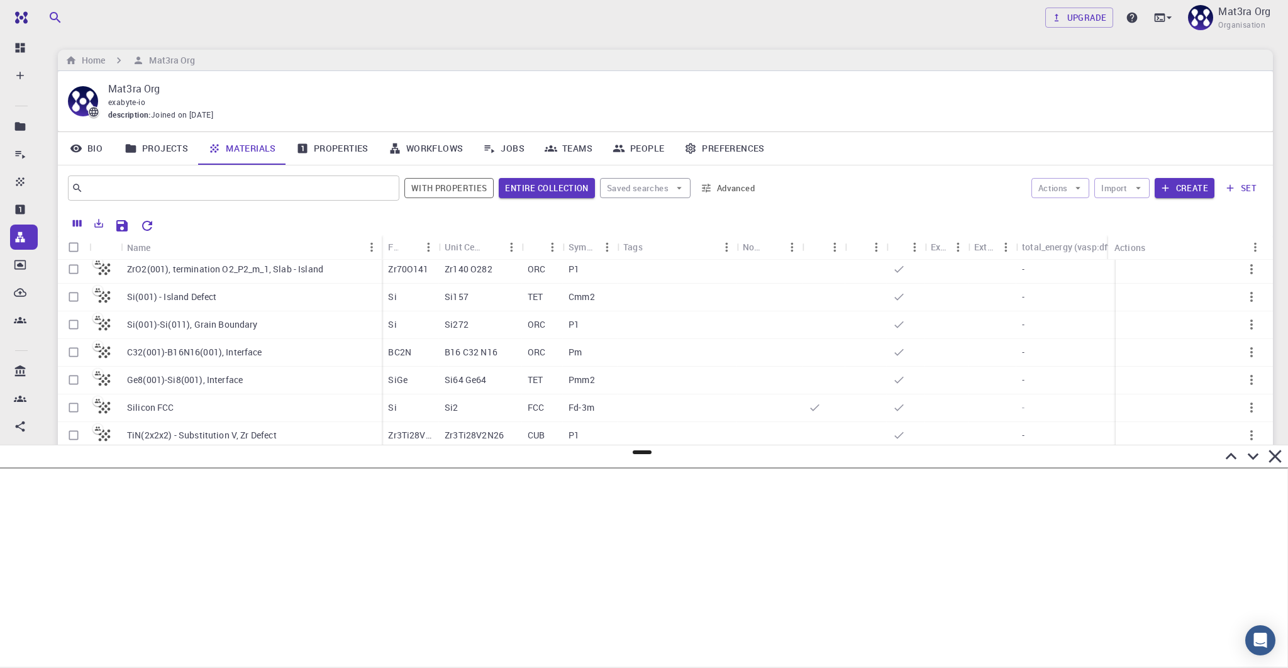
click at [620, 460] on icon at bounding box center [1253, 456] width 22 height 22
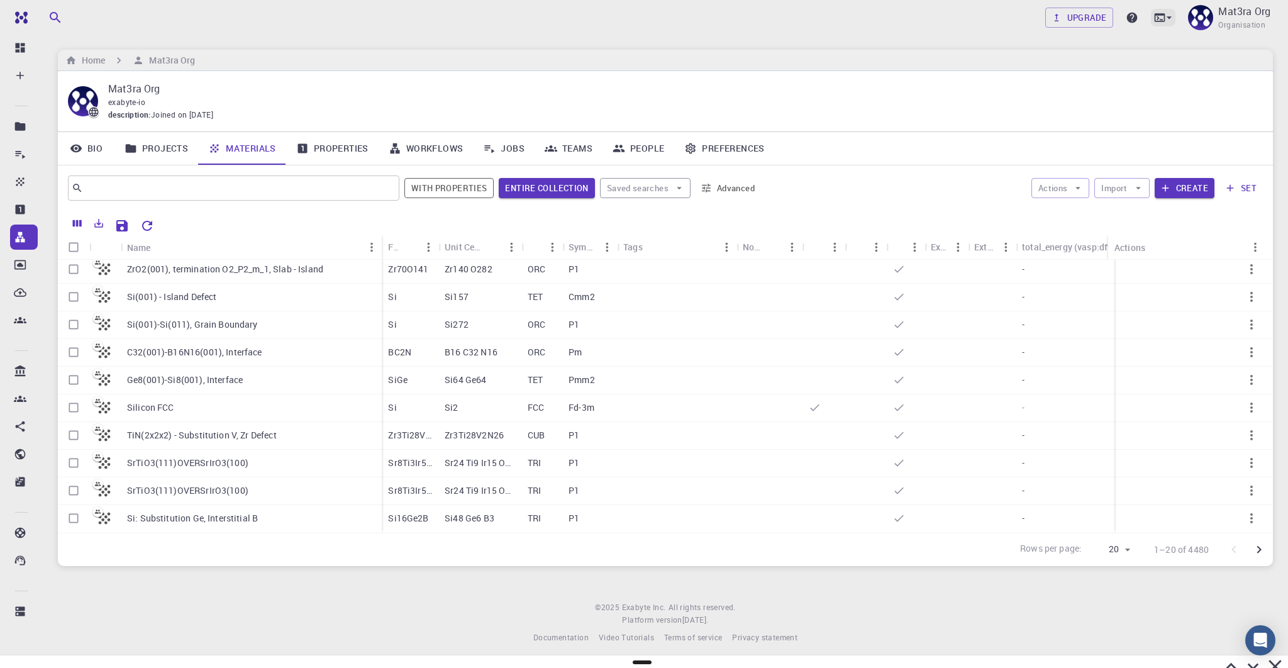
click at [620, 10] on div at bounding box center [1163, 18] width 25 height 18
click at [620, 98] on div "JupyterLite" at bounding box center [1066, 98] width 52 height 15
click at [620, 20] on icon at bounding box center [1169, 17] width 13 height 13
click at [620, 657] on div at bounding box center [644, 334] width 1288 height 668
click at [620, 659] on icon at bounding box center [1231, 666] width 22 height 22
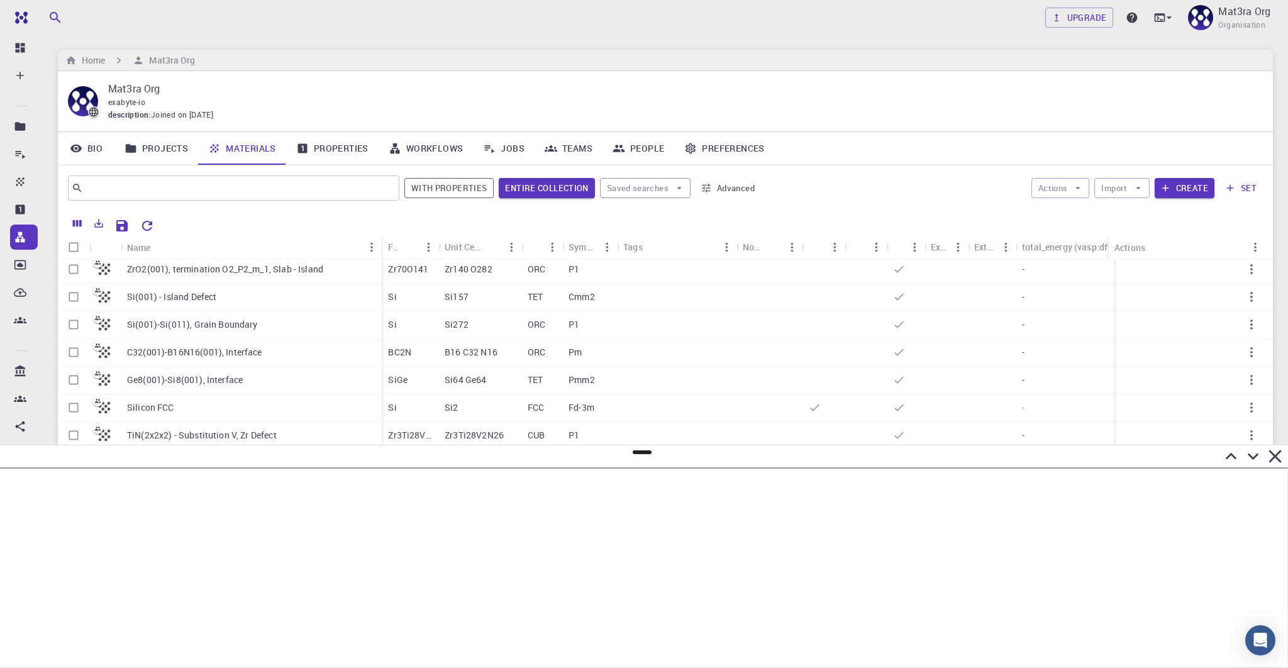
click at [620, 190] on button "Advanced" at bounding box center [728, 188] width 65 height 20
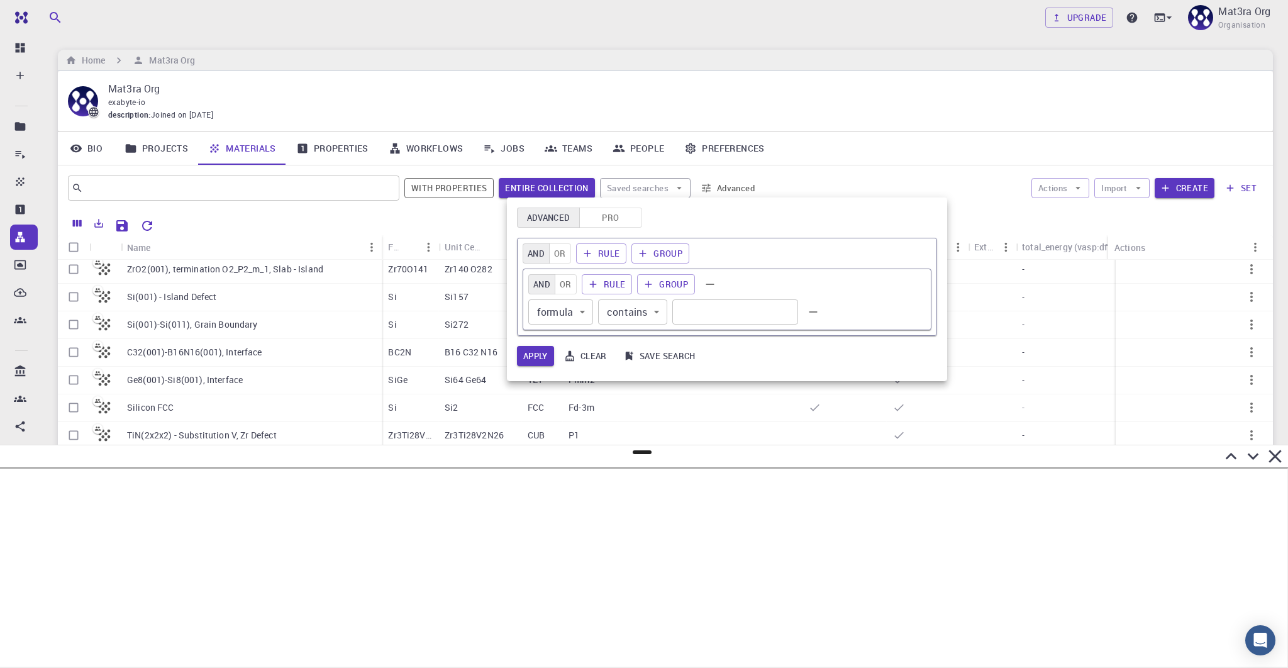
click at [555, 309] on body "Team Dashboard Create New Job New Material Create Material Upload File Import f…" at bounding box center [644, 334] width 1288 height 668
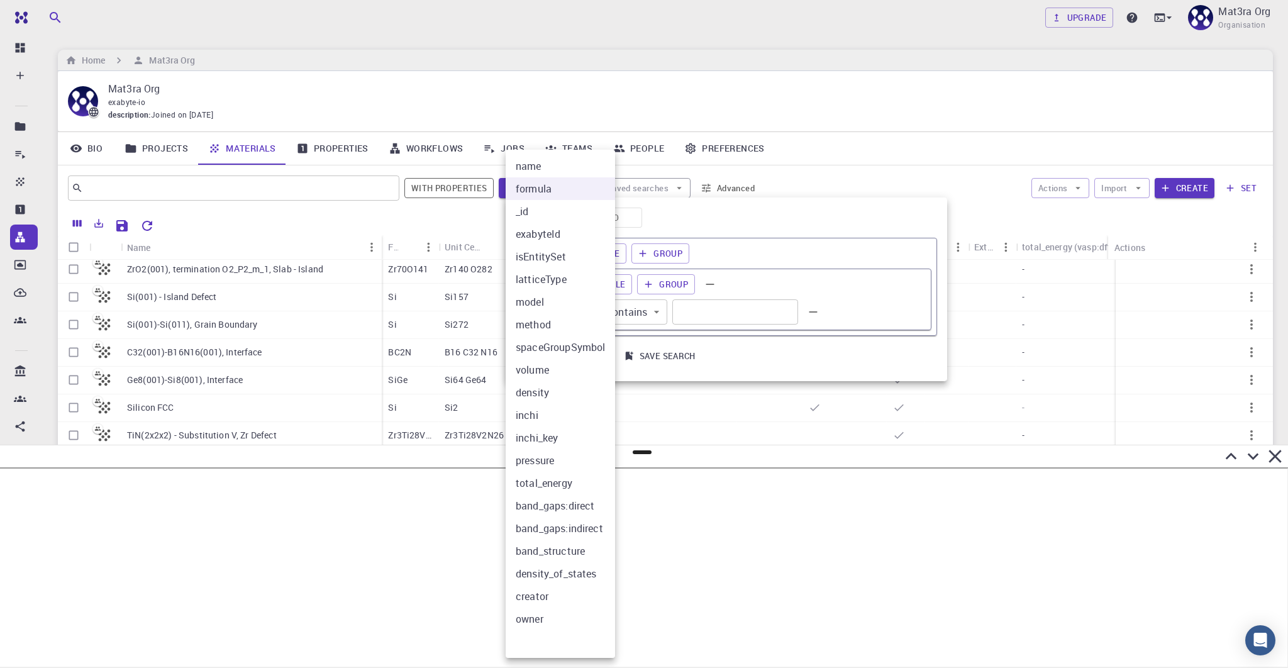
click at [620, 224] on div at bounding box center [644, 334] width 1288 height 668
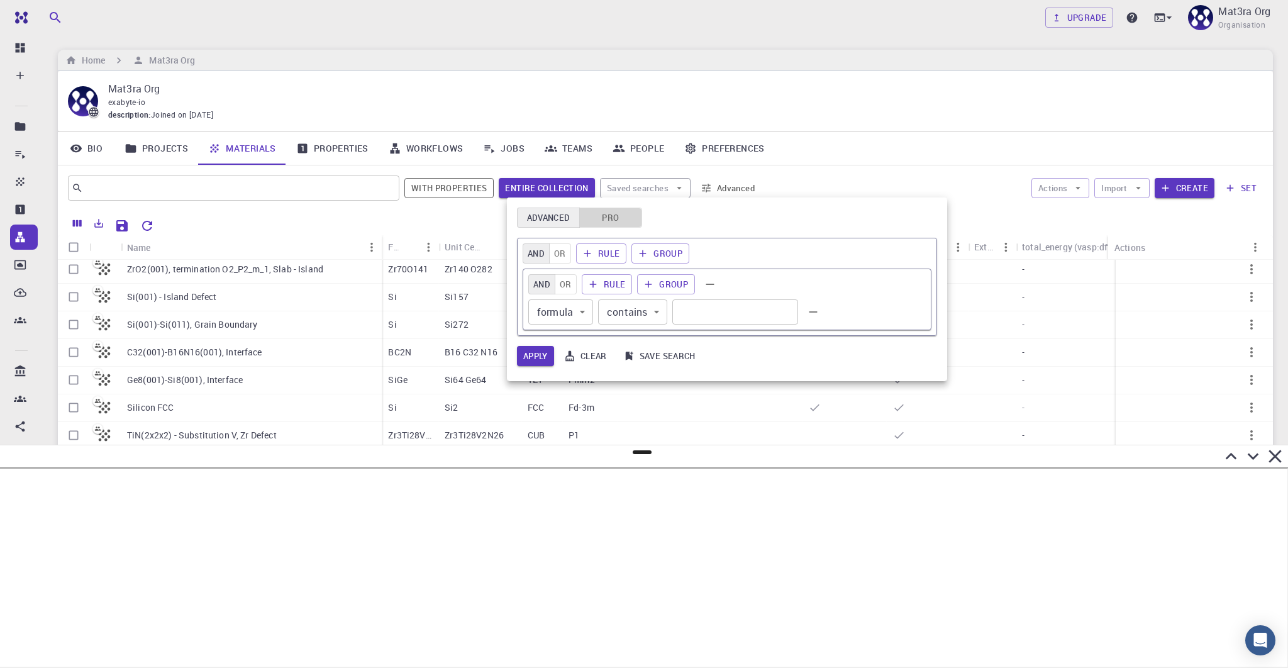
click at [609, 221] on button "Pro" at bounding box center [610, 218] width 63 height 20
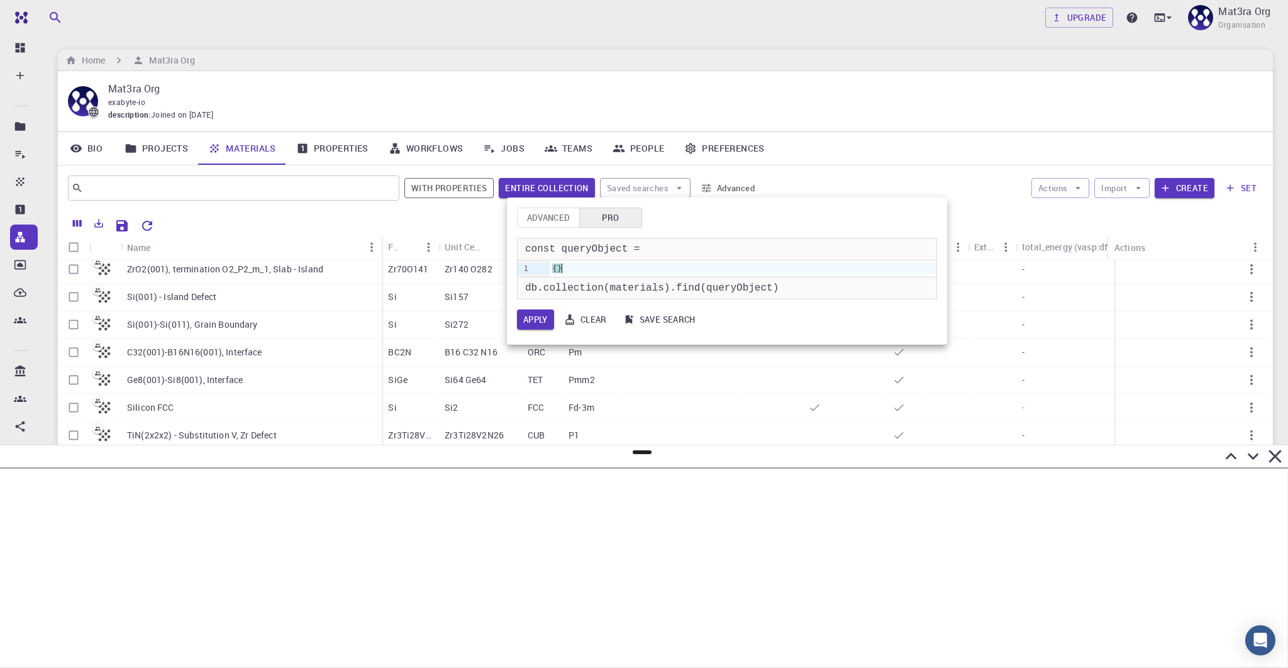
click at [619, 265] on div "{ }" at bounding box center [743, 268] width 388 height 11
click at [540, 319] on button "Apply" at bounding box center [535, 319] width 37 height 20
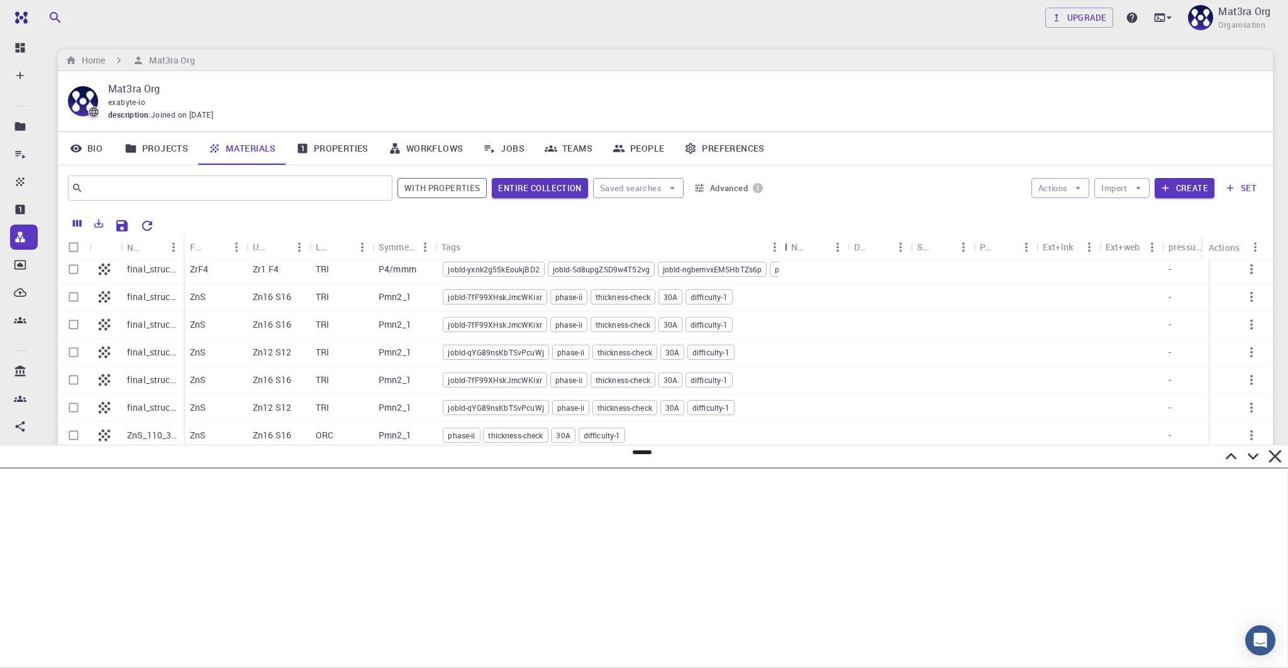
drag, startPoint x: 502, startPoint y: 245, endPoint x: 789, endPoint y: 227, distance: 287.4
click at [620, 227] on div "Name Formula Unit Cell Formula Lattice Symmetry Tags Non-periodic Default Share…" at bounding box center [665, 388] width 1215 height 355
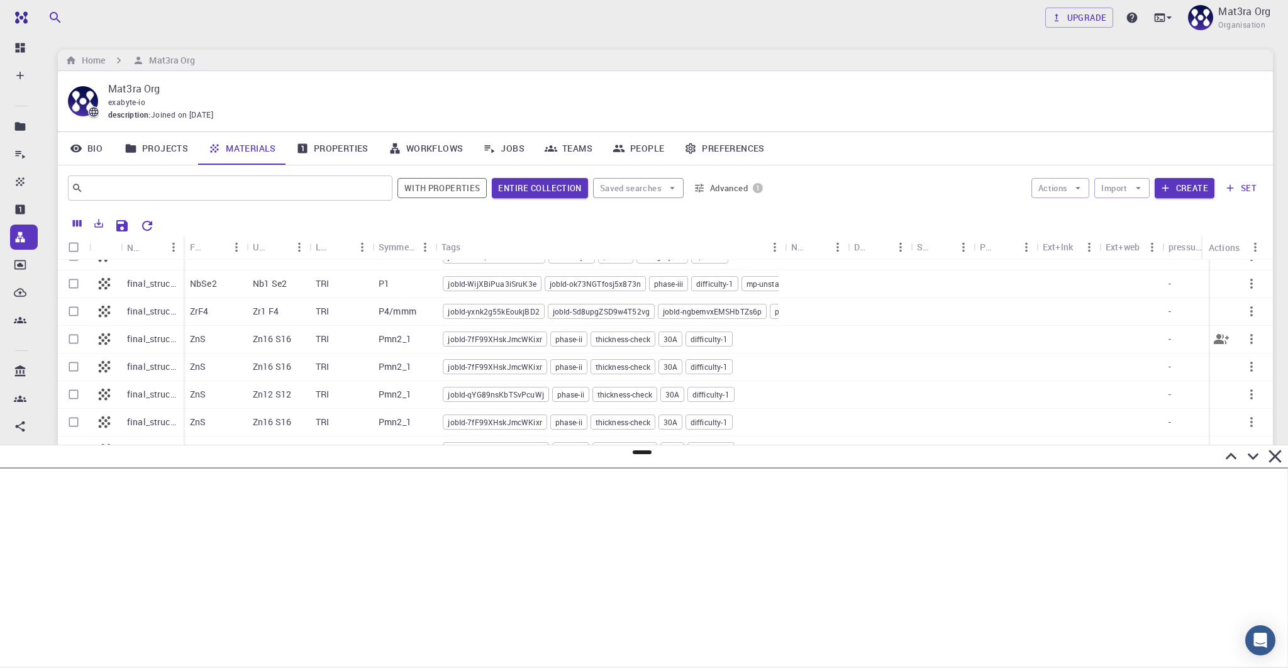
scroll to position [242, 0]
click at [620, 20] on div "Upgrade Mat3ra Org Organisation" at bounding box center [666, 17] width 1246 height 33
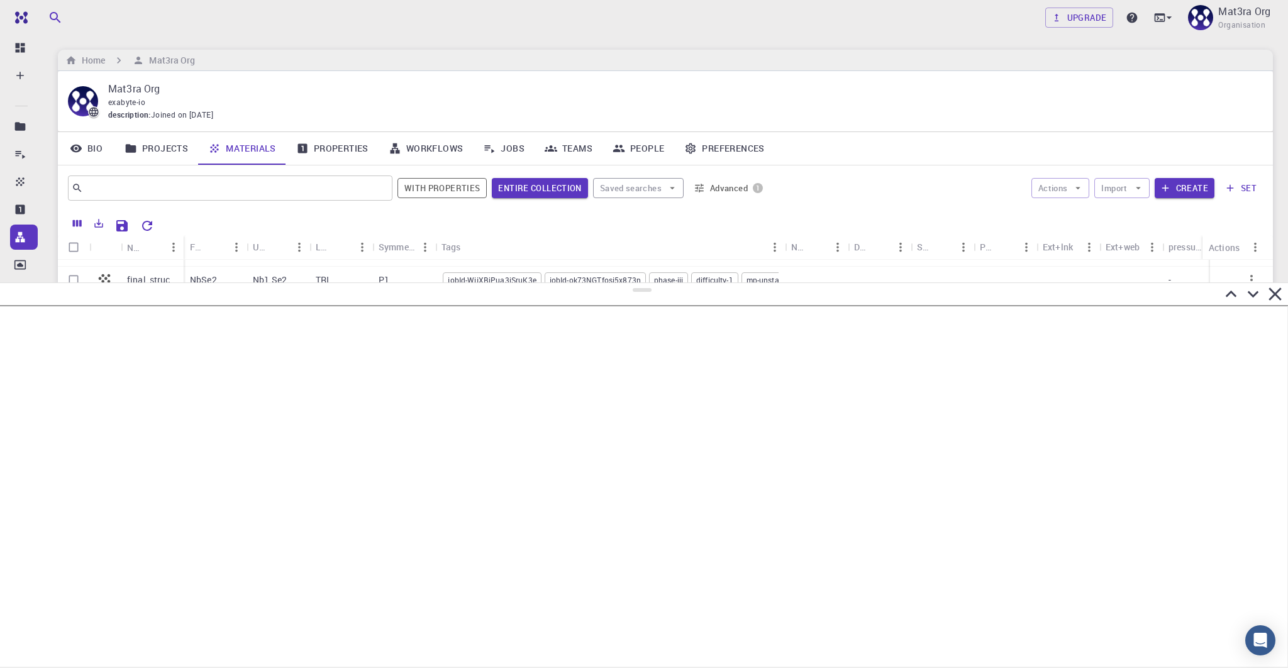
scroll to position [0, 0]
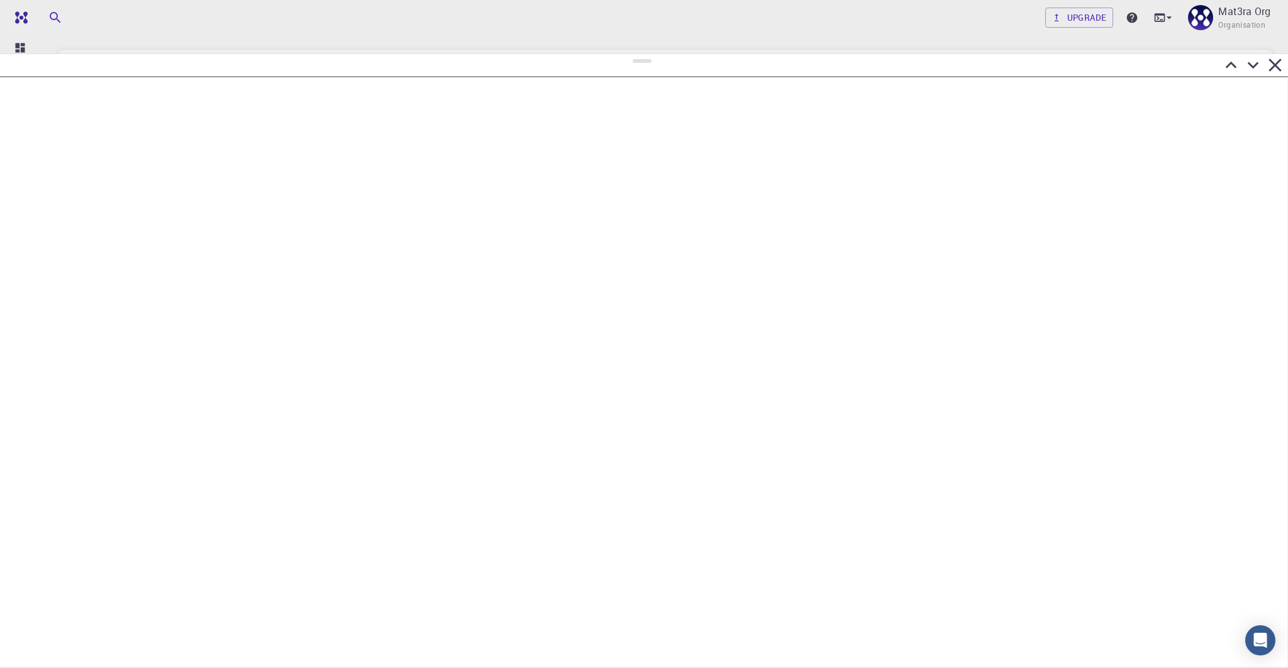
drag, startPoint x: 642, startPoint y: 452, endPoint x: 650, endPoint y: 54, distance: 398.3
click at [620, 54] on div at bounding box center [644, 360] width 1288 height 615
